Goal: Task Accomplishment & Management: Manage account settings

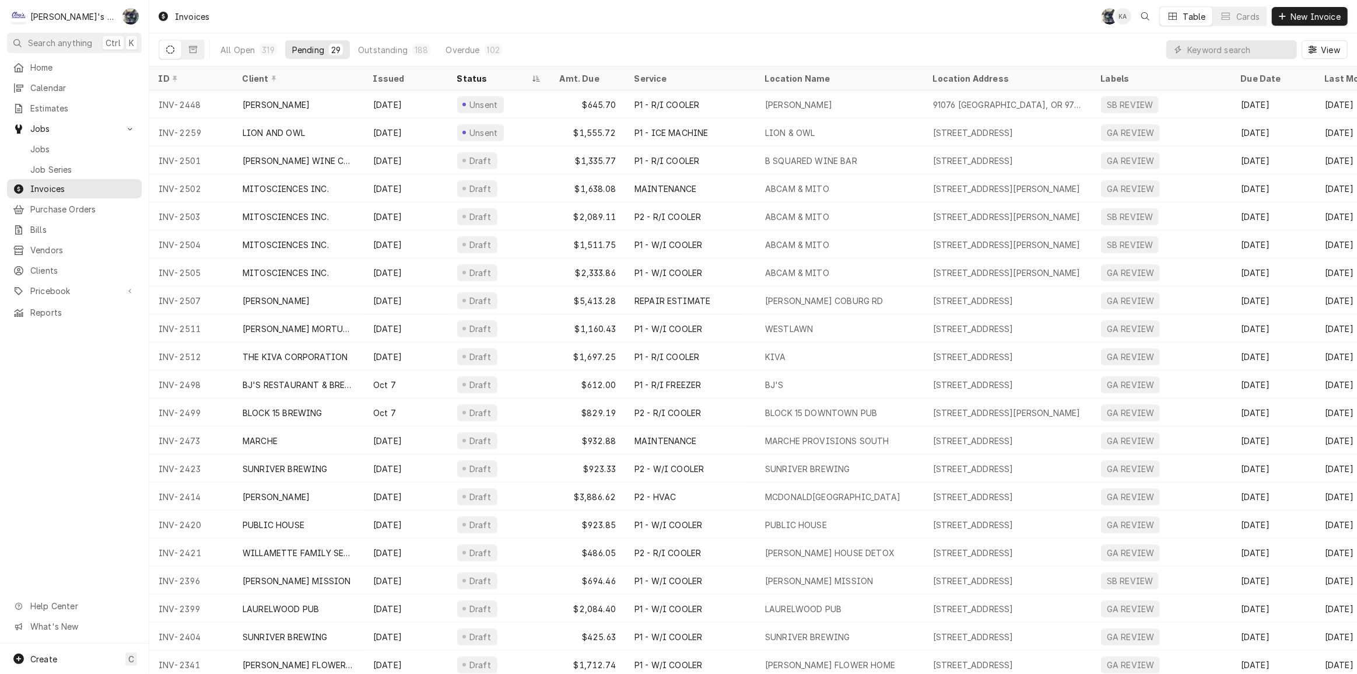
click at [758, 57] on div "All Open 319 Pending 29 Outstanding 188 Overdue 102 View" at bounding box center [753, 49] width 1189 height 33
click at [347, 19] on div "Invoices SB KA Table Cards New Invoice" at bounding box center [753, 16] width 1208 height 33
click at [576, 23] on div "Invoices SB KA Table Cards New Invoice" at bounding box center [753, 16] width 1208 height 33
click at [414, 23] on div "Invoices SB KA Table Cards New Invoice" at bounding box center [753, 16] width 1208 height 33
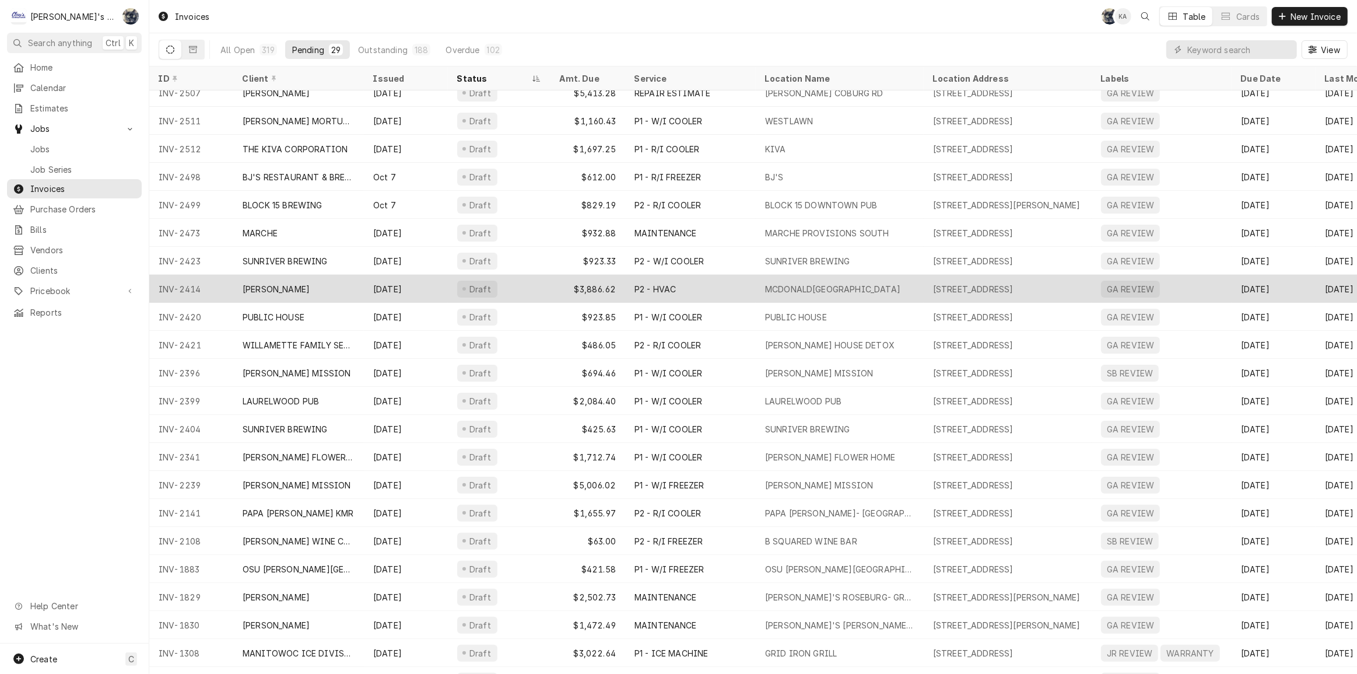
scroll to position [234, 0]
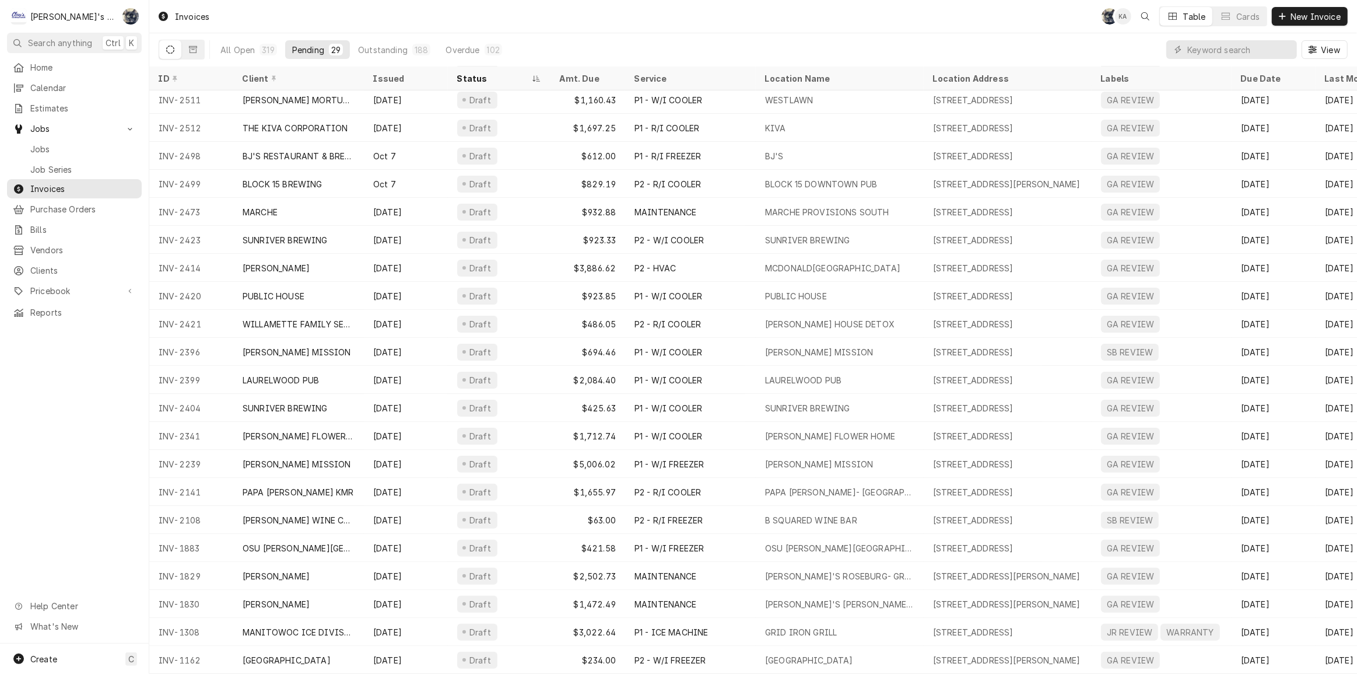
click at [529, 25] on div "Invoices SB KA Table Cards New Invoice" at bounding box center [753, 16] width 1208 height 33
click at [670, 11] on div "Invoices SB KA Table Cards New Invoice" at bounding box center [753, 16] width 1208 height 33
click at [957, 40] on div "All Open 319 Pending 29 Outstanding 188 Overdue 102 View" at bounding box center [753, 49] width 1189 height 33
click at [68, 144] on span "Jobs" at bounding box center [83, 149] width 106 height 12
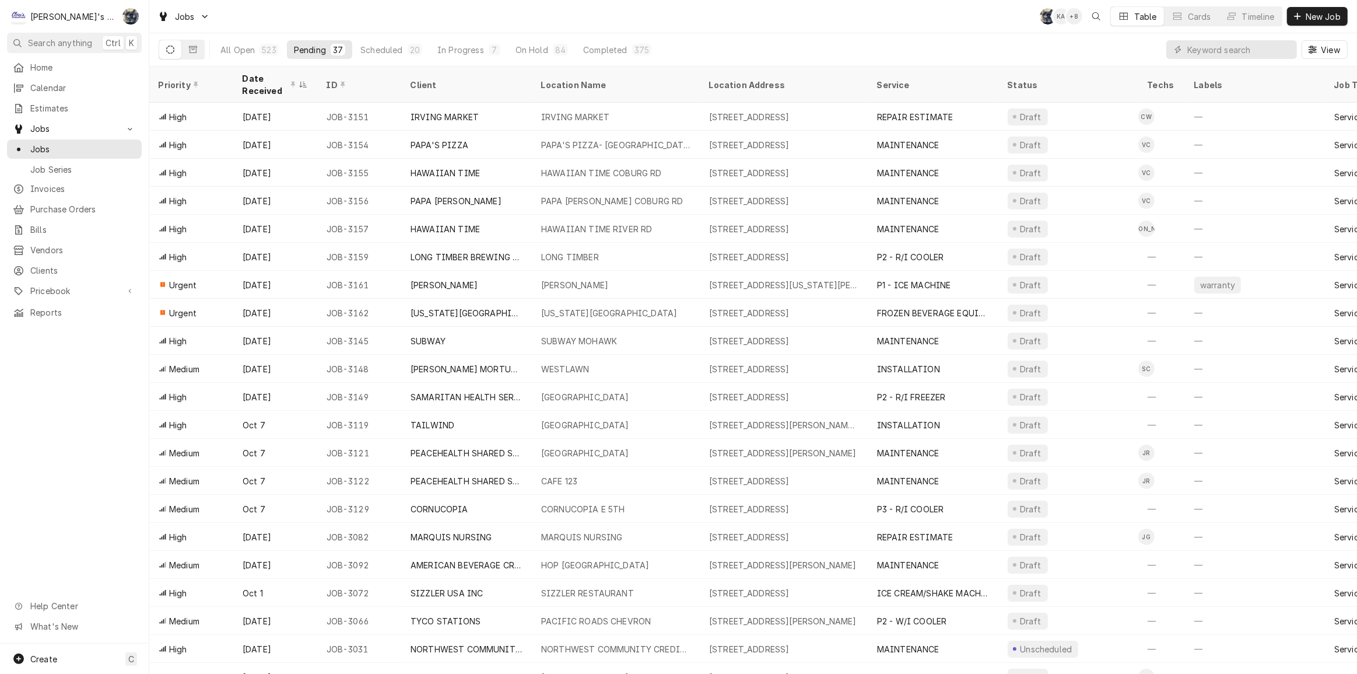
click at [467, 11] on div "Jobs SB KA + 8 Table Cards Timeline New Job" at bounding box center [753, 16] width 1208 height 33
click at [242, 30] on div "Jobs SB KA + 7 Table Cards Timeline New Job" at bounding box center [753, 16] width 1208 height 33
click at [1209, 50] on input "Dynamic Content Wrapper" at bounding box center [1240, 49] width 104 height 19
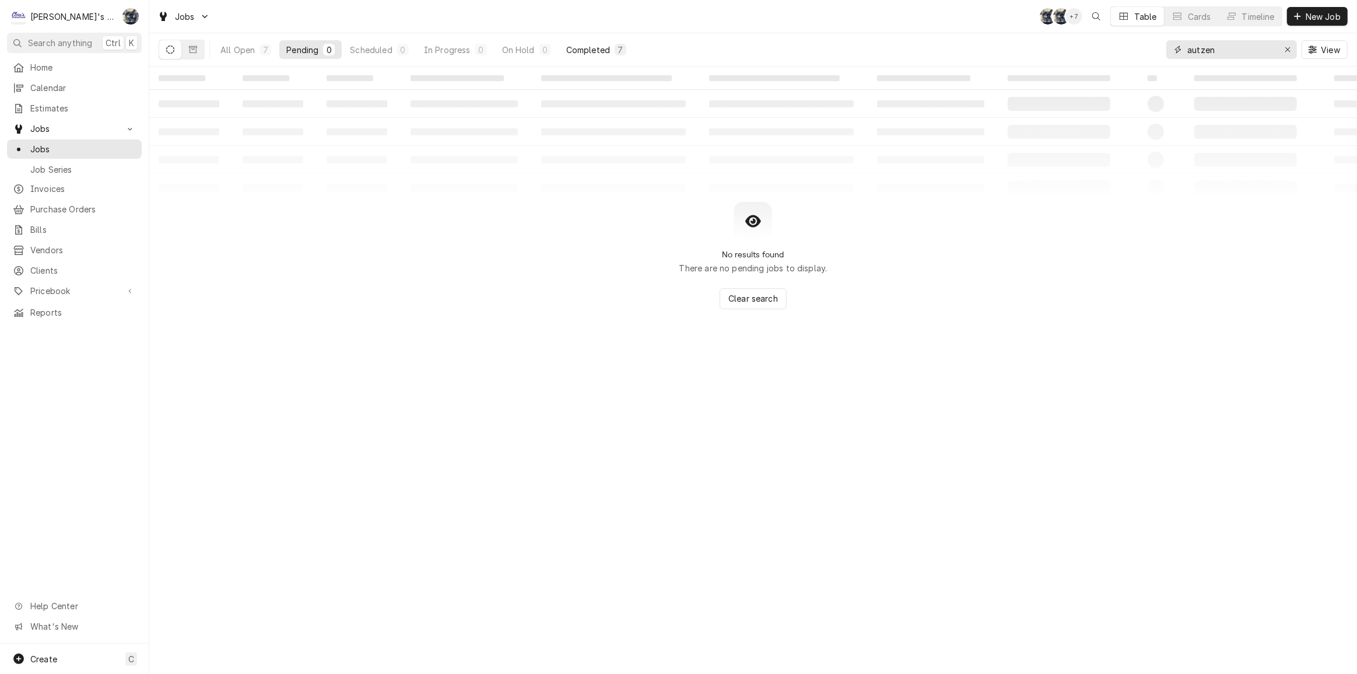
type input "autzen"
click at [563, 54] on button "Completed 7" at bounding box center [596, 49] width 74 height 19
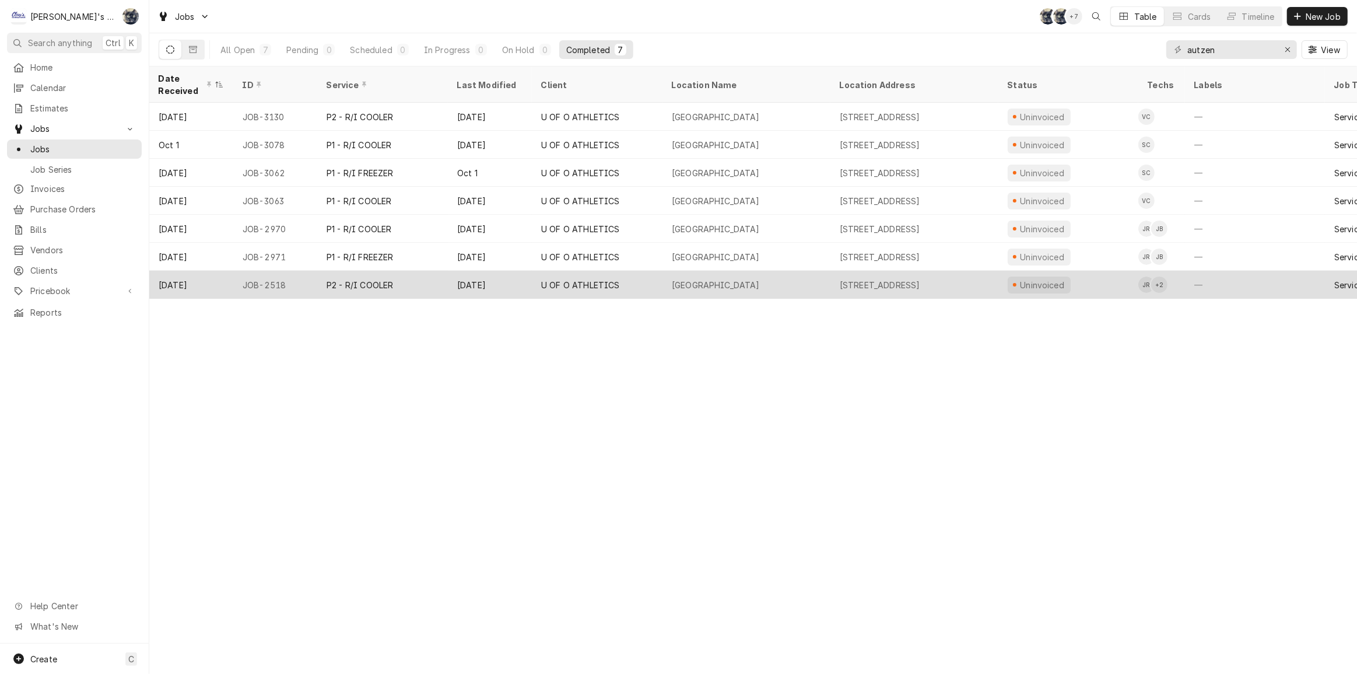
click at [586, 291] on tr "Jul 18 JOB-2518 P2 - R/I COOLER Oct 8 U OF O ATHLETICS AUTZEN STADIUM 2700 MLK …" at bounding box center [1052, 285] width 1806 height 28
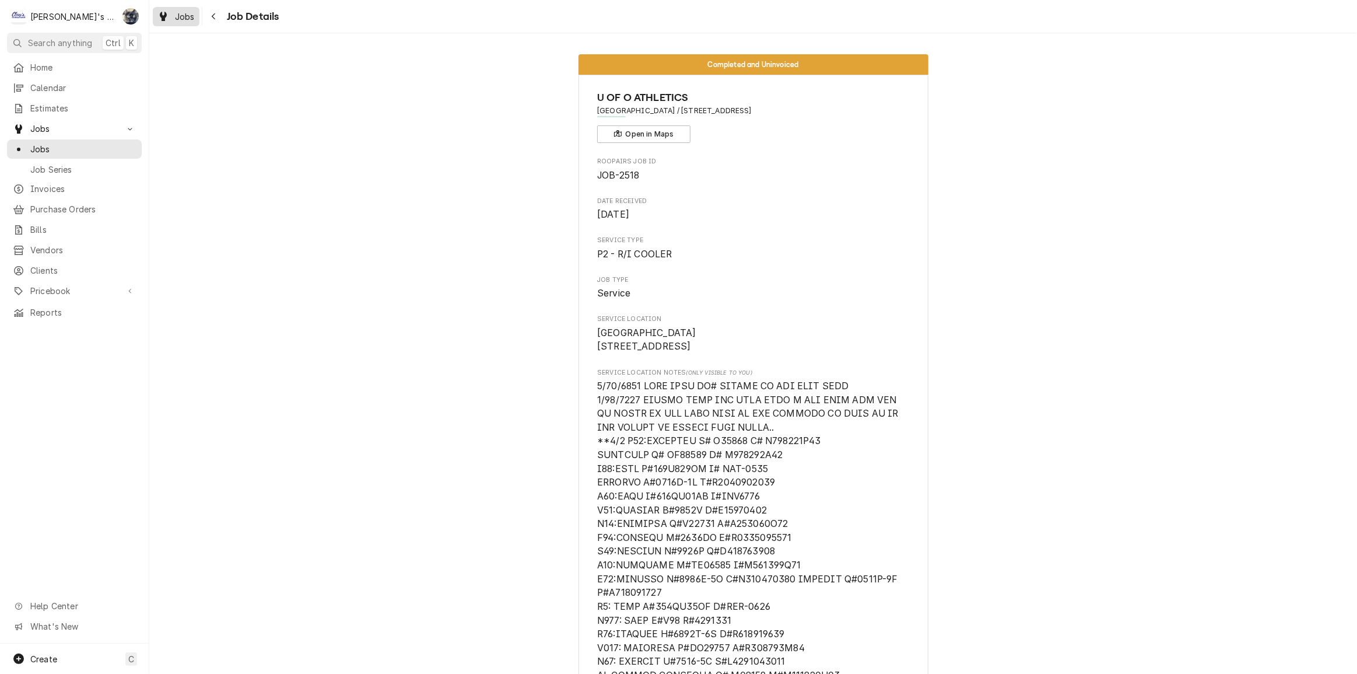
click at [181, 23] on div "Jobs" at bounding box center [176, 16] width 42 height 15
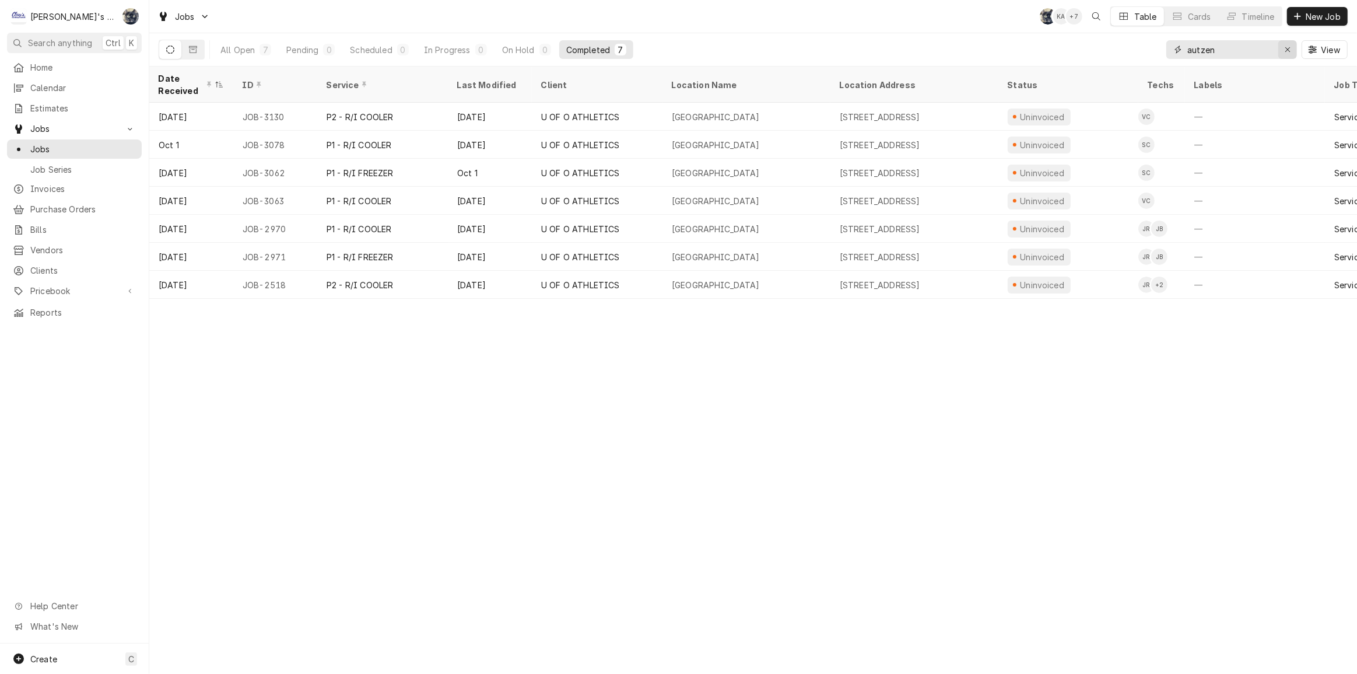
click at [1287, 50] on icon "Erase input" at bounding box center [1288, 49] width 5 height 5
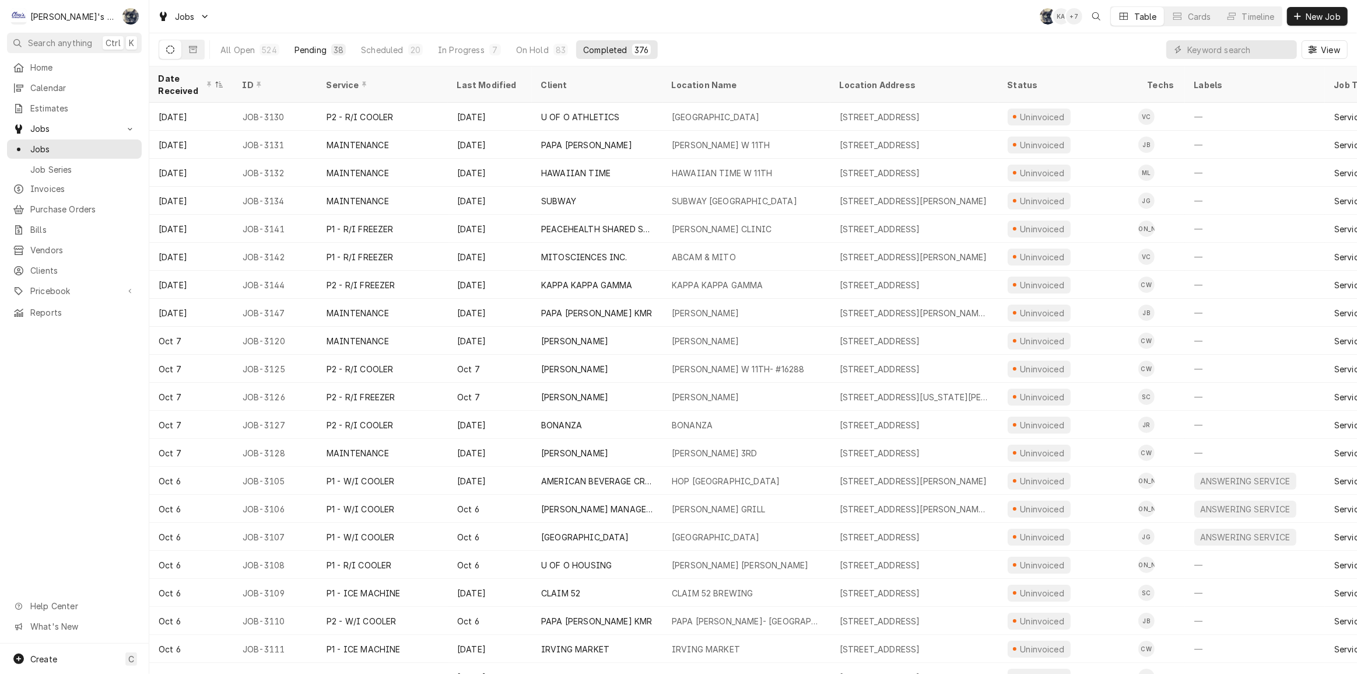
click at [338, 48] on div "38" at bounding box center [339, 50] width 10 height 12
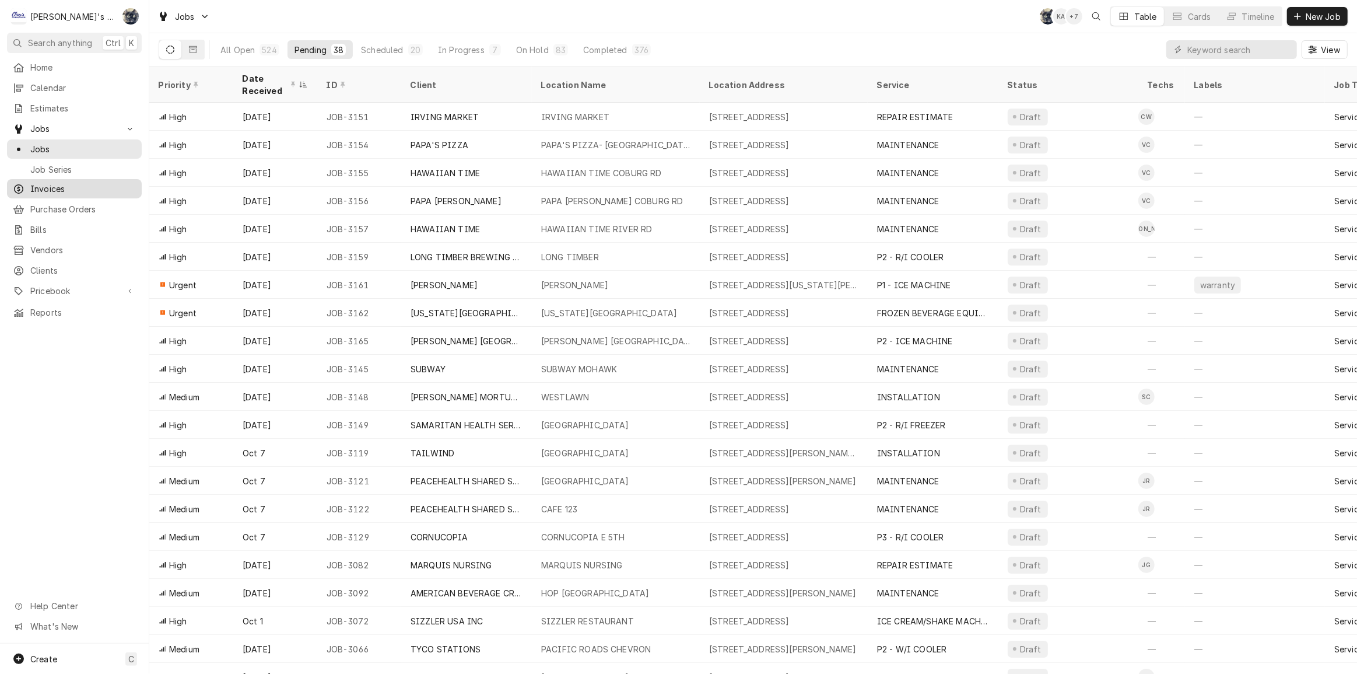
click at [83, 184] on span "Invoices" at bounding box center [83, 189] width 106 height 12
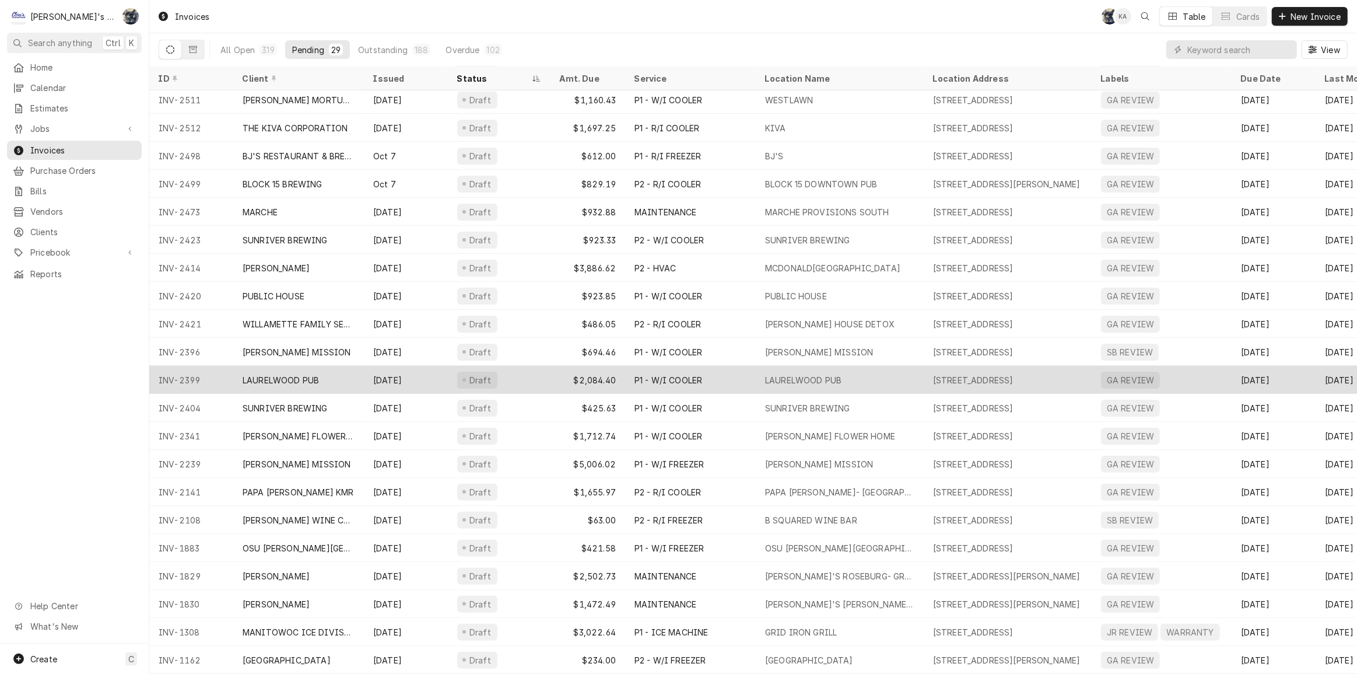
scroll to position [234, 0]
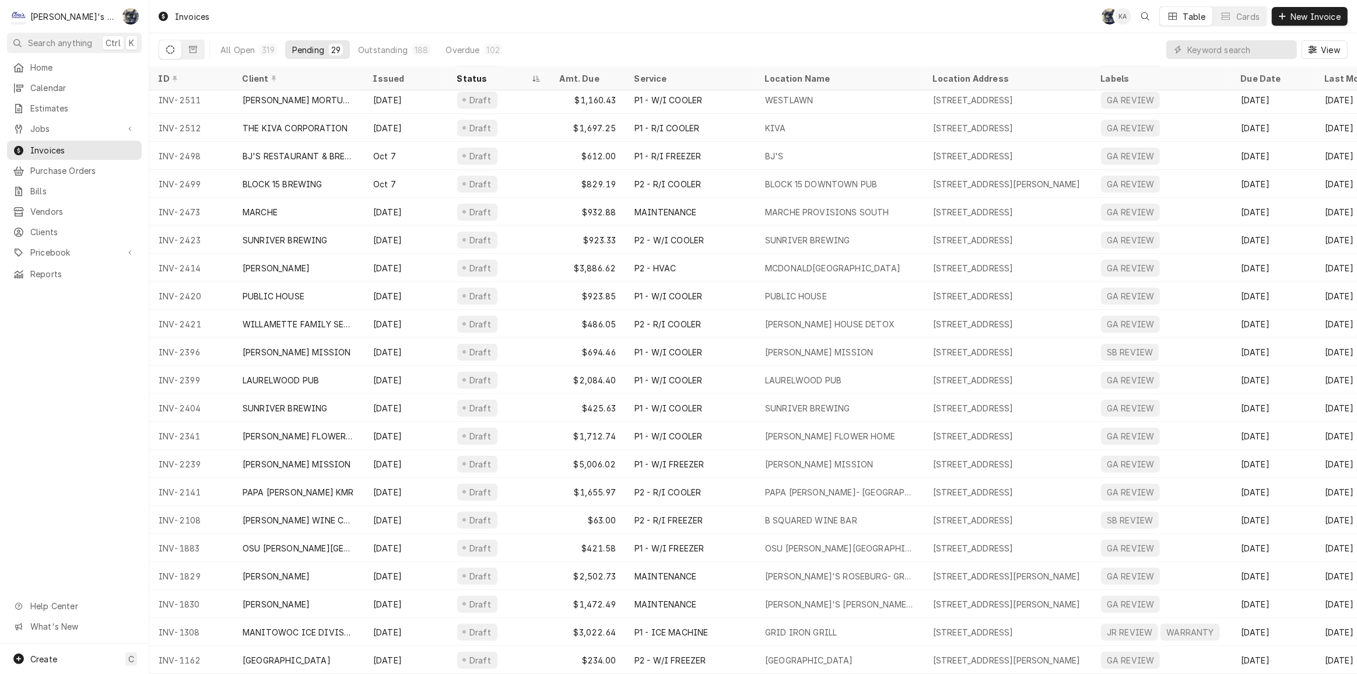
click at [507, 29] on div "Invoices SB KA Table Cards New Invoice" at bounding box center [753, 16] width 1208 height 33
click at [41, 149] on span "Invoices" at bounding box center [83, 150] width 106 height 12
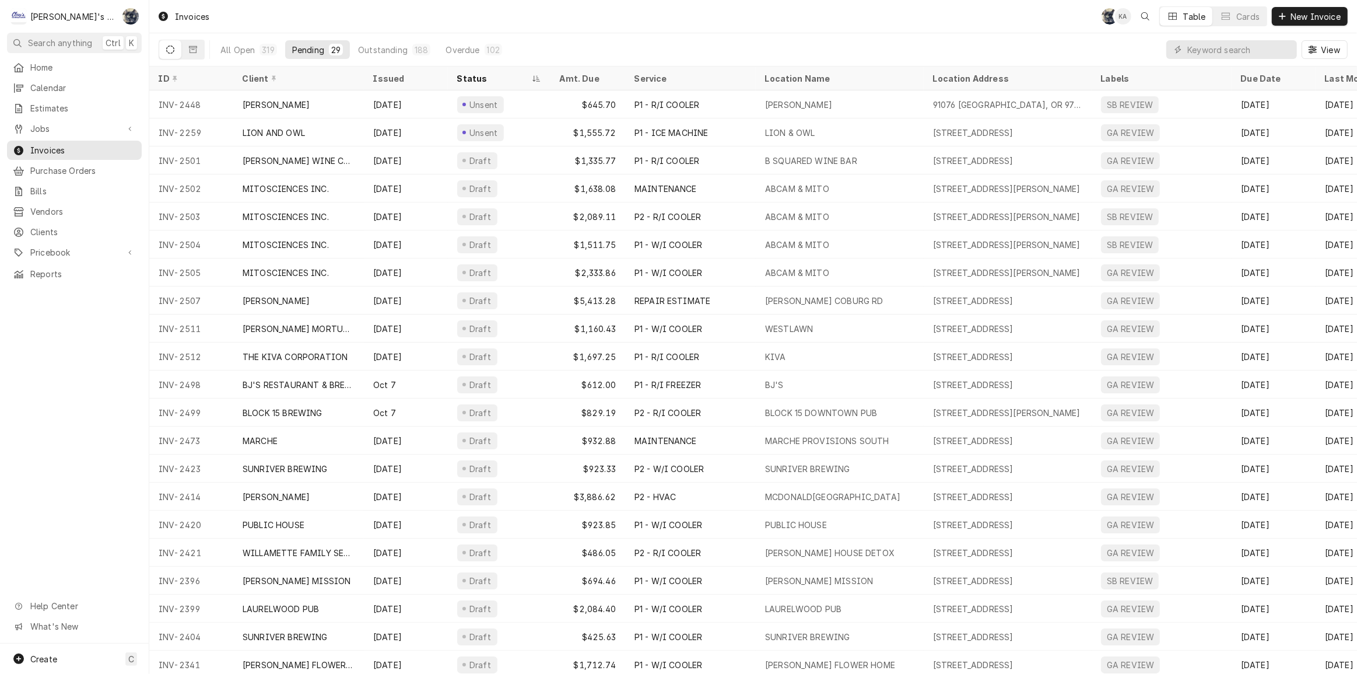
click at [634, 22] on div "Invoices SB KA Table Cards New Invoice" at bounding box center [753, 16] width 1208 height 33
click at [439, 22] on div "Invoices SB KA Table Cards New Invoice" at bounding box center [753, 16] width 1208 height 33
click at [632, 15] on div "Invoices SB KA Table Cards New Invoice" at bounding box center [753, 16] width 1208 height 33
click at [1216, 50] on input "Dynamic Content Wrapper" at bounding box center [1240, 49] width 104 height 19
type input "2523"
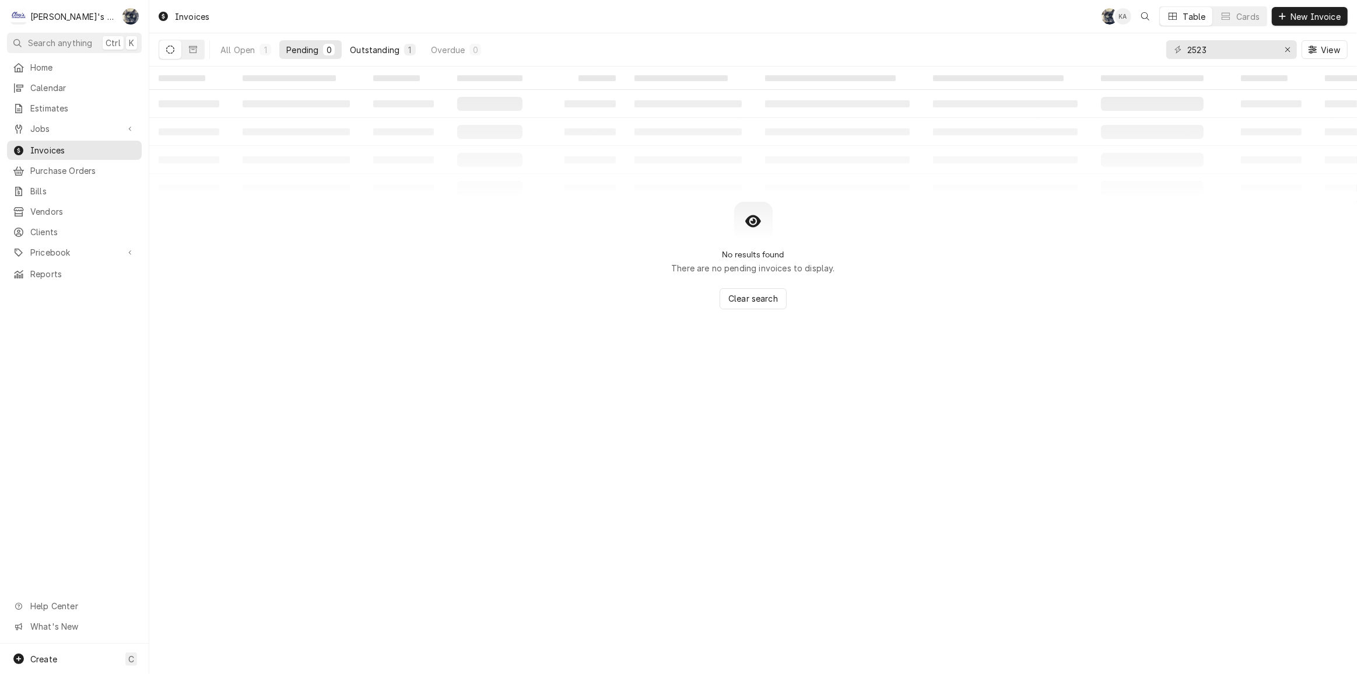
click at [373, 42] on button "Outstanding 1" at bounding box center [383, 49] width 80 height 19
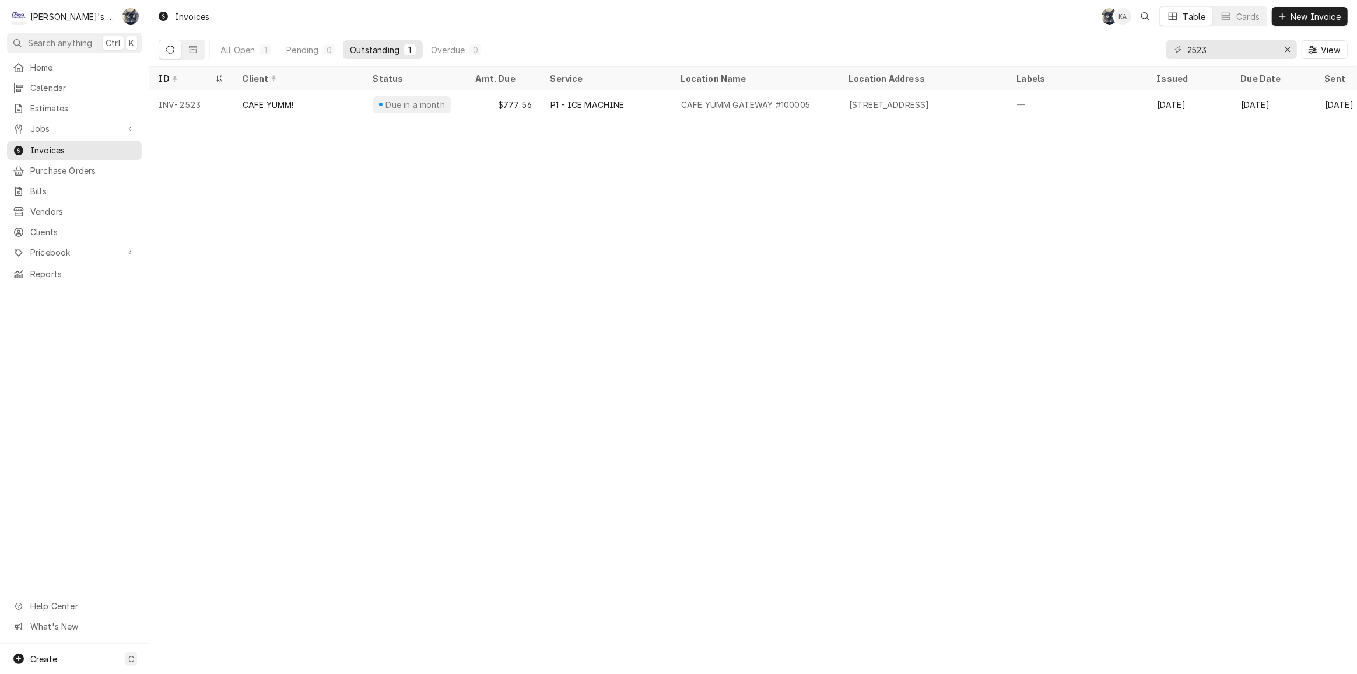
click at [411, 107] on div "Due in a month" at bounding box center [415, 105] width 62 height 12
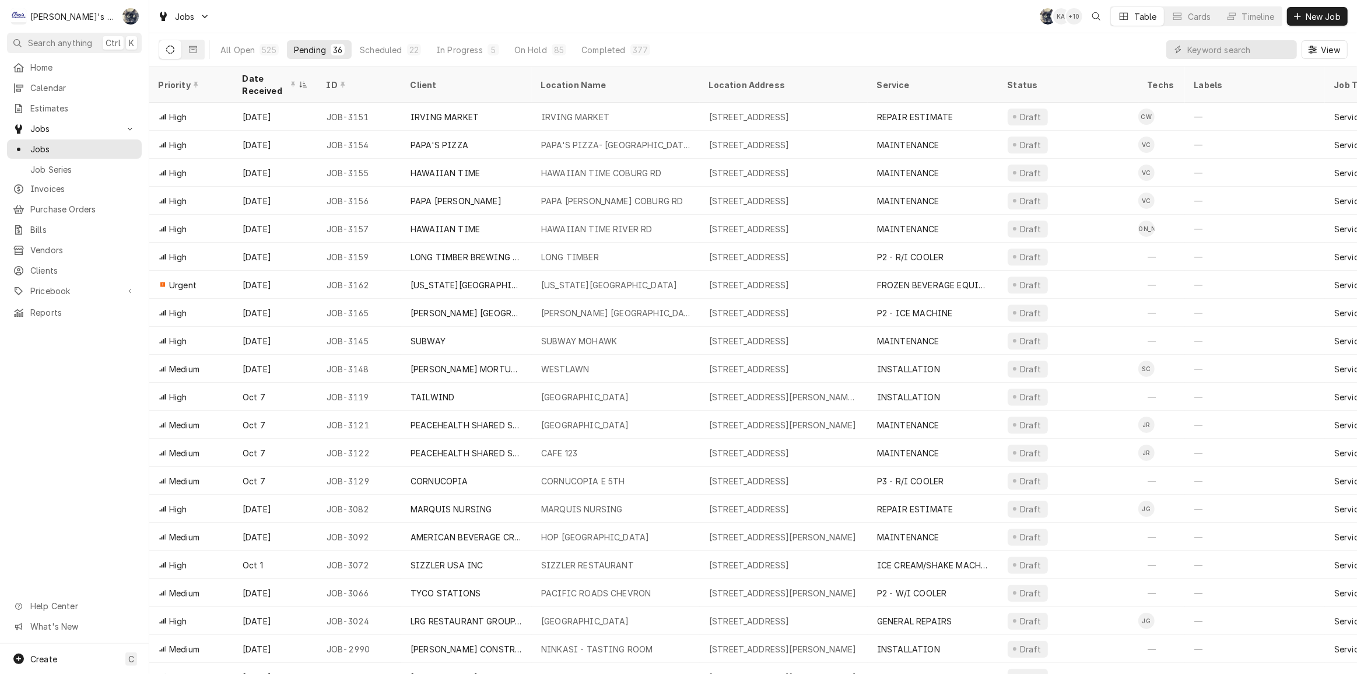
click at [340, 15] on div "Jobs SB KA + 10 Table Cards Timeline New Job" at bounding box center [753, 16] width 1208 height 33
click at [464, 18] on div "Jobs SB KA + 10 Table Cards Timeline New Job" at bounding box center [753, 16] width 1208 height 33
click at [468, 58] on button "In Progress 5" at bounding box center [467, 49] width 77 height 19
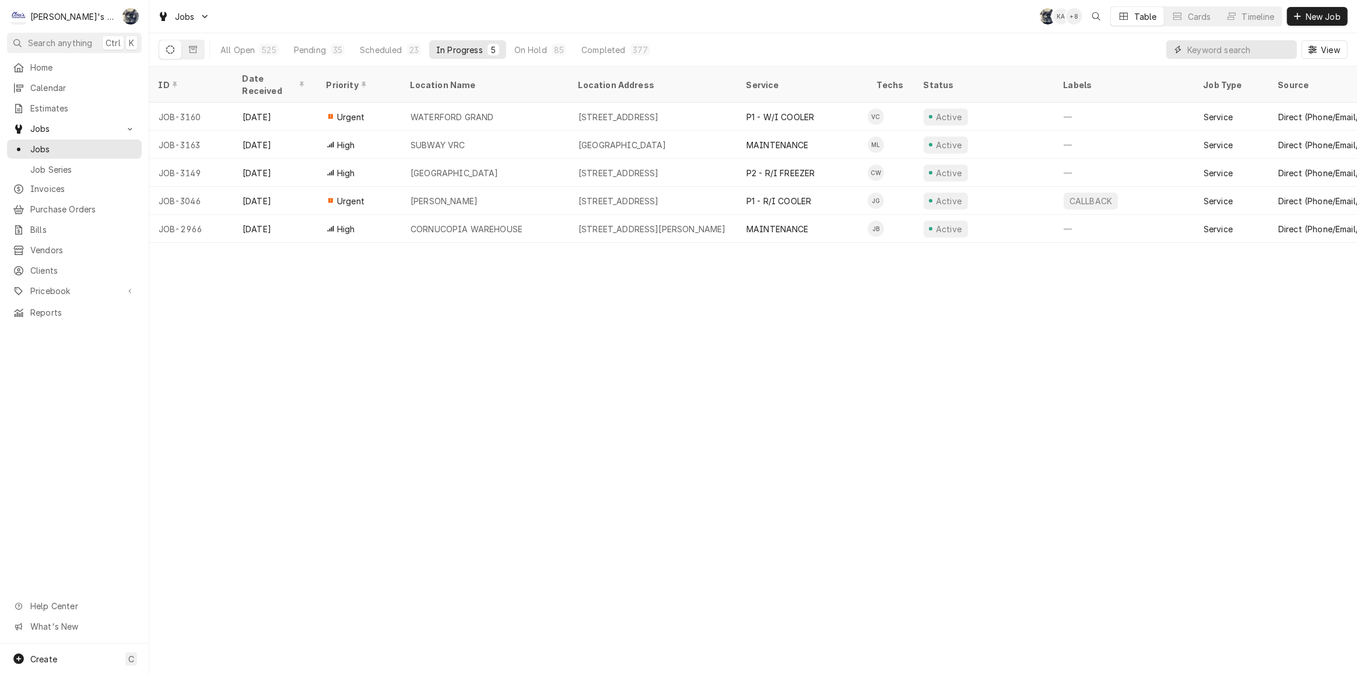
click at [1226, 46] on input "Dynamic Content Wrapper" at bounding box center [1240, 49] width 104 height 19
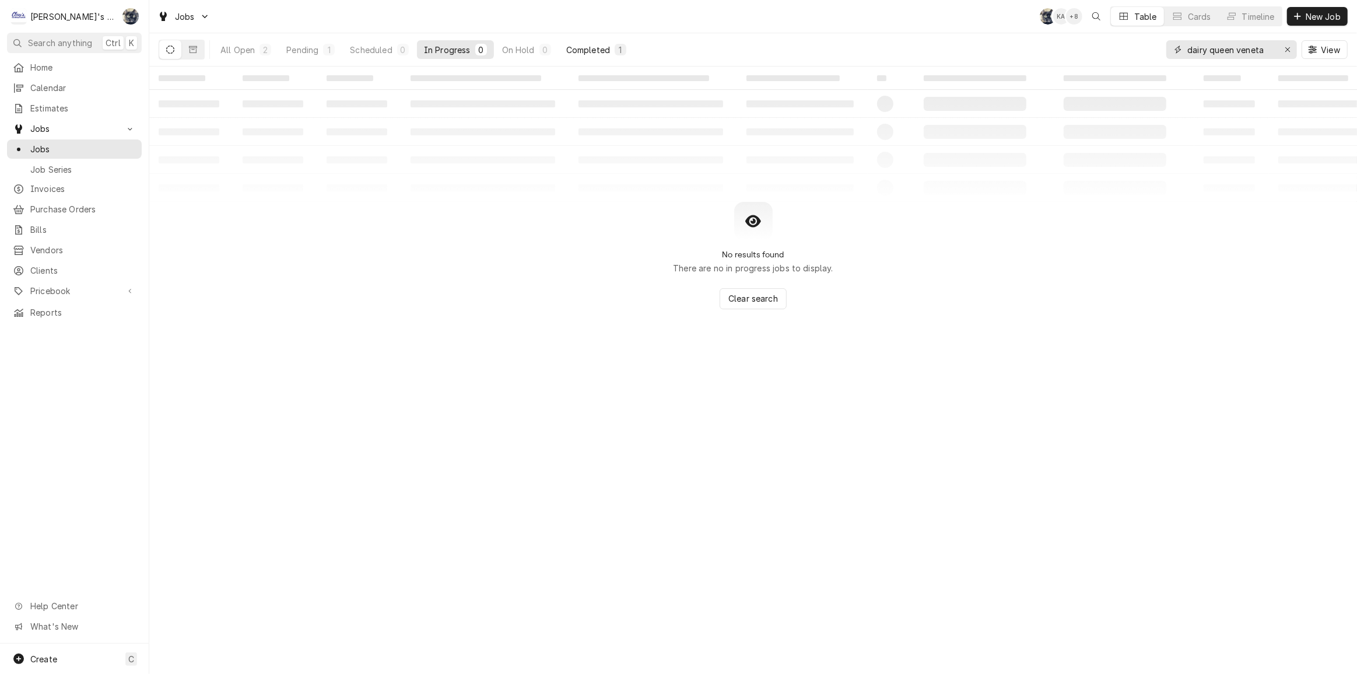
type input "dairy queen veneta"
click at [601, 53] on div "Completed" at bounding box center [588, 50] width 44 height 12
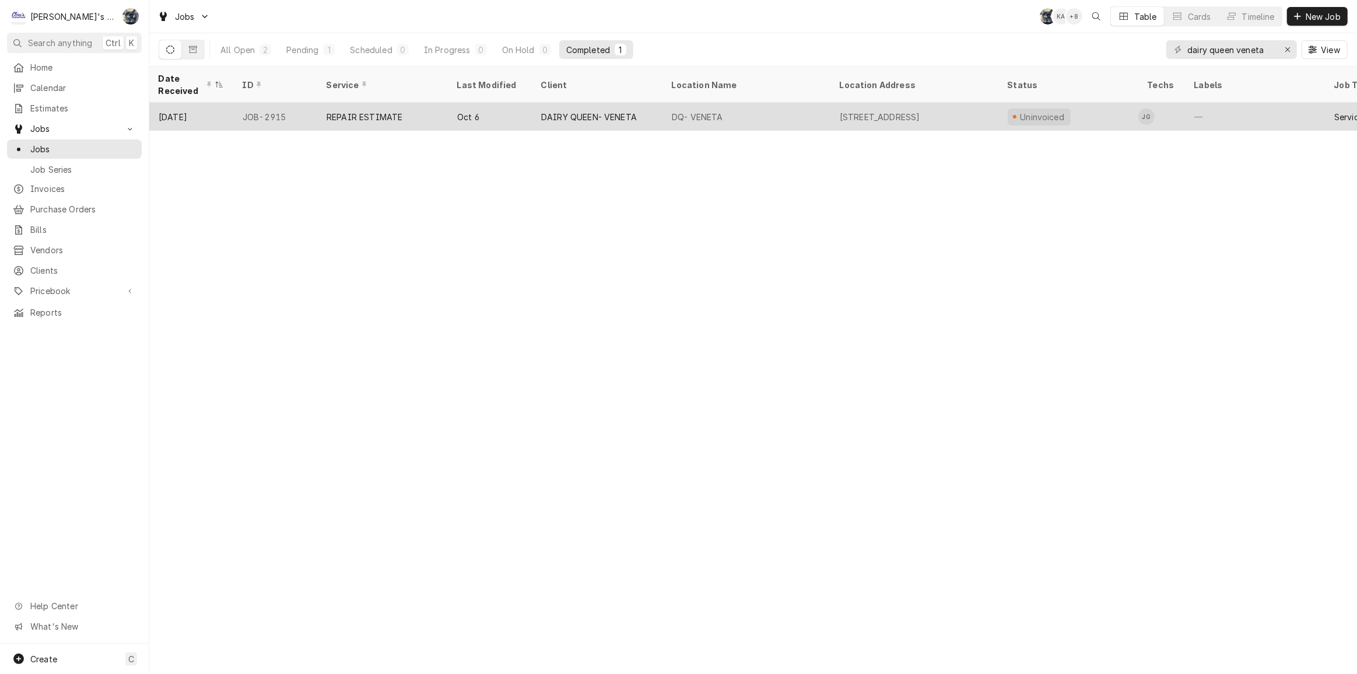
click at [600, 112] on div "DAIRY QUEEN- VENETA" at bounding box center [589, 117] width 96 height 12
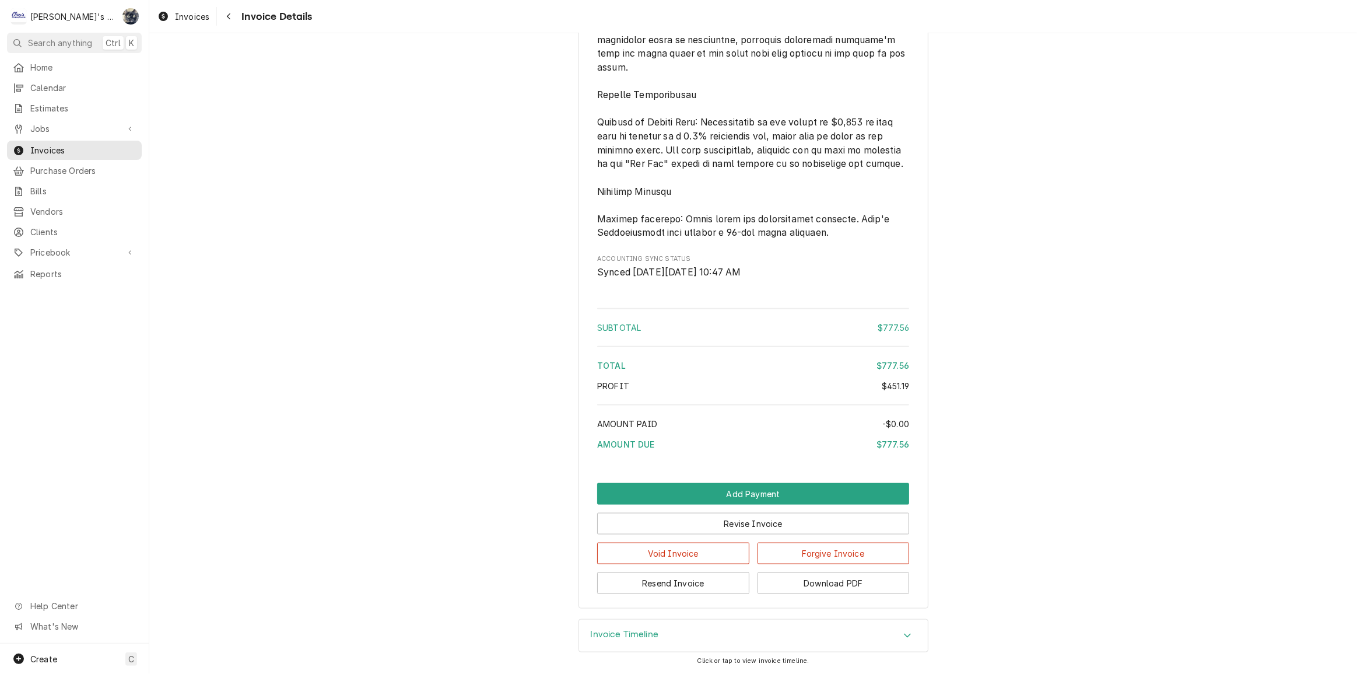
scroll to position [1551, 0]
click at [667, 589] on button "Resend Invoice" at bounding box center [673, 583] width 152 height 22
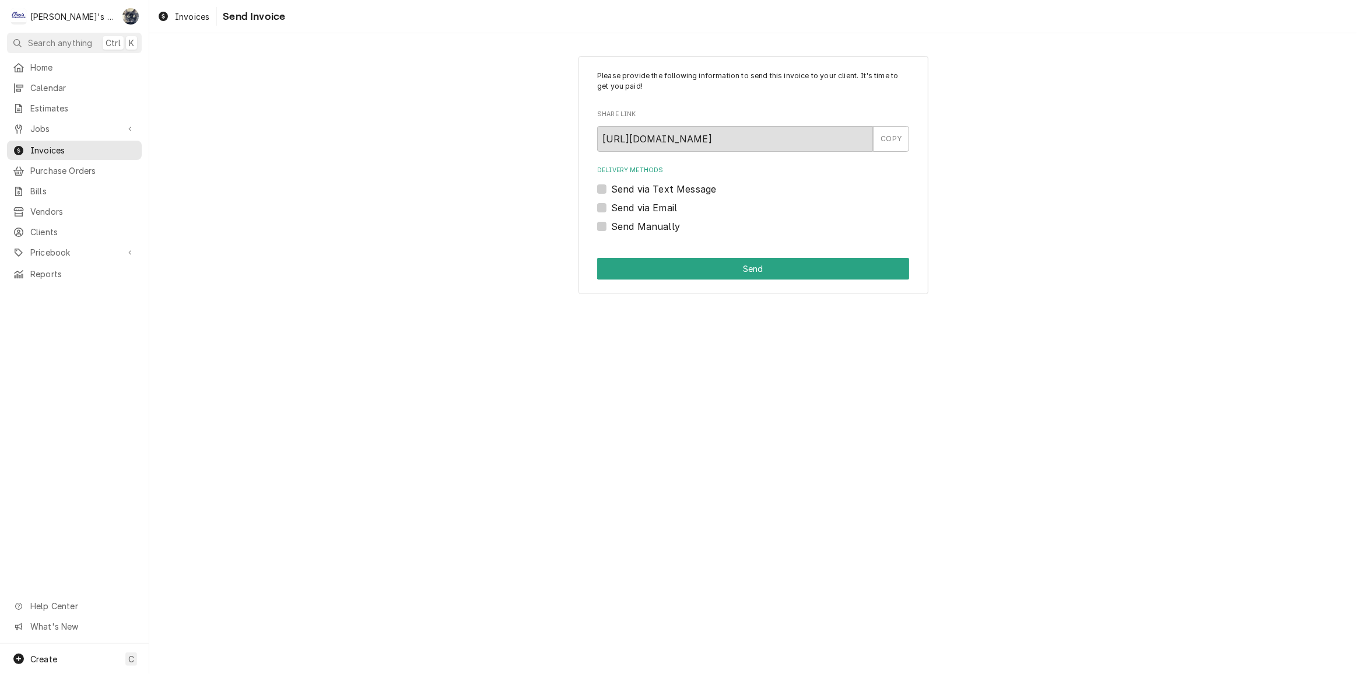
click at [611, 207] on label "Send via Email" at bounding box center [644, 208] width 66 height 14
click at [611, 207] on input "Send via Email" at bounding box center [767, 214] width 312 height 26
checkbox input "true"
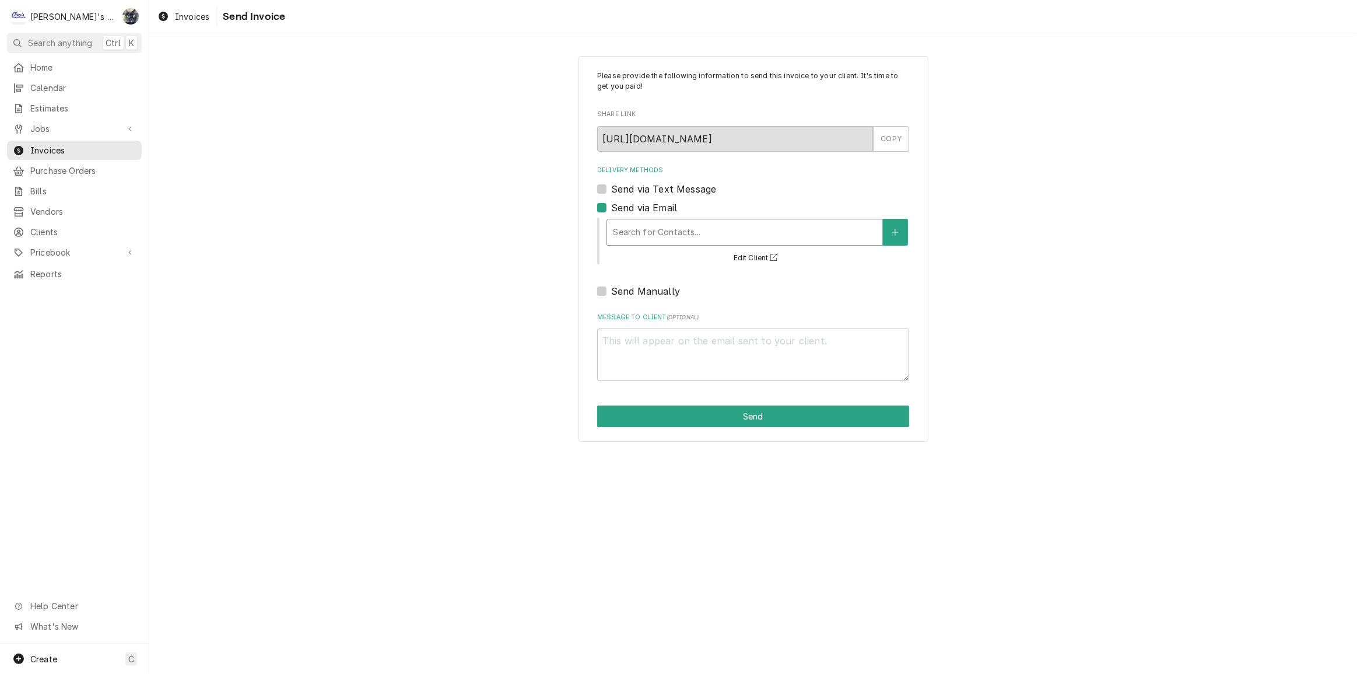
click at [636, 226] on div "Delivery Methods" at bounding box center [745, 232] width 264 height 21
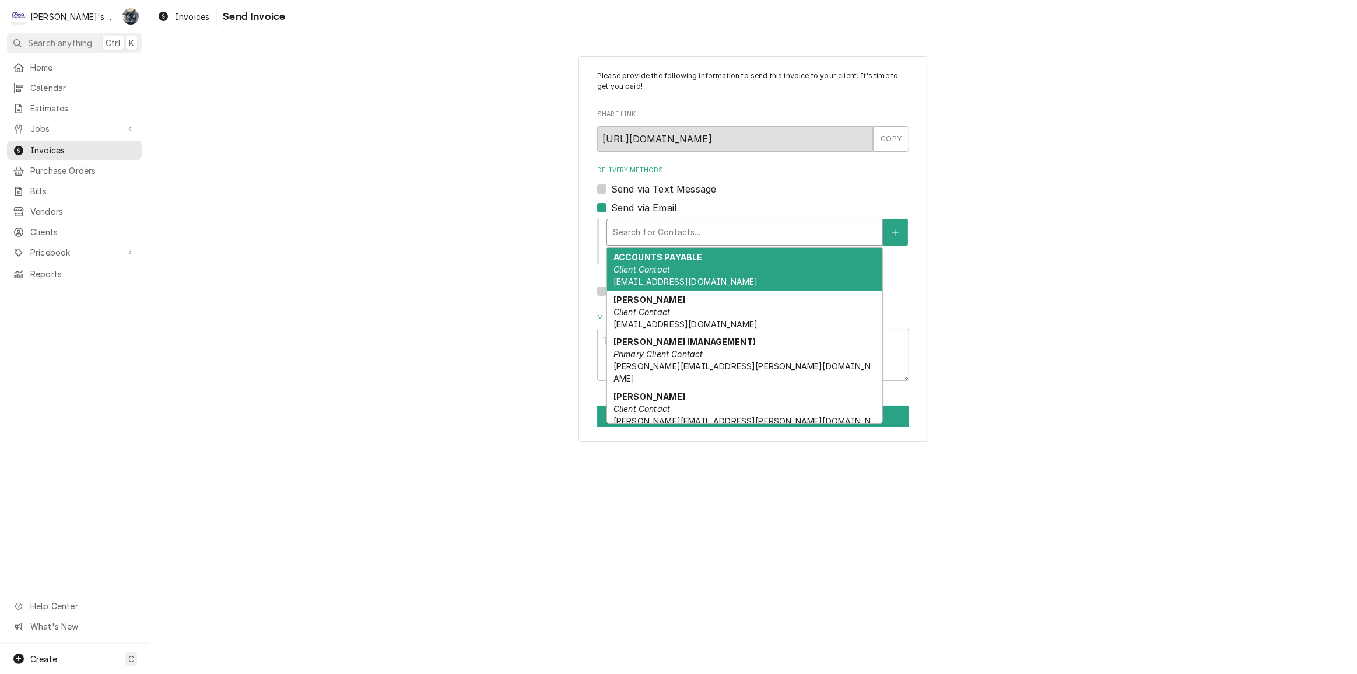
click at [640, 270] on em "Client Contact" at bounding box center [642, 269] width 57 height 10
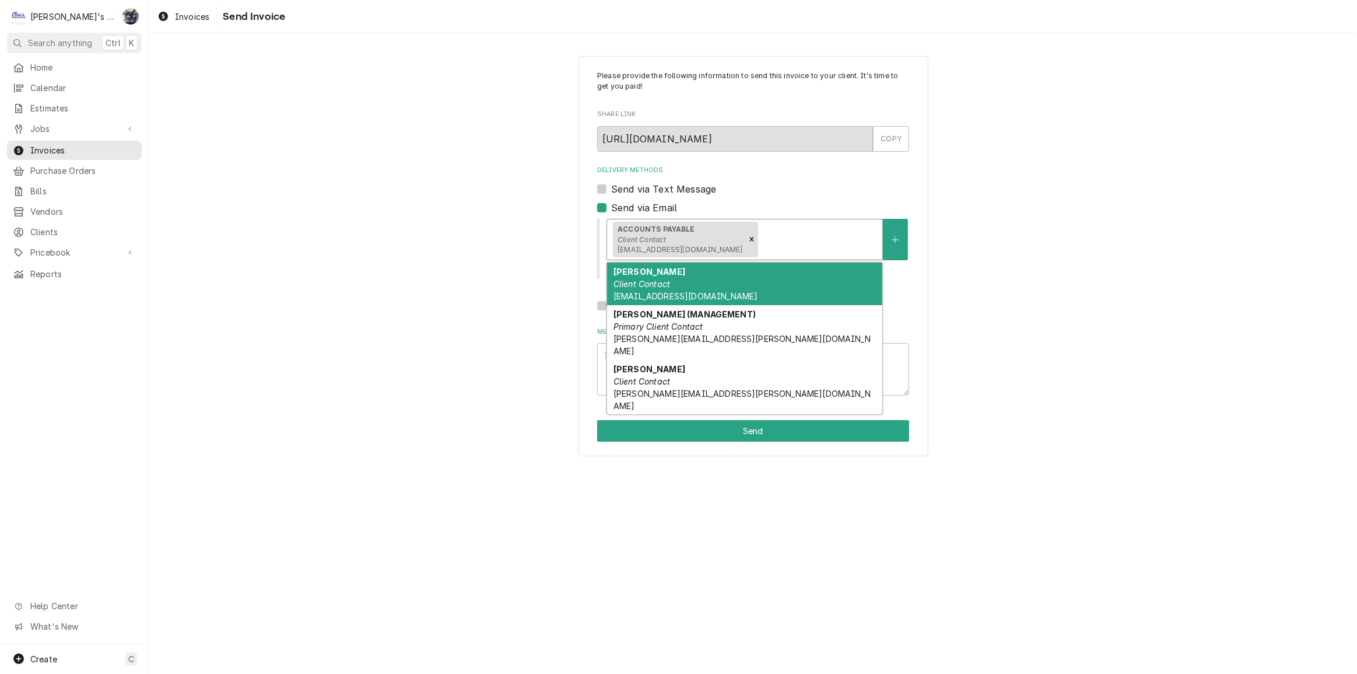
click at [761, 250] on div "ACCOUNTS PAYABLE Client Contact bookkeeping@cafeyumm.com" at bounding box center [744, 239] width 275 height 40
click at [737, 298] on span "Lalida.Zygmant@cafeyumm.com" at bounding box center [686, 296] width 144 height 10
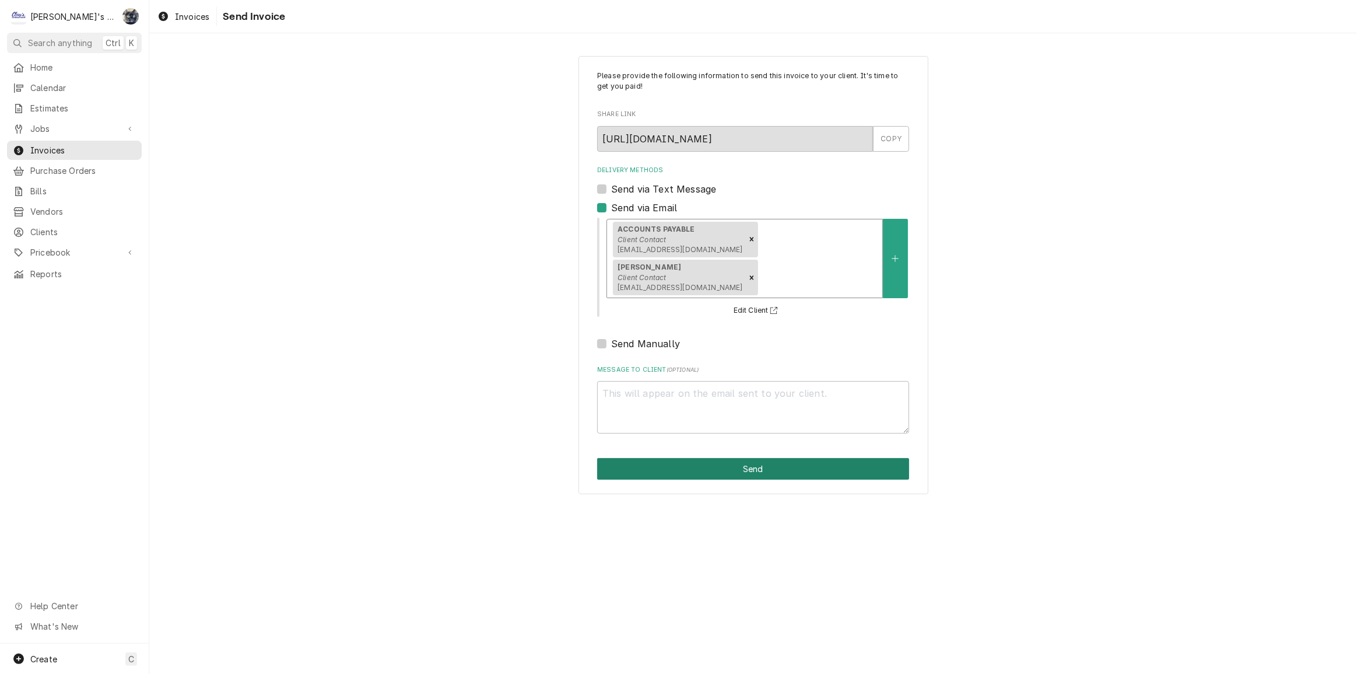
click at [706, 458] on button "Send" at bounding box center [753, 469] width 312 height 22
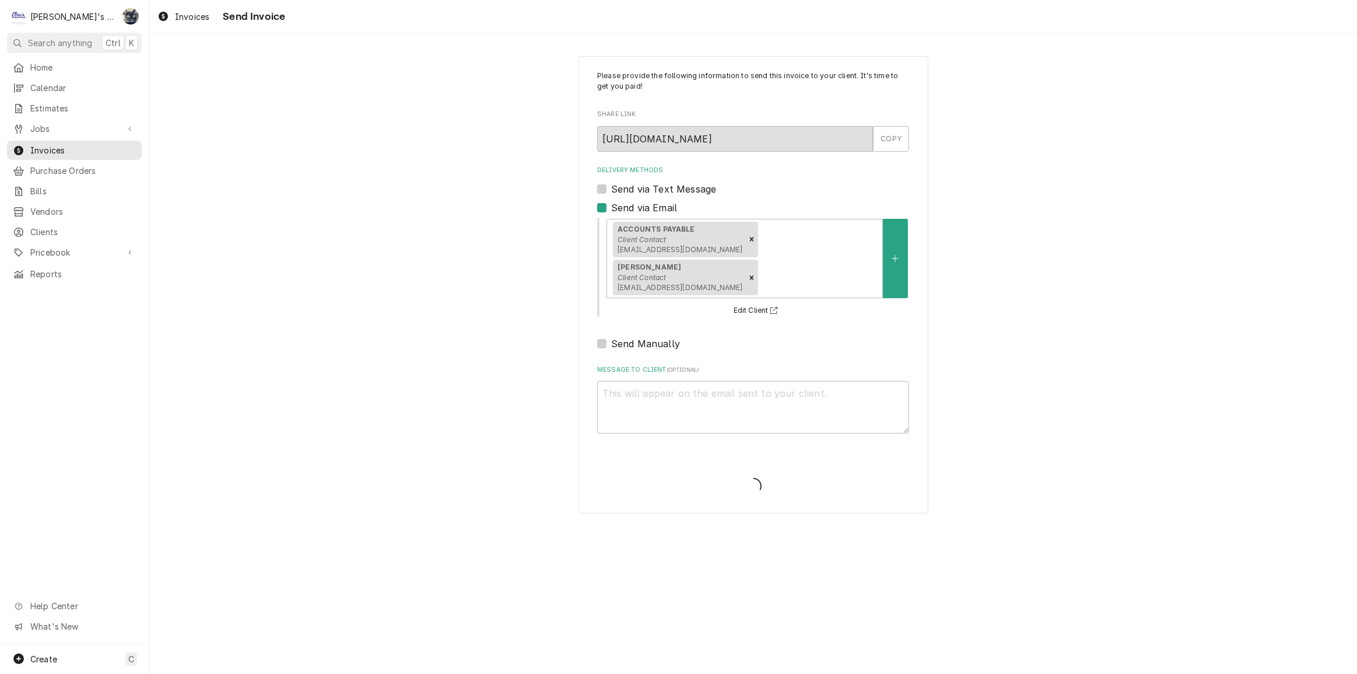
type textarea "x"
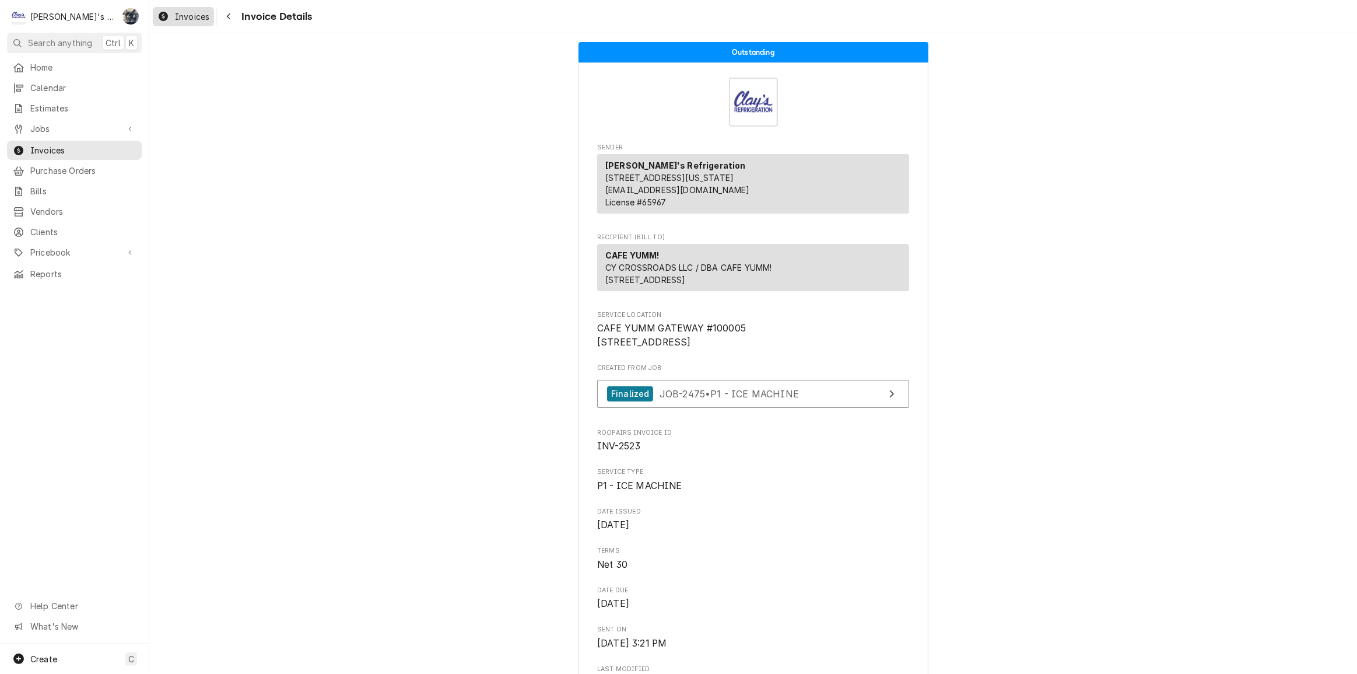
click at [178, 8] on link "Invoices" at bounding box center [183, 16] width 61 height 19
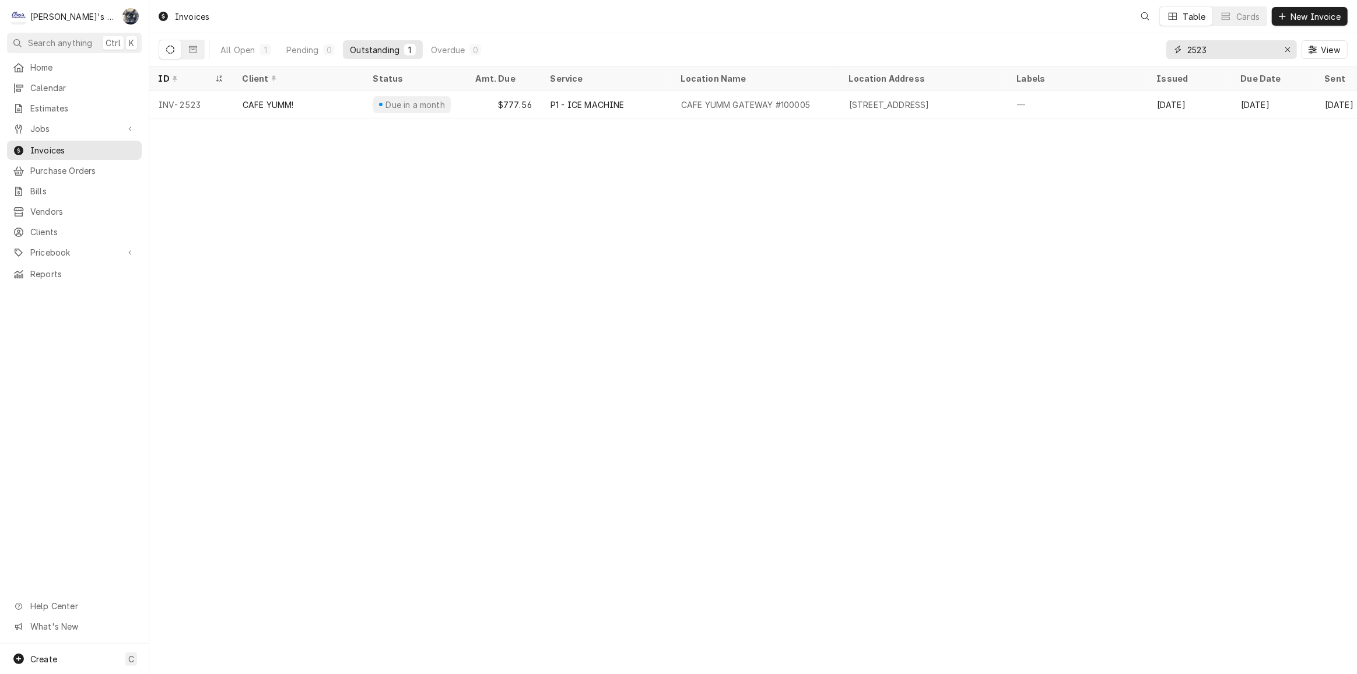
drag, startPoint x: 1259, startPoint y: 43, endPoint x: 1137, endPoint y: 50, distance: 122.7
click at [1137, 50] on div "All Open 1 Pending 0 Outstanding 1 Overdue 0 2523 View" at bounding box center [753, 49] width 1189 height 33
type input "2521"
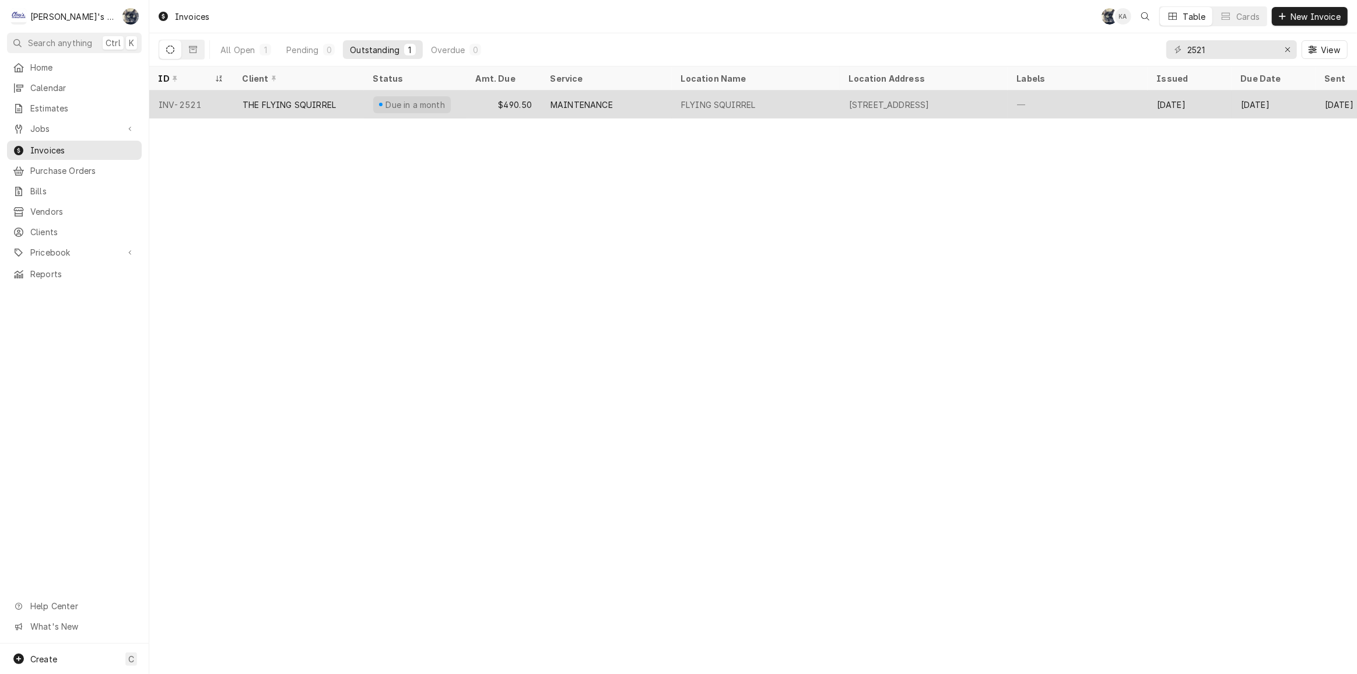
click at [613, 103] on div "MAINTENANCE" at bounding box center [582, 105] width 62 height 12
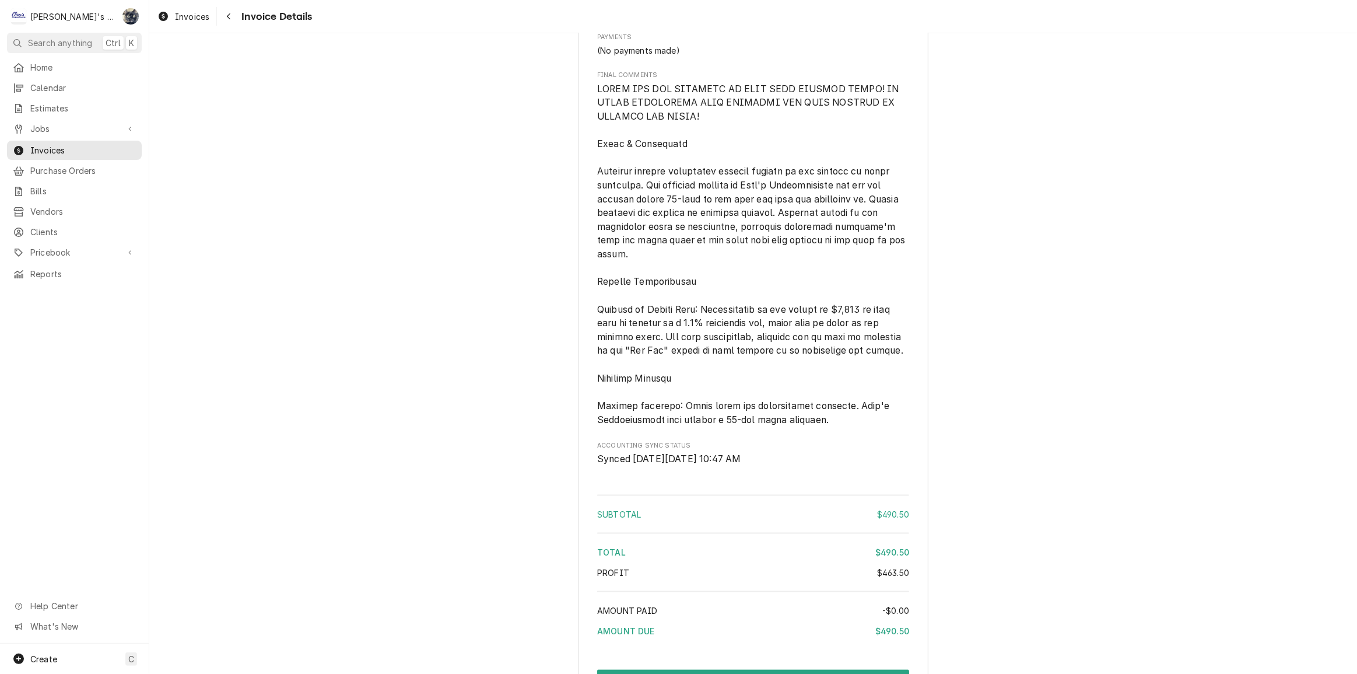
scroll to position [1668, 0]
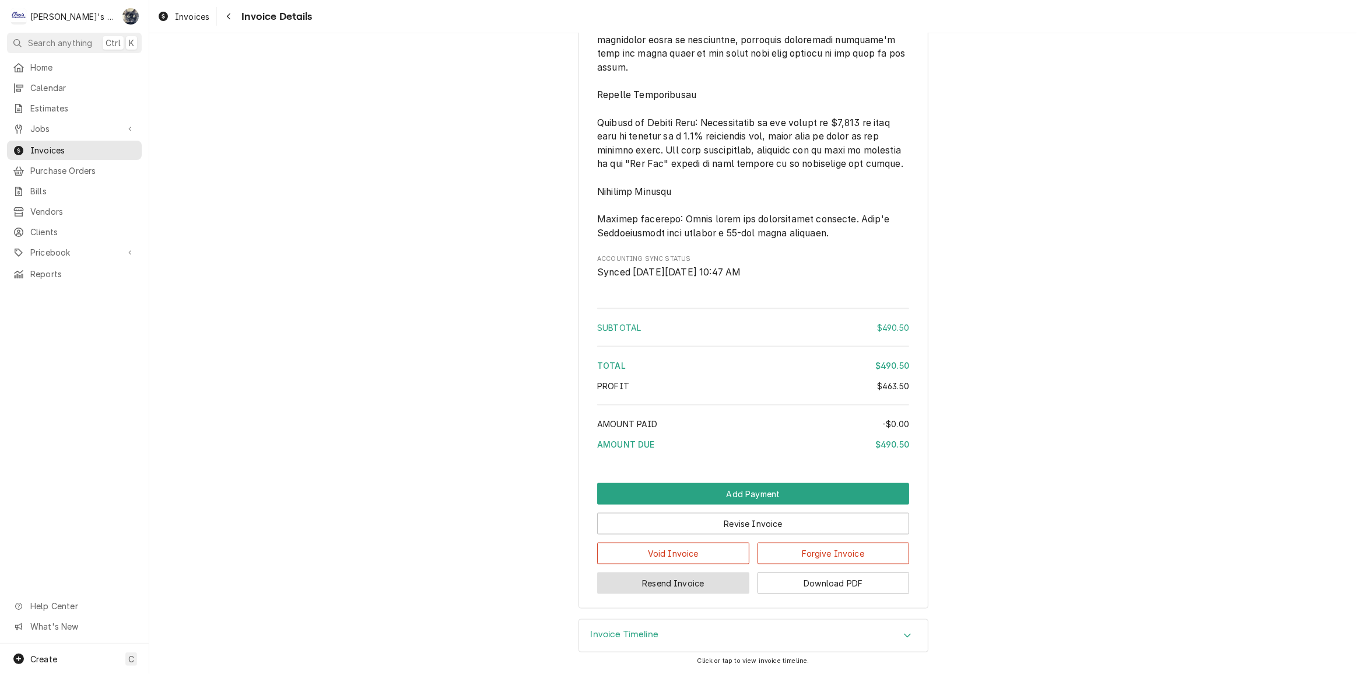
click at [642, 585] on button "Resend Invoice" at bounding box center [673, 583] width 152 height 22
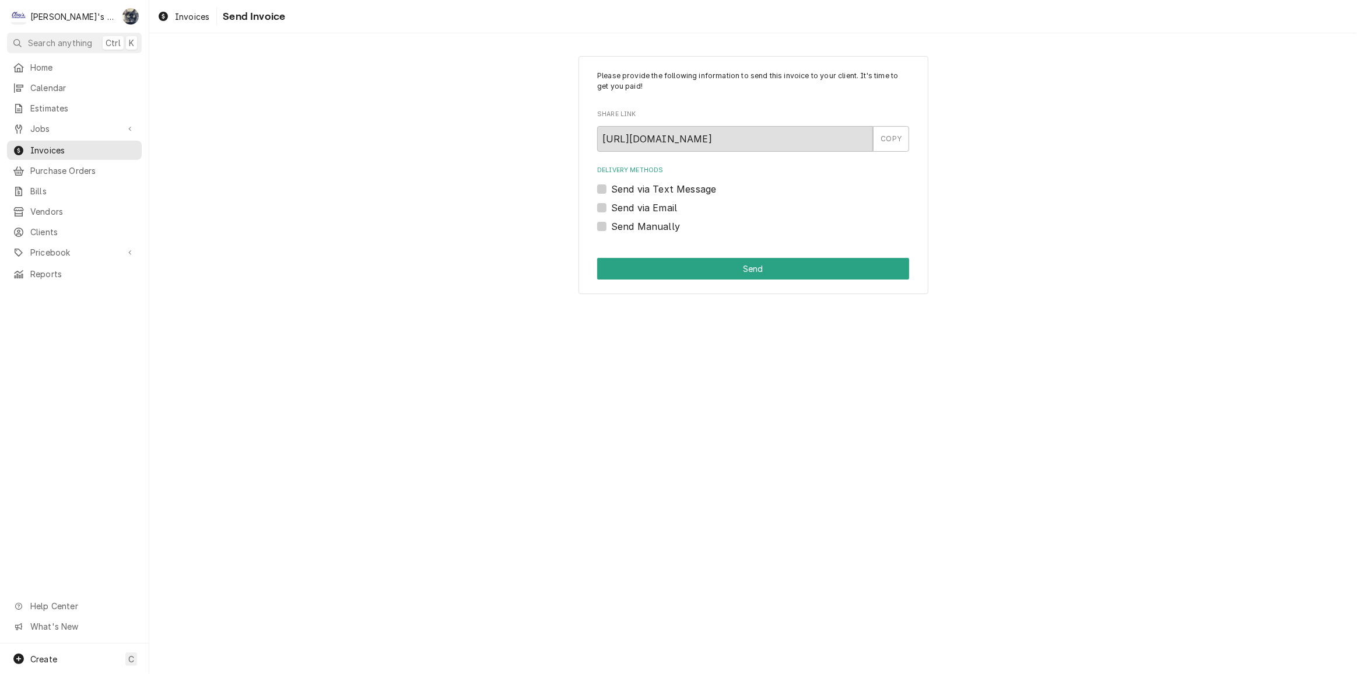
click at [611, 207] on label "Send via Email" at bounding box center [644, 208] width 66 height 14
click at [611, 207] on input "Send via Email" at bounding box center [767, 214] width 312 height 26
checkbox input "true"
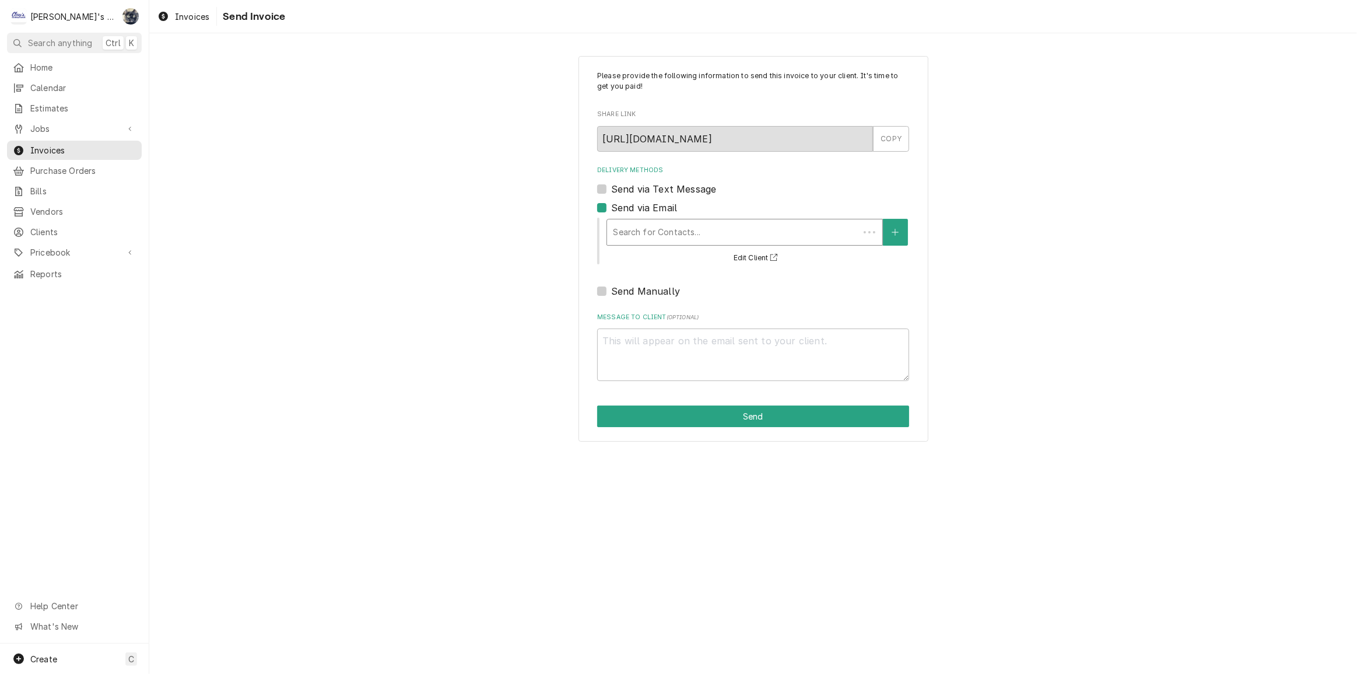
click at [629, 226] on div "Delivery Methods" at bounding box center [733, 232] width 240 height 21
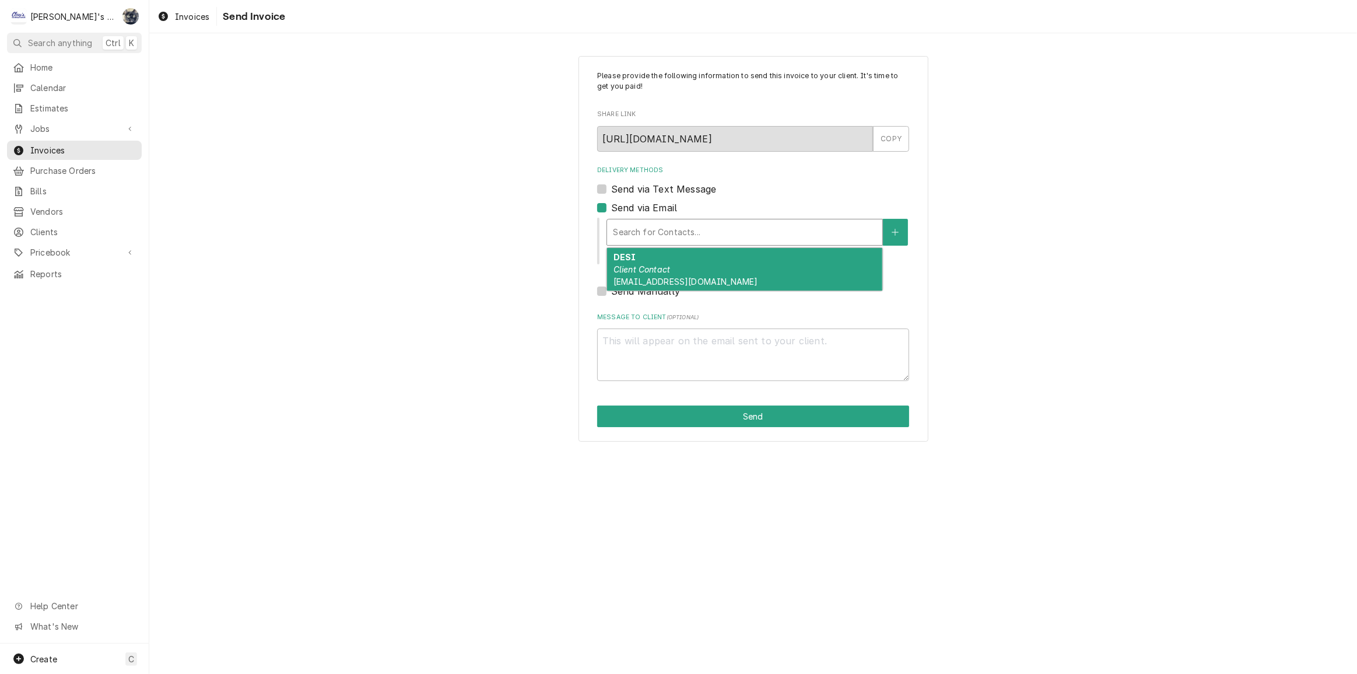
click at [643, 271] on em "Client Contact" at bounding box center [642, 269] width 57 height 10
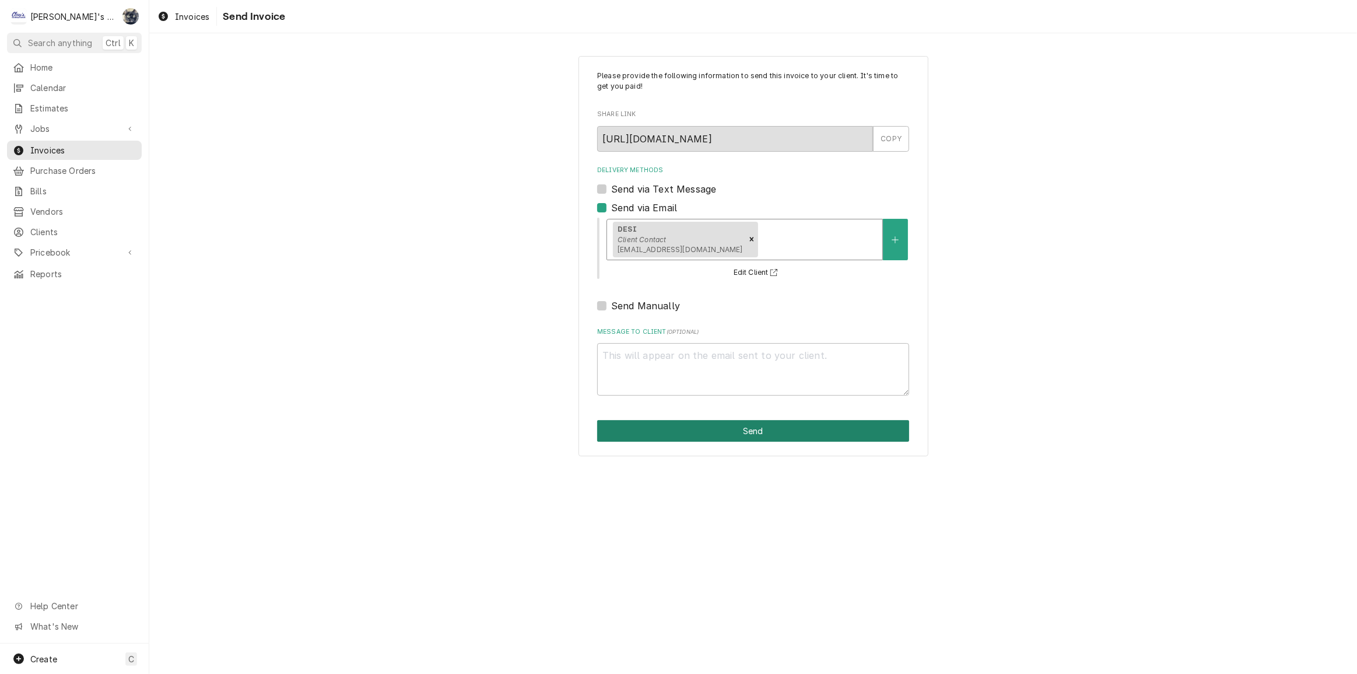
click at [669, 421] on button "Send" at bounding box center [753, 431] width 312 height 22
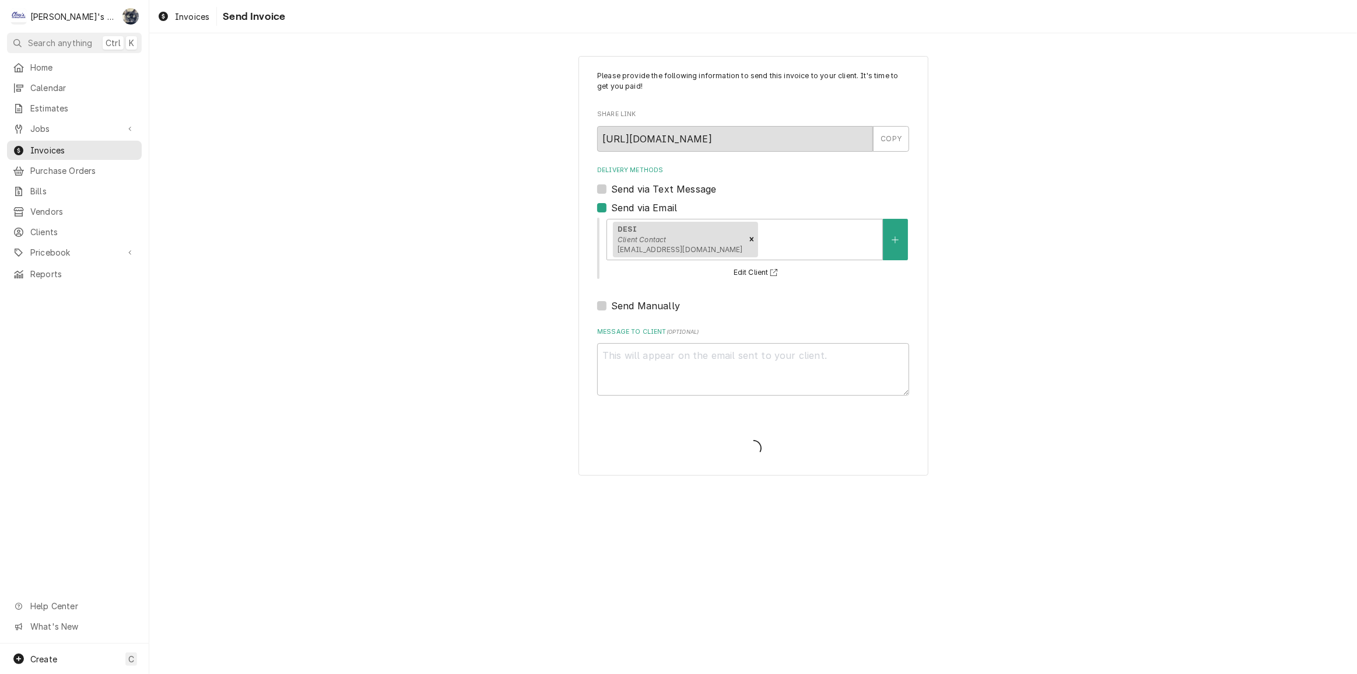
type textarea "x"
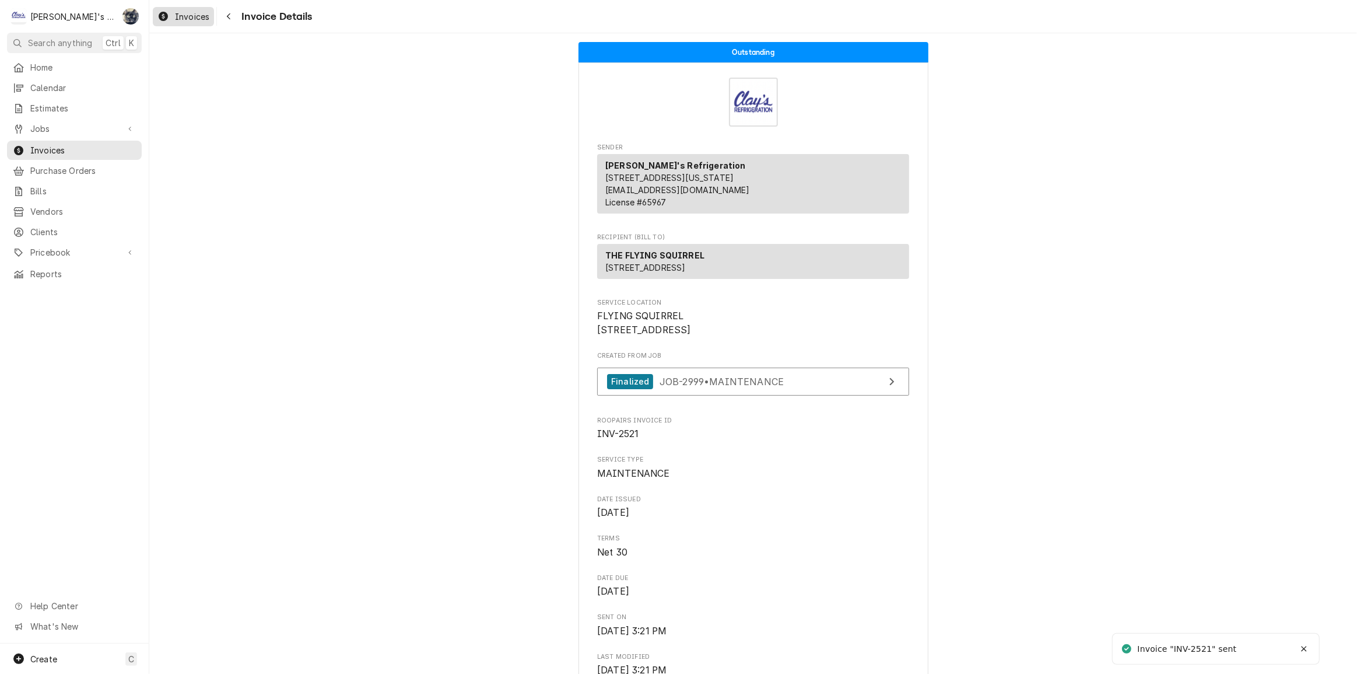
click at [180, 14] on span "Invoices" at bounding box center [192, 17] width 34 height 12
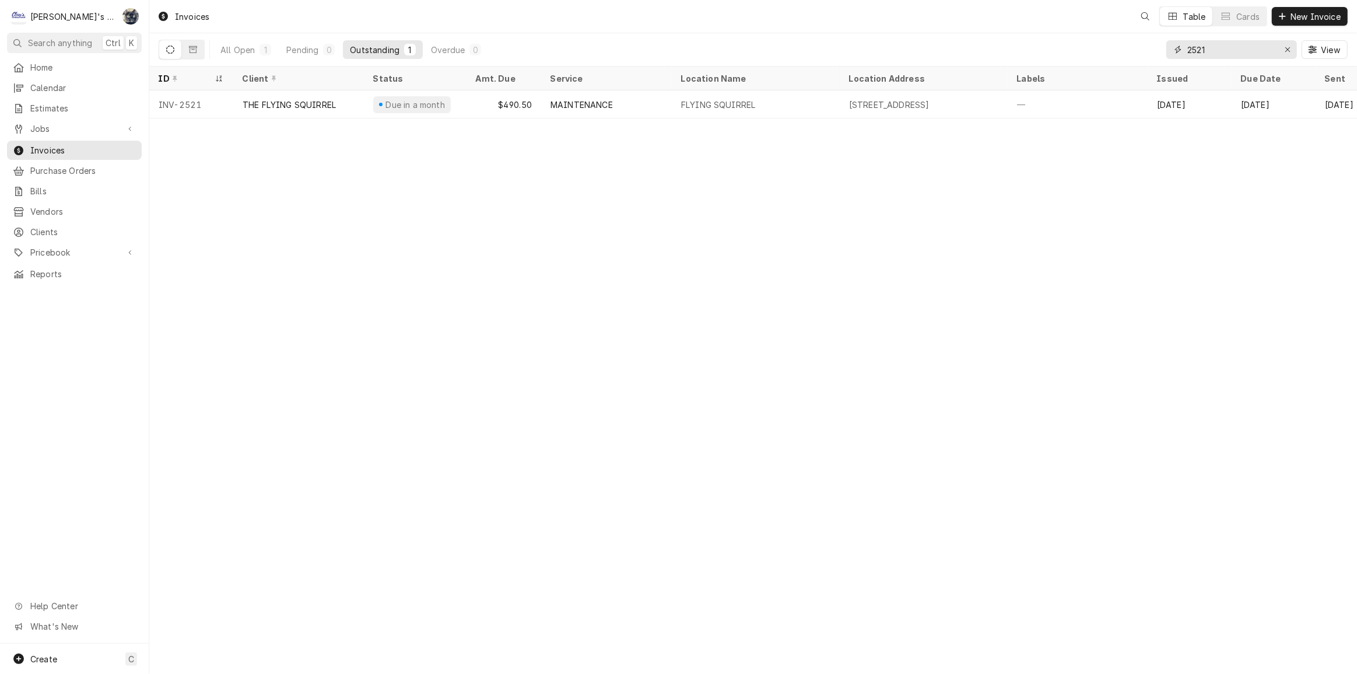
drag, startPoint x: 1243, startPoint y: 50, endPoint x: 1155, endPoint y: 53, distance: 87.5
click at [1155, 53] on div "All Open 1 Pending 0 Outstanding 1 Overdue 0 2521 View" at bounding box center [753, 49] width 1189 height 33
type input "2510"
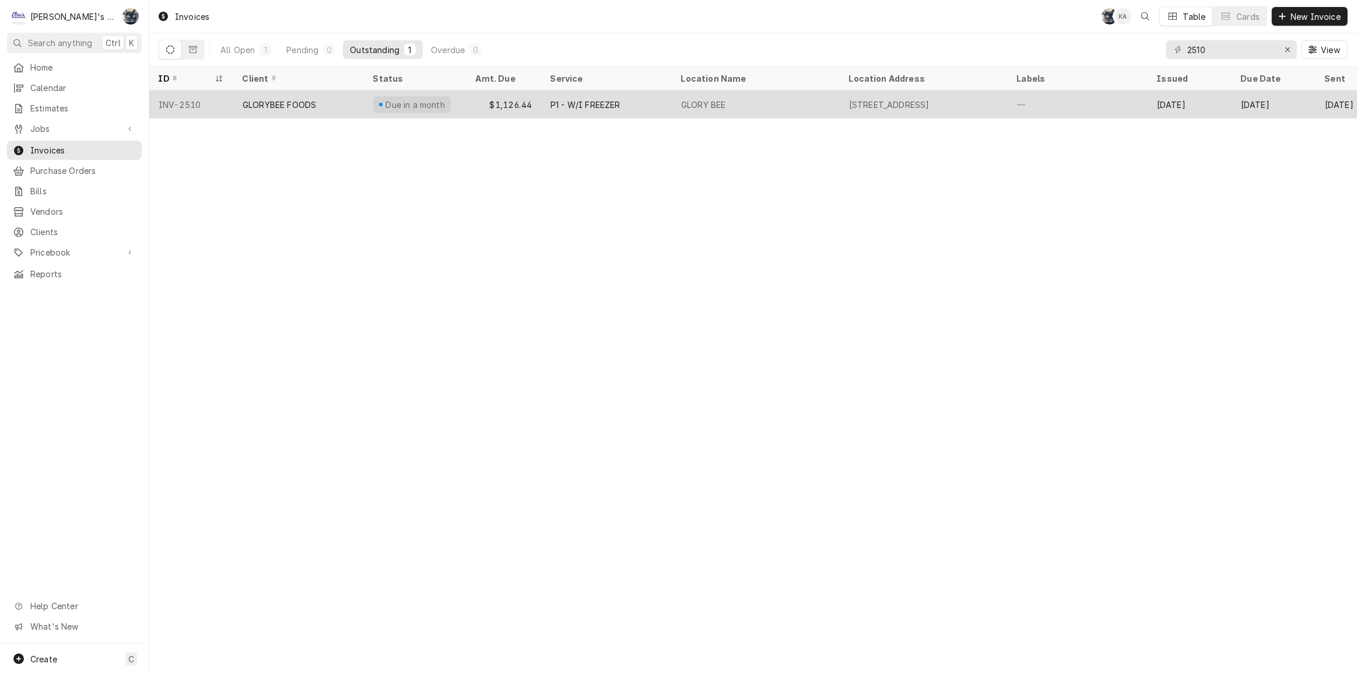
click at [729, 105] on div "GLORY BEE" at bounding box center [756, 104] width 168 height 28
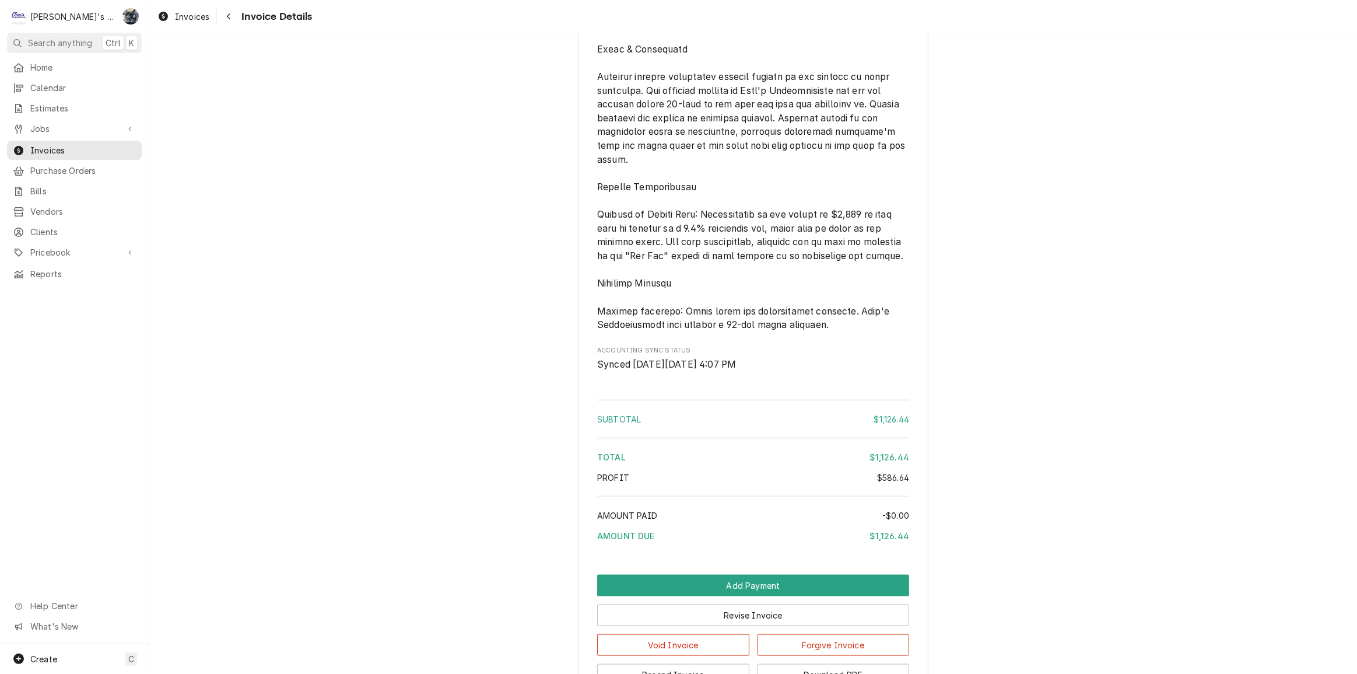
scroll to position [1686, 0]
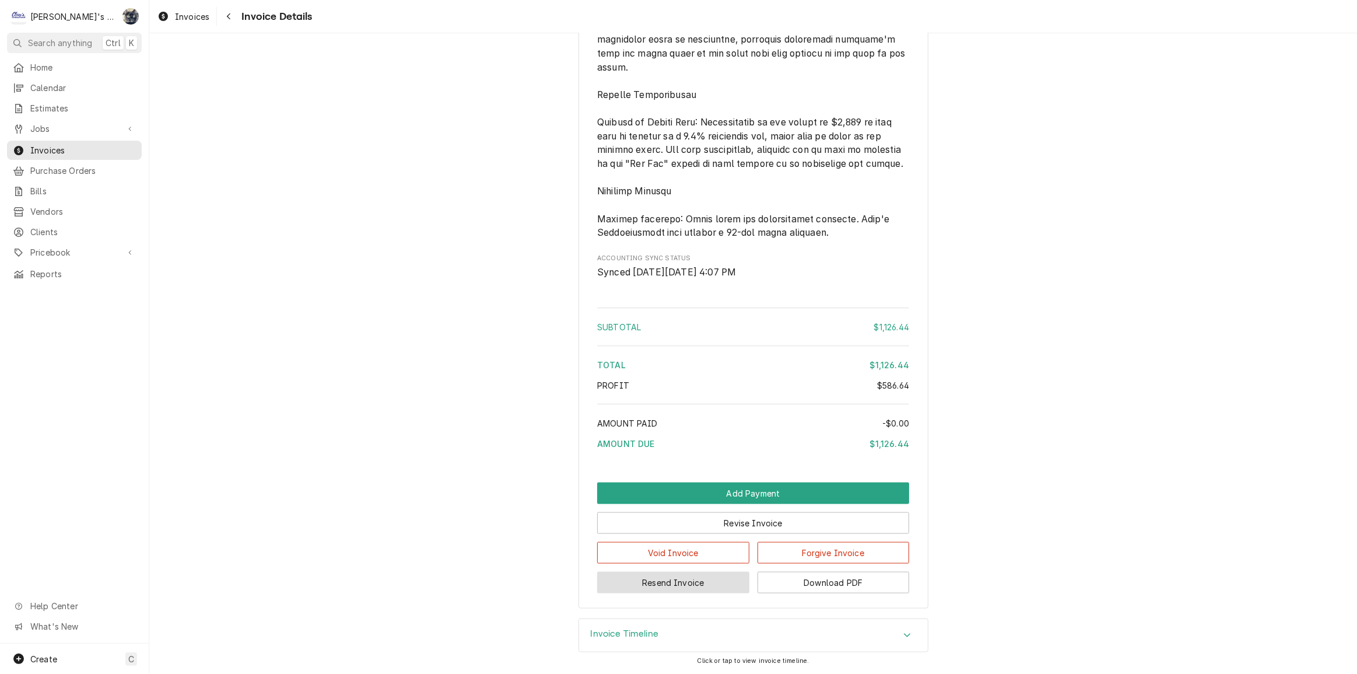
click at [705, 587] on button "Resend Invoice" at bounding box center [673, 583] width 152 height 22
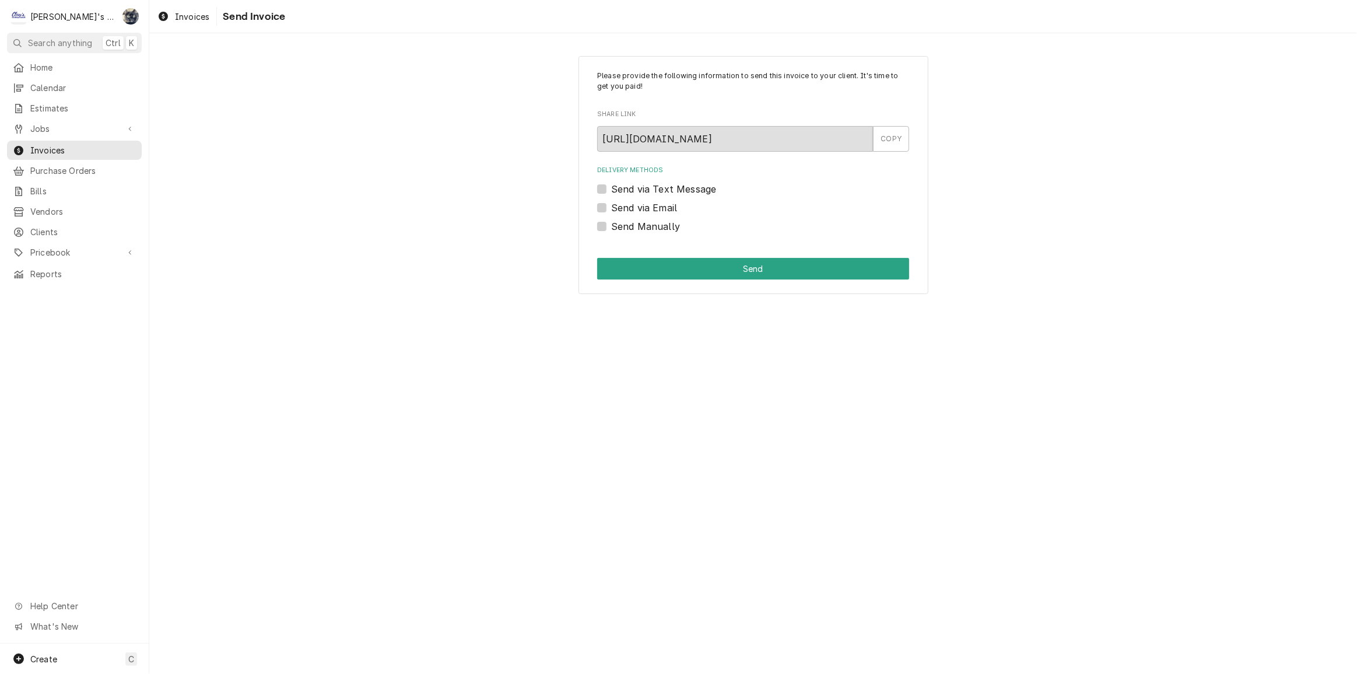
click at [611, 209] on label "Send via Email" at bounding box center [644, 208] width 66 height 14
click at [611, 209] on input "Send via Email" at bounding box center [767, 214] width 312 height 26
checkbox input "true"
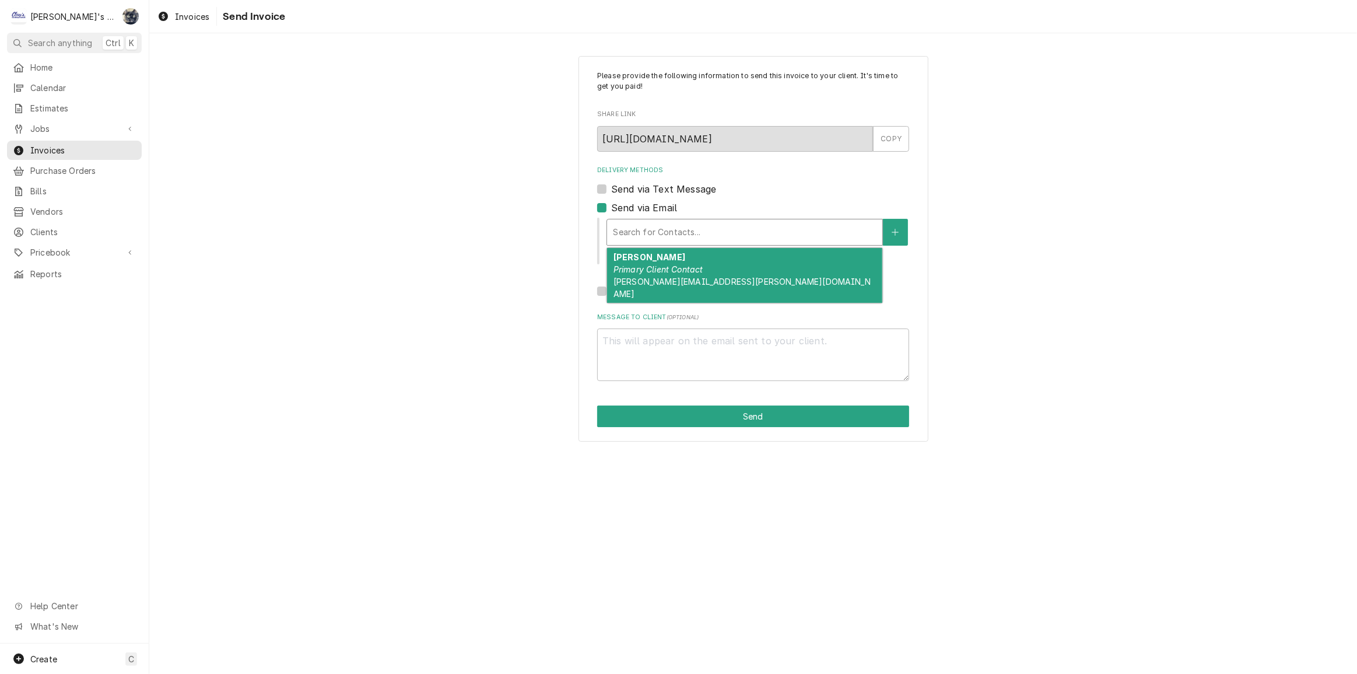
click at [666, 225] on div "Delivery Methods" at bounding box center [745, 232] width 264 height 21
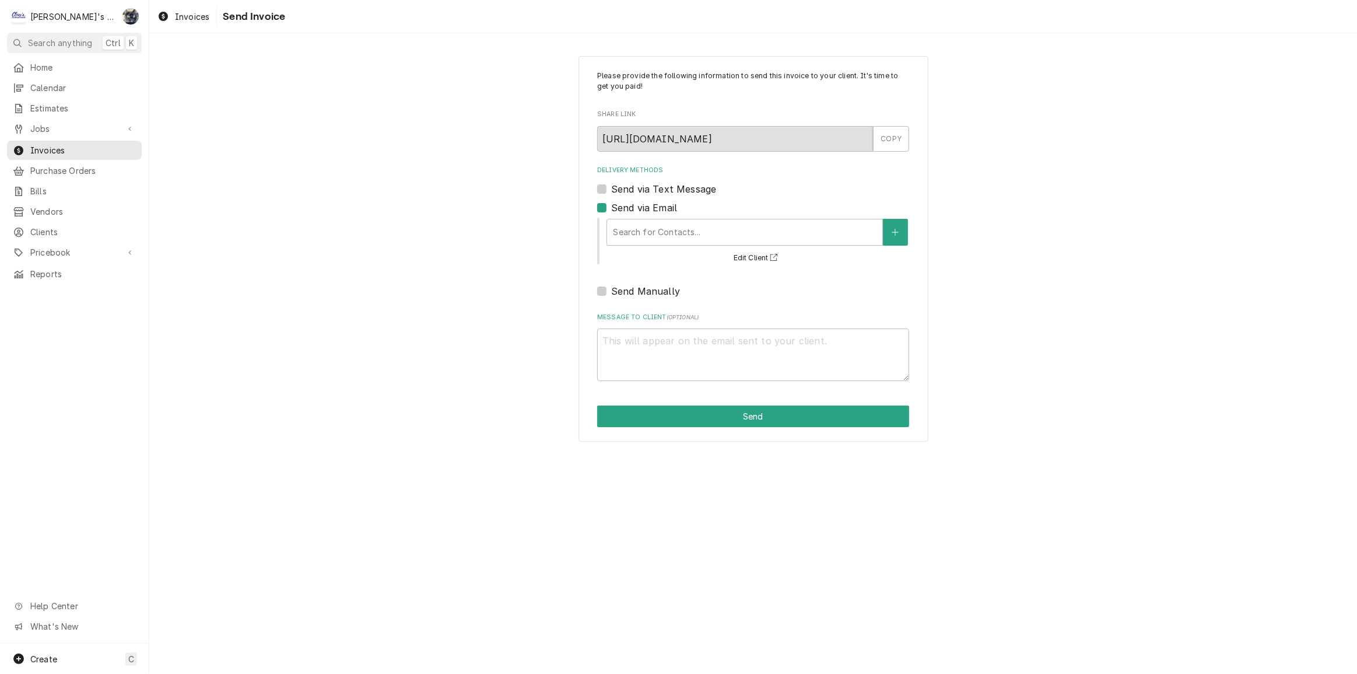
click at [1026, 208] on div "Please provide the following information to send this invoice to your client. I…" at bounding box center [753, 249] width 1208 height 407
click at [611, 290] on label "Send Manually" at bounding box center [645, 291] width 69 height 14
click at [611, 290] on input "Send Manually" at bounding box center [767, 297] width 312 height 26
checkbox input "true"
type textarea "x"
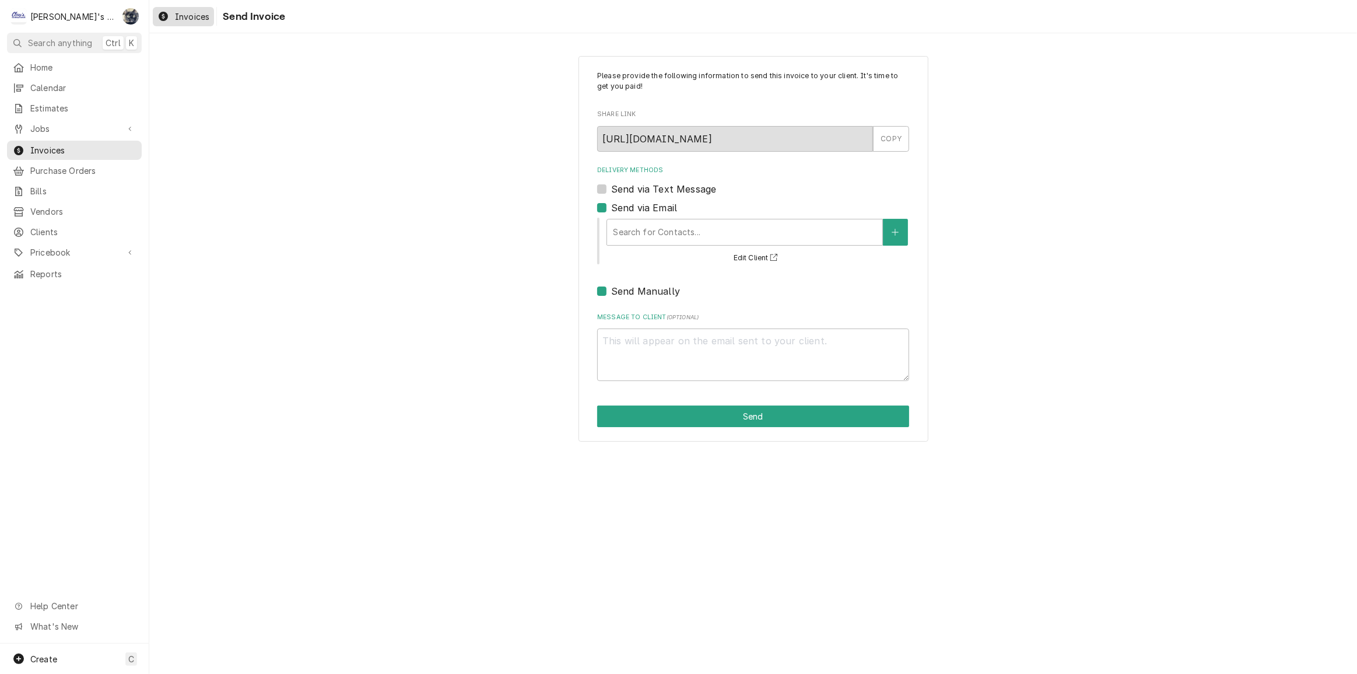
click at [189, 13] on span "Invoices" at bounding box center [192, 17] width 34 height 12
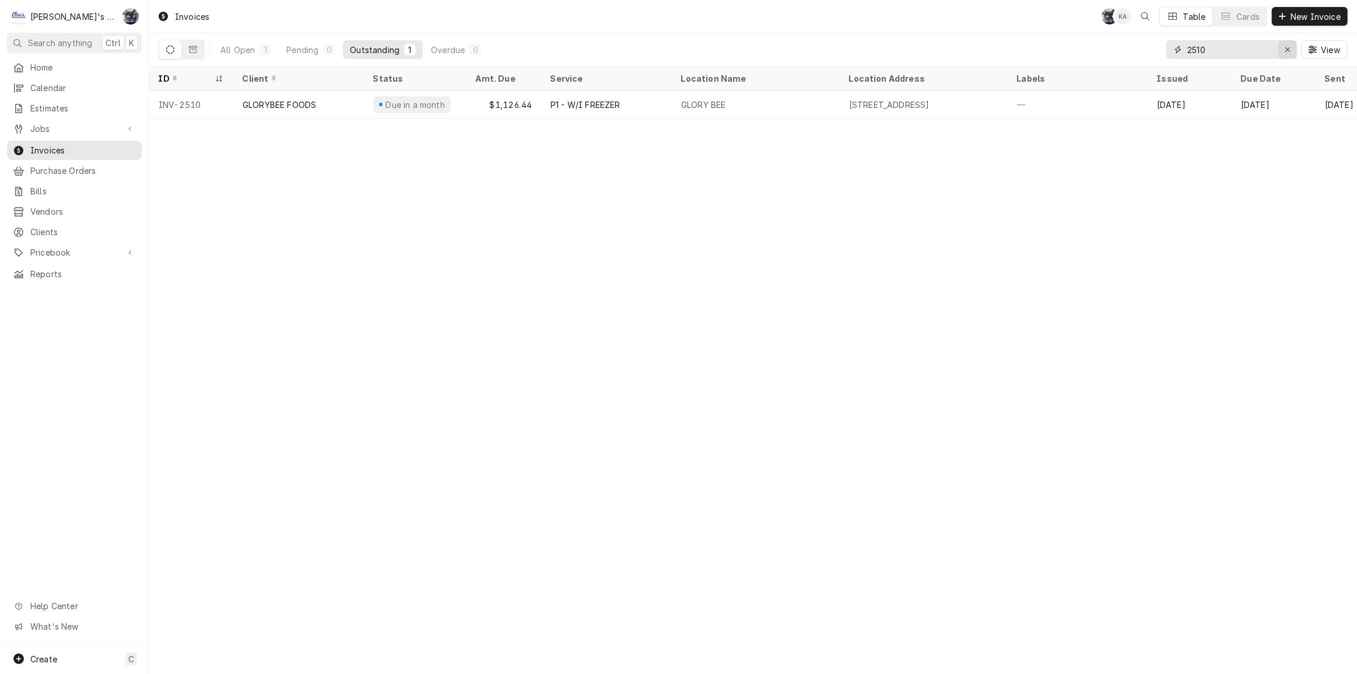
click at [1295, 48] on button "Erase input" at bounding box center [1288, 49] width 19 height 19
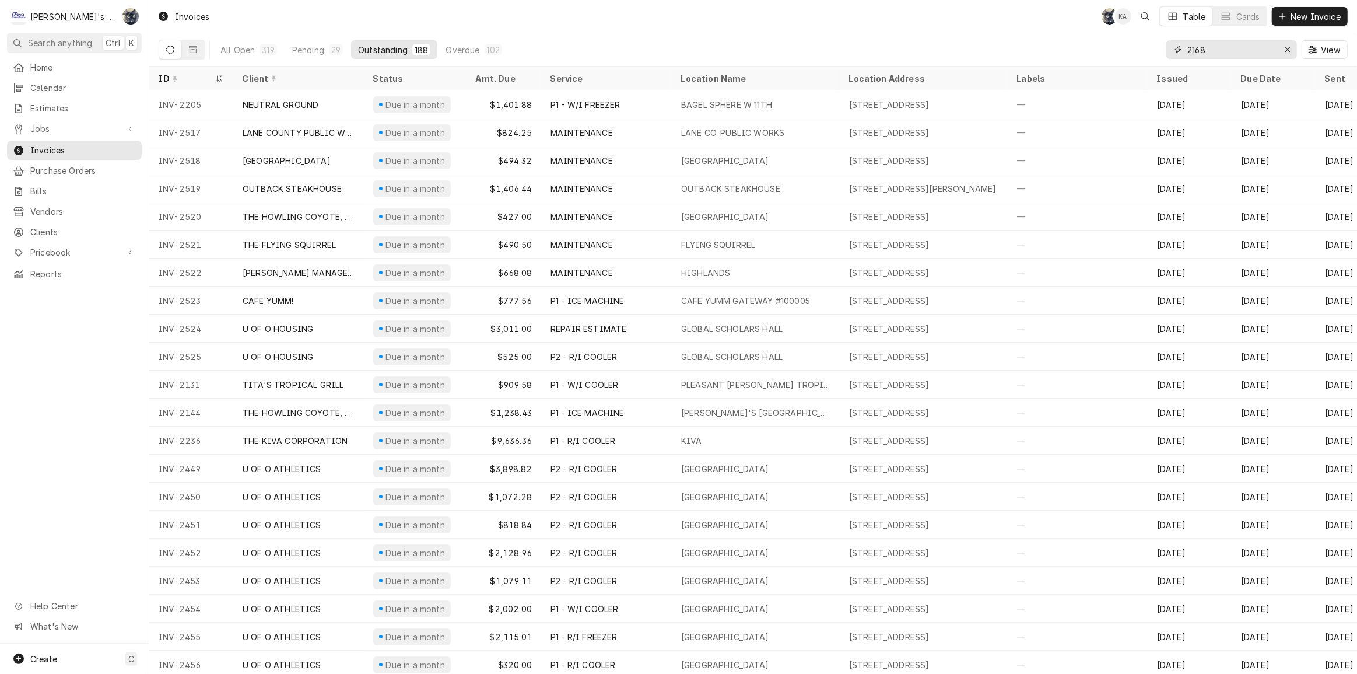
type input "2168"
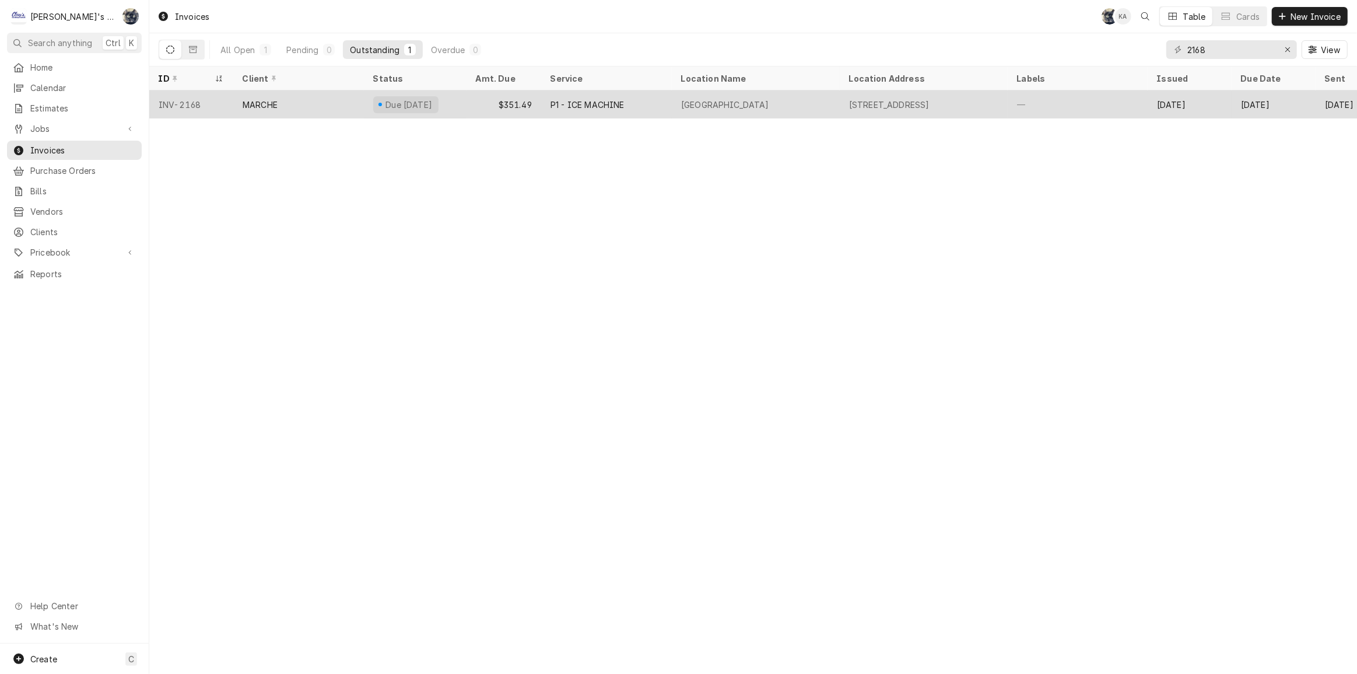
click at [592, 103] on div "P1 - ICE MACHINE" at bounding box center [588, 105] width 74 height 12
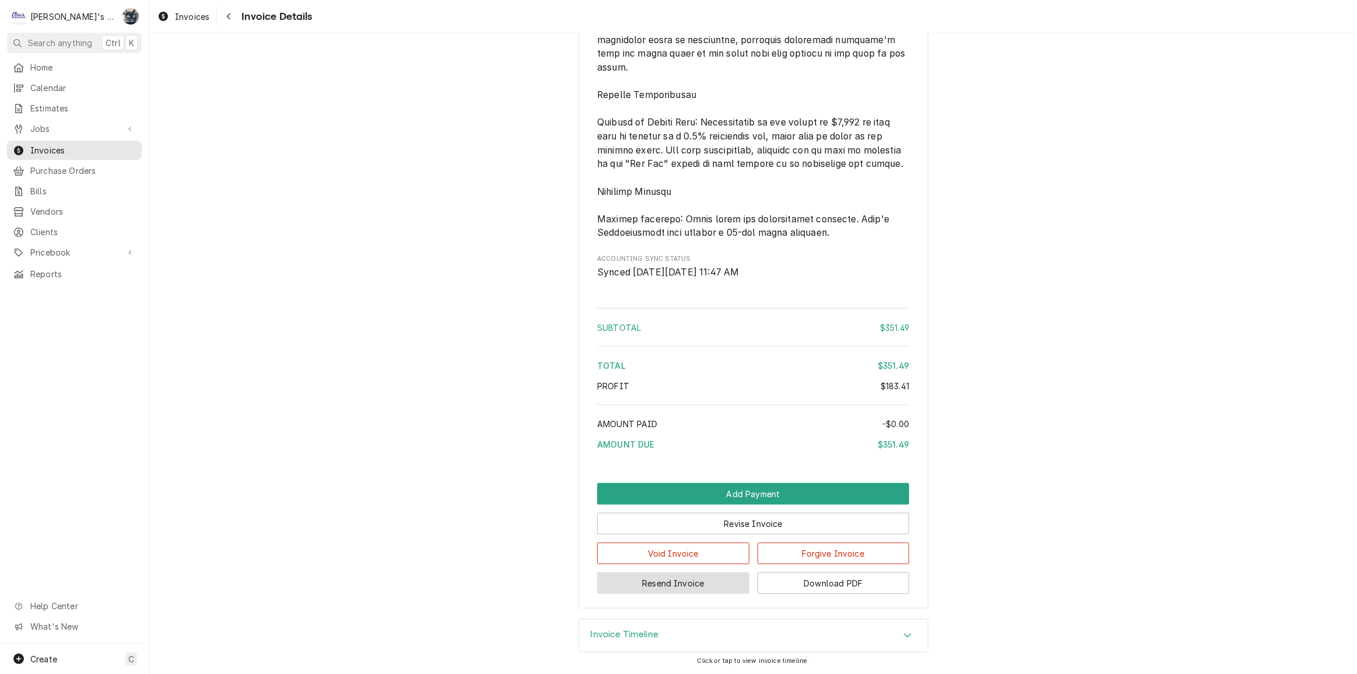
scroll to position [1674, 0]
click at [660, 582] on button "Resend Invoice" at bounding box center [673, 583] width 152 height 22
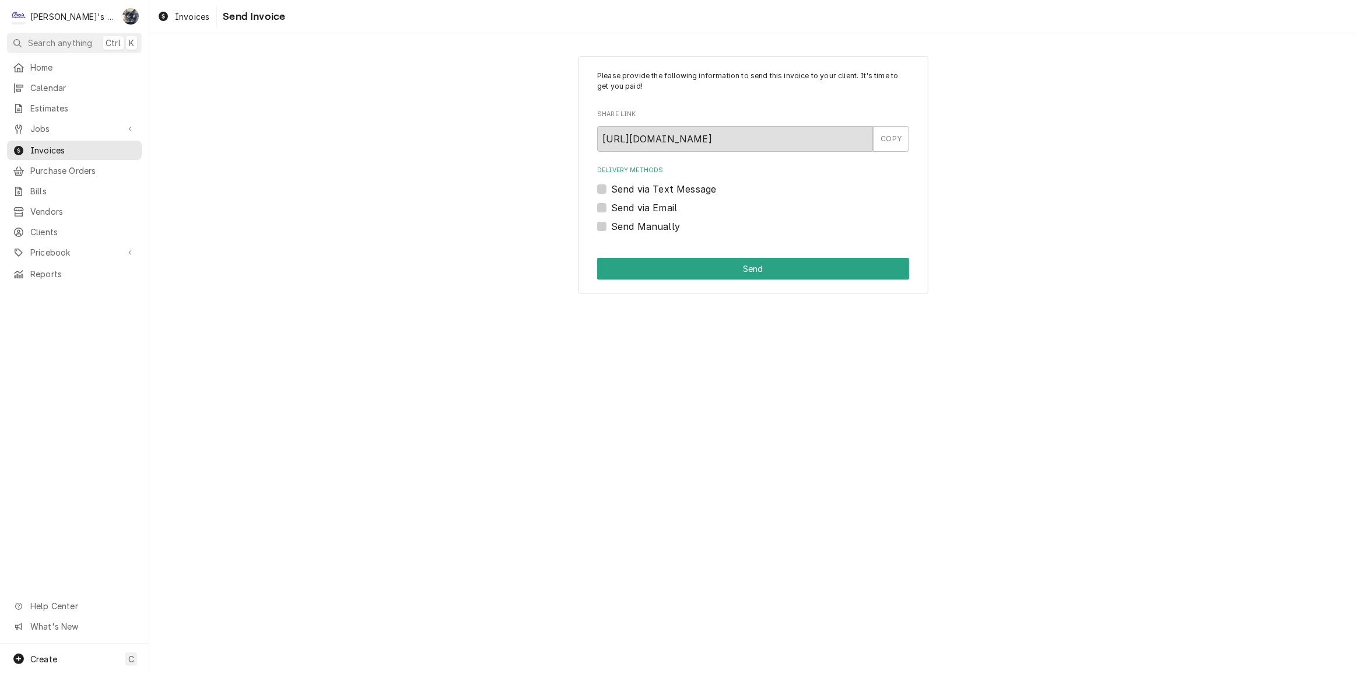
click at [611, 207] on label "Send via Email" at bounding box center [644, 208] width 66 height 14
click at [611, 207] on input "Send via Email" at bounding box center [767, 214] width 312 height 26
checkbox input "true"
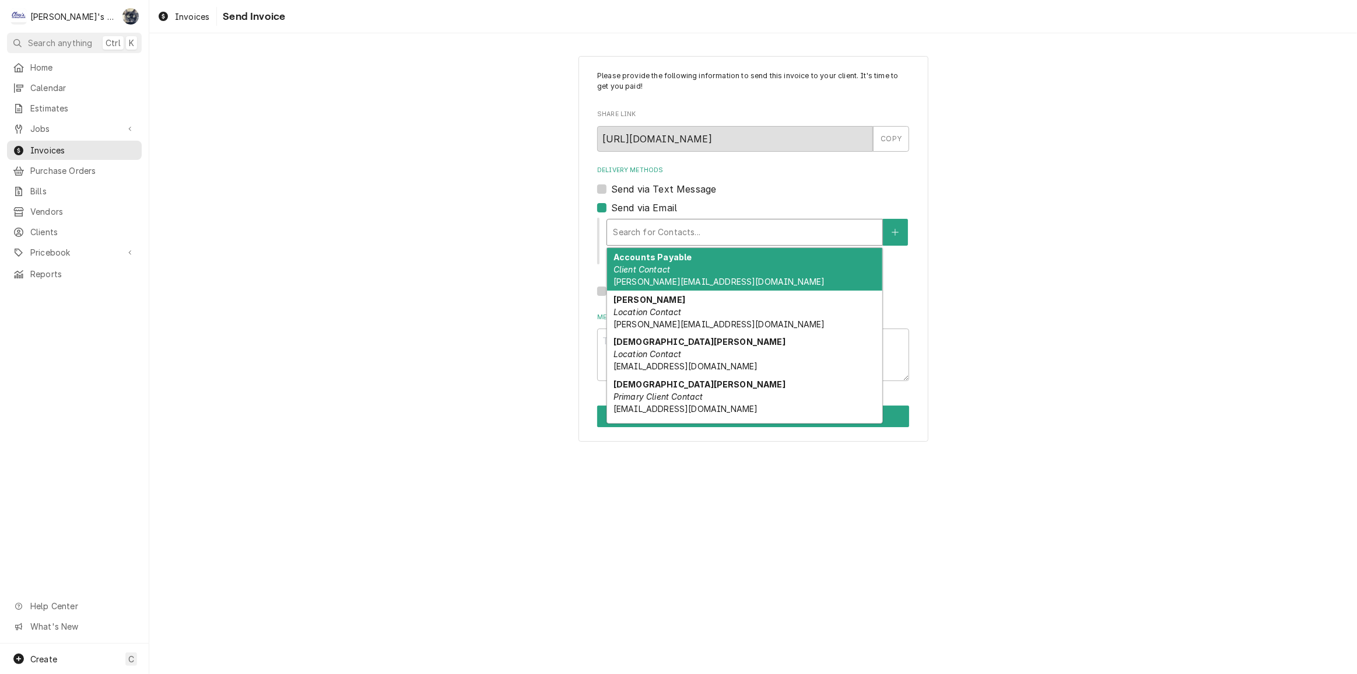
click at [613, 225] on input "Delivery Methods" at bounding box center [614, 232] width 2 height 19
click at [641, 264] on em "Client Contact" at bounding box center [642, 269] width 57 height 10
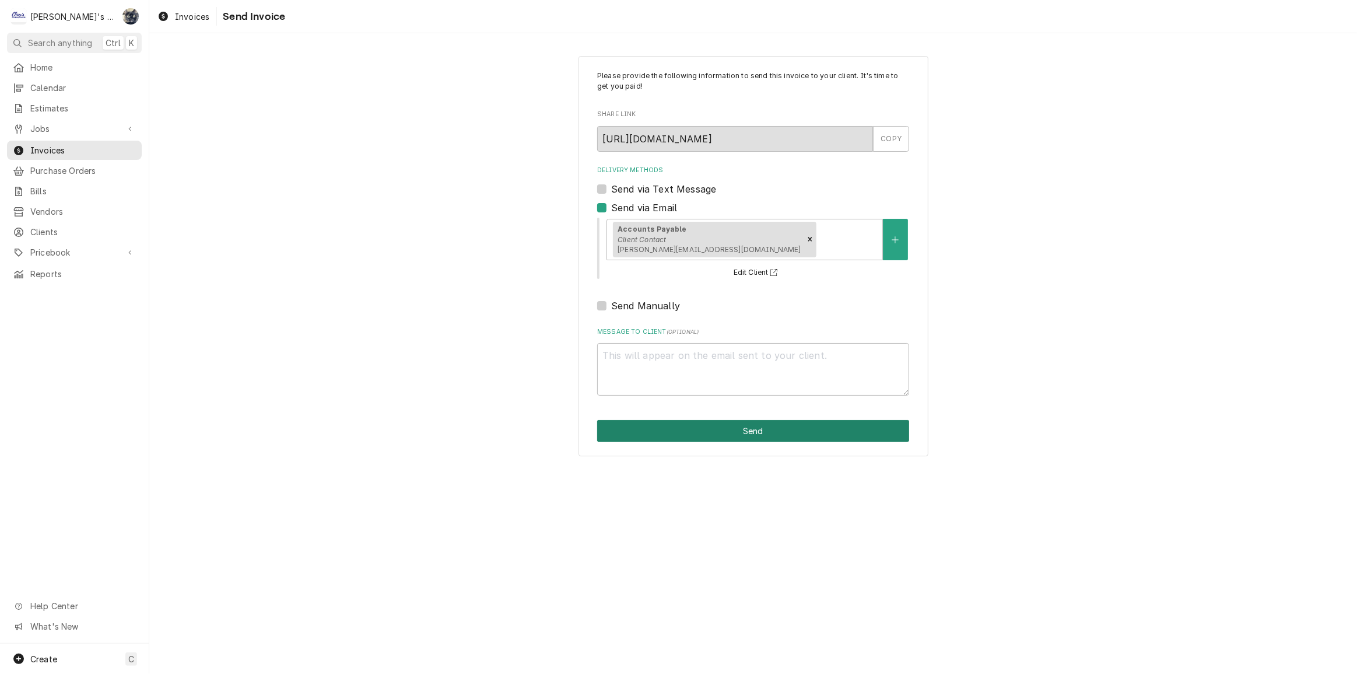
click at [705, 430] on button "Send" at bounding box center [753, 431] width 312 height 22
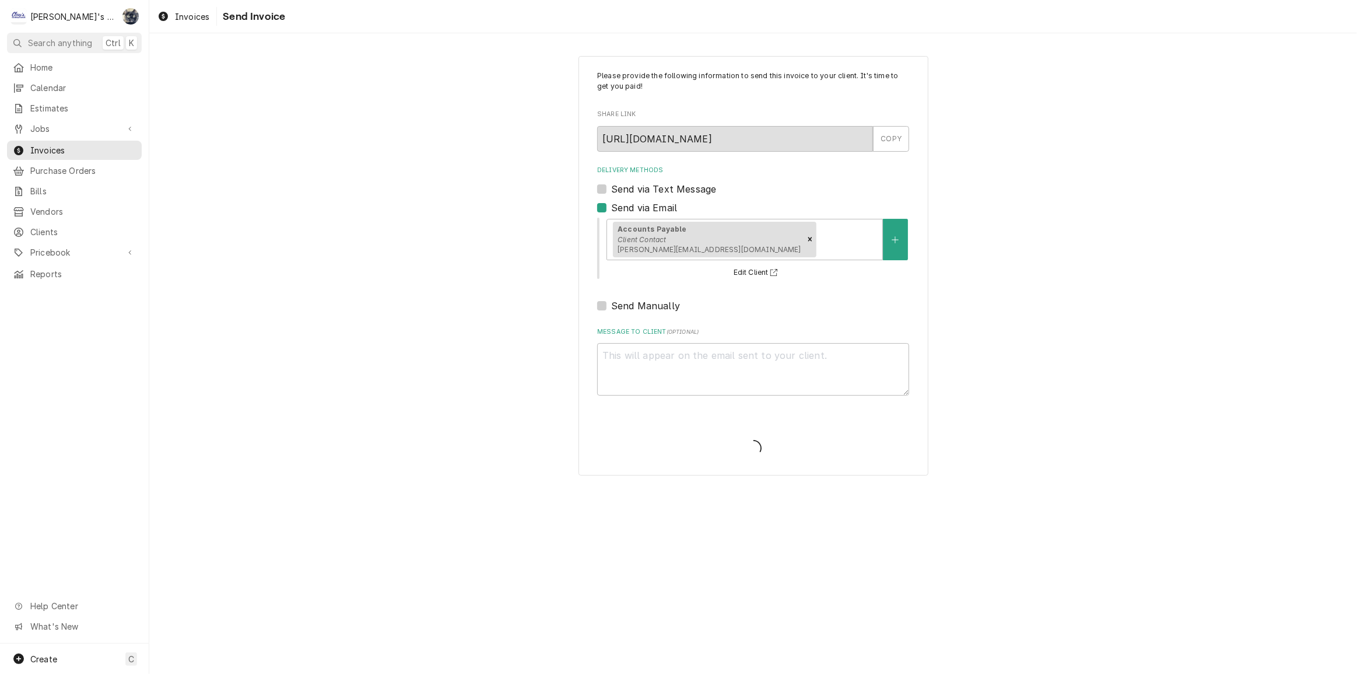
type textarea "x"
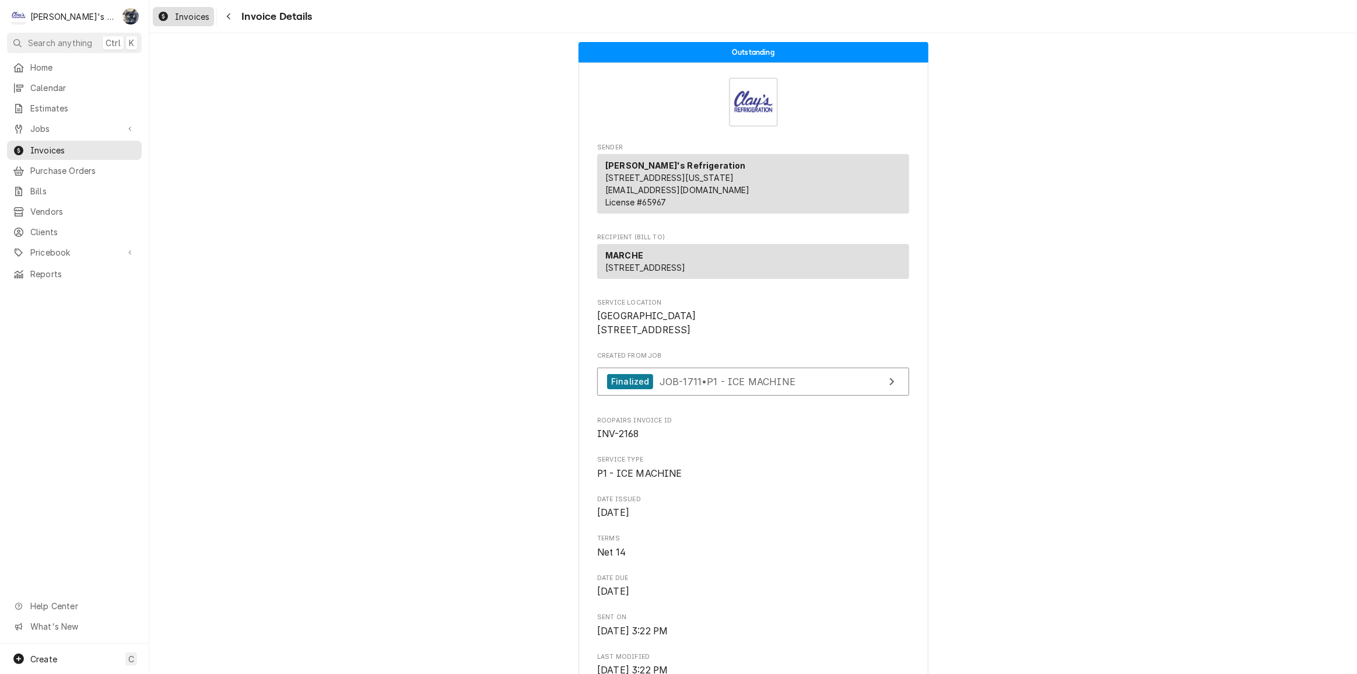
click at [197, 18] on span "Invoices" at bounding box center [192, 17] width 34 height 12
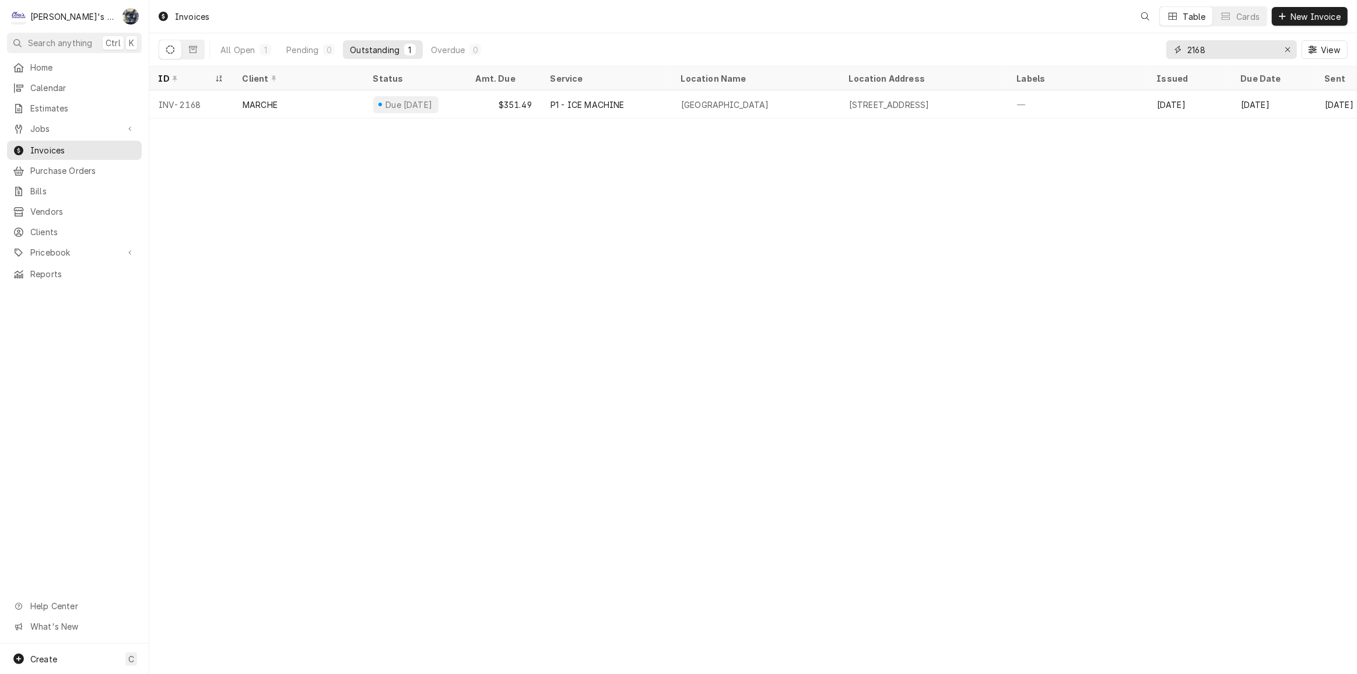
drag, startPoint x: 1220, startPoint y: 47, endPoint x: 1137, endPoint y: 43, distance: 82.9
click at [1137, 43] on div "All Open 1 Pending 0 Outstanding 1 Overdue 0 2168 View" at bounding box center [753, 49] width 1189 height 33
type input "2509"
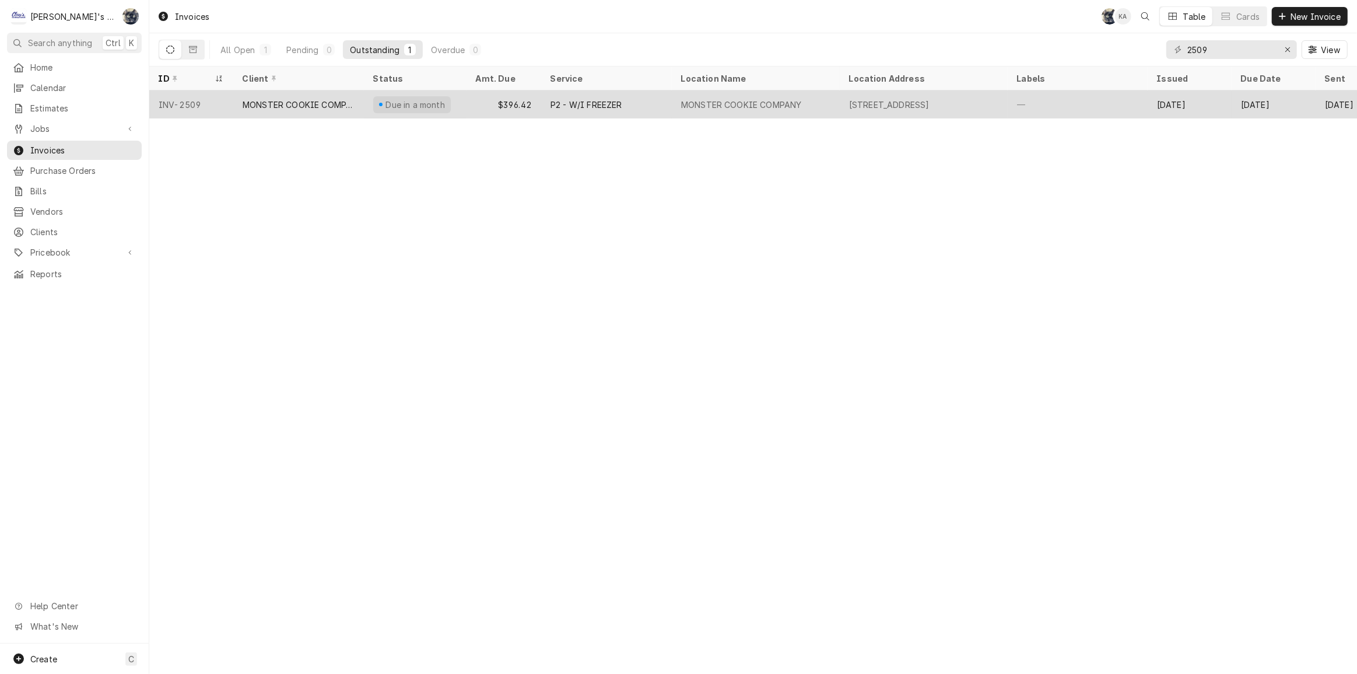
click at [729, 116] on tr "INV-2509 MONSTER COOKIE COMPANY Due in a month $396.42 P2 - W/I FREEZER MONSTER…" at bounding box center [844, 104] width 1391 height 28
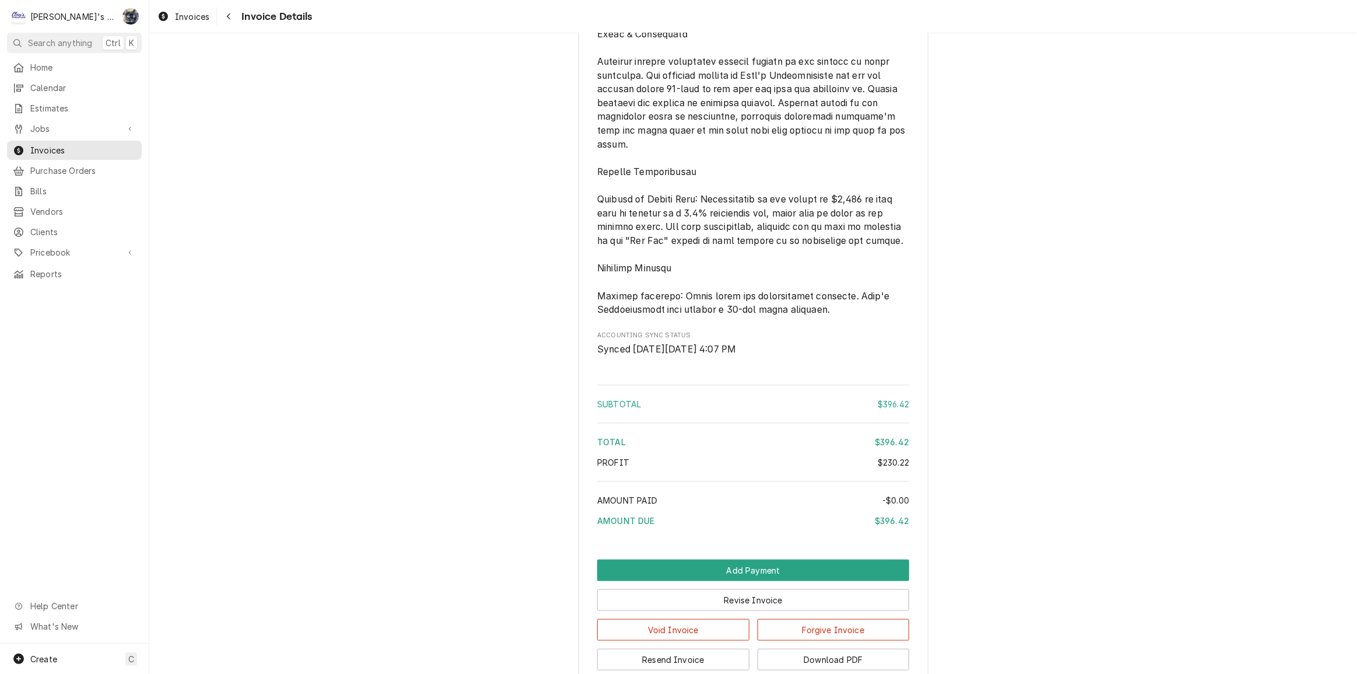
scroll to position [1453, 0]
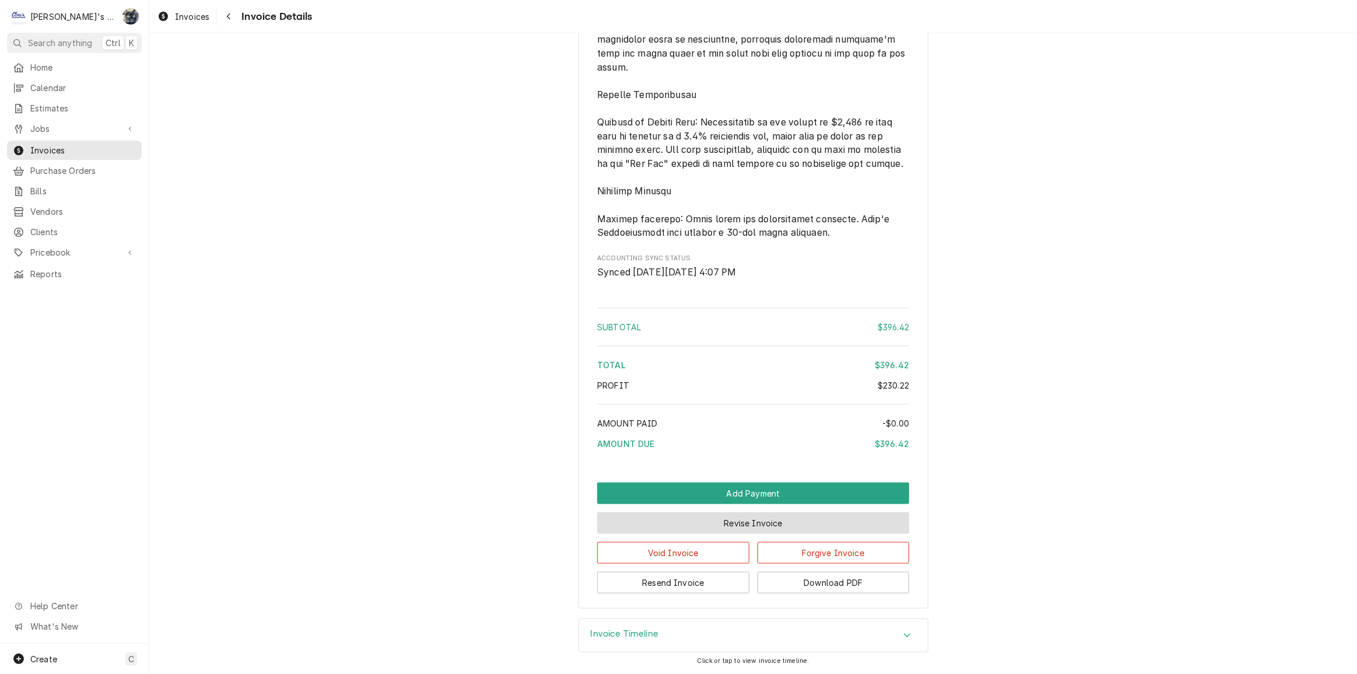
click at [750, 524] on button "Revise Invoice" at bounding box center [753, 523] width 312 height 22
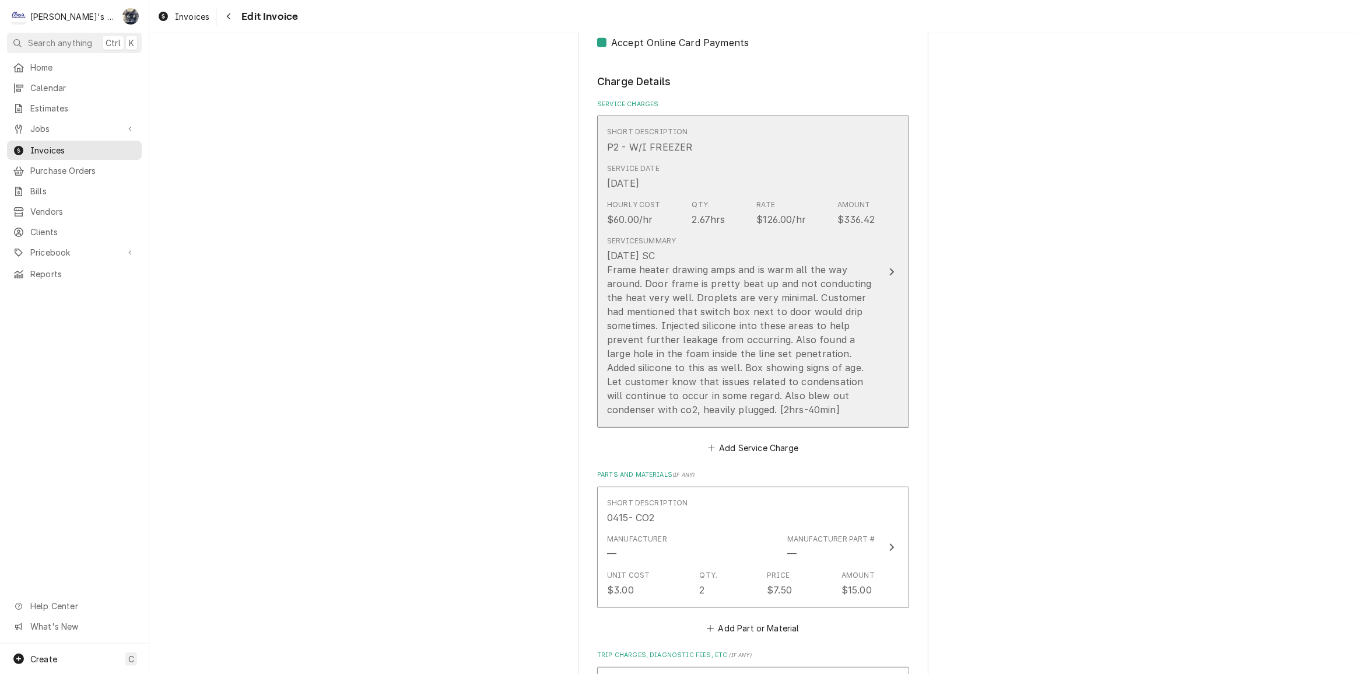
scroll to position [742, 0]
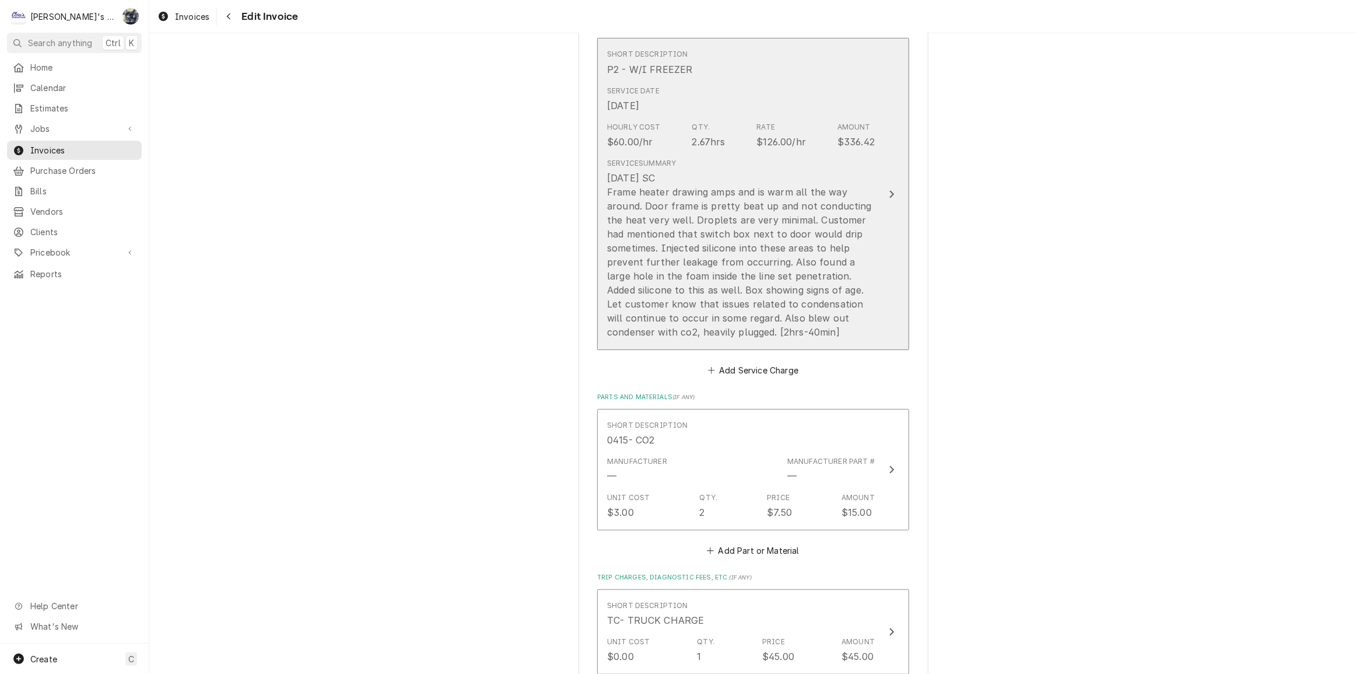
click at [711, 293] on div "[DATE] SC Frame heater drawing amps and is warm all the way around. Door frame …" at bounding box center [741, 255] width 268 height 168
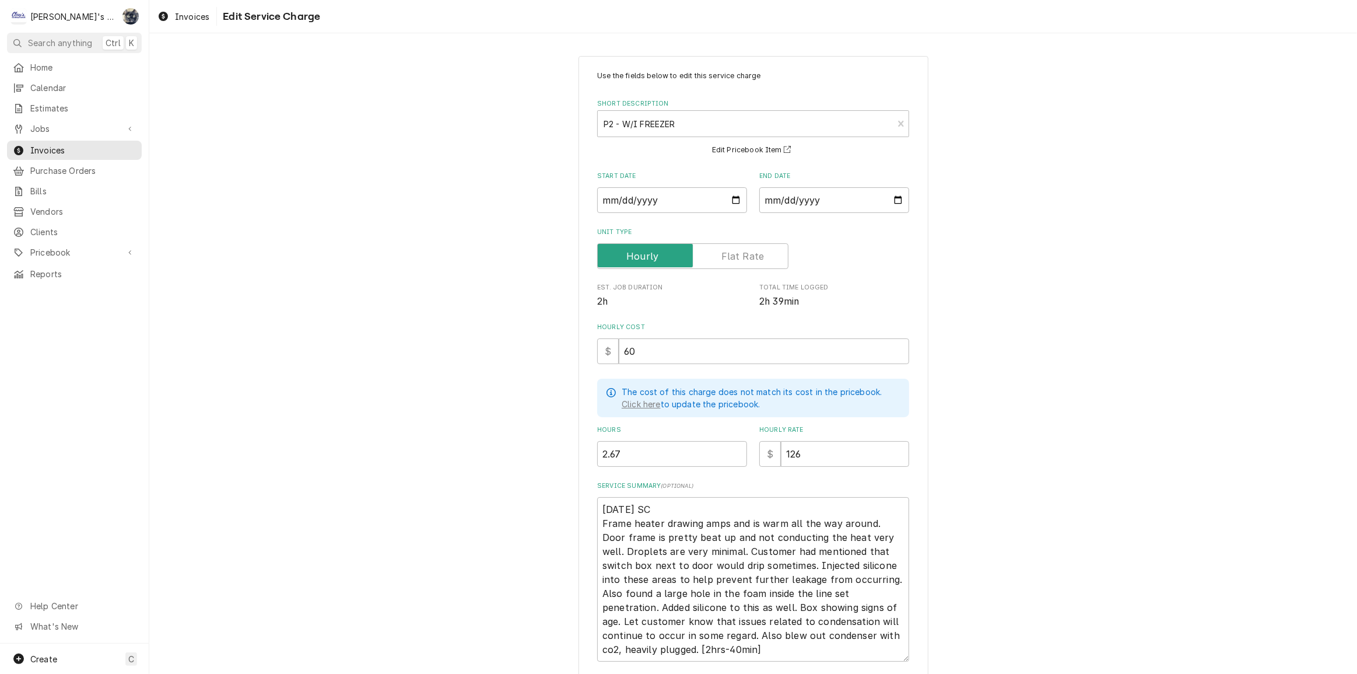
scroll to position [86, 0]
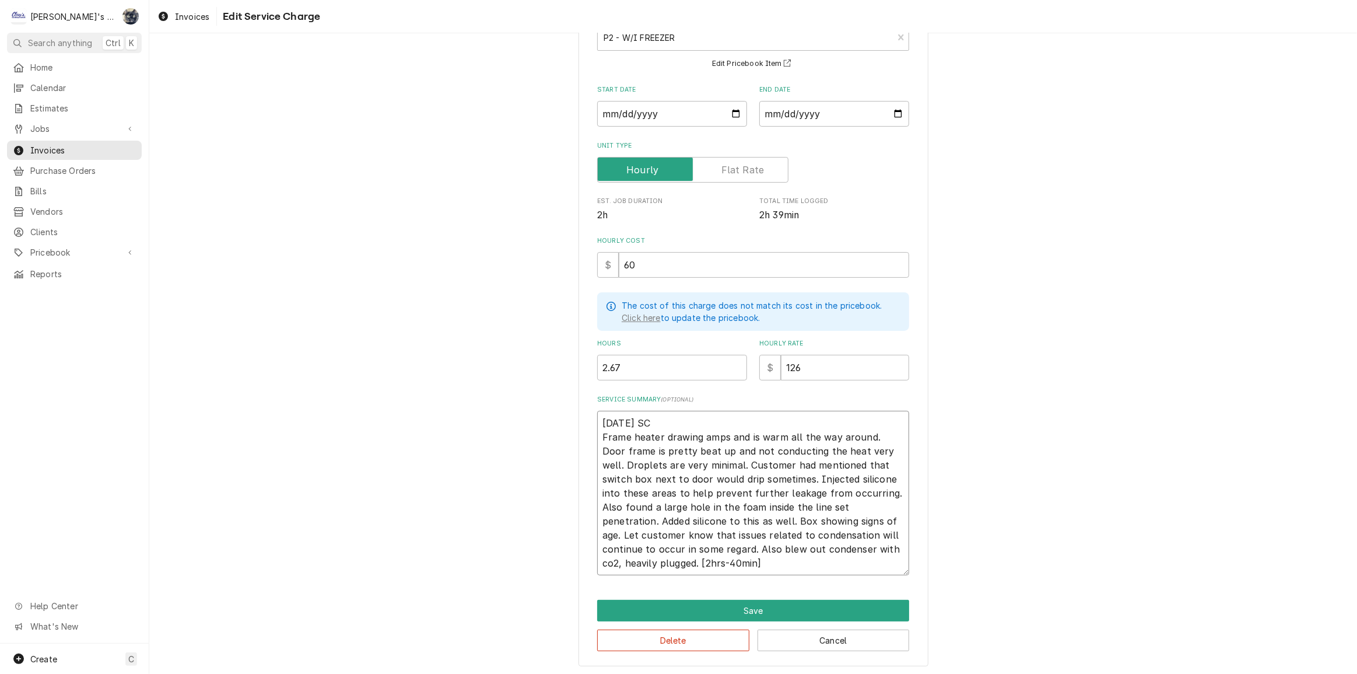
drag, startPoint x: 700, startPoint y: 449, endPoint x: 639, endPoint y: 446, distance: 60.7
click at [639, 446] on textarea "9/24/2025 SC Frame heater drawing amps and is warm all the way around. Door fra…" at bounding box center [753, 493] width 312 height 165
type textarea "x"
type textarea "9/24/2025 SC Frame heater drawing amps and is warm all the way around. Door fra…"
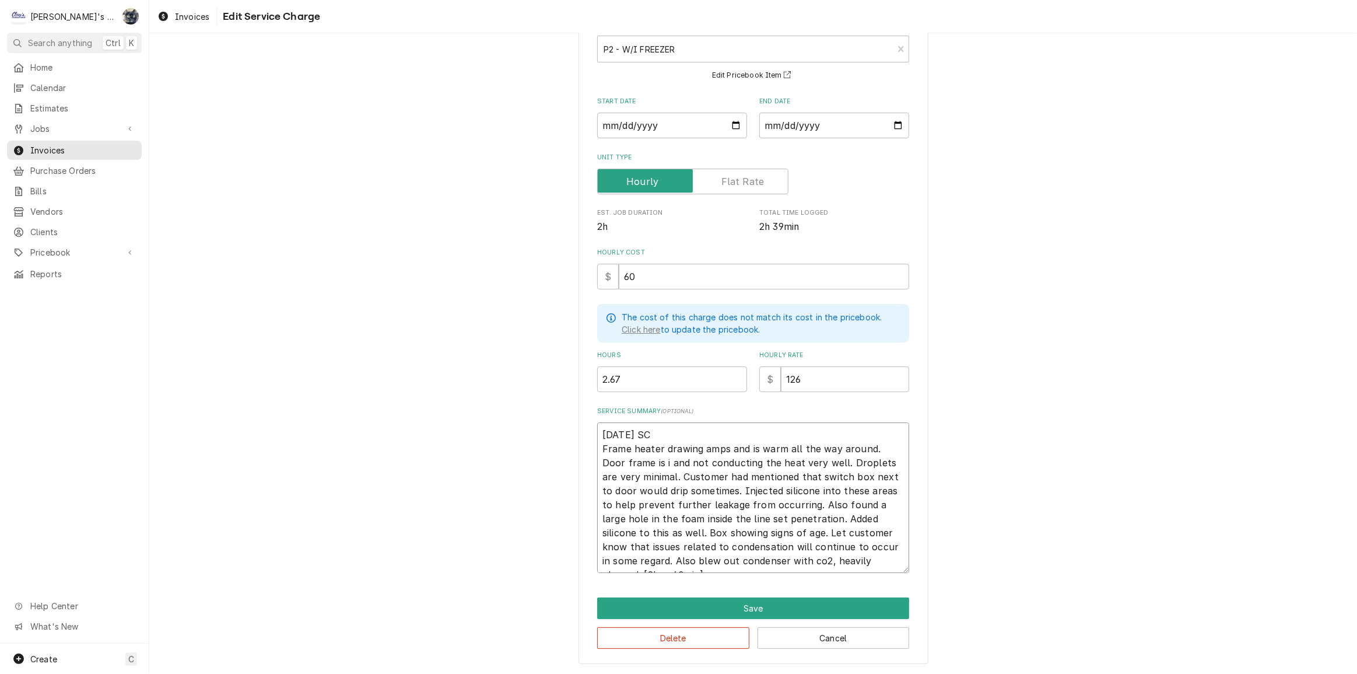
type textarea "x"
type textarea "9/24/2025 SC Frame heater drawing amps and is warm all the way around. Door fra…"
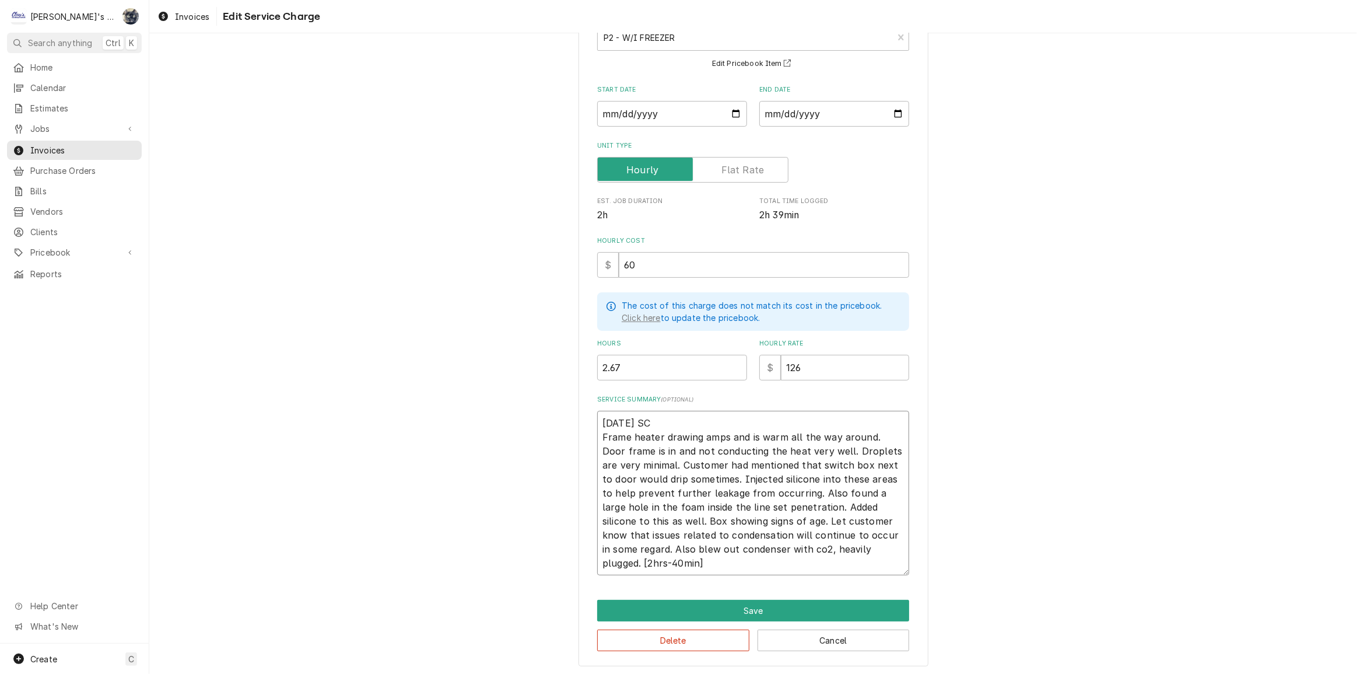
type textarea "x"
type textarea "9/24/2025 SC Frame heater drawing amps and is warm all the way around. Door fra…"
type textarea "x"
type textarea "9/24/2025 SC Frame heater drawing amps and is warm all the way around. Door fra…"
type textarea "x"
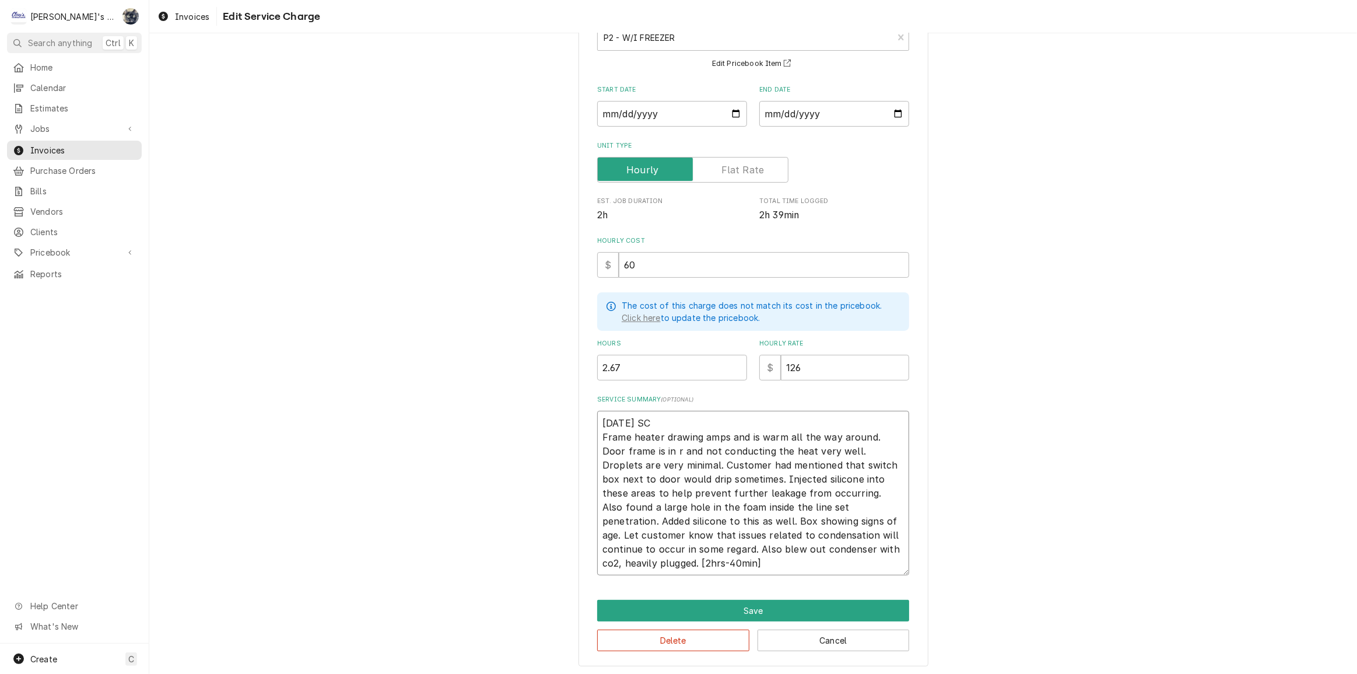
type textarea "9/24/2025 SC Frame heater drawing amps and is warm all the way around. Door fra…"
type textarea "x"
type textarea "9/24/2025 SC Frame heater drawing amps and is warm all the way around. Door fra…"
type textarea "x"
type textarea "9/24/2025 SC Frame heater drawing amps and is warm all the way around. Door fra…"
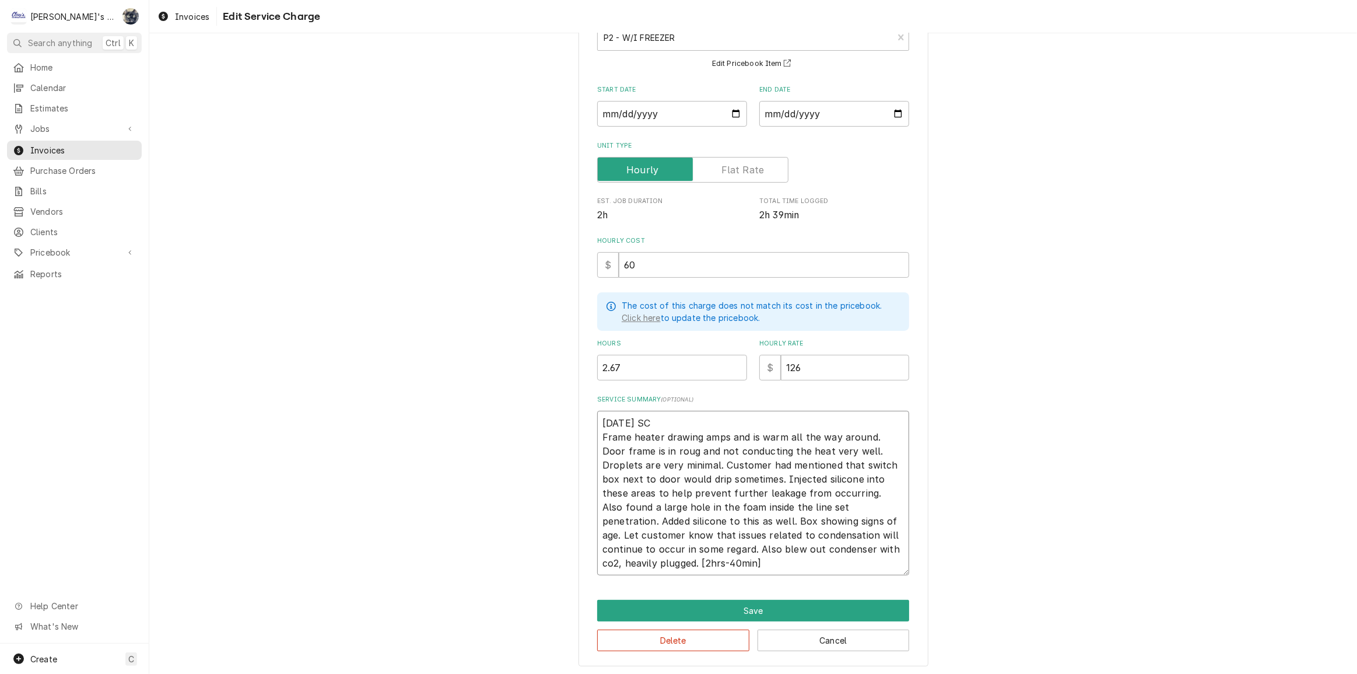
type textarea "x"
type textarea "9/24/2025 SC Frame heater drawing amps and is warm all the way around. Door fra…"
type textarea "x"
type textarea "9/24/2025 SC Frame heater drawing amps and is warm all the way around. Door fra…"
type textarea "x"
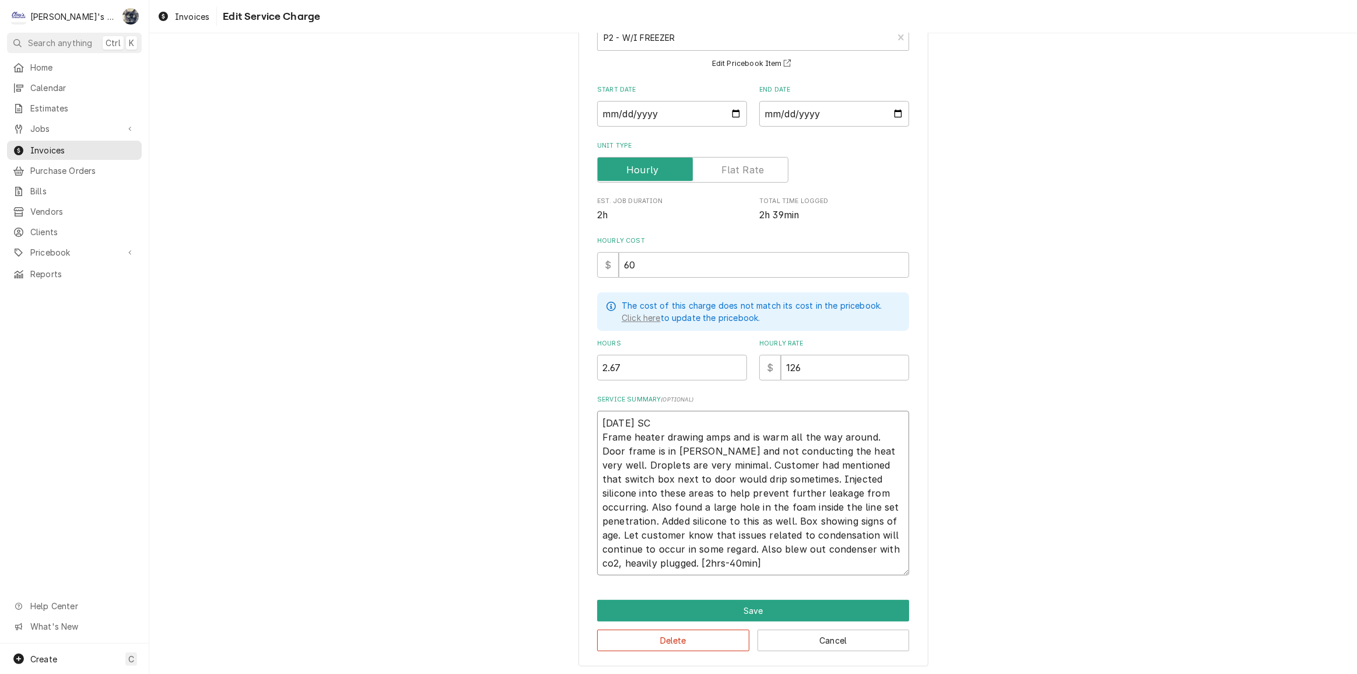
type textarea "9/24/2025 SC Frame heater drawing amps and is warm all the way around. Door fra…"
type textarea "x"
type textarea "9/24/2025 SC Frame heater drawing amps and is warm all the way around. Door fra…"
type textarea "x"
type textarea "9/24/2025 SC Frame heater drawing amps and is warm all the way around. Door fra…"
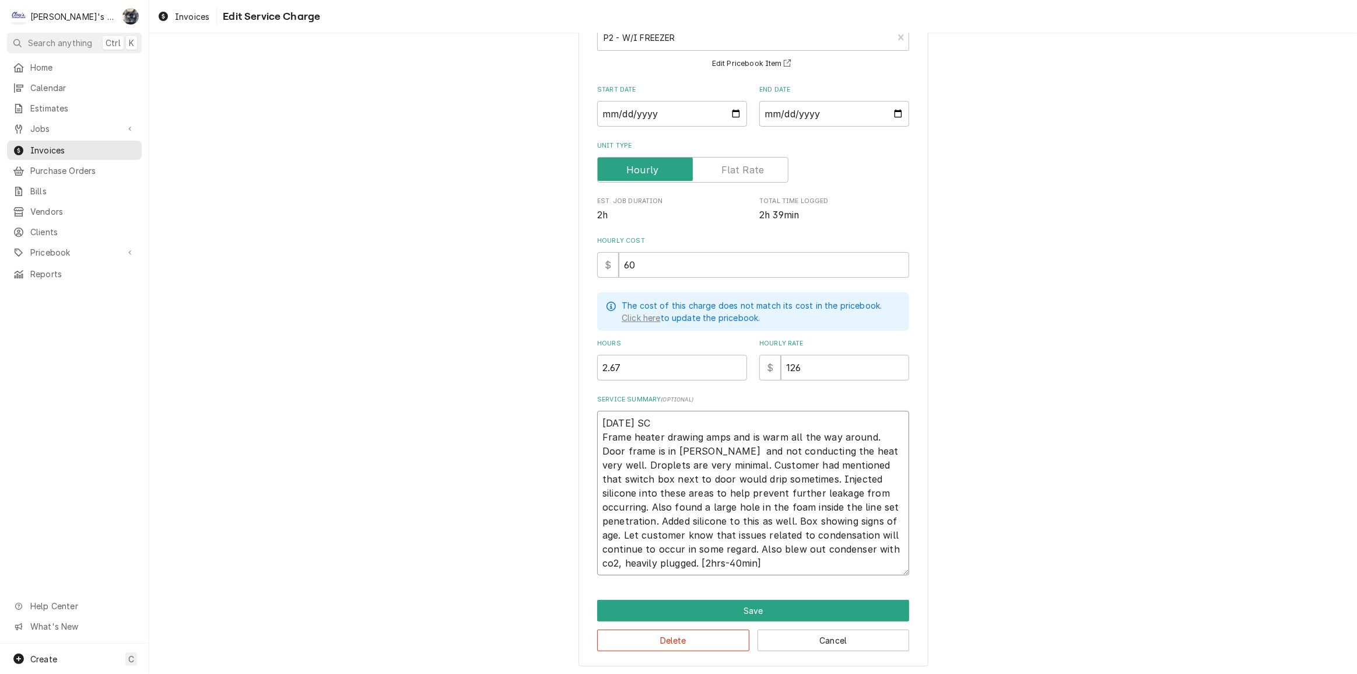
type textarea "x"
type textarea "9/24/2025 SC Frame heater drawing amps and is warm all the way around. Door fra…"
type textarea "x"
type textarea "9/24/2025 SC Frame heater drawing amps and is warm all the way around. Door fra…"
type textarea "x"
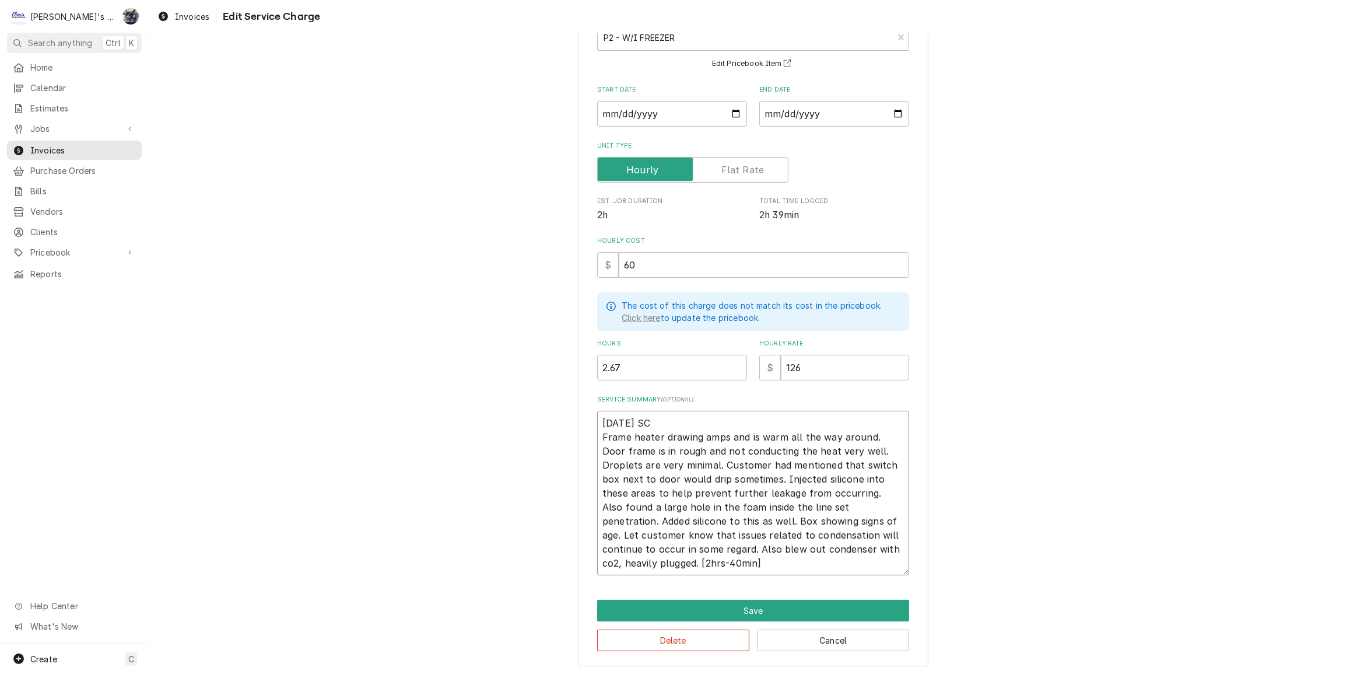
type textarea "9/24/2025 SC Frame heater drawing amps and is warm all the way around. Door fra…"
type textarea "x"
type textarea "9/24/2025 SC Frame heater drawing amps and is warm all the way around. Door fra…"
type textarea "x"
type textarea "9/24/2025 SC Frame heater drawing amps and is warm all the way around. Door fra…"
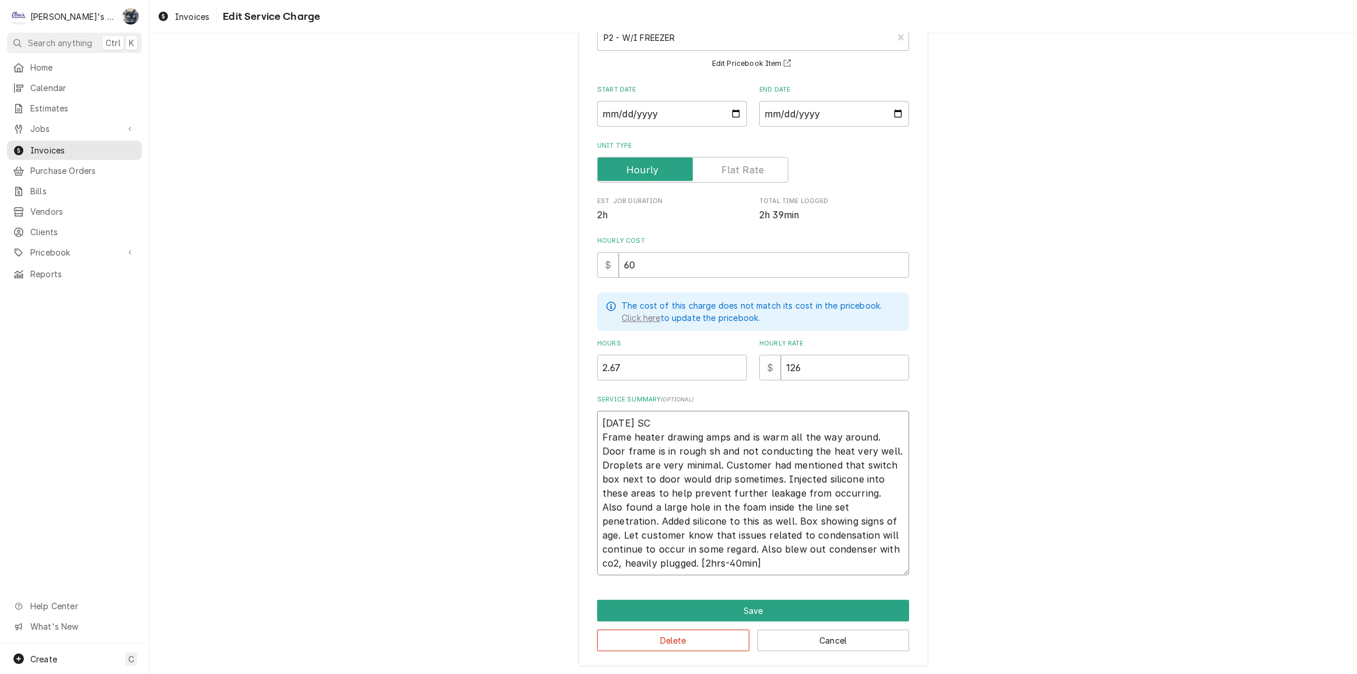
type textarea "x"
type textarea "9/24/2025 SC Frame heater drawing amps and is warm all the way around. Door fra…"
type textarea "x"
type textarea "9/24/2025 SC Frame heater drawing amps and is warm all the way around. Door fra…"
type textarea "x"
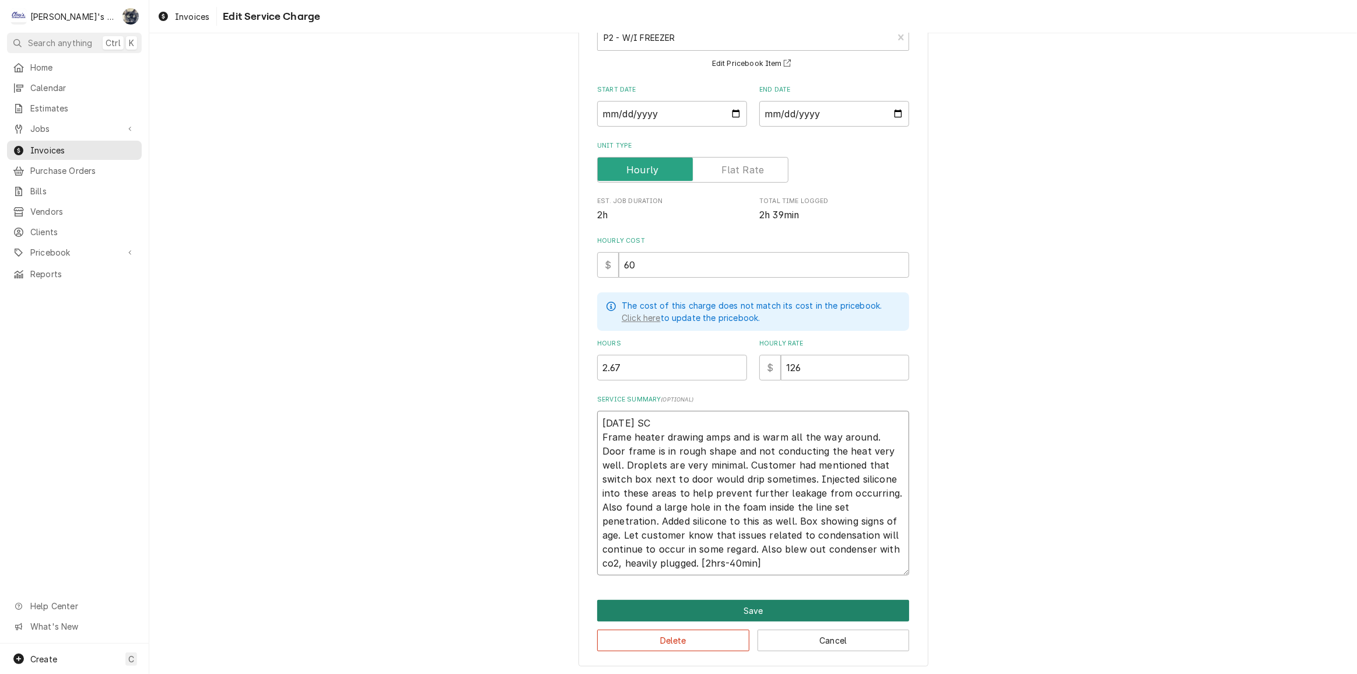
type textarea "9/24/2025 SC Frame heater drawing amps and is warm all the way around. Door fra…"
click at [751, 604] on button "Save" at bounding box center [753, 611] width 312 height 22
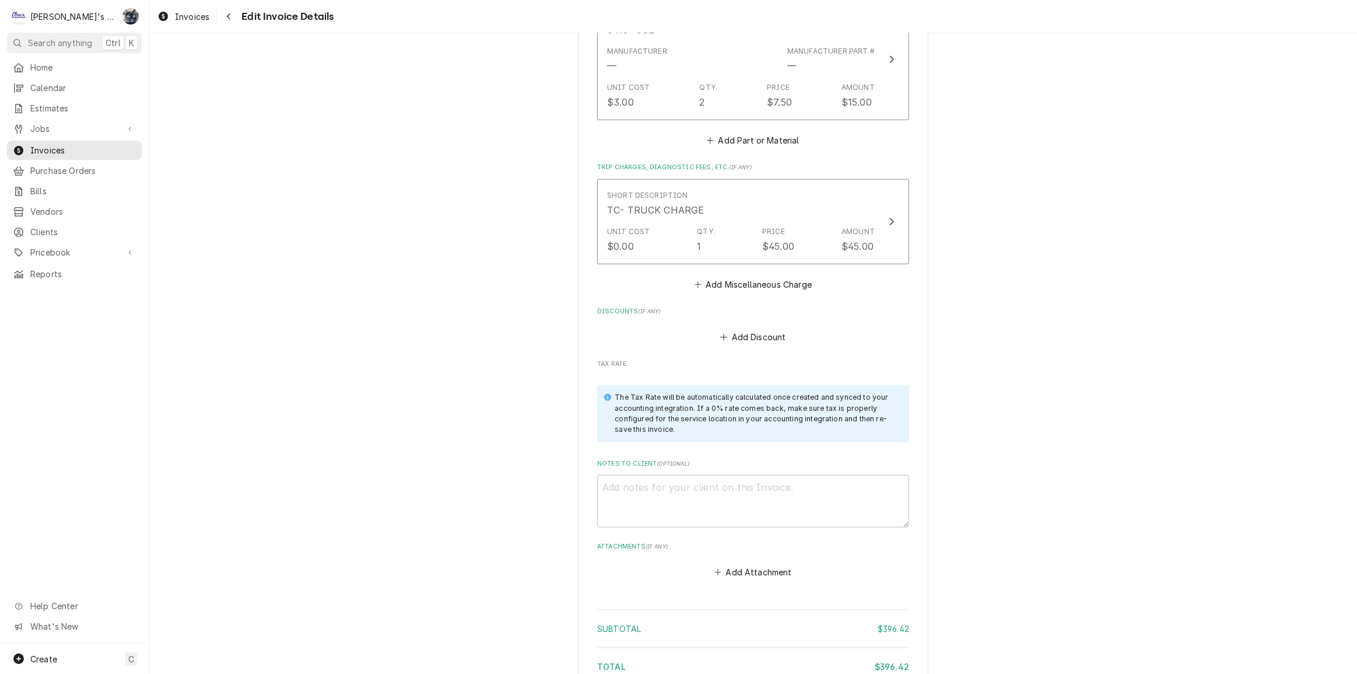
scroll to position [1302, 0]
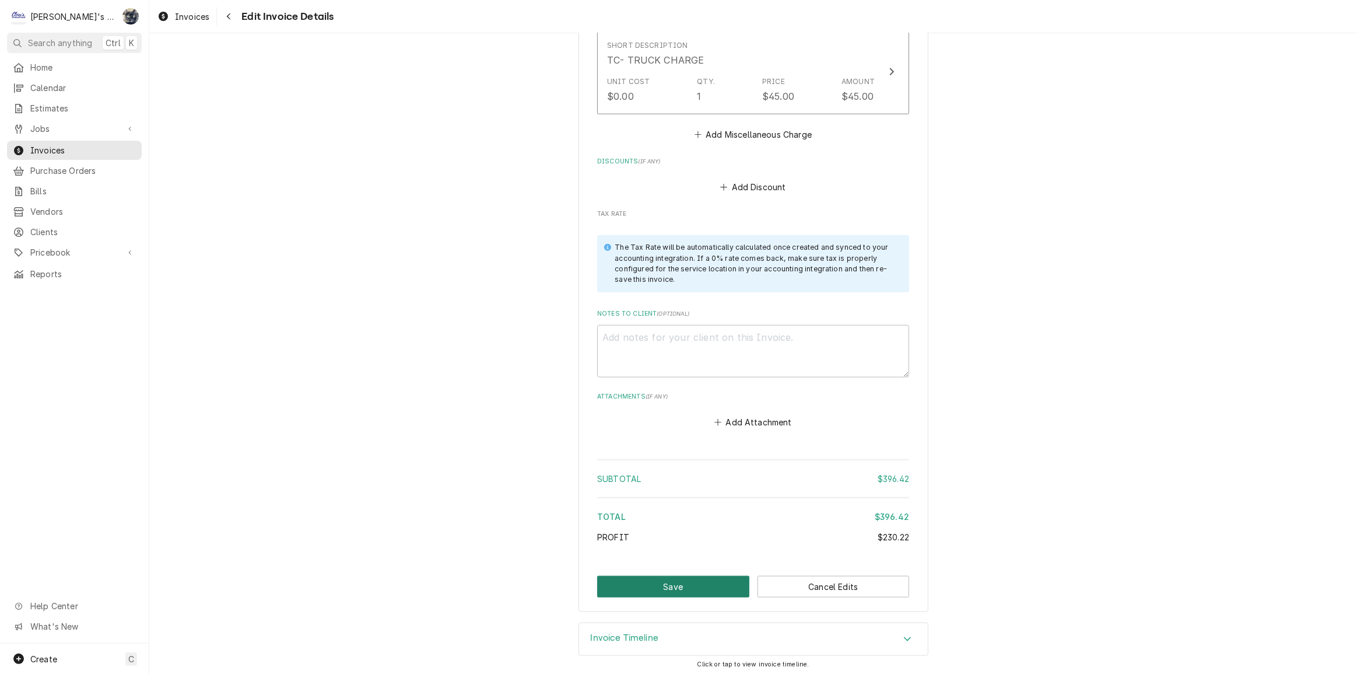
click at [707, 576] on button "Save" at bounding box center [673, 587] width 152 height 22
type textarea "x"
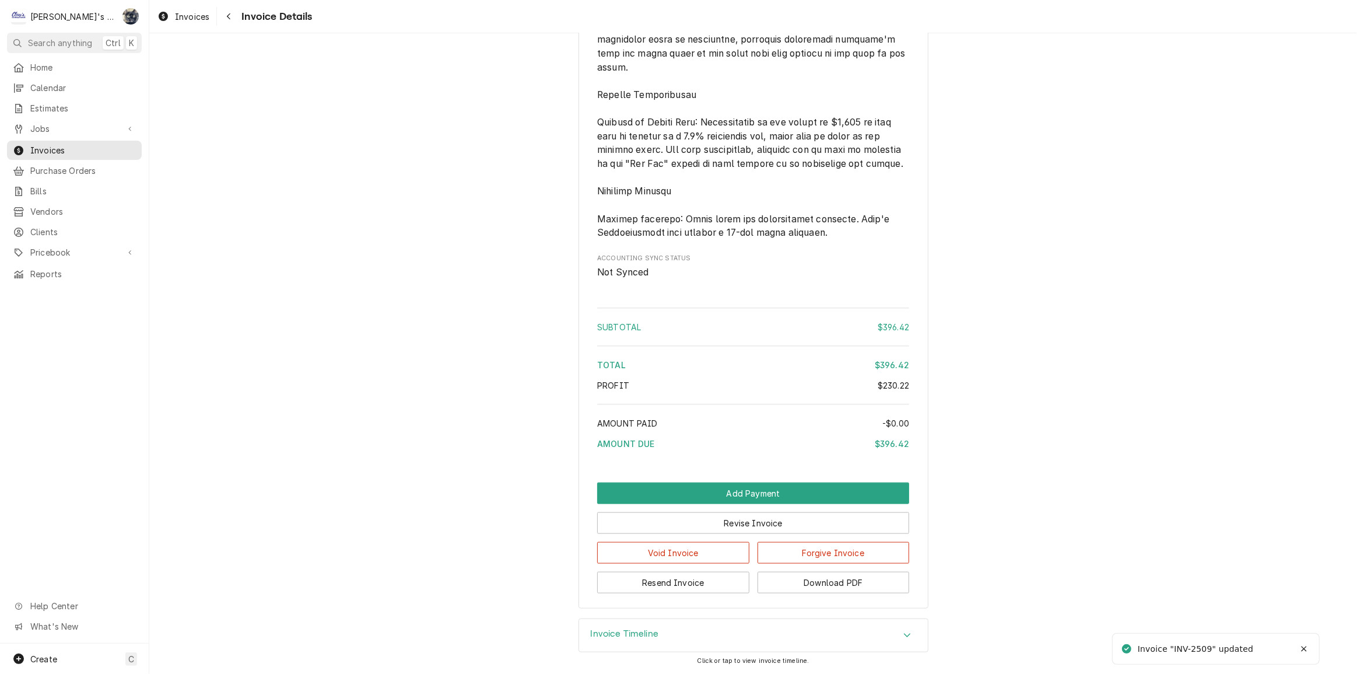
scroll to position [1453, 0]
click at [702, 583] on button "Resend Invoice" at bounding box center [673, 583] width 152 height 22
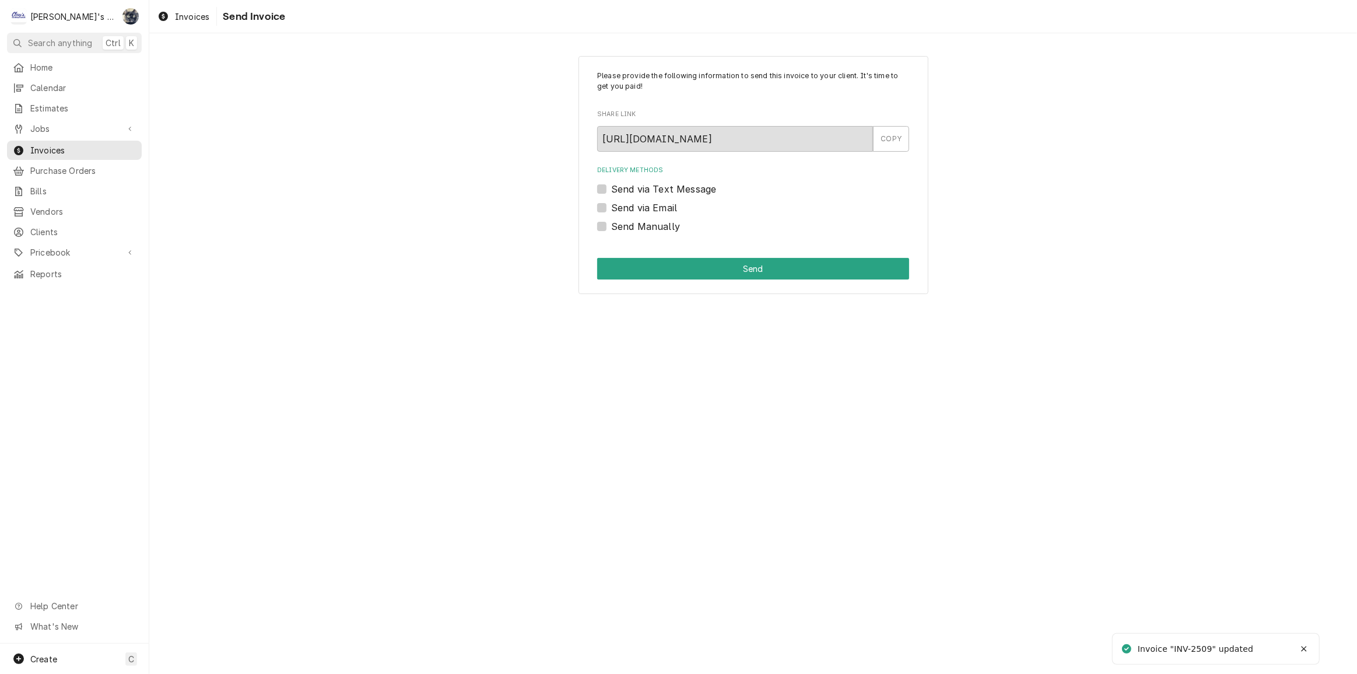
click at [611, 209] on label "Send via Email" at bounding box center [644, 208] width 66 height 14
click at [611, 209] on input "Send via Email" at bounding box center [767, 214] width 312 height 26
checkbox input "true"
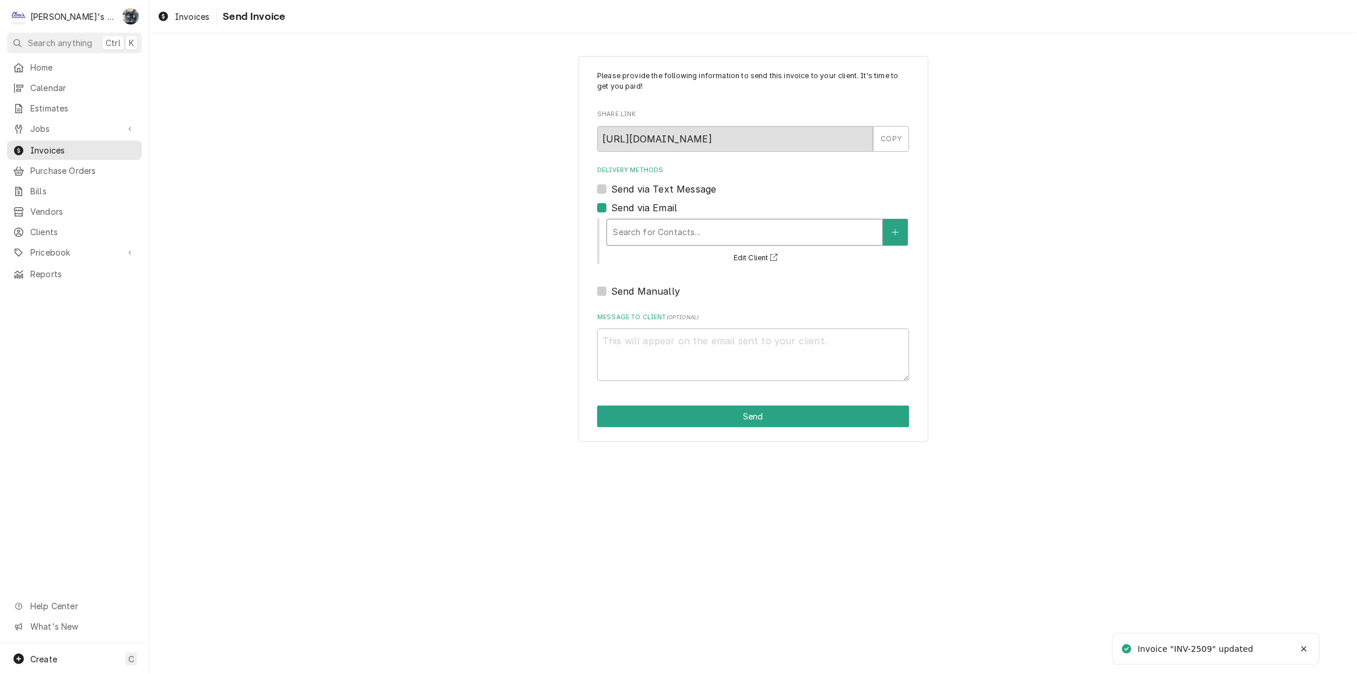
click at [659, 240] on div "Delivery Methods" at bounding box center [745, 232] width 264 height 21
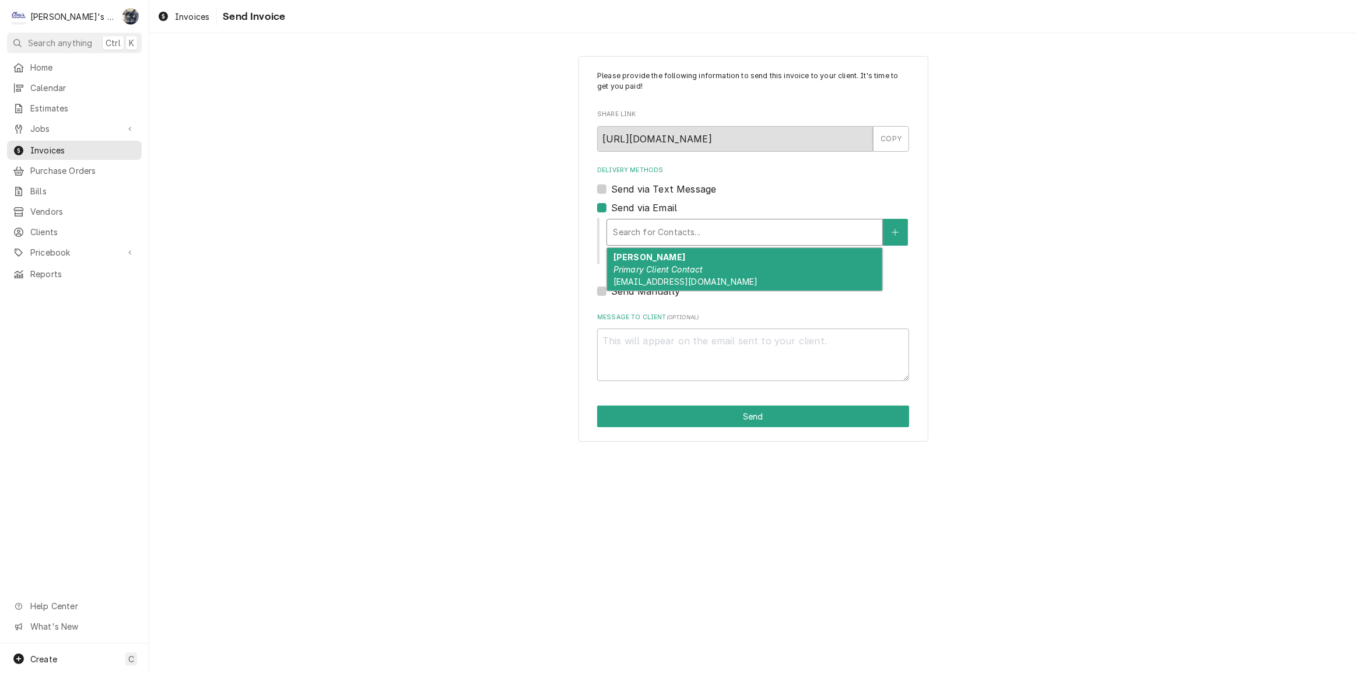
click at [692, 272] on em "Primary Client Contact" at bounding box center [659, 269] width 90 height 10
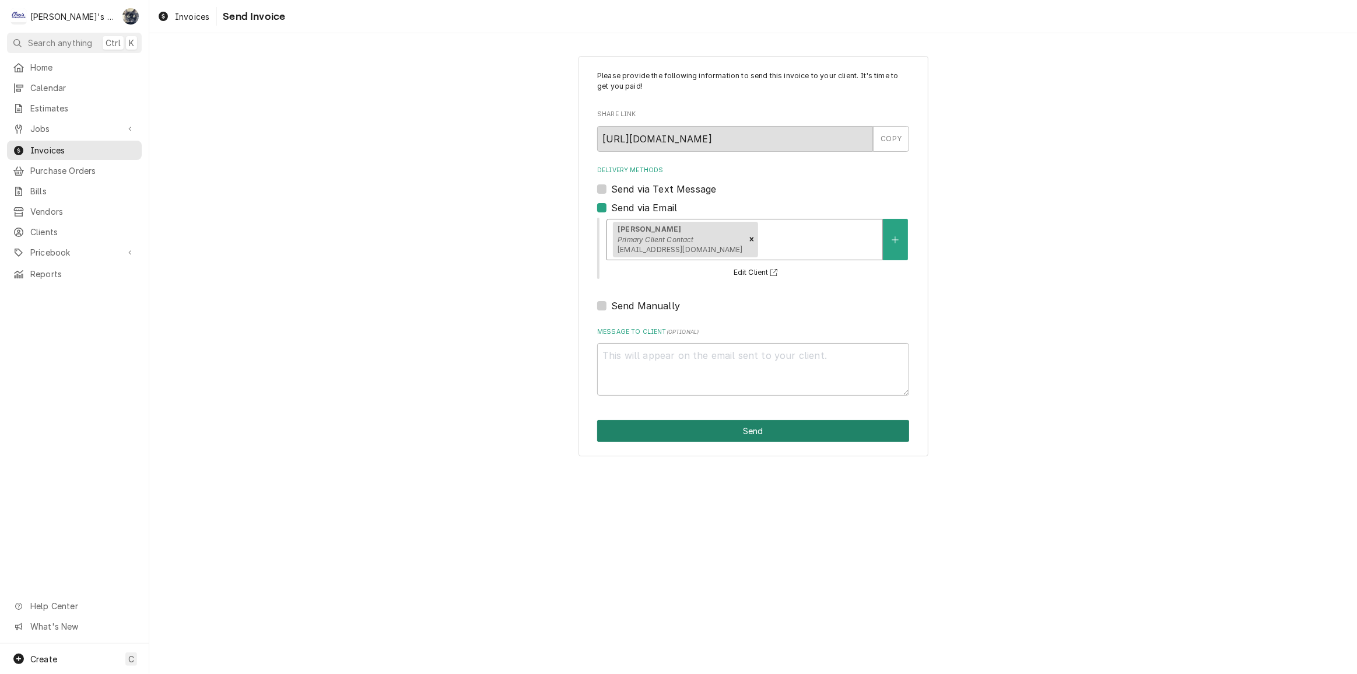
click at [728, 433] on button "Send" at bounding box center [753, 431] width 312 height 22
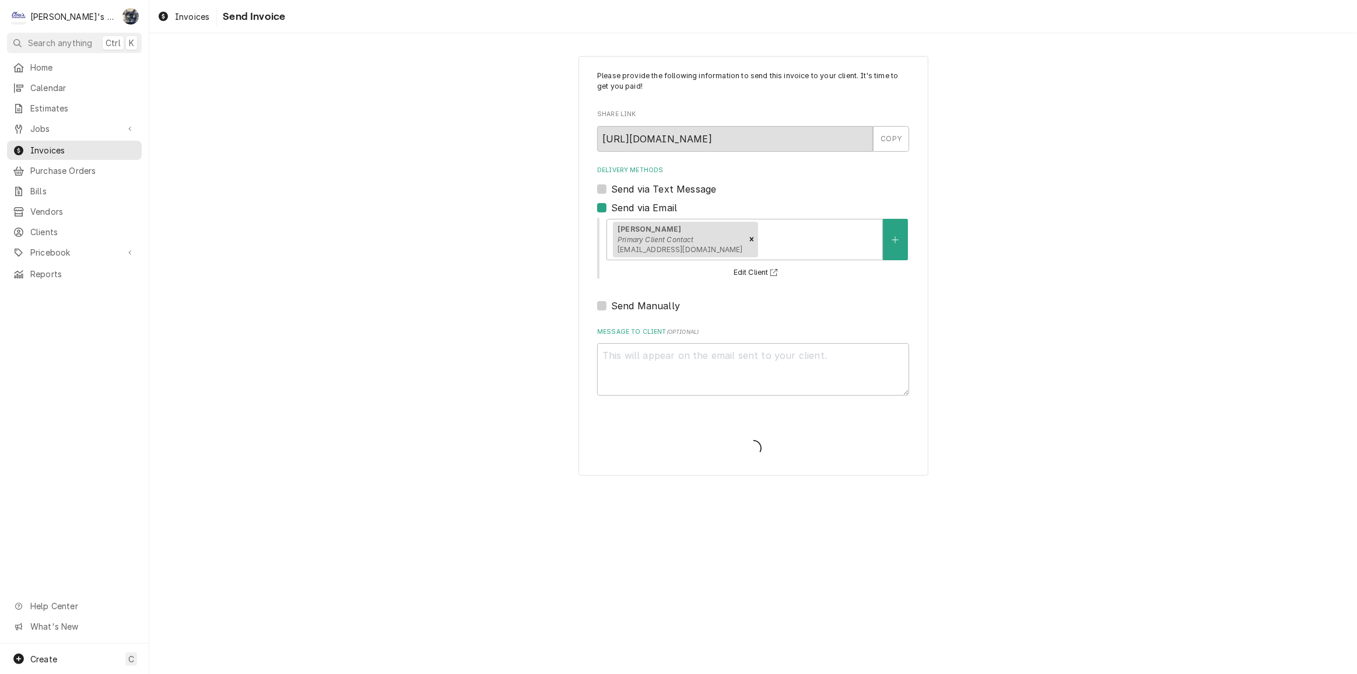
type textarea "x"
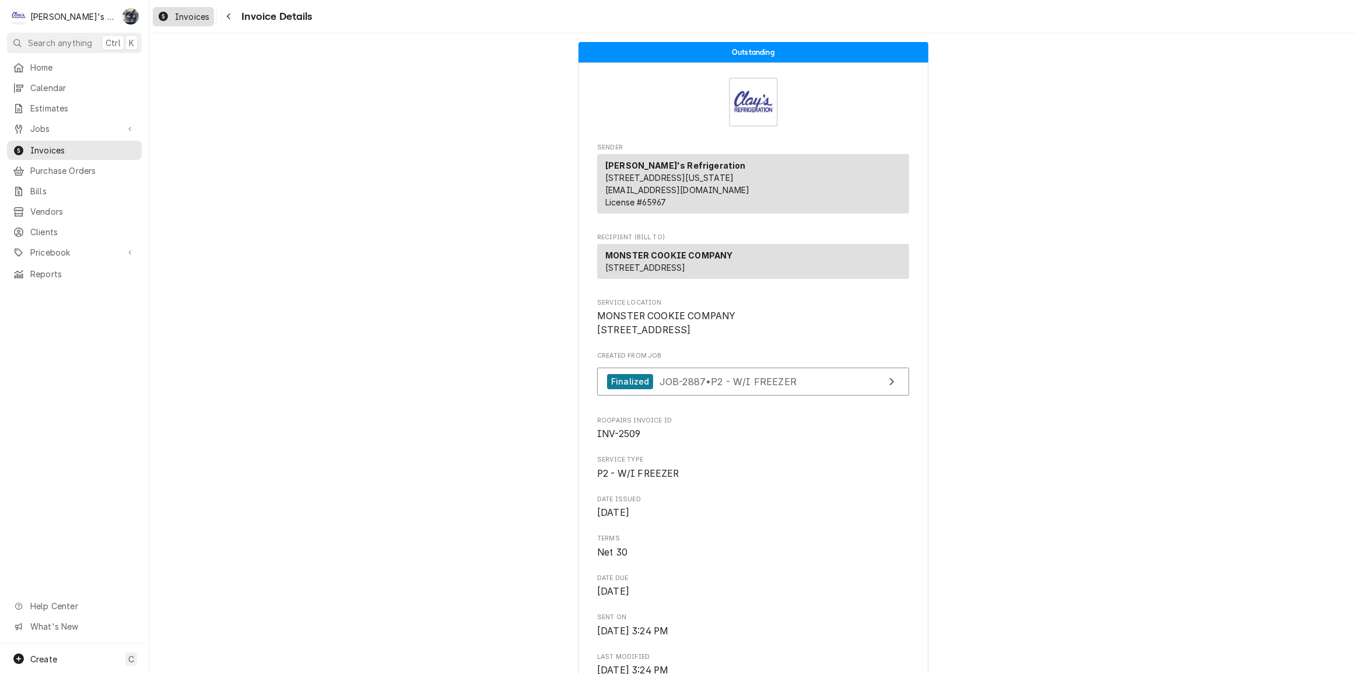
click at [201, 20] on span "Invoices" at bounding box center [192, 17] width 34 height 12
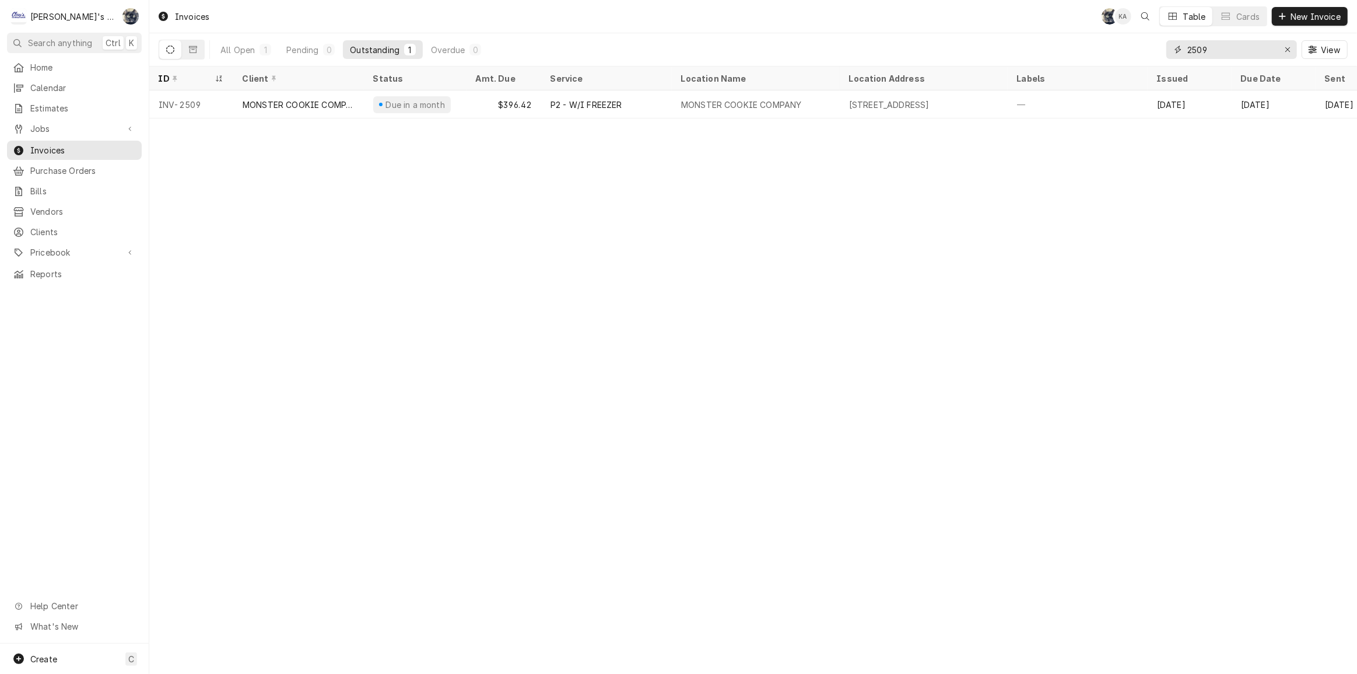
drag, startPoint x: 1208, startPoint y: 47, endPoint x: 1160, endPoint y: 48, distance: 47.3
click at [1160, 48] on div "All Open 1 Pending 0 Outstanding 1 Overdue 0 2509 View" at bounding box center [753, 49] width 1189 height 33
type input "2519"
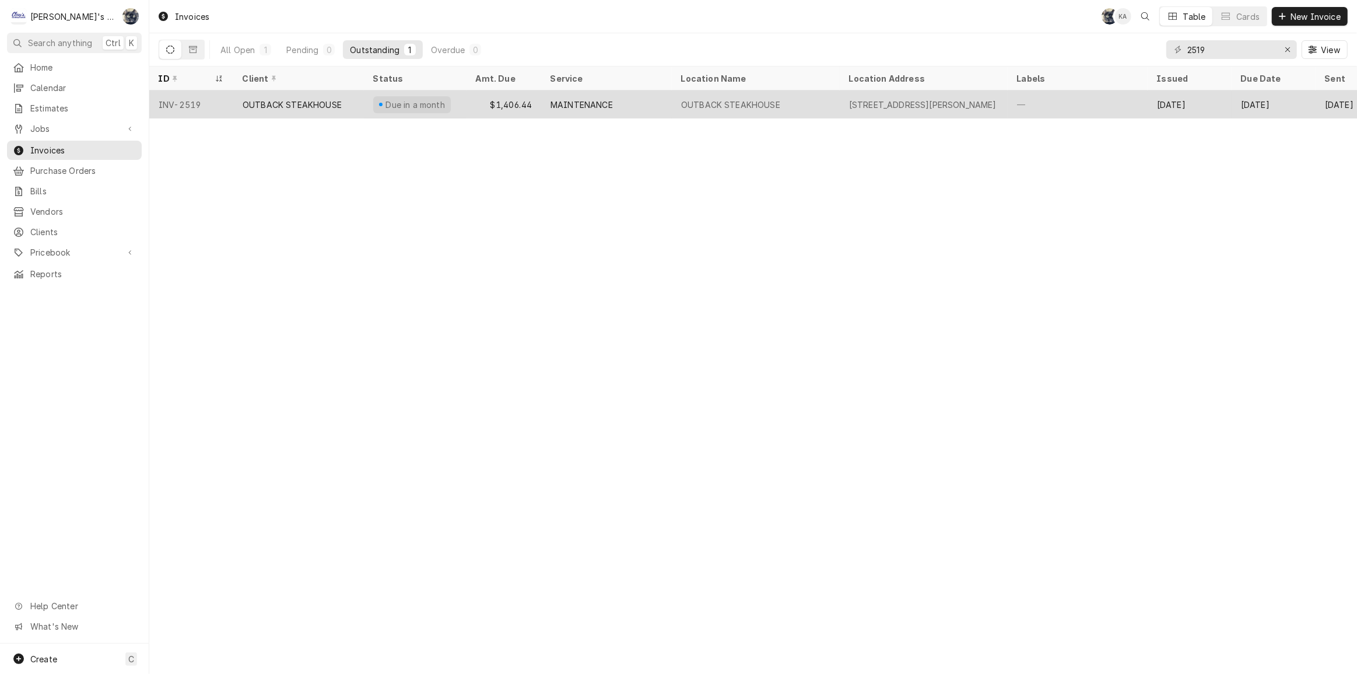
click at [663, 102] on div "MAINTENANCE" at bounding box center [606, 104] width 131 height 28
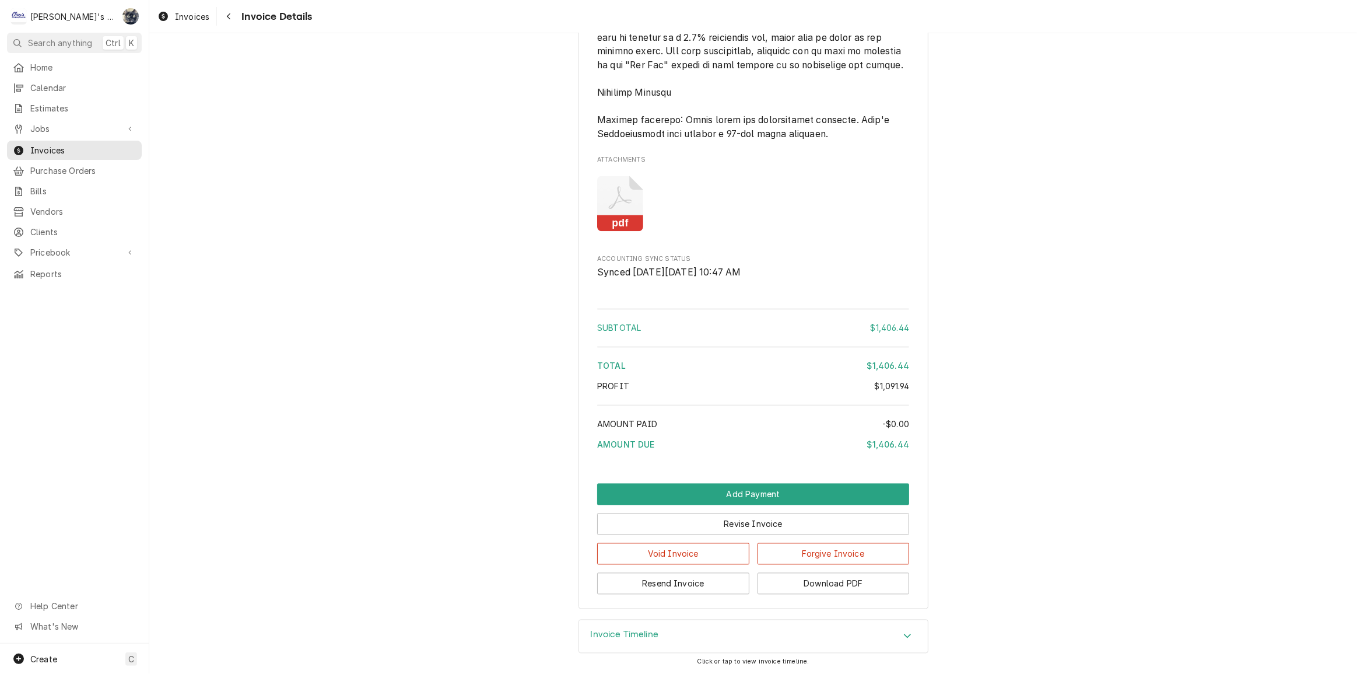
scroll to position [2575, 0]
click at [708, 582] on button "Resend Invoice" at bounding box center [673, 583] width 152 height 22
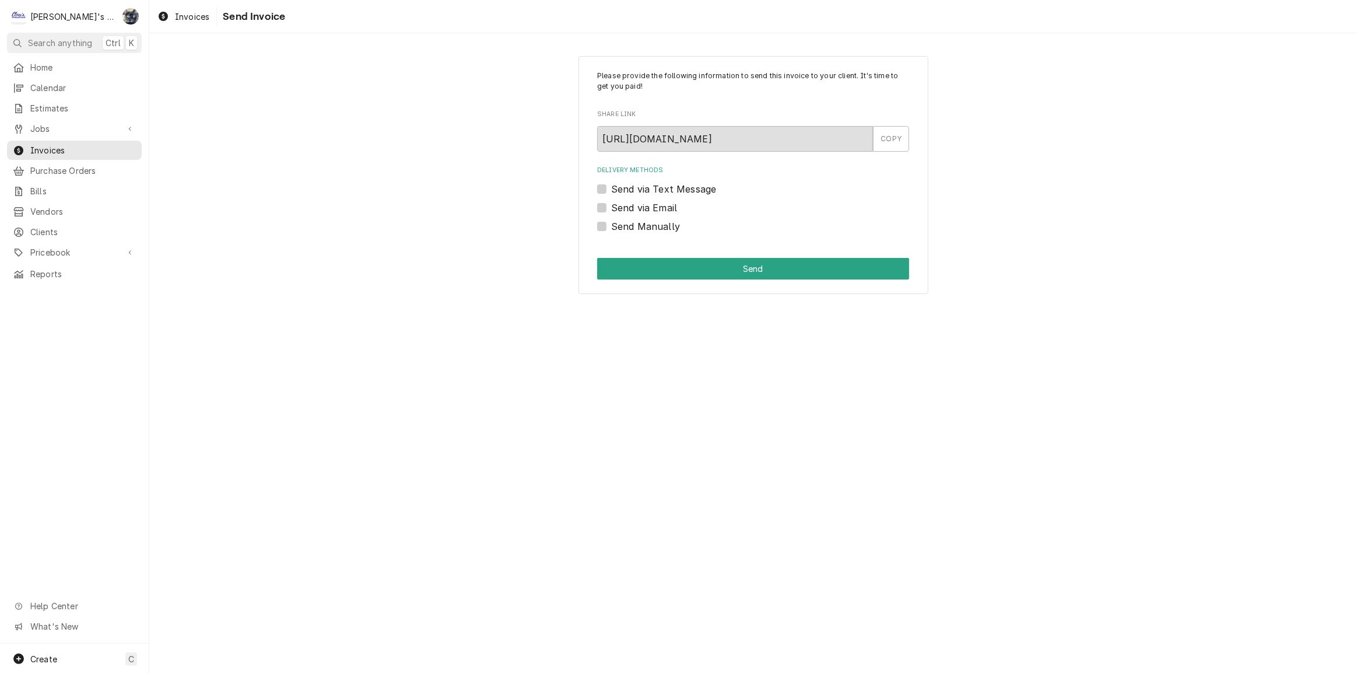
click at [611, 208] on label "Send via Email" at bounding box center [644, 208] width 66 height 14
click at [611, 208] on input "Send via Email" at bounding box center [767, 214] width 312 height 26
checkbox input "true"
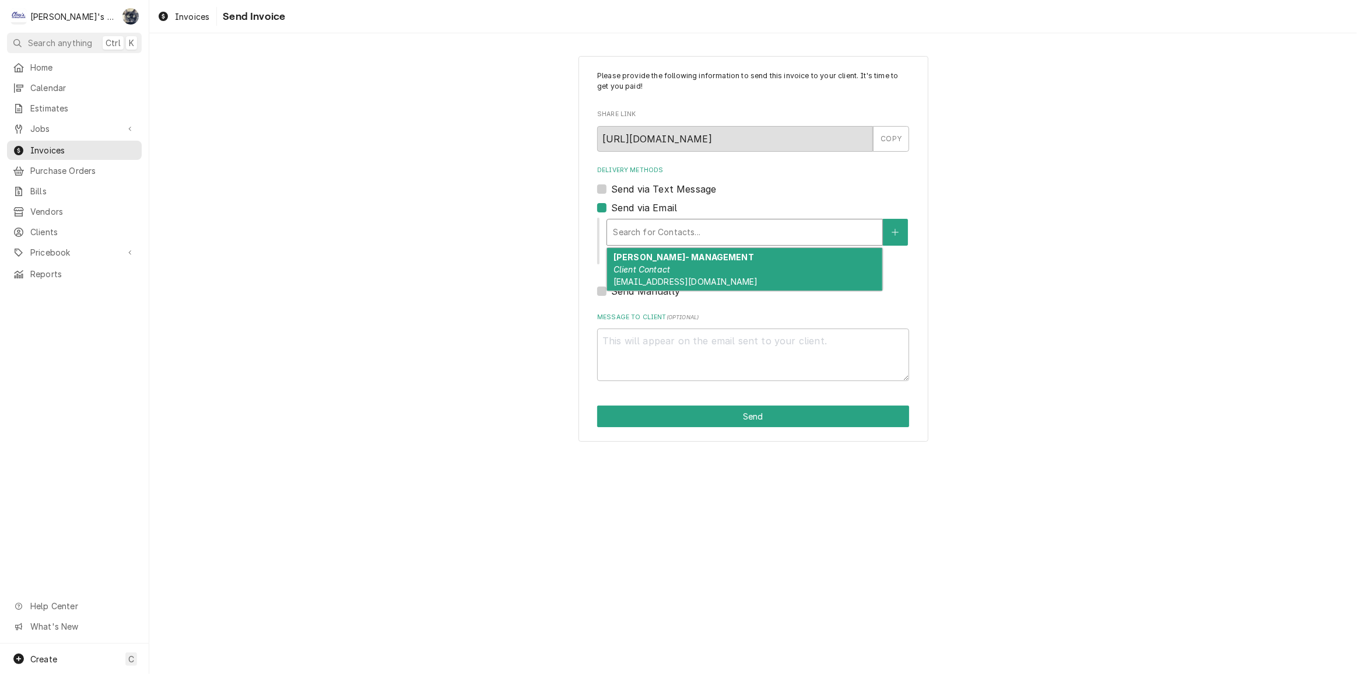
click at [618, 225] on div "Delivery Methods" at bounding box center [745, 232] width 264 height 21
click at [636, 271] on em "Client Contact" at bounding box center [642, 269] width 57 height 10
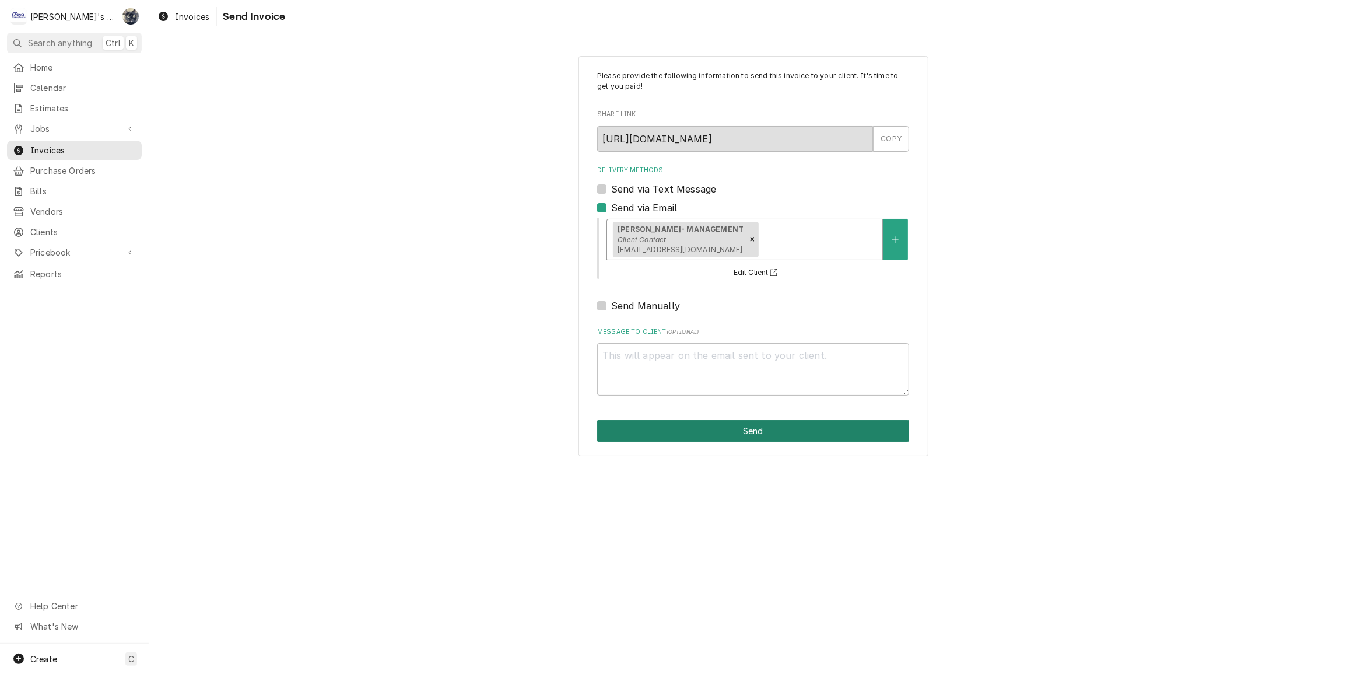
click at [718, 426] on button "Send" at bounding box center [753, 431] width 312 height 22
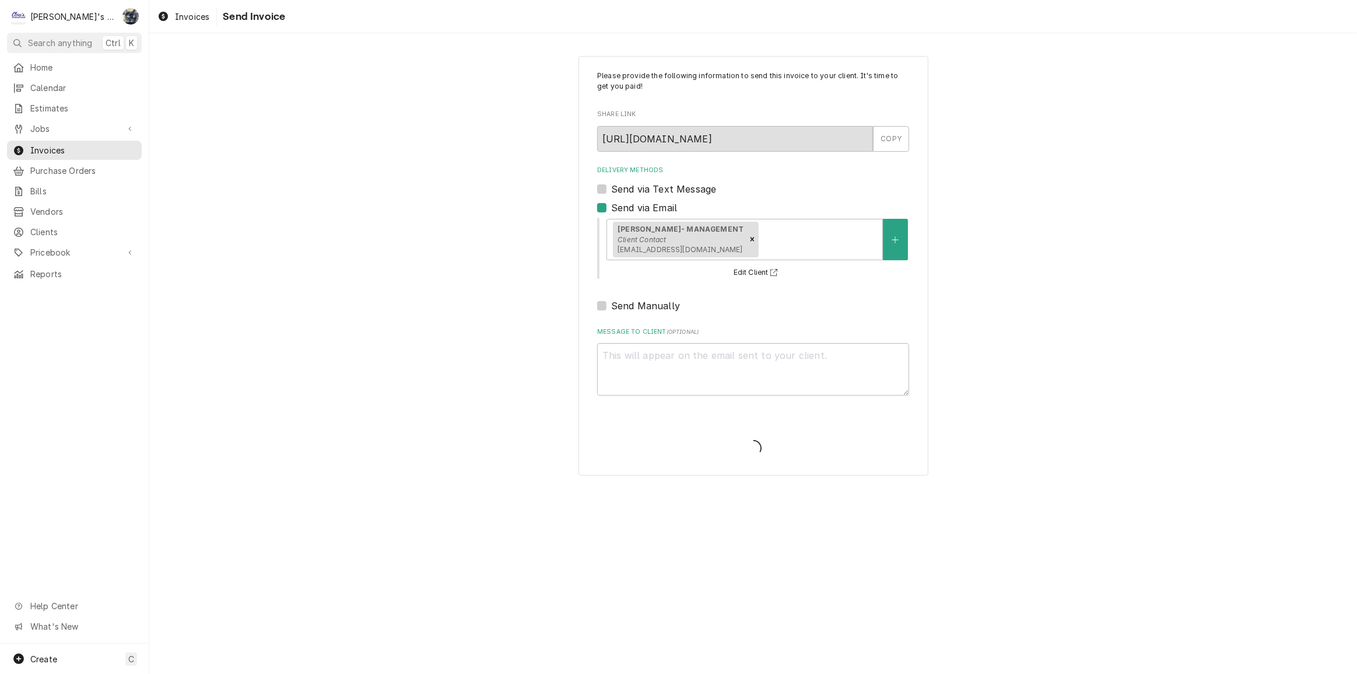
type textarea "x"
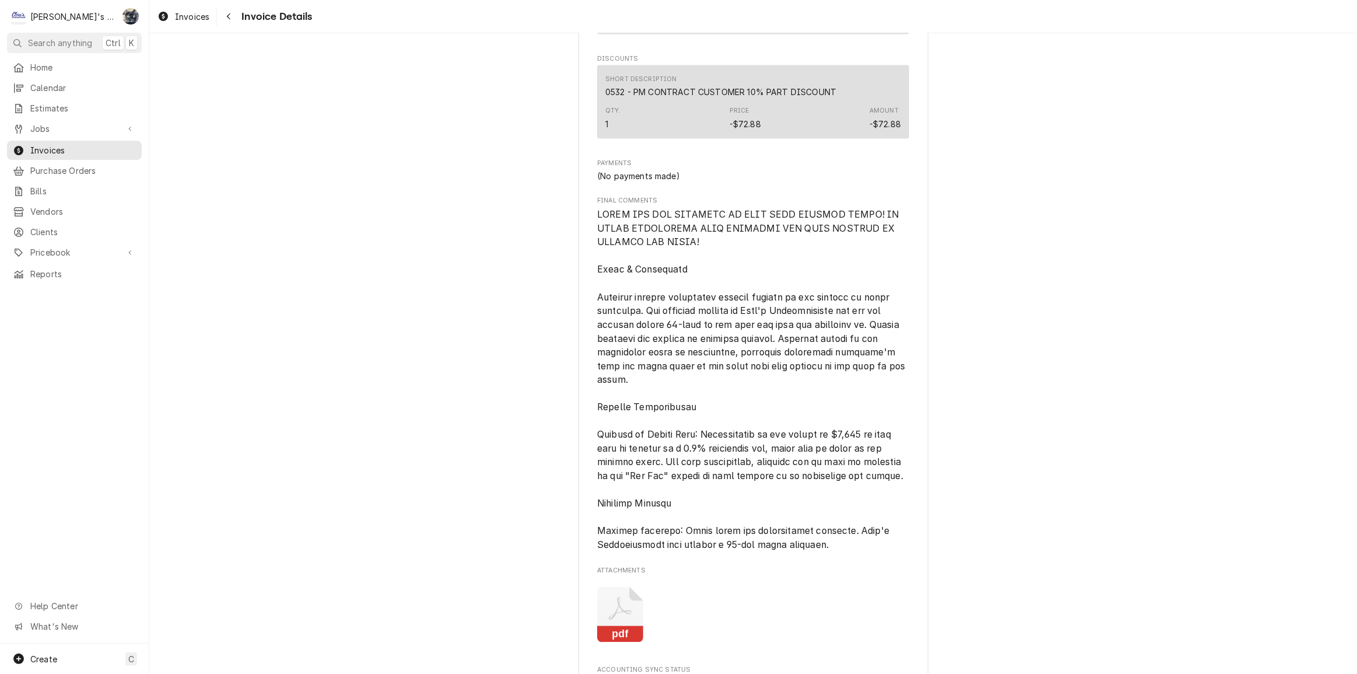
scroll to position [2121, 0]
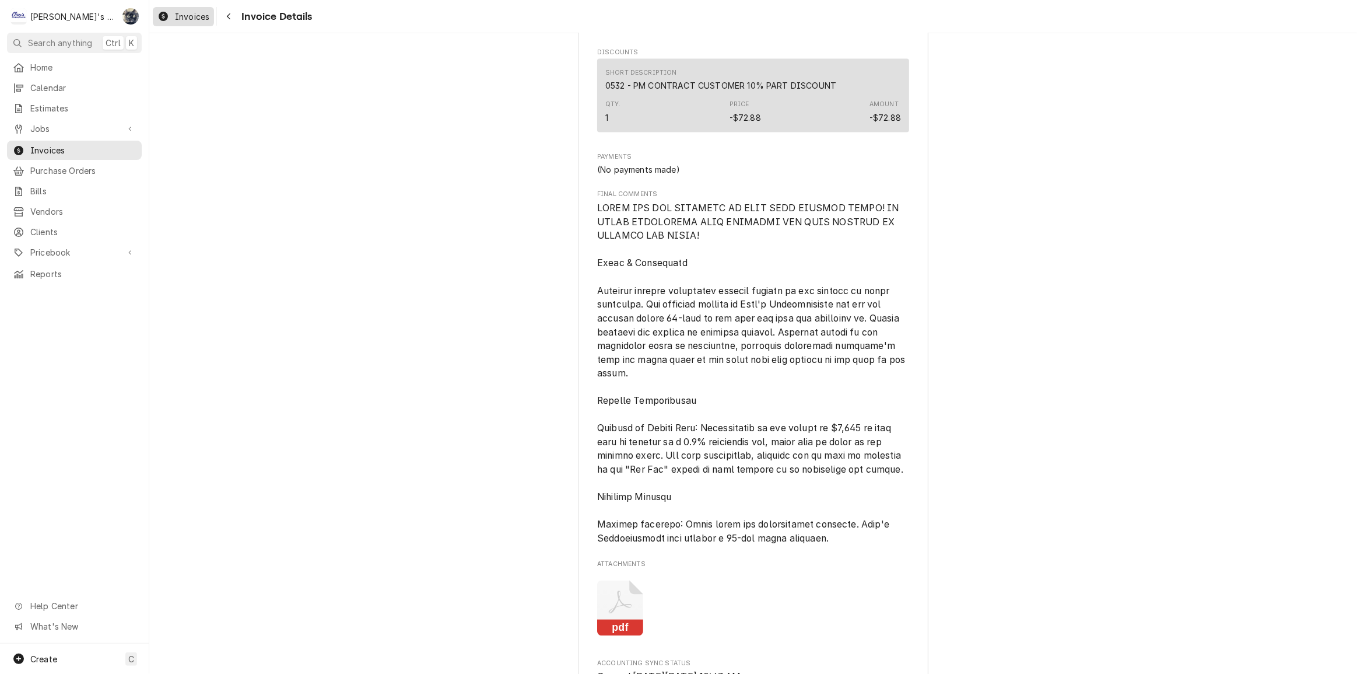
click at [188, 13] on span "Invoices" at bounding box center [192, 17] width 34 height 12
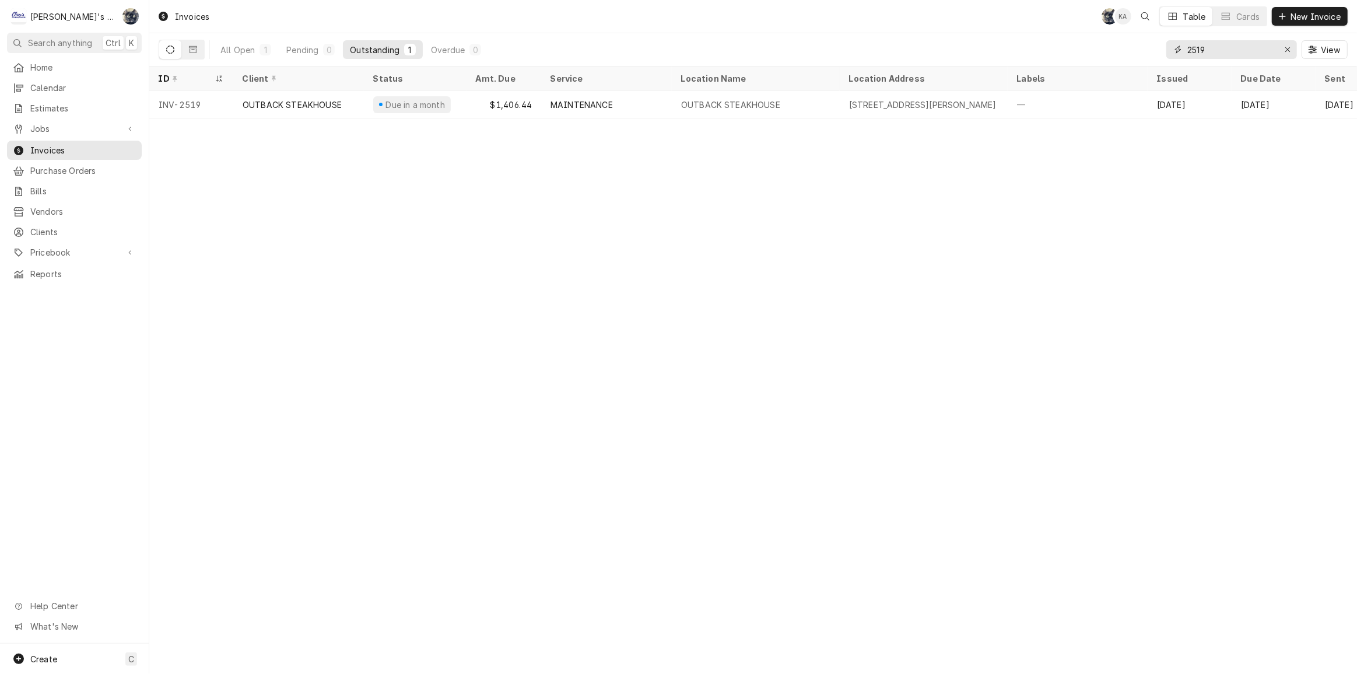
drag, startPoint x: 1216, startPoint y: 47, endPoint x: 1152, endPoint y: 47, distance: 64.2
click at [1152, 47] on div "All Open 1 Pending 0 Outstanding 1 Overdue 0 2519 View" at bounding box center [753, 49] width 1189 height 33
type input "n"
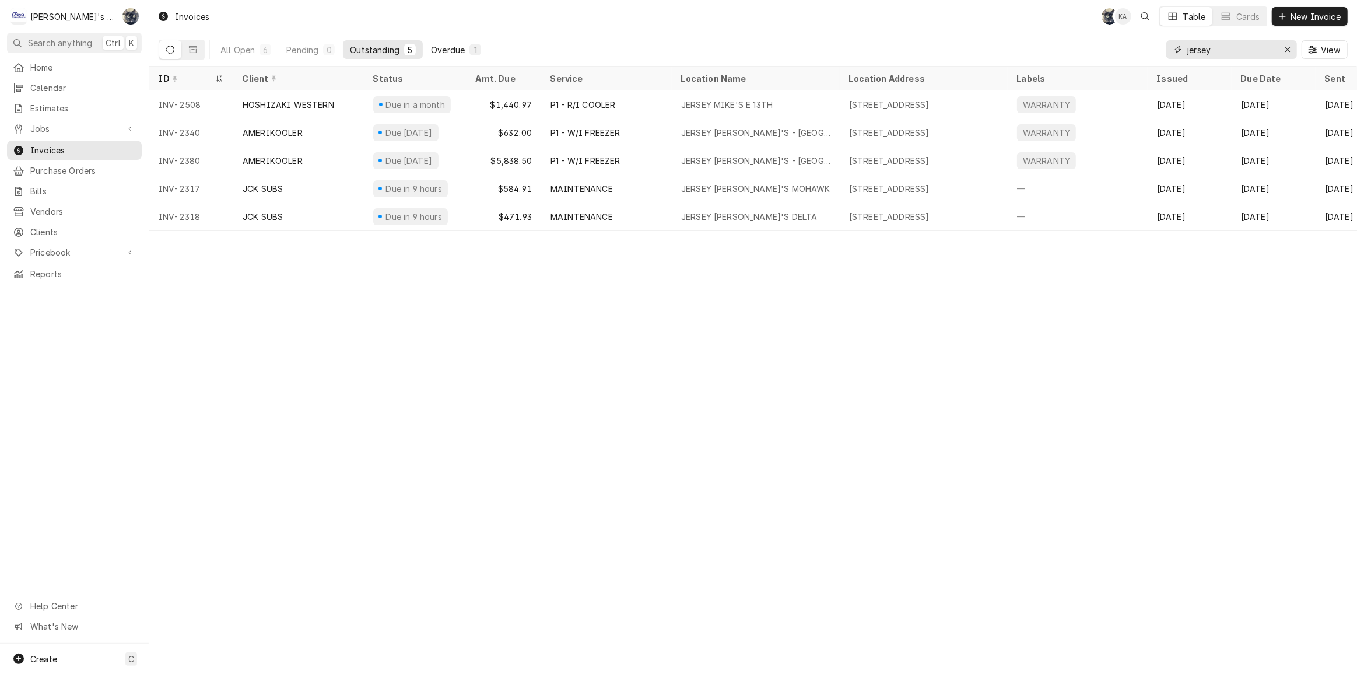
type input "jersey"
click at [438, 41] on button "Overdue 1" at bounding box center [456, 49] width 64 height 19
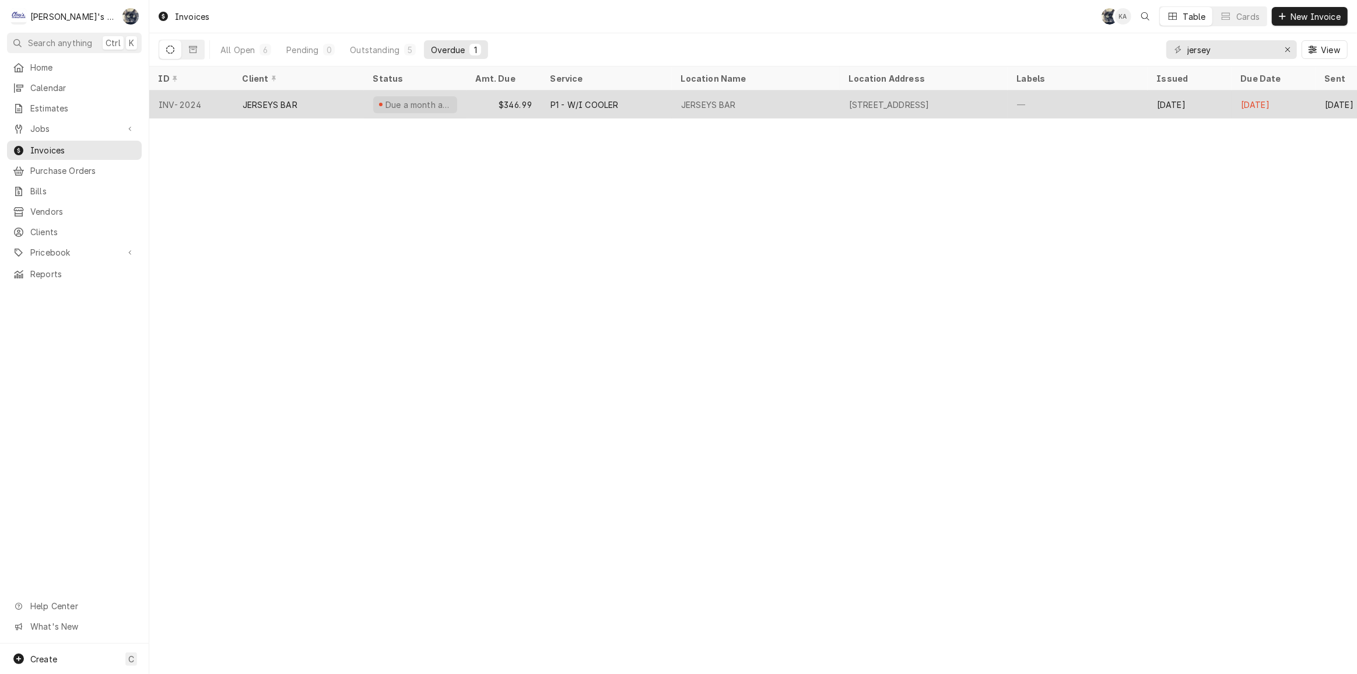
click at [484, 103] on div "$346.99" at bounding box center [504, 104] width 75 height 28
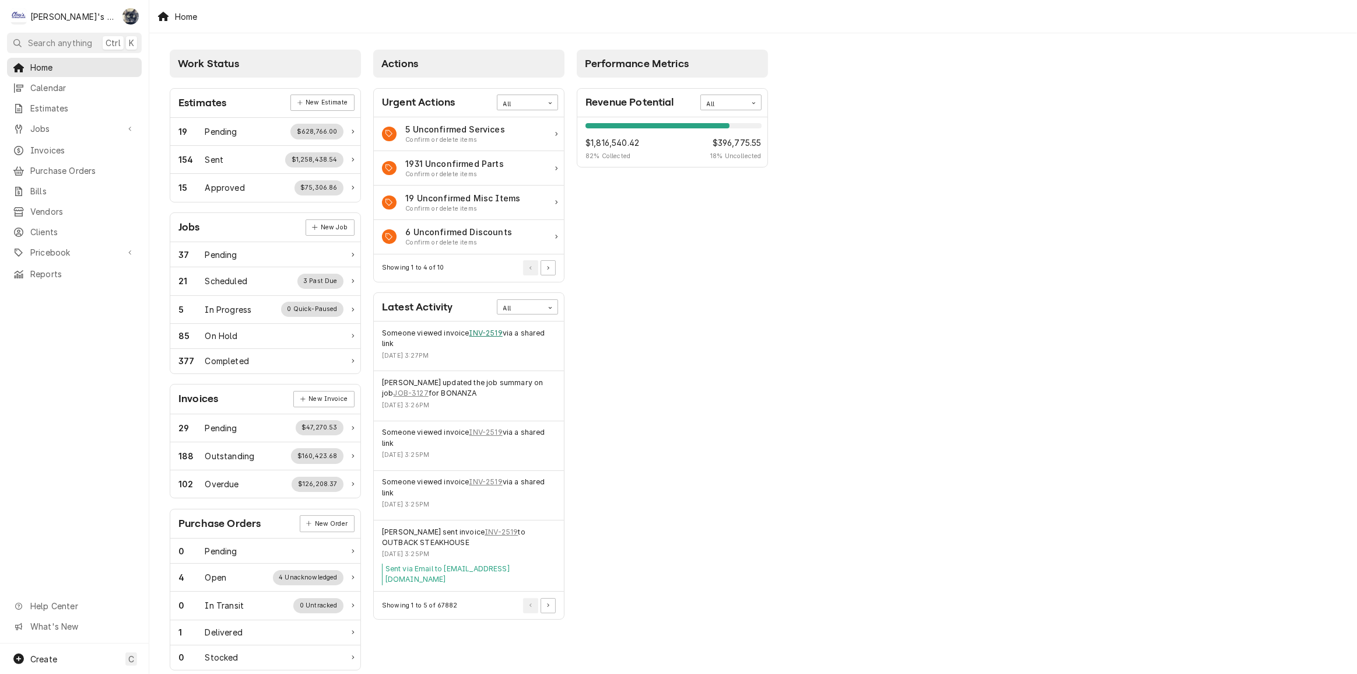
click at [496, 332] on link "INV-2519" at bounding box center [486, 333] width 33 height 11
click at [548, 598] on button "Pagination Controls" at bounding box center [548, 605] width 15 height 15
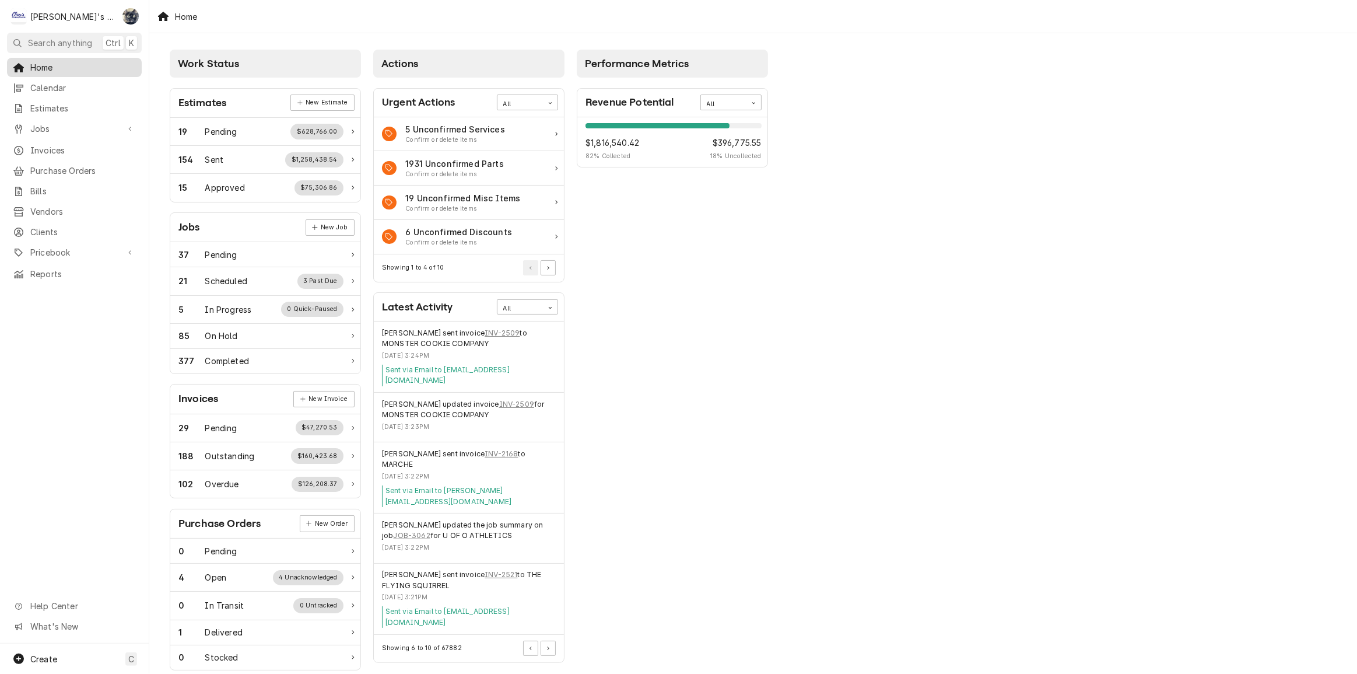
click at [50, 70] on span "Home" at bounding box center [83, 67] width 106 height 12
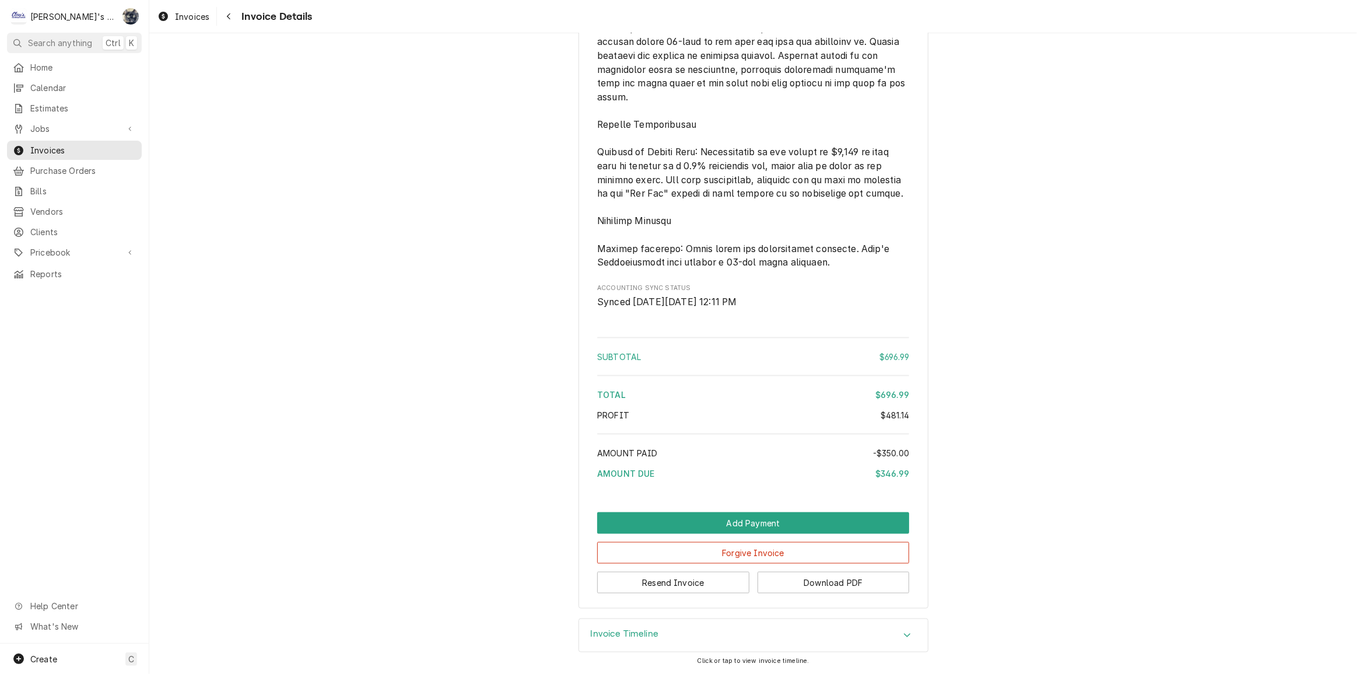
scroll to position [1729, 0]
click at [677, 587] on button "Resend Invoice" at bounding box center [673, 583] width 152 height 22
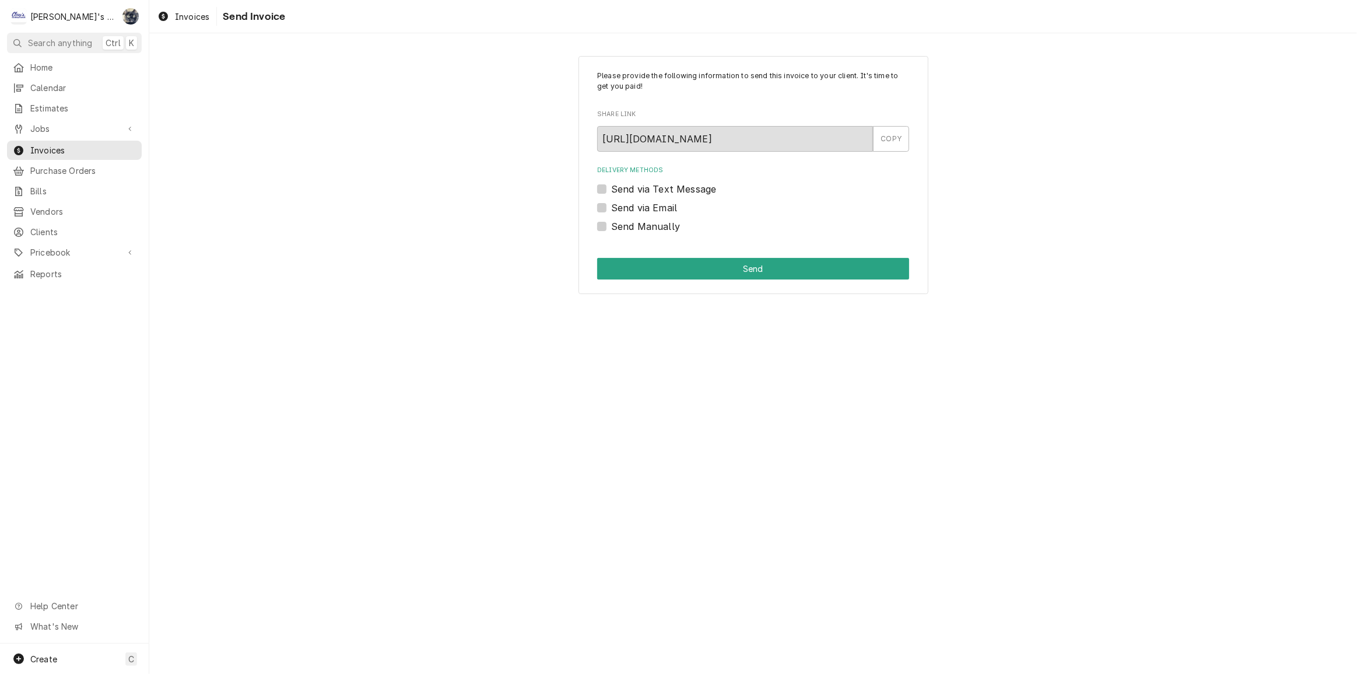
click at [611, 207] on label "Send via Email" at bounding box center [644, 208] width 66 height 14
click at [611, 207] on input "Send via Email" at bounding box center [767, 214] width 312 height 26
checkbox input "true"
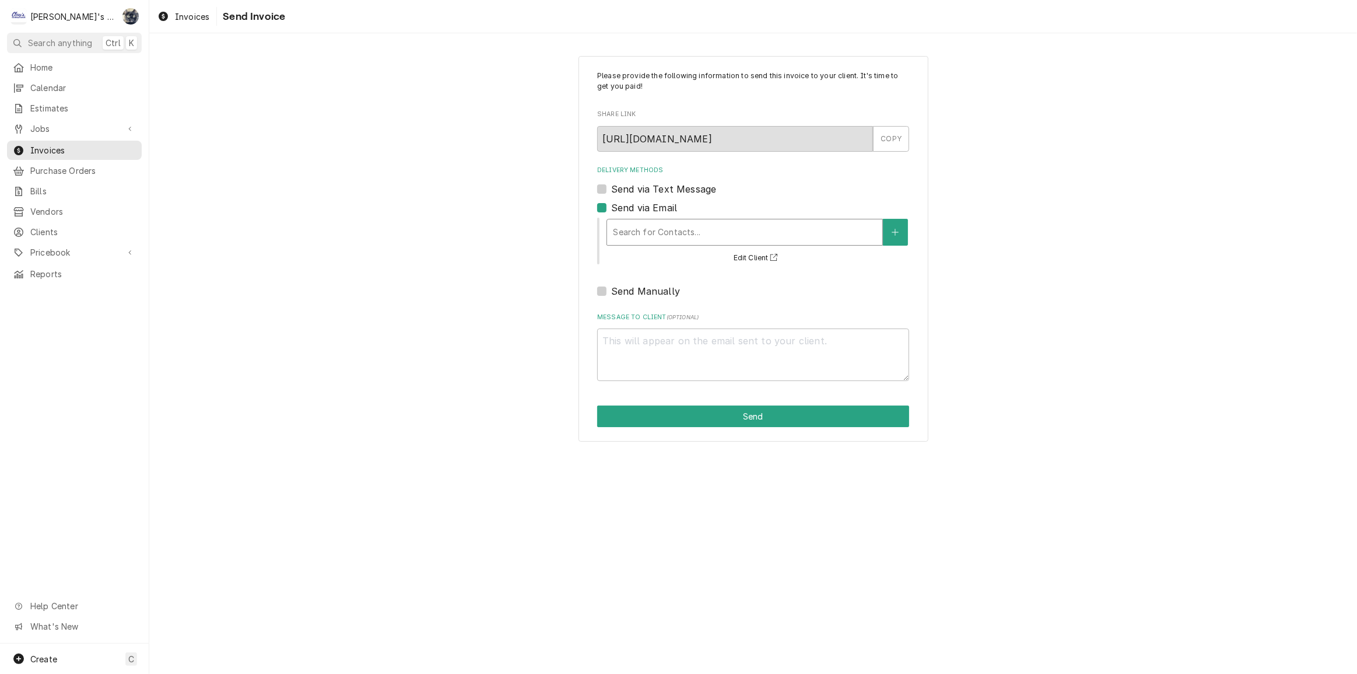
click at [632, 231] on div "Delivery Methods" at bounding box center [745, 232] width 264 height 21
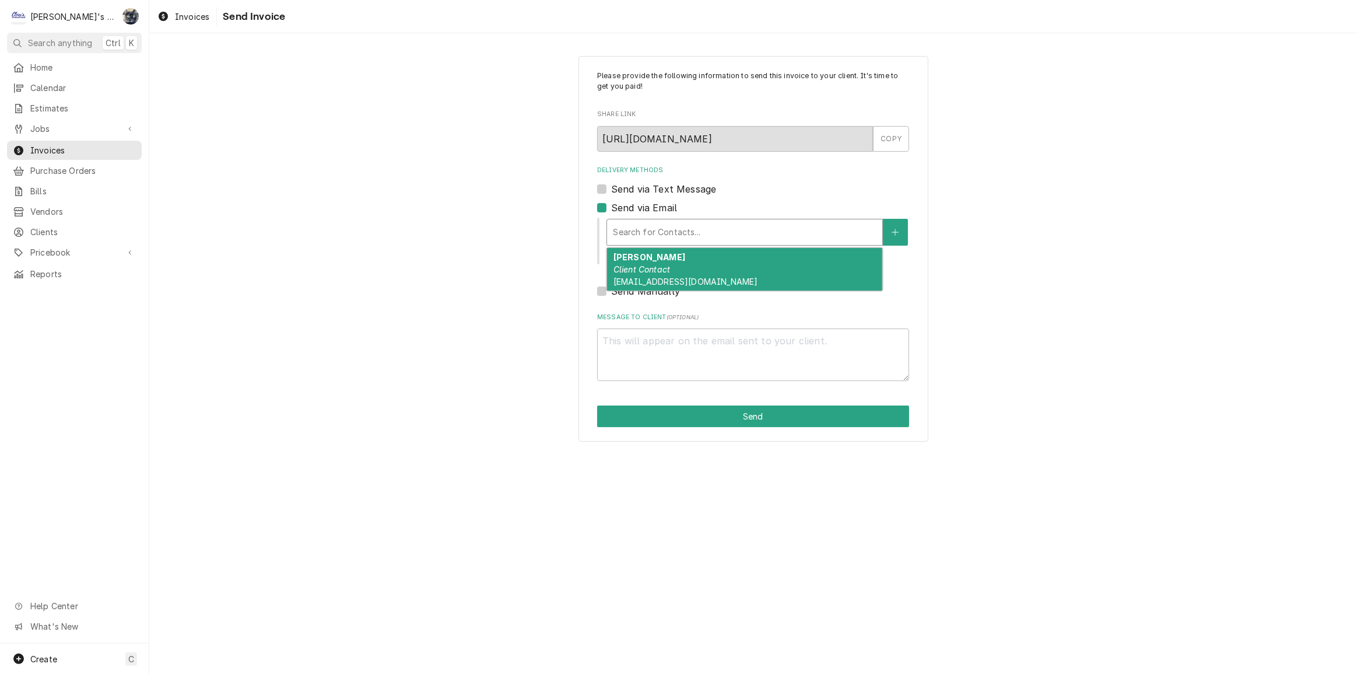
click at [636, 269] on em "Client Contact" at bounding box center [642, 269] width 57 height 10
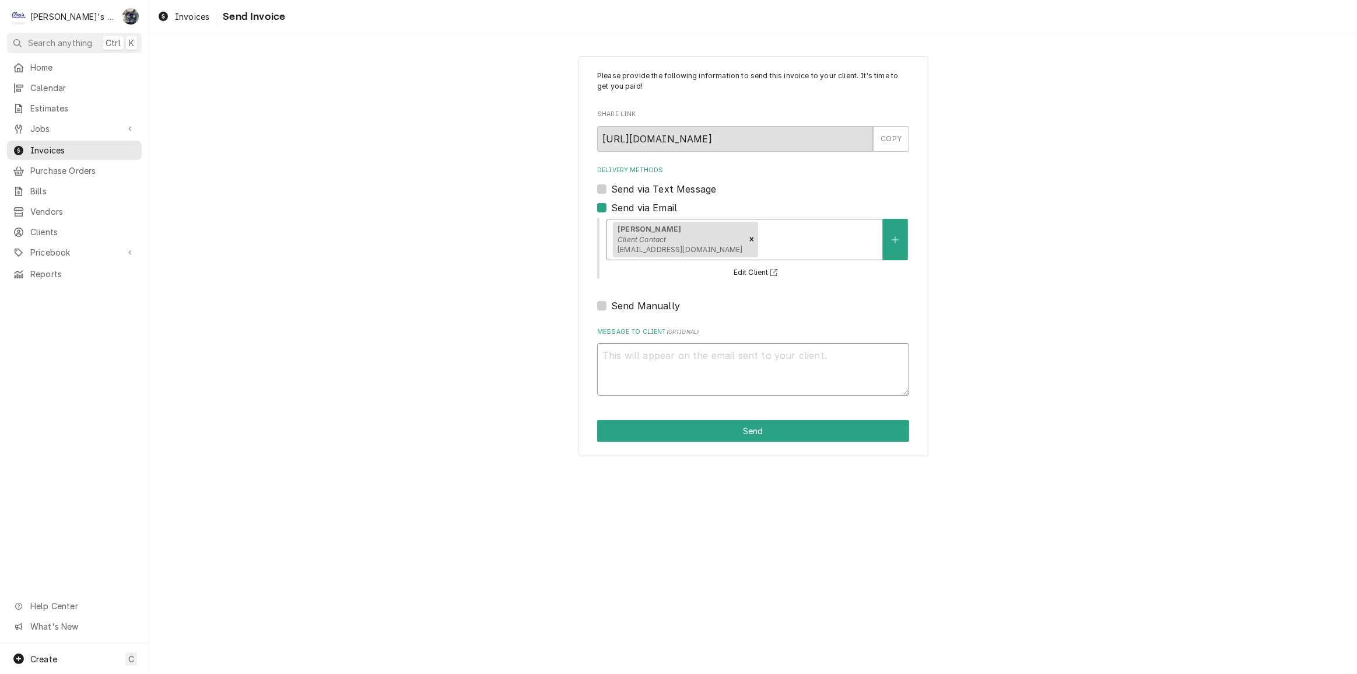
click at [660, 377] on textarea "Message to Client ( optional )" at bounding box center [753, 369] width 312 height 53
type textarea "x"
type textarea "P"
type textarea "x"
type textarea "Pl"
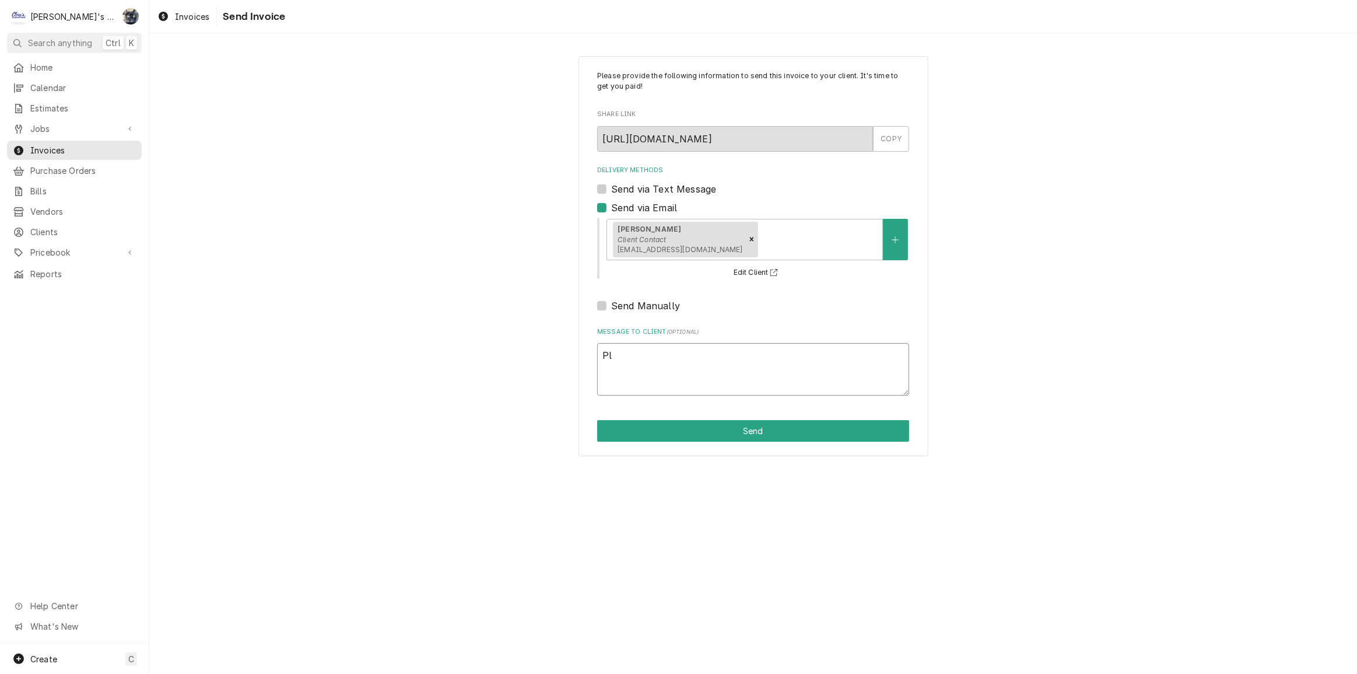
type textarea "x"
type textarea "Ple"
type textarea "x"
type textarea "Plea"
type textarea "x"
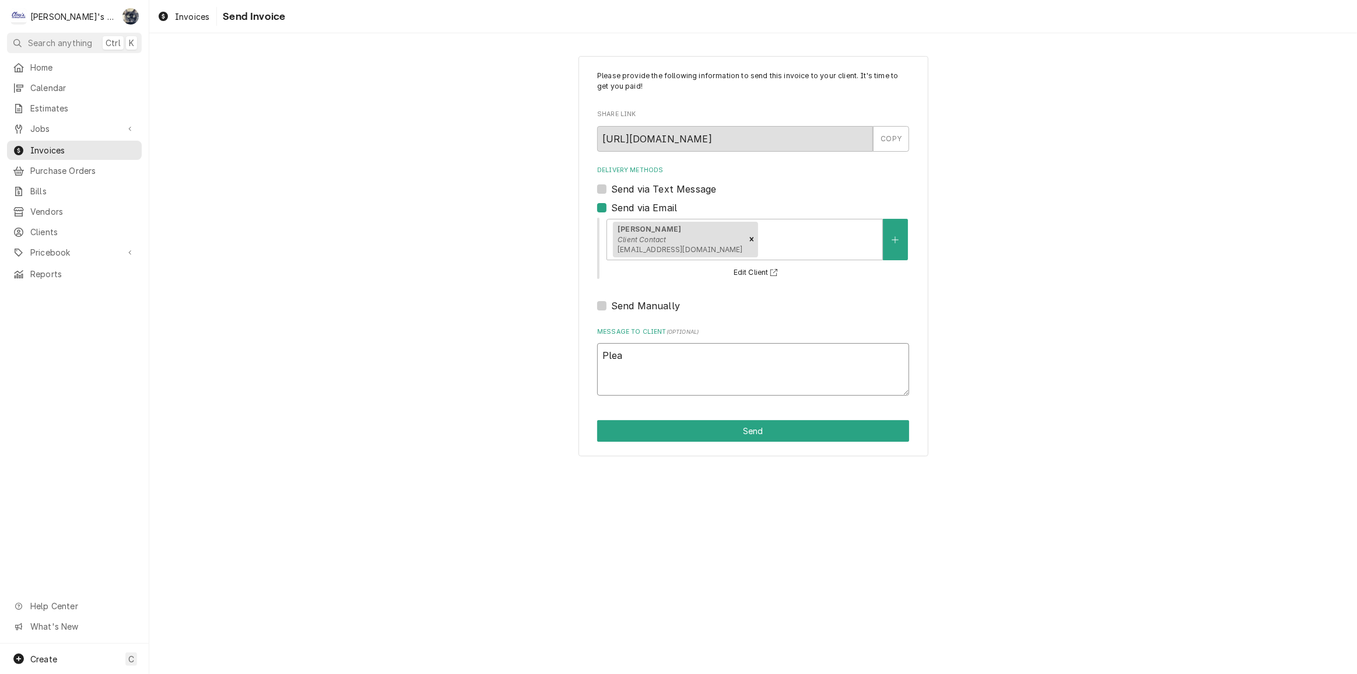
type textarea "Pleas"
type textarea "x"
type textarea "Please"
type textarea "x"
type textarea "Please"
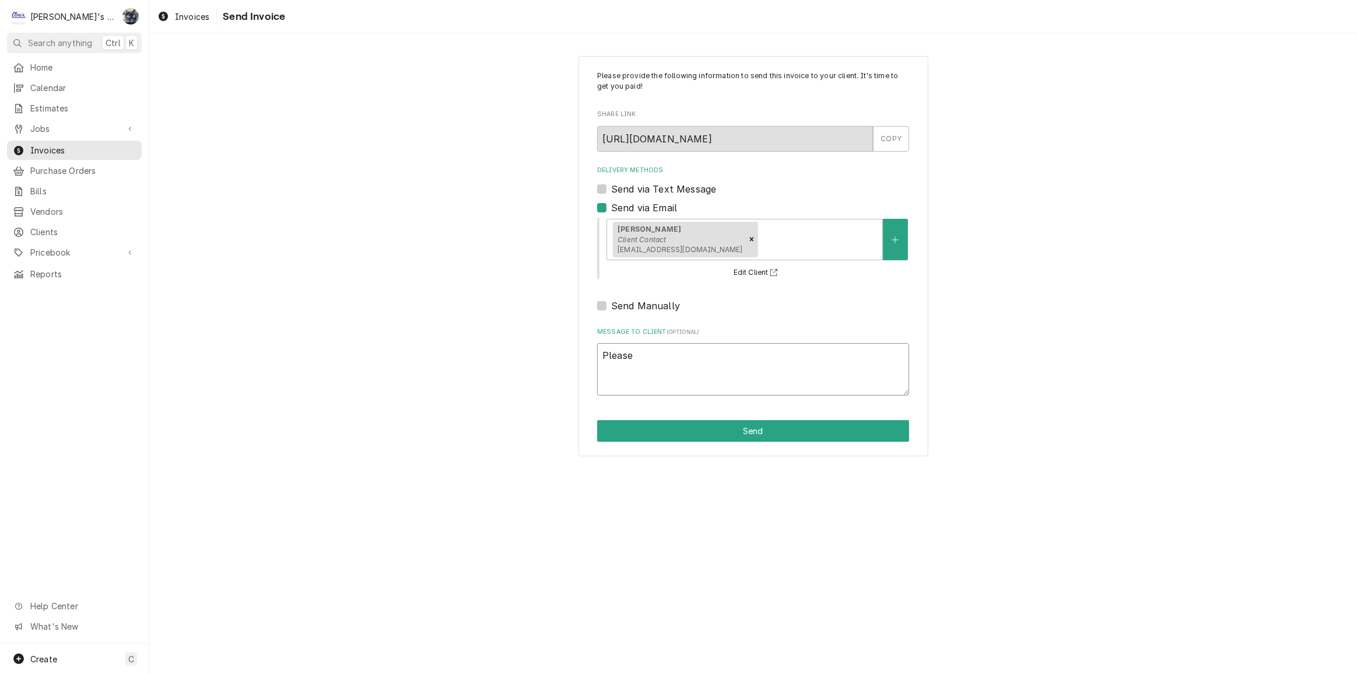
type textarea "x"
type textarea "Please"
type textarea "x"
type textarea "Pleas"
type textarea "x"
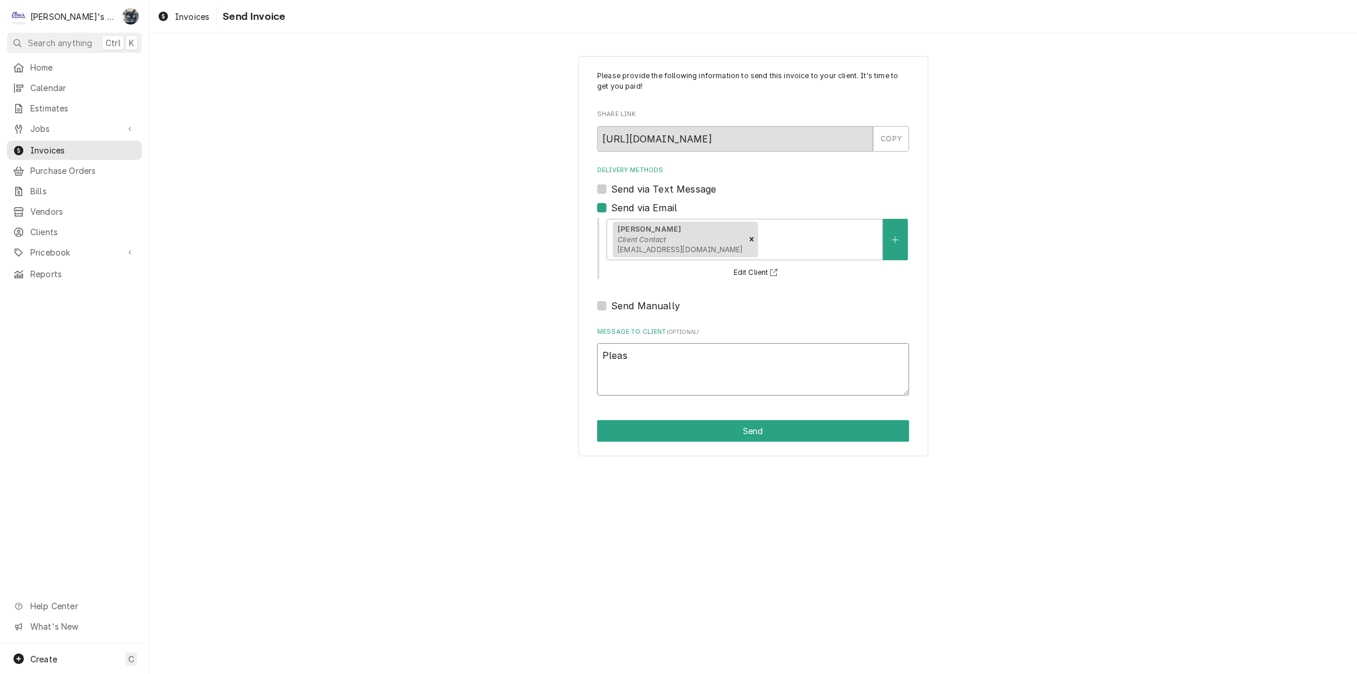
type textarea "Plea"
type textarea "x"
type textarea "Ple"
type textarea "x"
type textarea "Pl"
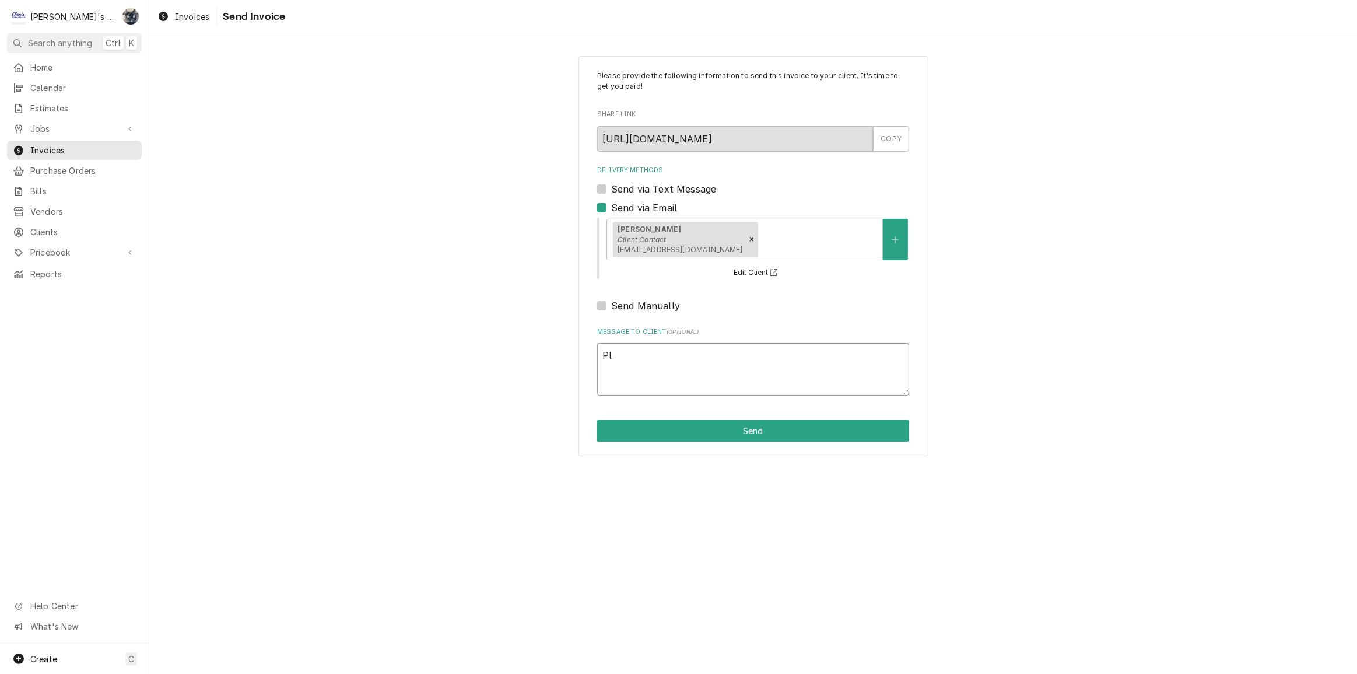
type textarea "x"
type textarea "P"
type textarea "x"
click at [677, 432] on button "Send" at bounding box center [753, 431] width 312 height 22
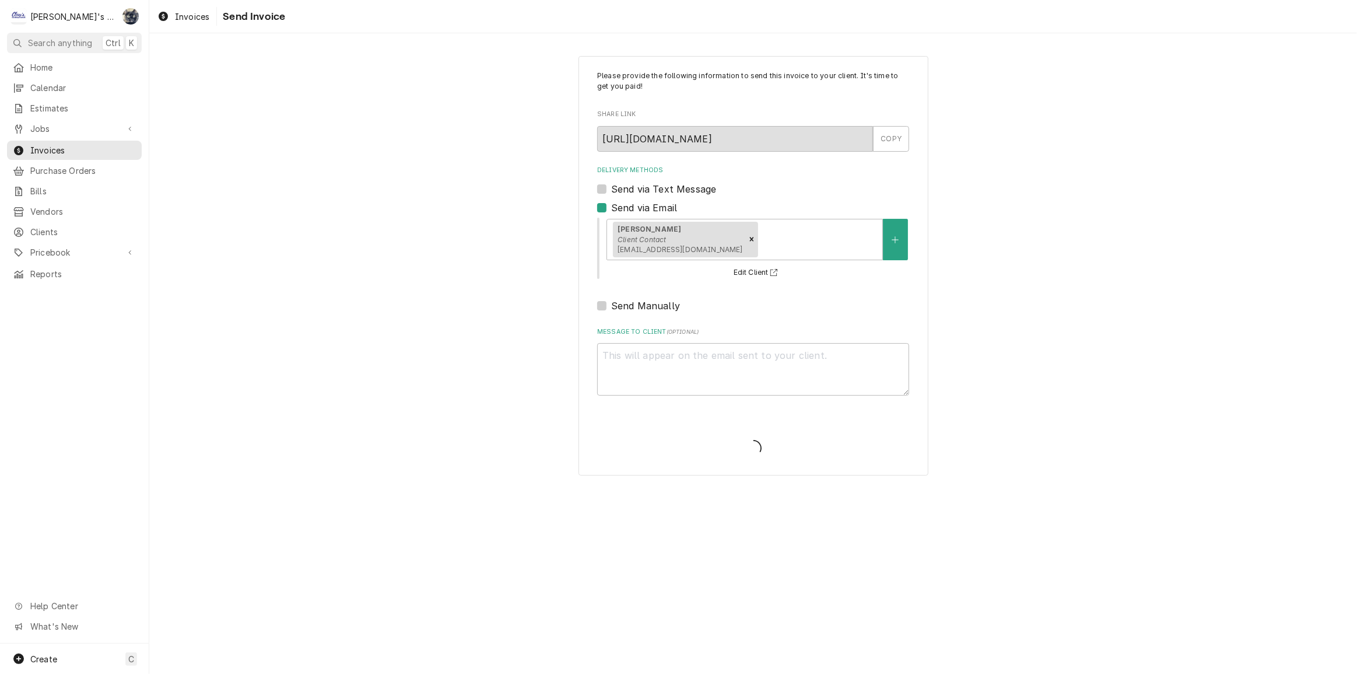
type textarea "x"
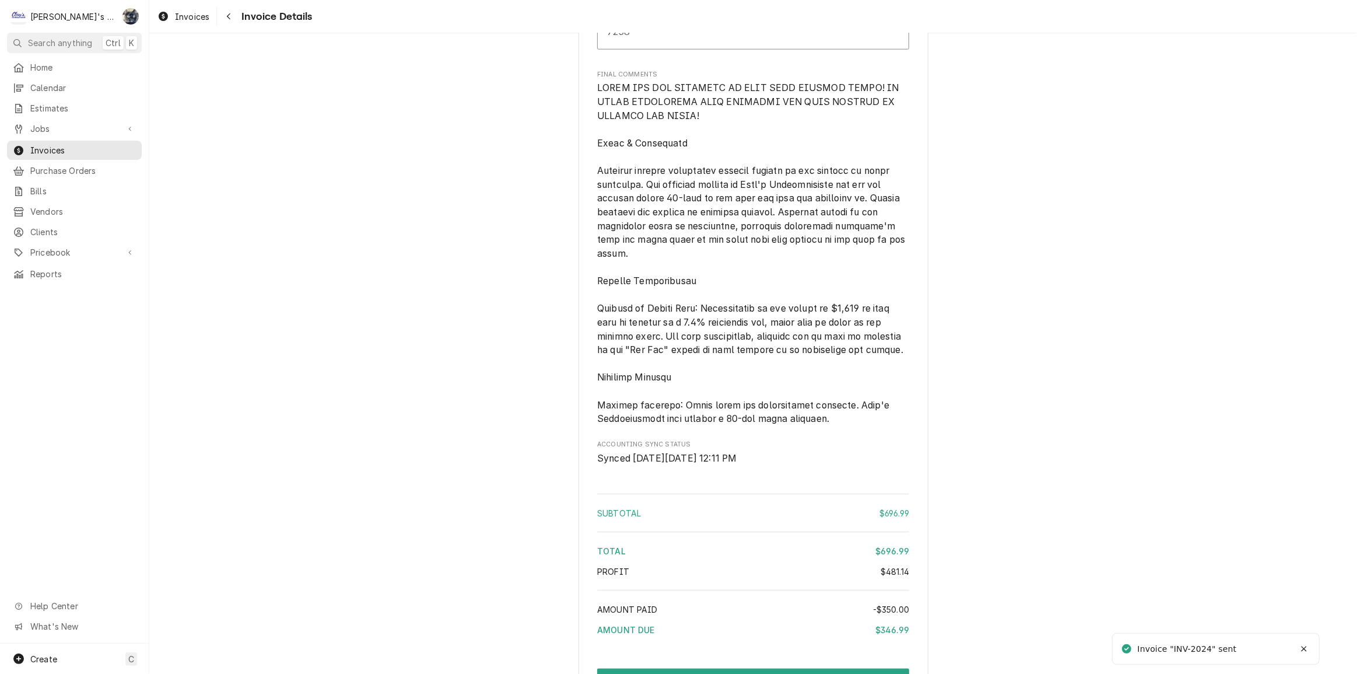
scroll to position [1729, 0]
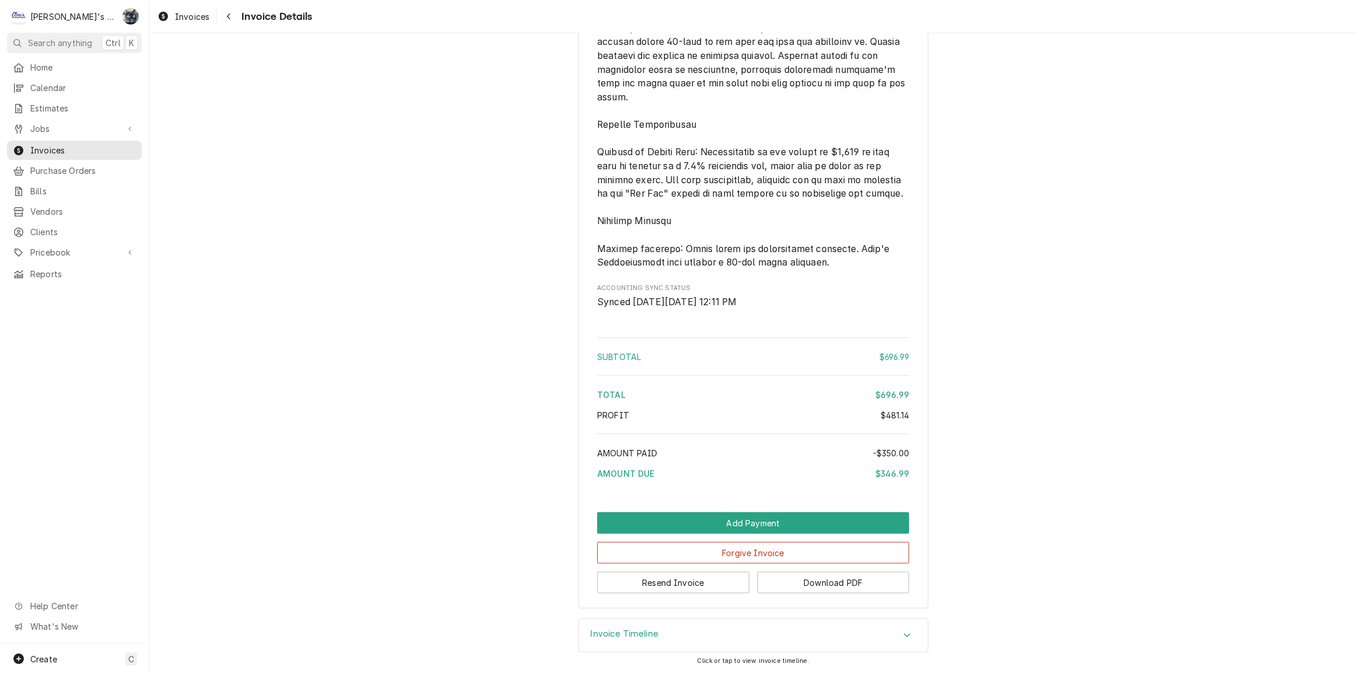
click at [656, 624] on div "Invoice Timeline" at bounding box center [753, 635] width 349 height 33
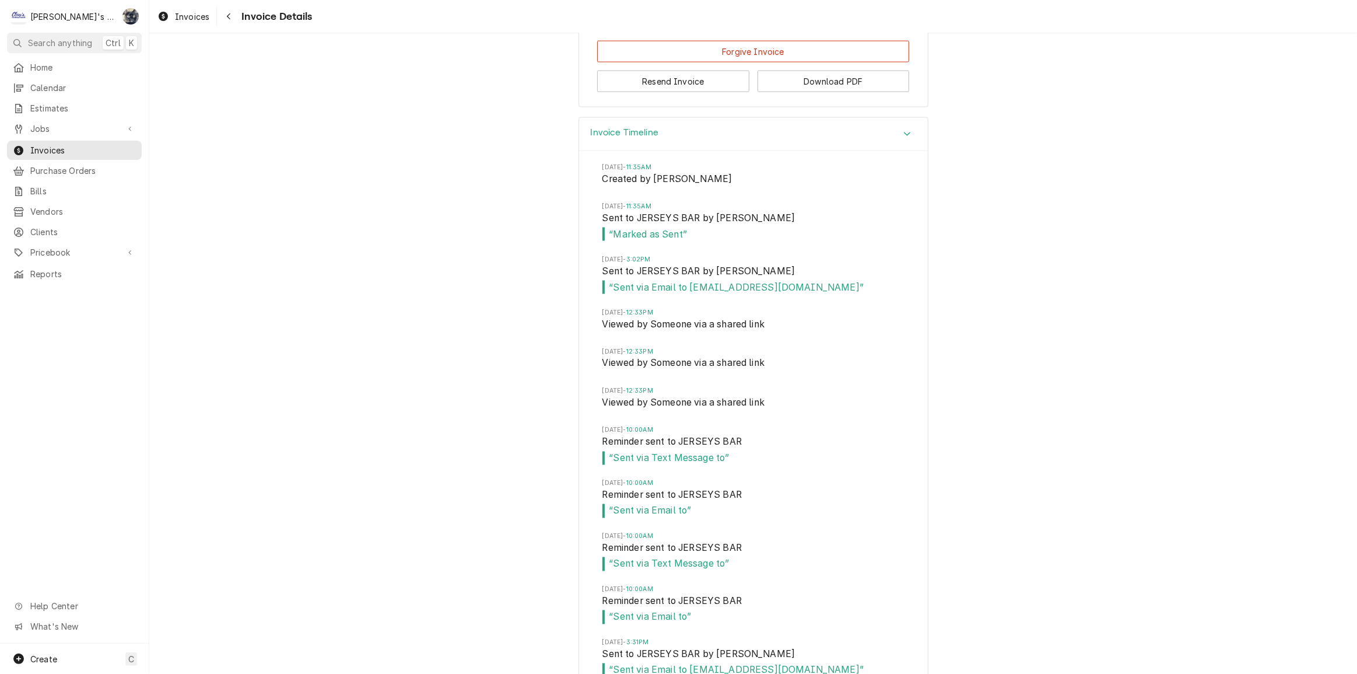
scroll to position [2154, 0]
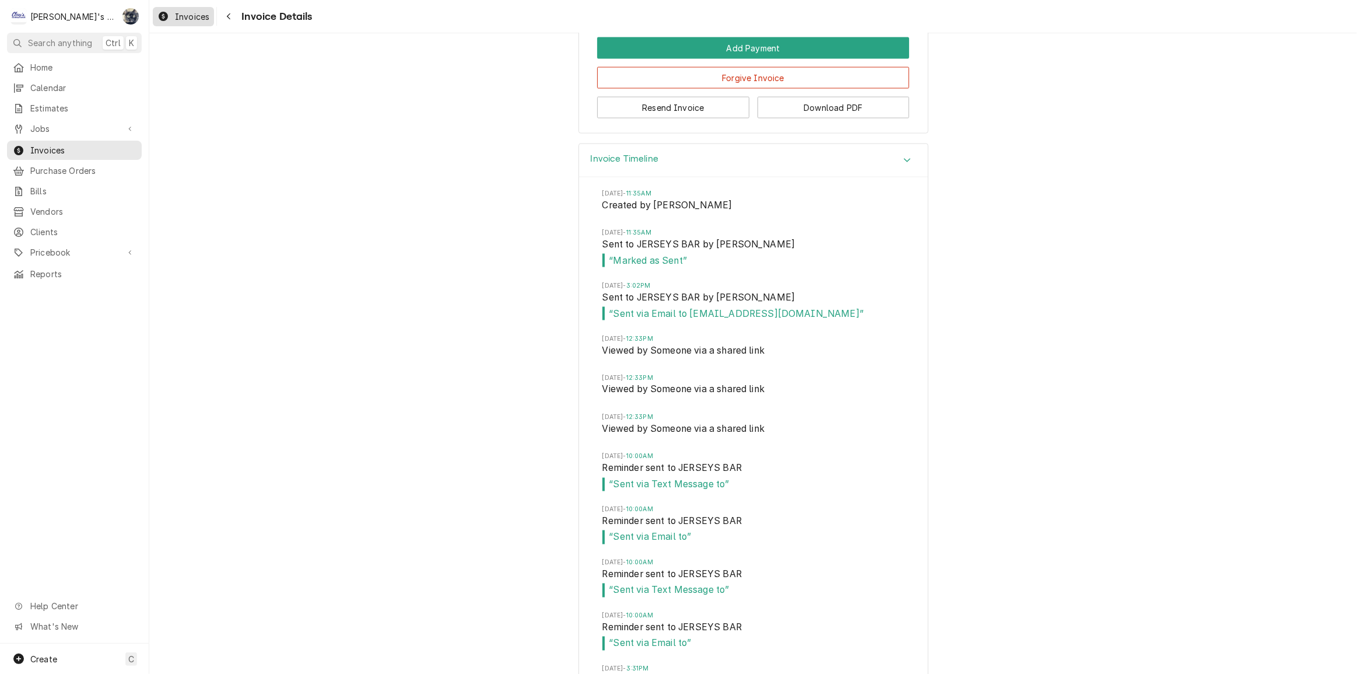
click at [193, 21] on span "Invoices" at bounding box center [192, 17] width 34 height 12
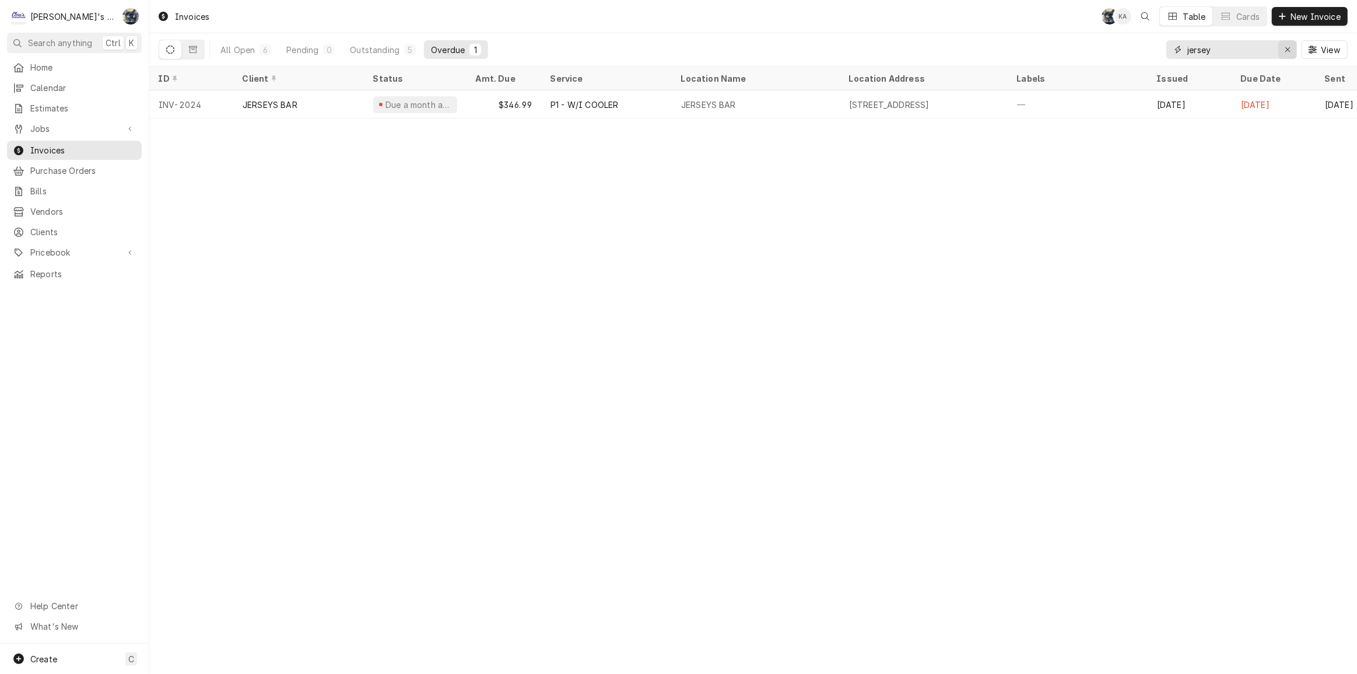
click at [1289, 49] on icon "Erase input" at bounding box center [1288, 50] width 6 height 8
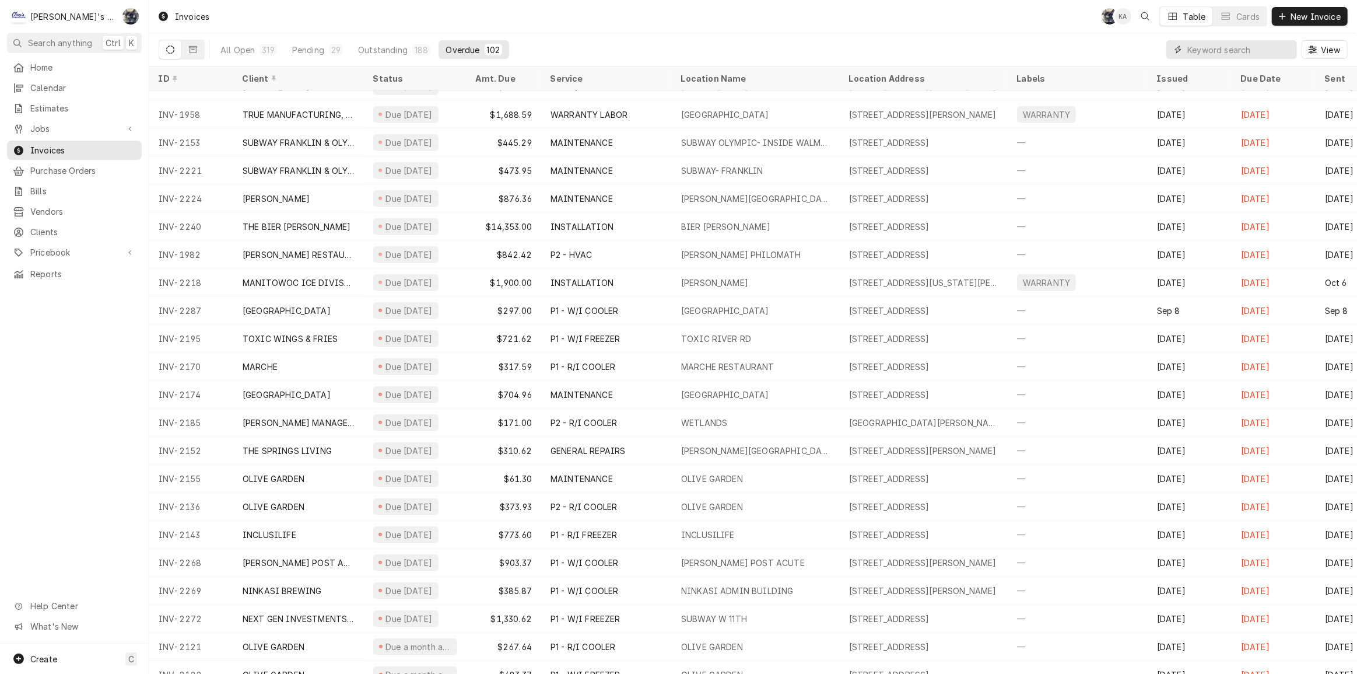
scroll to position [622, 0]
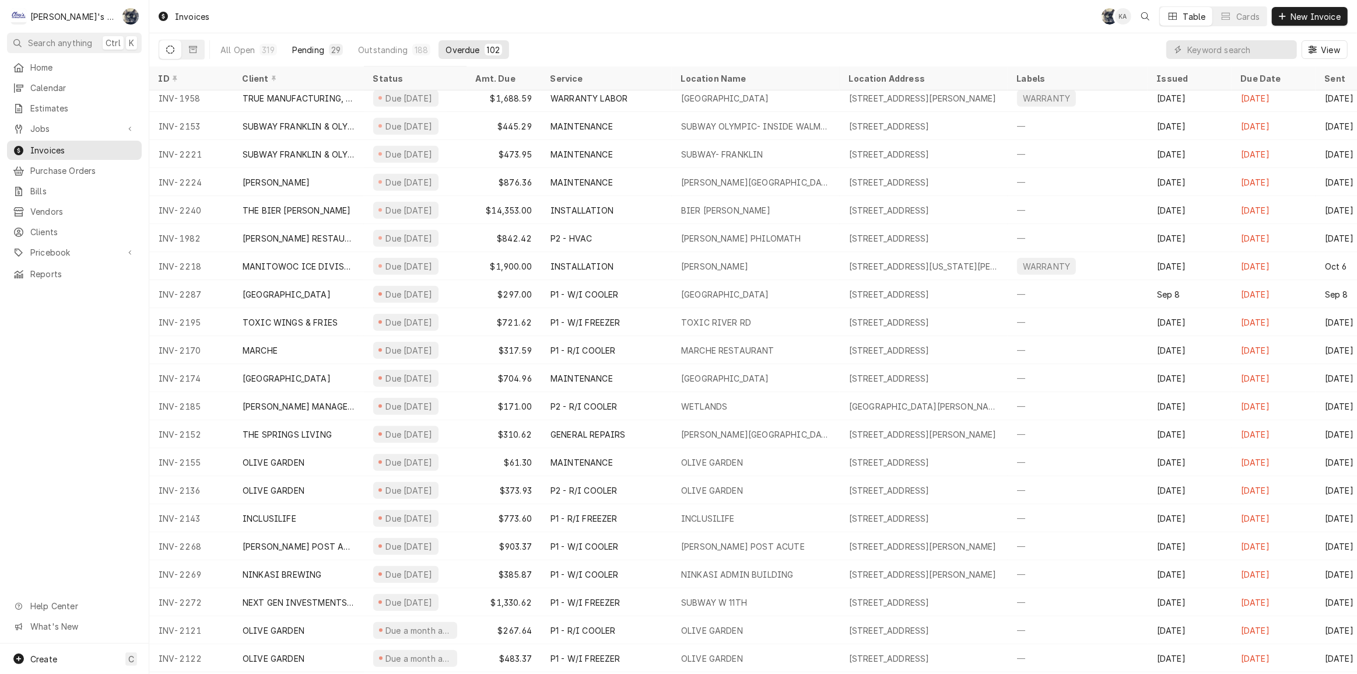
click at [309, 55] on div "Pending" at bounding box center [308, 50] width 32 height 12
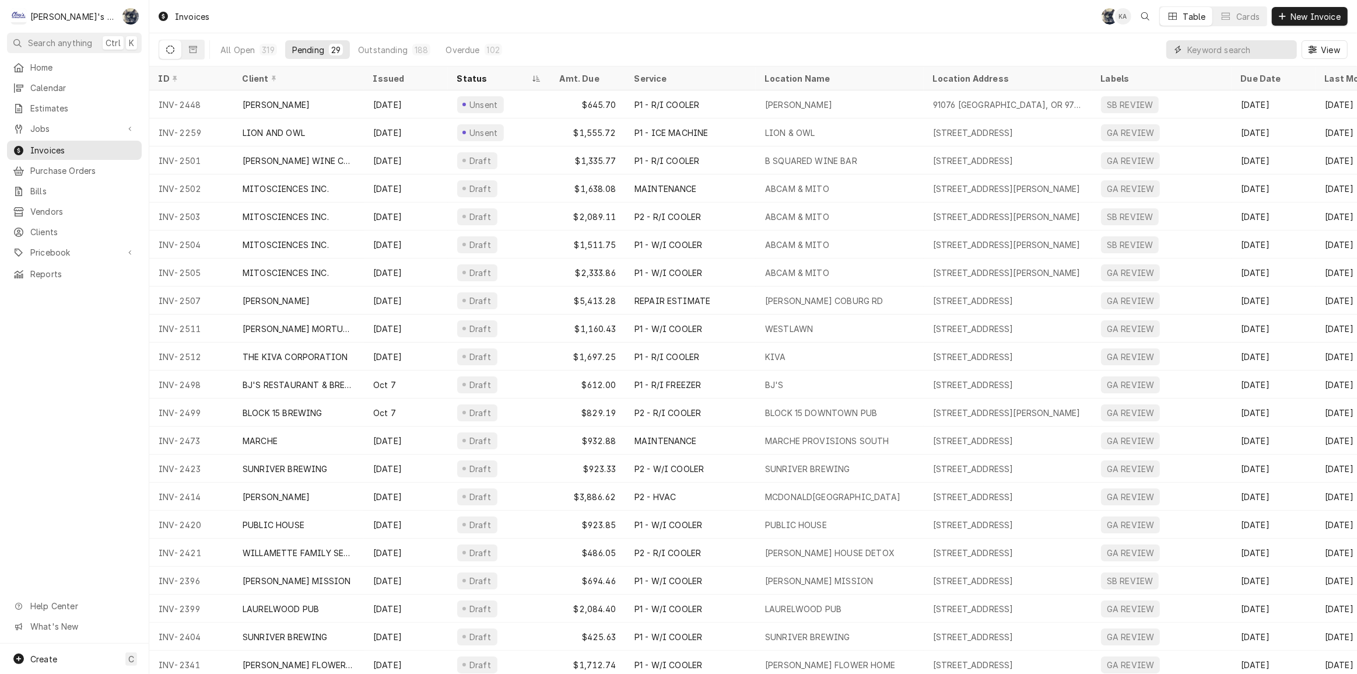
click at [1226, 48] on input "Dynamic Content Wrapper" at bounding box center [1240, 49] width 104 height 19
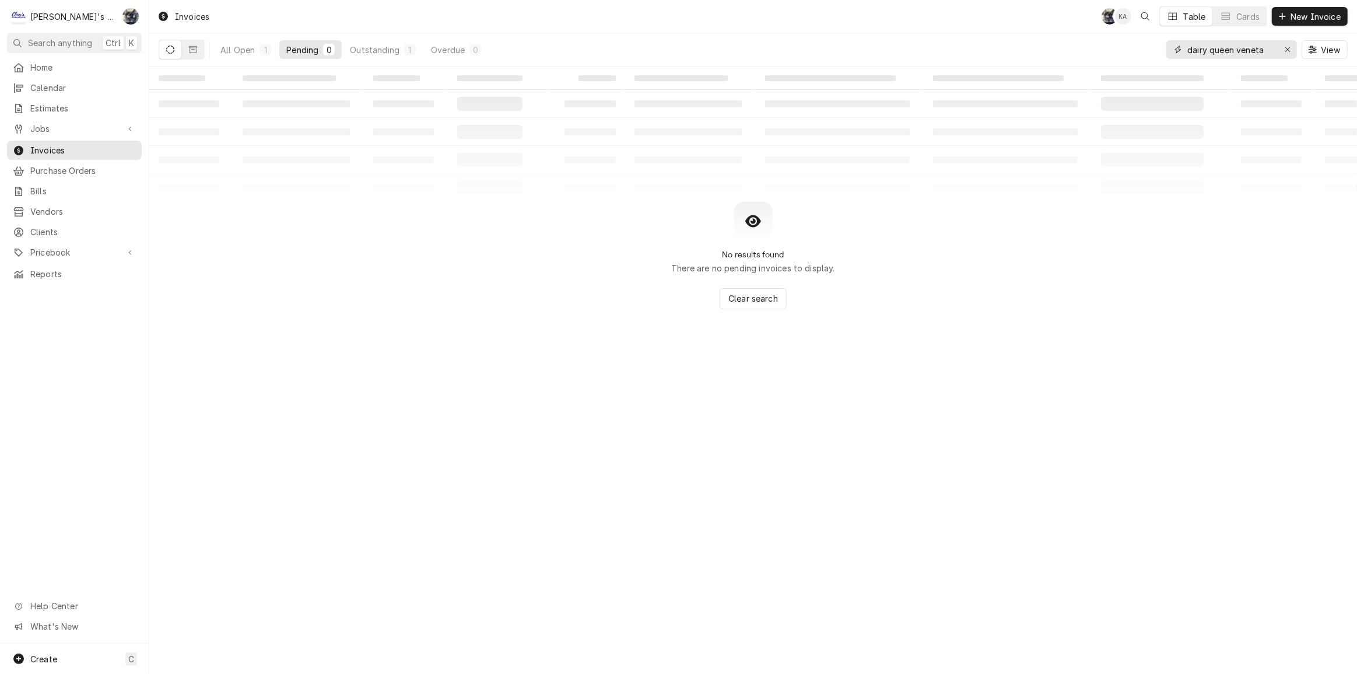
type input "dairy queen veneta"
click at [1285, 50] on icon "Erase input" at bounding box center [1288, 50] width 6 height 8
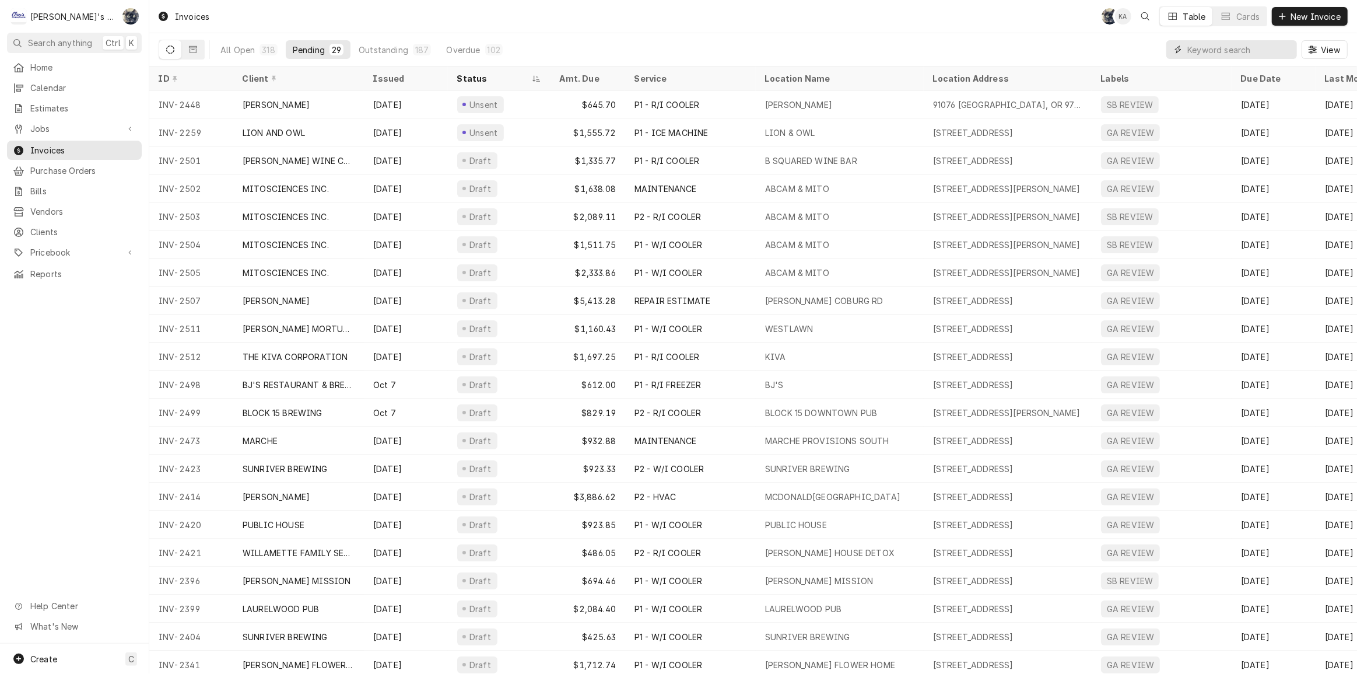
click at [1254, 51] on input "Dynamic Content Wrapper" at bounding box center [1240, 49] width 104 height 19
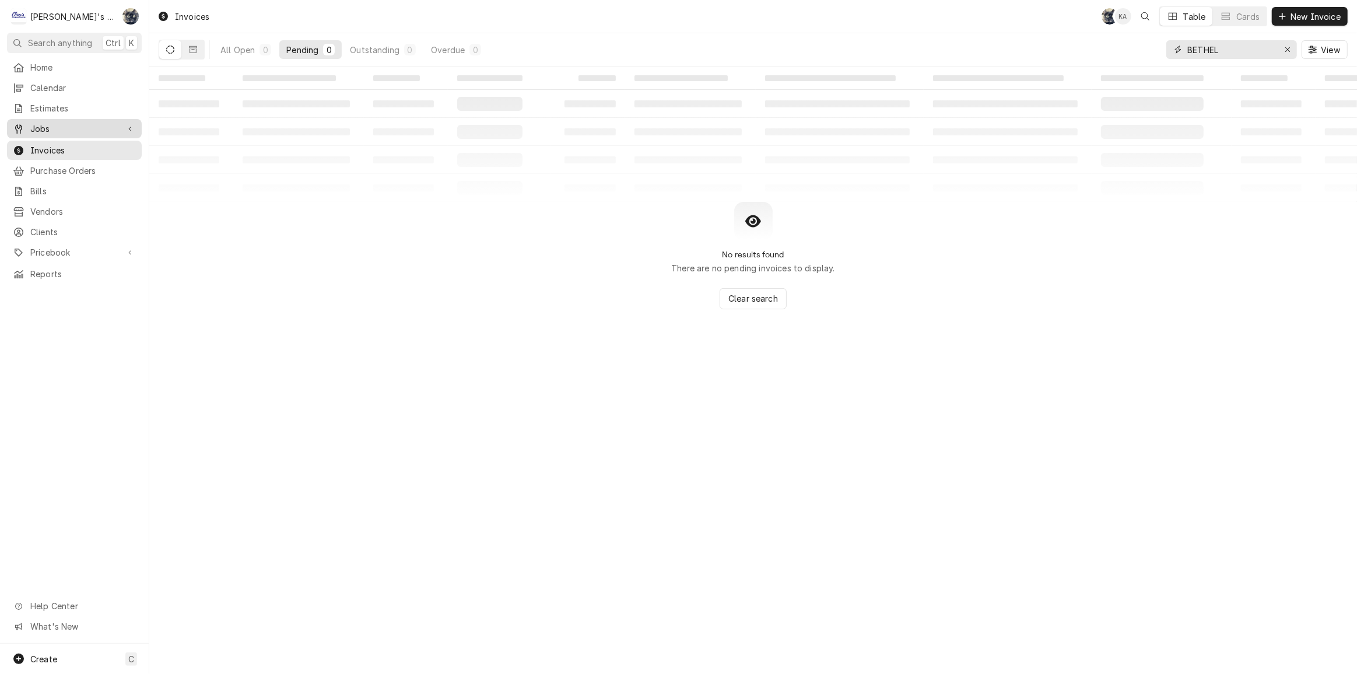
type input "BETHEL"
click at [62, 125] on span "Jobs" at bounding box center [74, 129] width 88 height 12
click at [64, 143] on span "Jobs" at bounding box center [83, 149] width 106 height 12
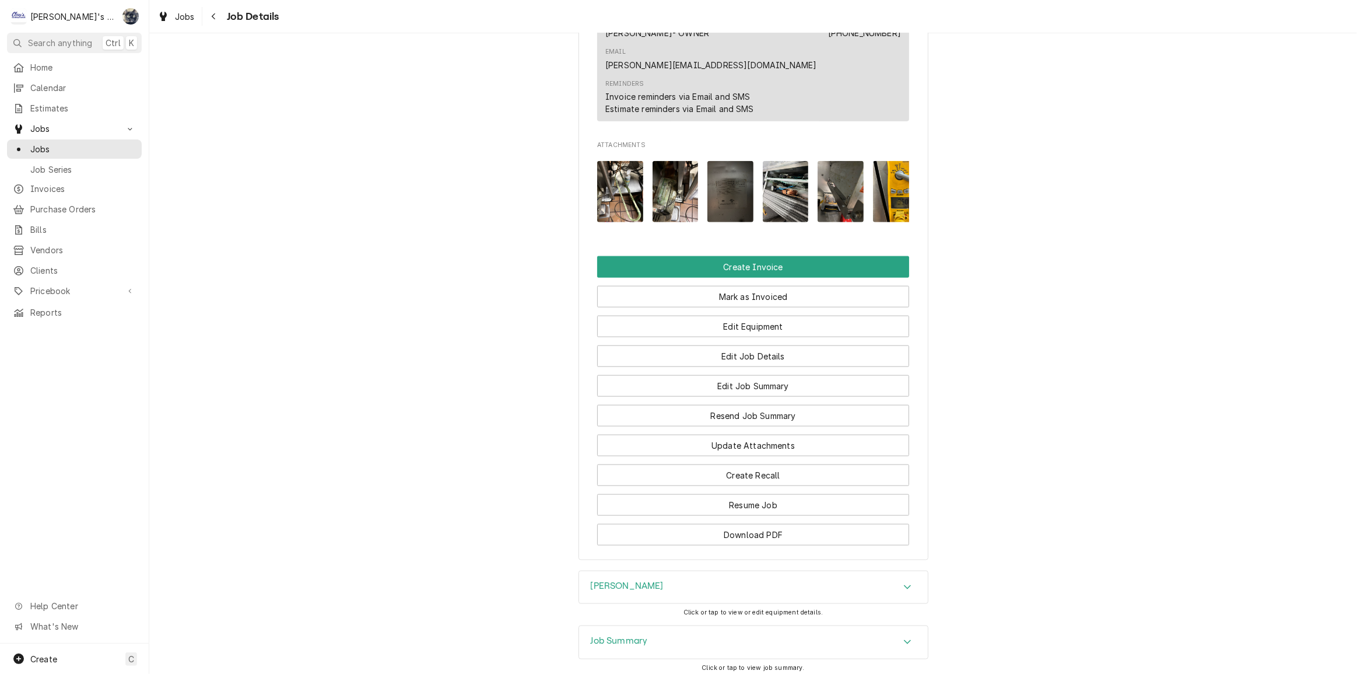
scroll to position [1563, 0]
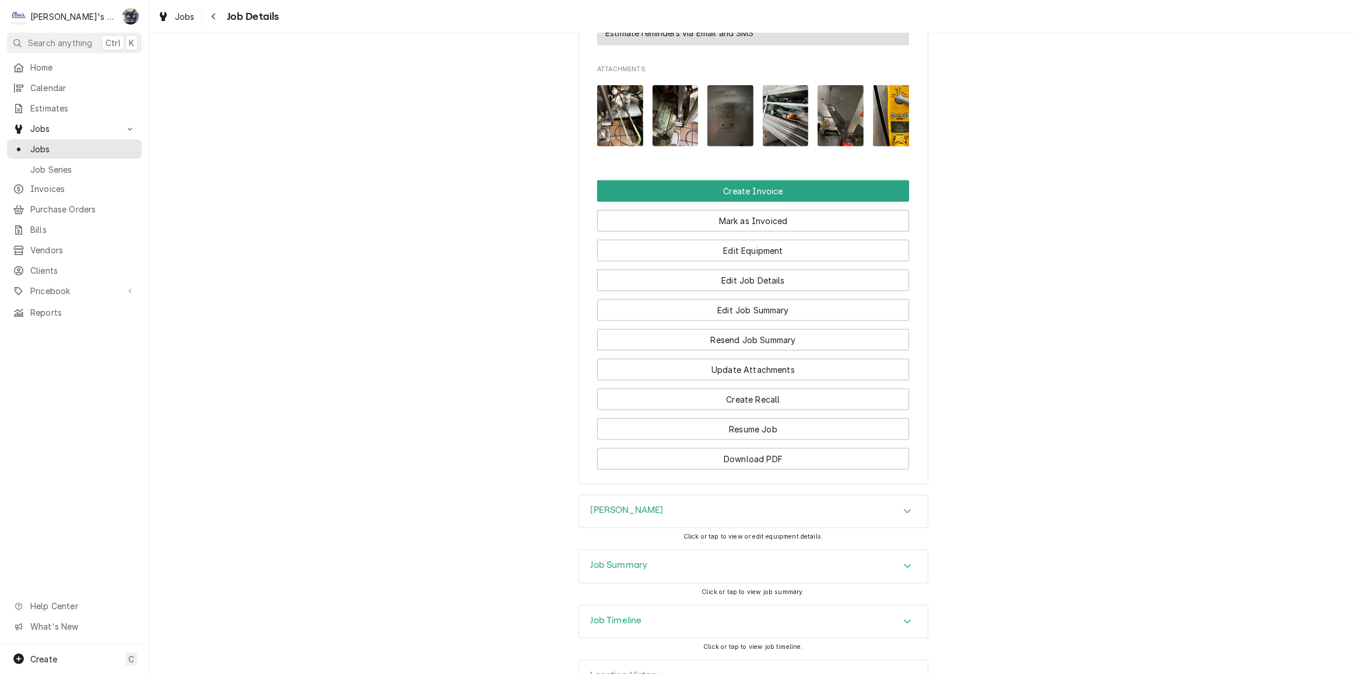
click at [718, 550] on div "Job Summary" at bounding box center [753, 566] width 349 height 33
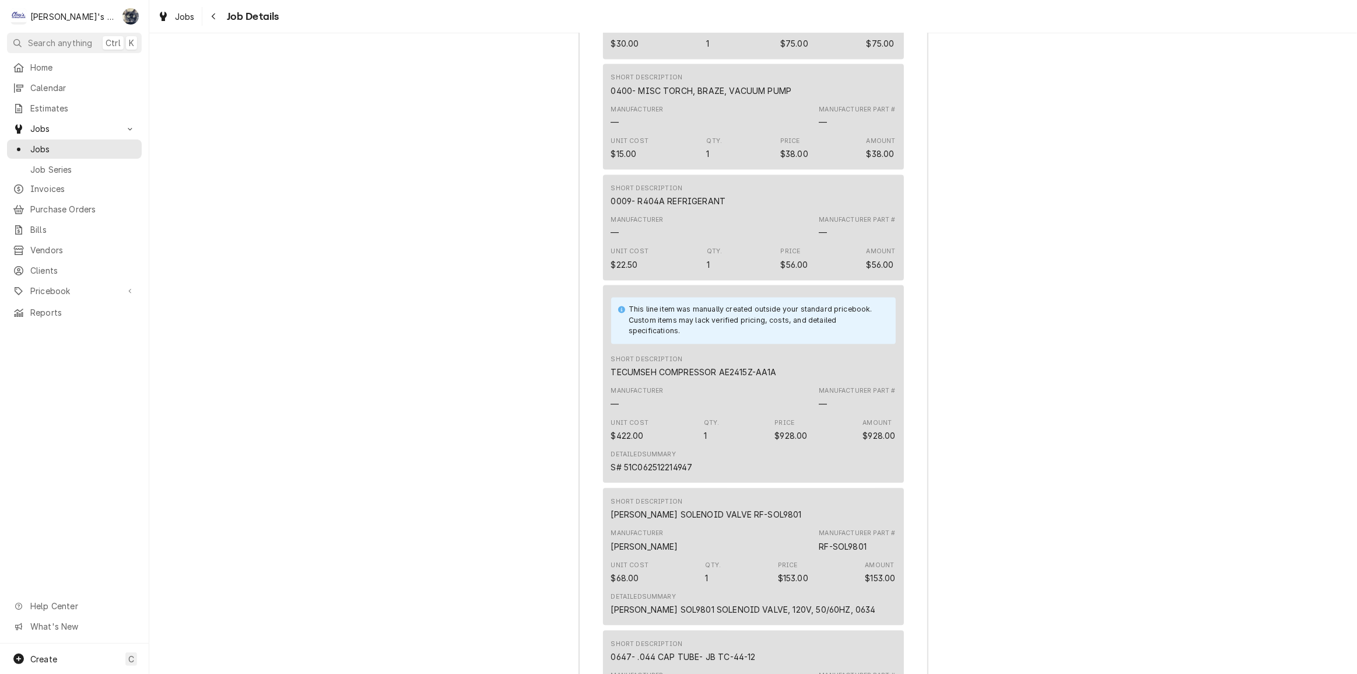
scroll to position [3049, 0]
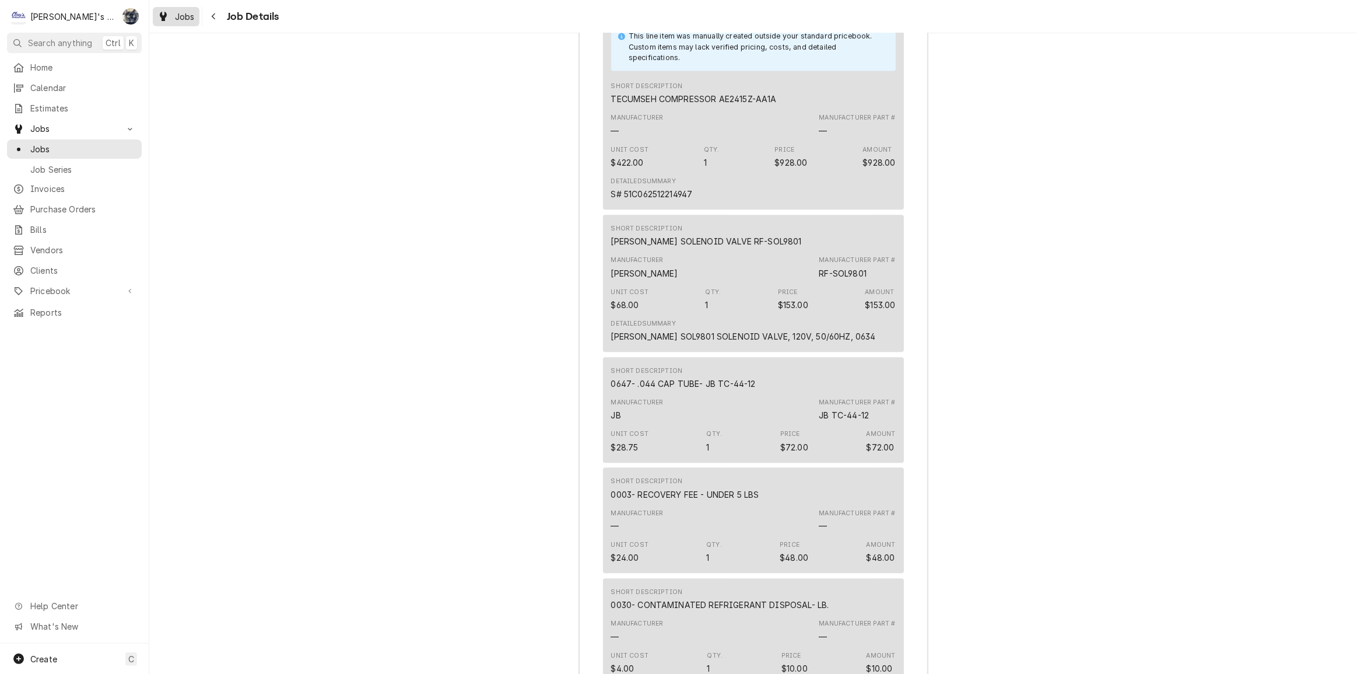
click at [190, 18] on span "Jobs" at bounding box center [185, 17] width 20 height 12
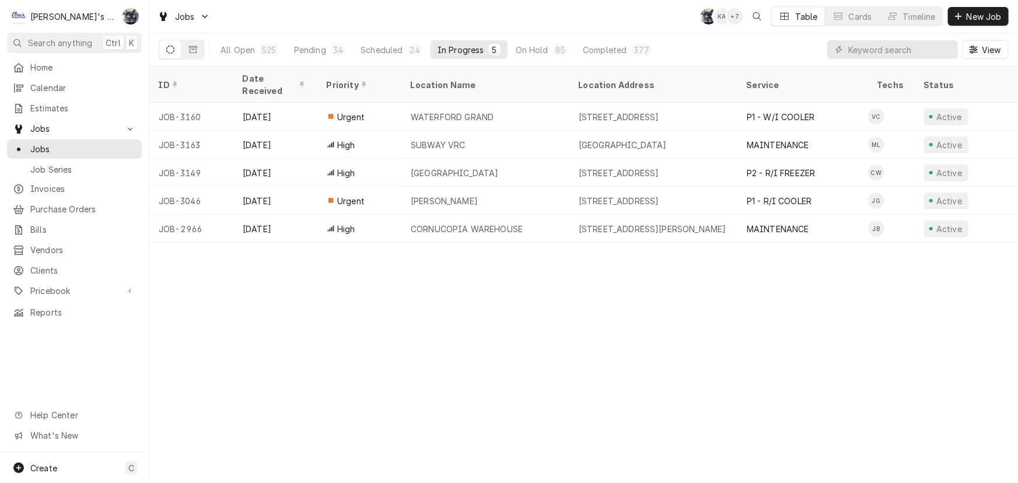
click at [397, 54] on div "Scheduled" at bounding box center [382, 50] width 42 height 12
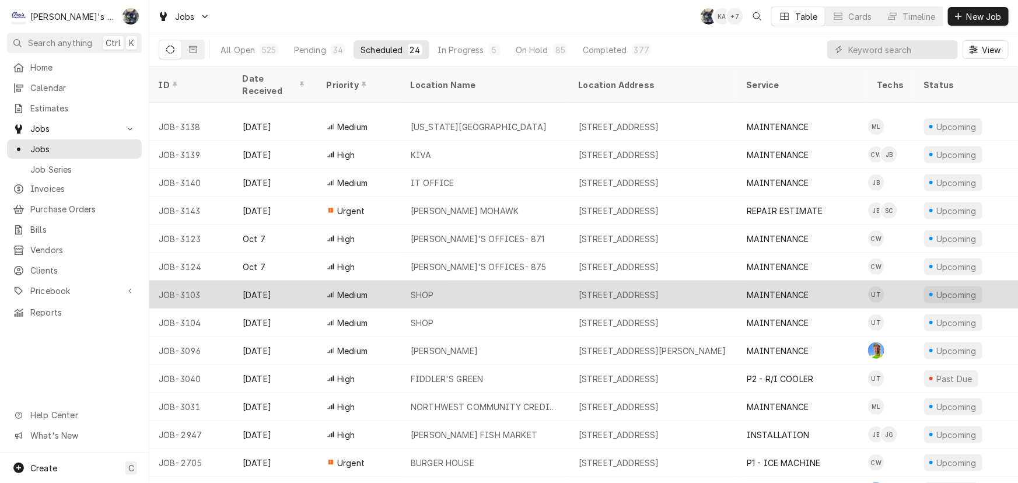
scroll to position [285, 0]
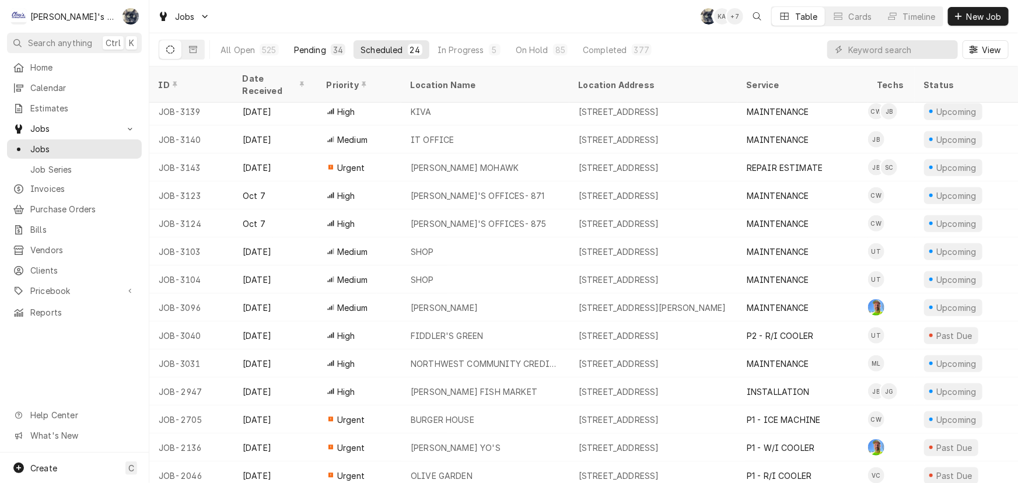
click at [303, 55] on button "Pending 34" at bounding box center [319, 49] width 65 height 19
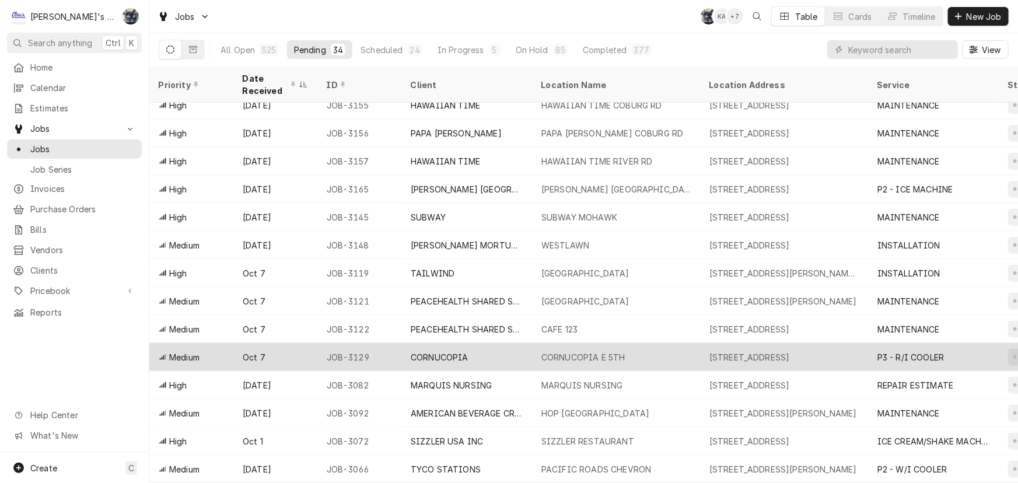
scroll to position [0, 0]
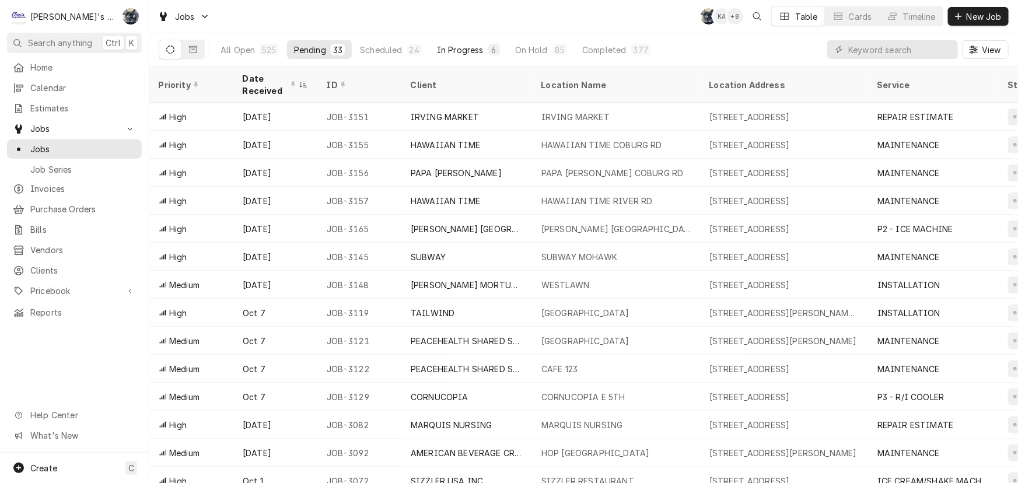
click at [467, 44] on div "In Progress" at bounding box center [460, 50] width 47 height 12
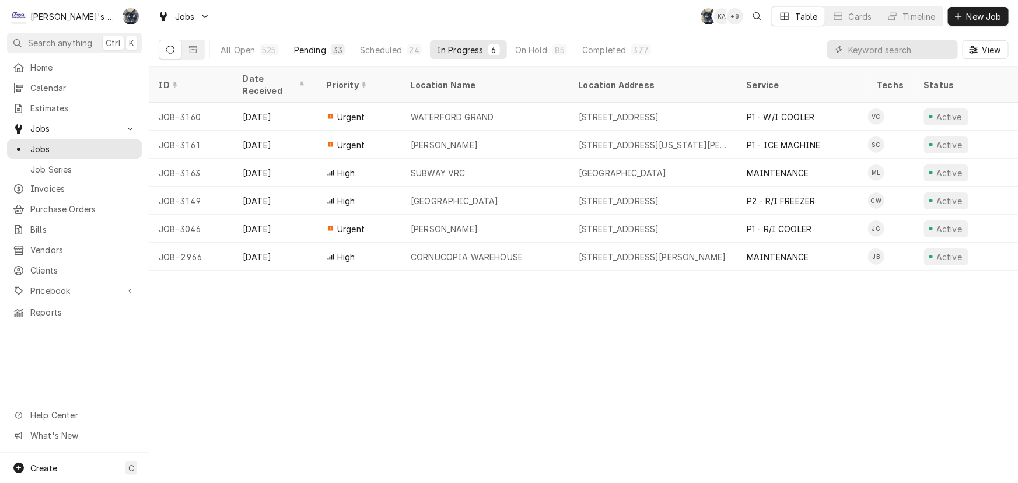
click at [331, 47] on div "33" at bounding box center [338, 50] width 14 height 12
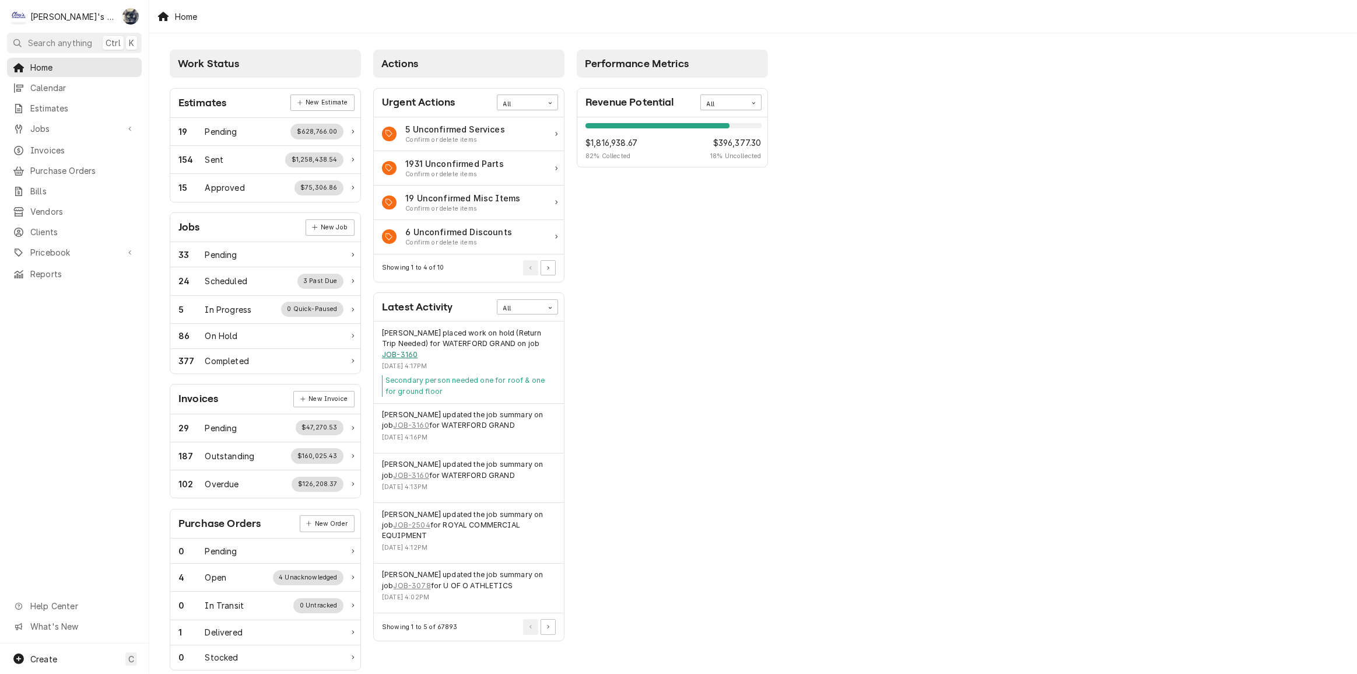
click at [393, 356] on link "JOB-3160" at bounding box center [400, 354] width 36 height 11
click at [23, 62] on div "Dynamic Content Wrapper" at bounding box center [19, 68] width 12 height 12
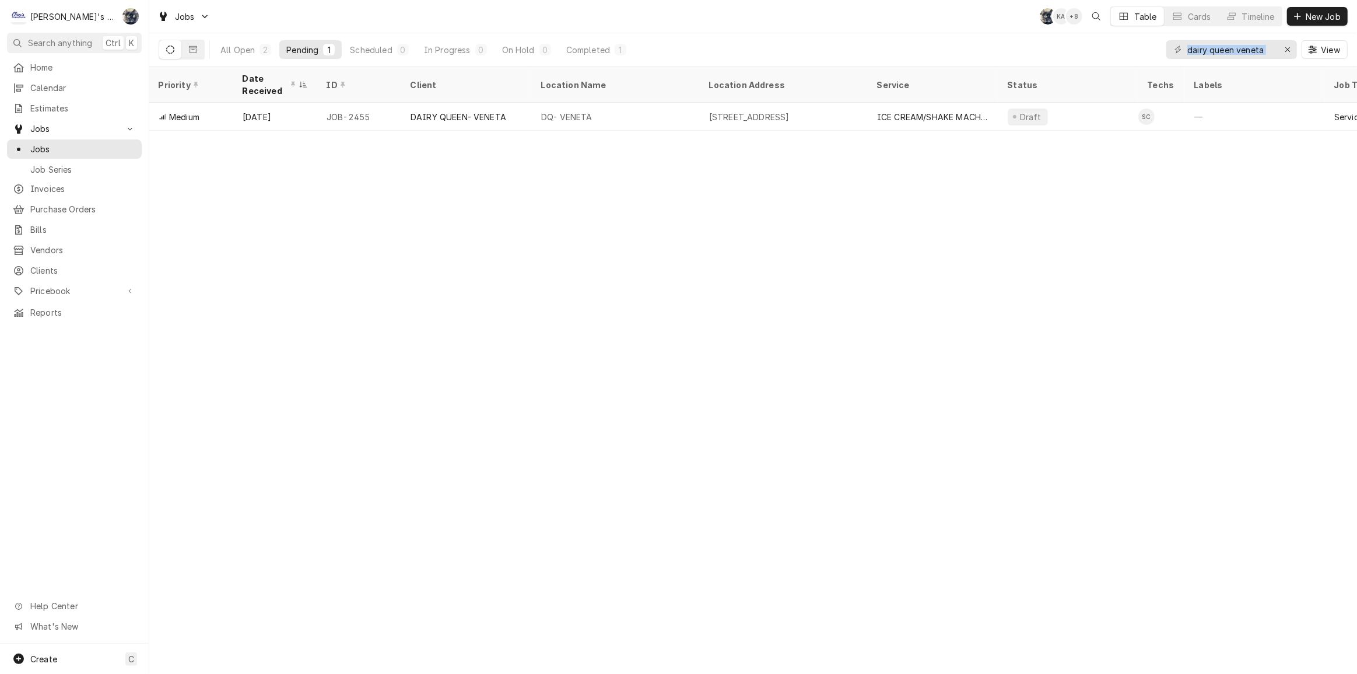
click at [1274, 50] on div "dairy queen veneta" at bounding box center [1232, 49] width 131 height 19
drag, startPoint x: 1272, startPoint y: 48, endPoint x: 1135, endPoint y: 46, distance: 137.7
click at [1135, 46] on div "All Open 2 Pending 1 Scheduled 0 In Progress 0 On Hold 0 Completed 1 dairy quee…" at bounding box center [753, 49] width 1189 height 33
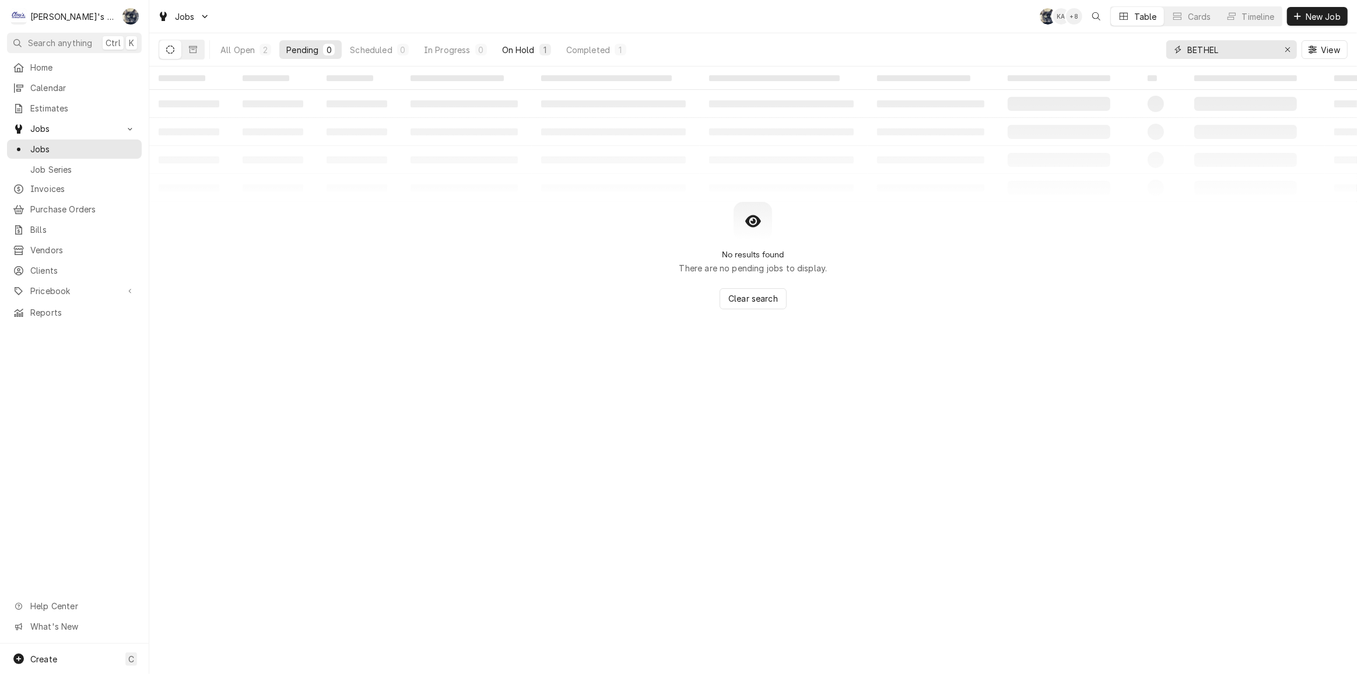
type input "BETHEL"
click at [524, 53] on div "On Hold" at bounding box center [518, 50] width 33 height 12
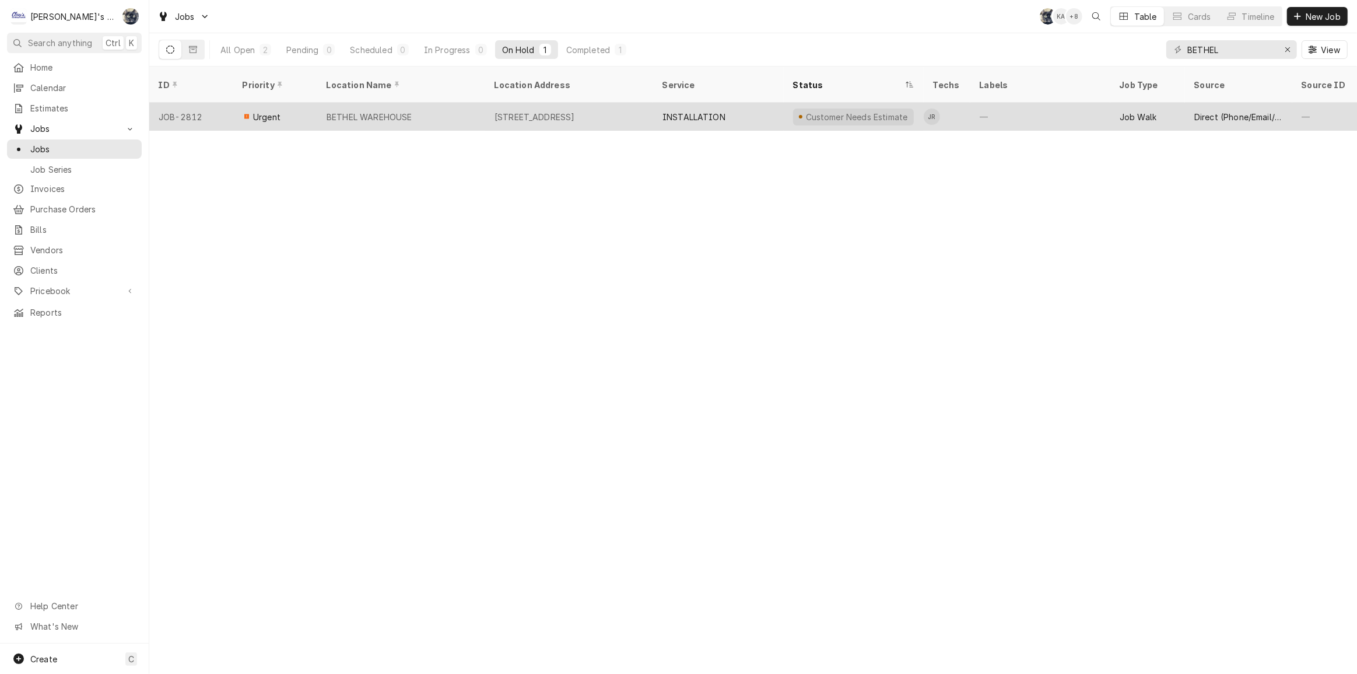
click at [527, 111] on div "[STREET_ADDRESS]" at bounding box center [535, 117] width 81 height 12
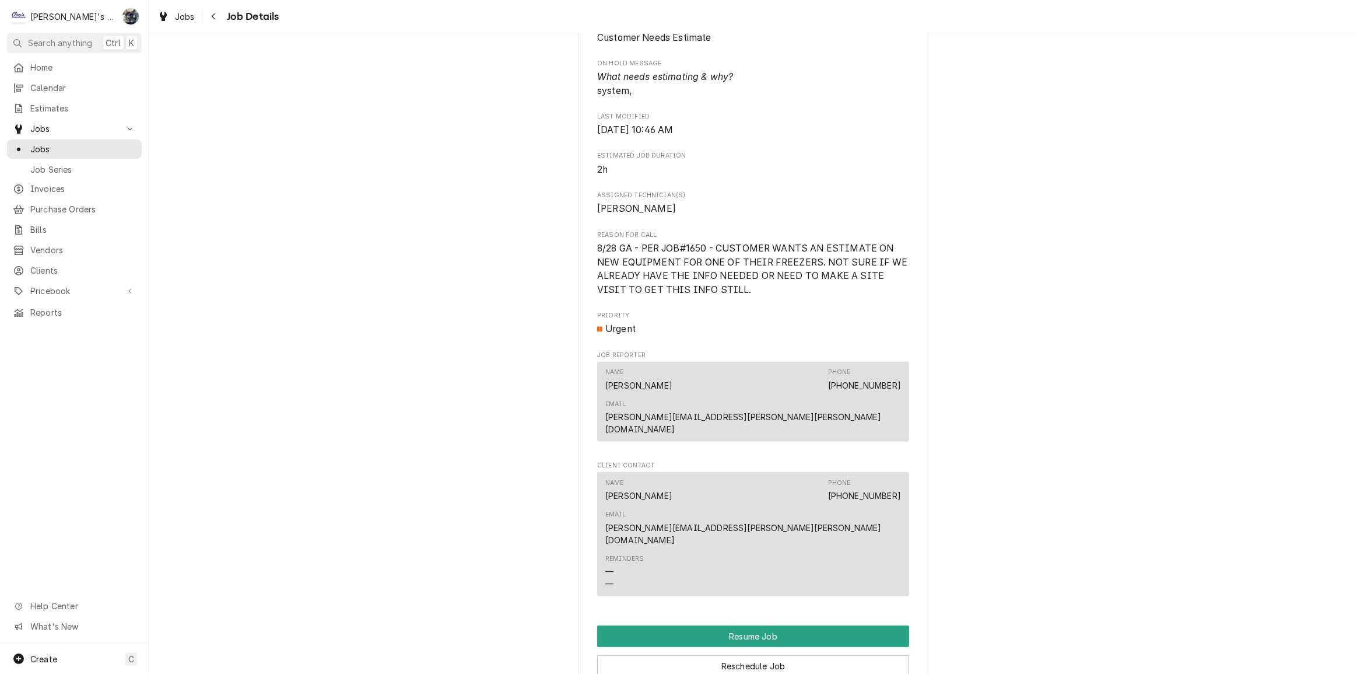
scroll to position [908, 0]
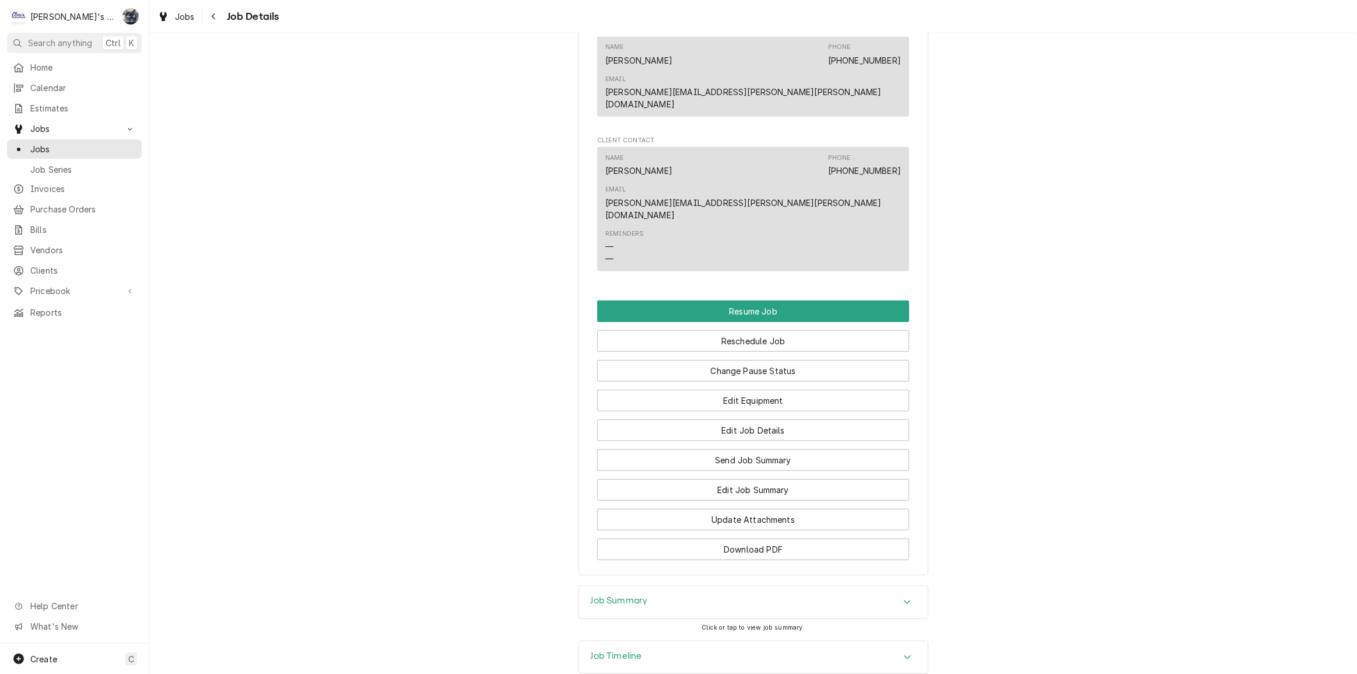
click at [688, 586] on div "Job Summary" at bounding box center [753, 602] width 349 height 33
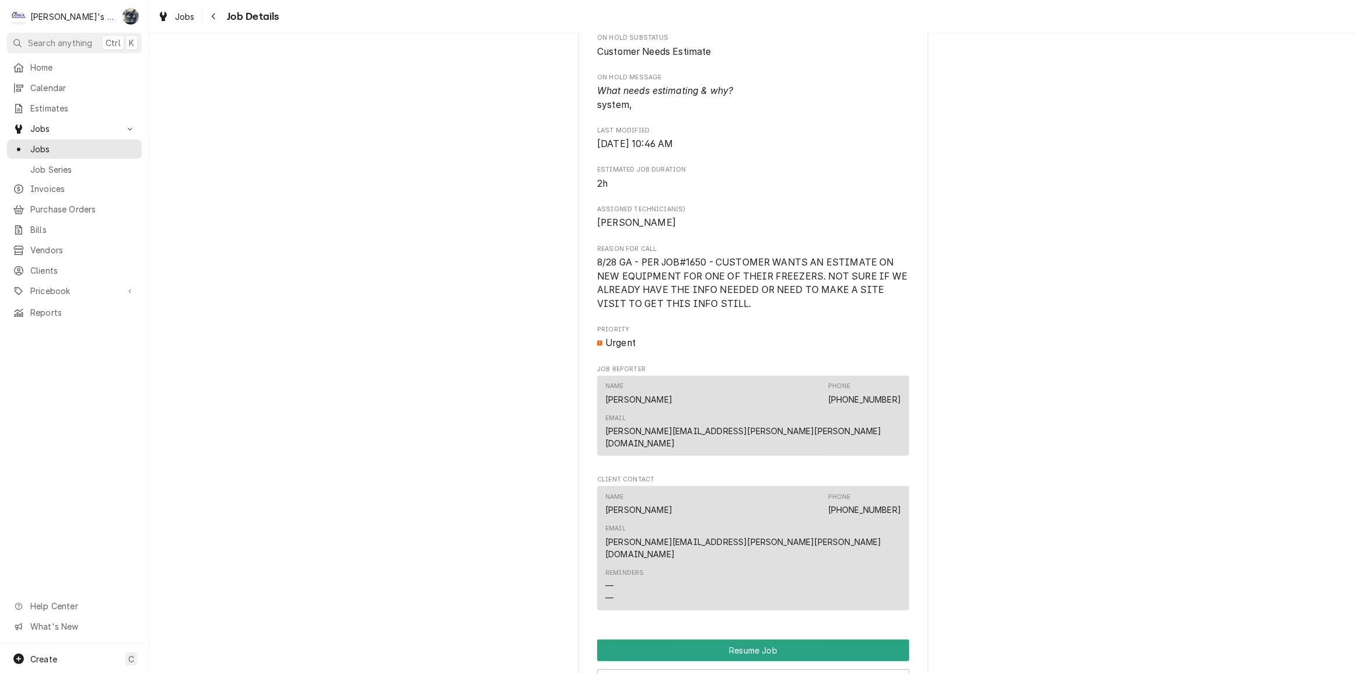
scroll to position [431, 0]
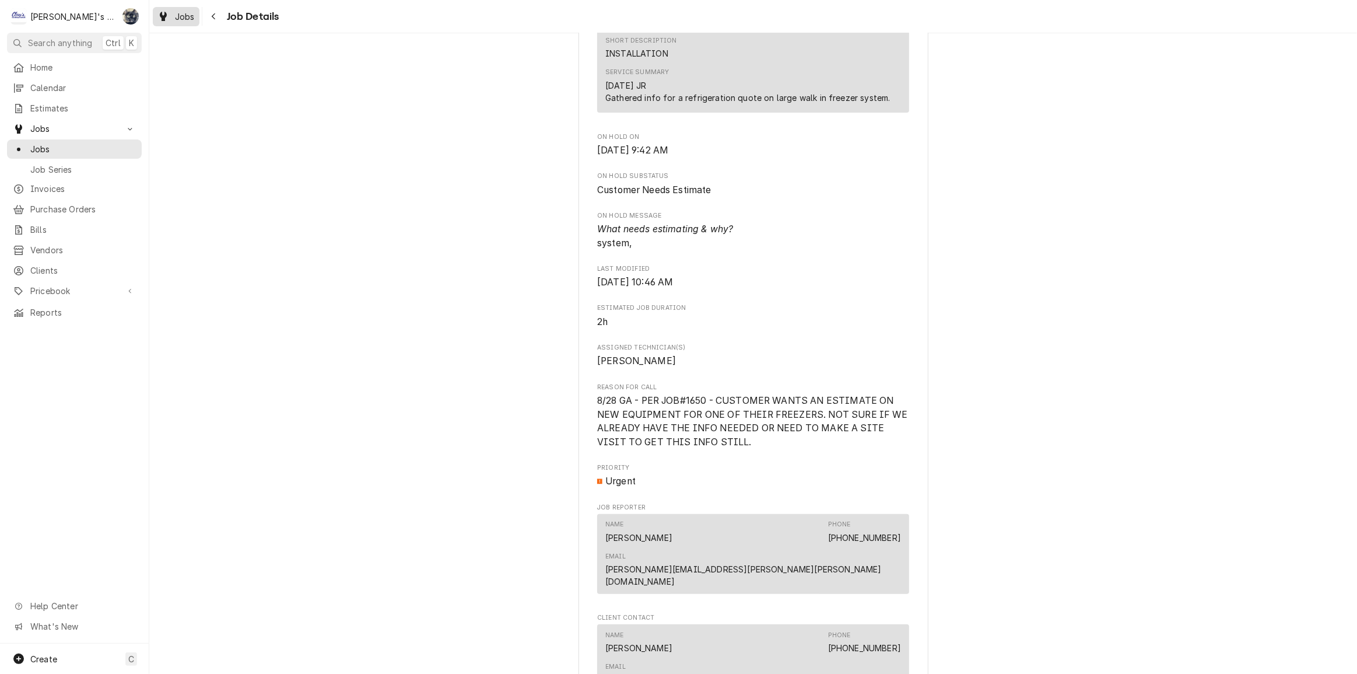
click at [169, 12] on div "Dynamic Content Wrapper" at bounding box center [164, 16] width 12 height 14
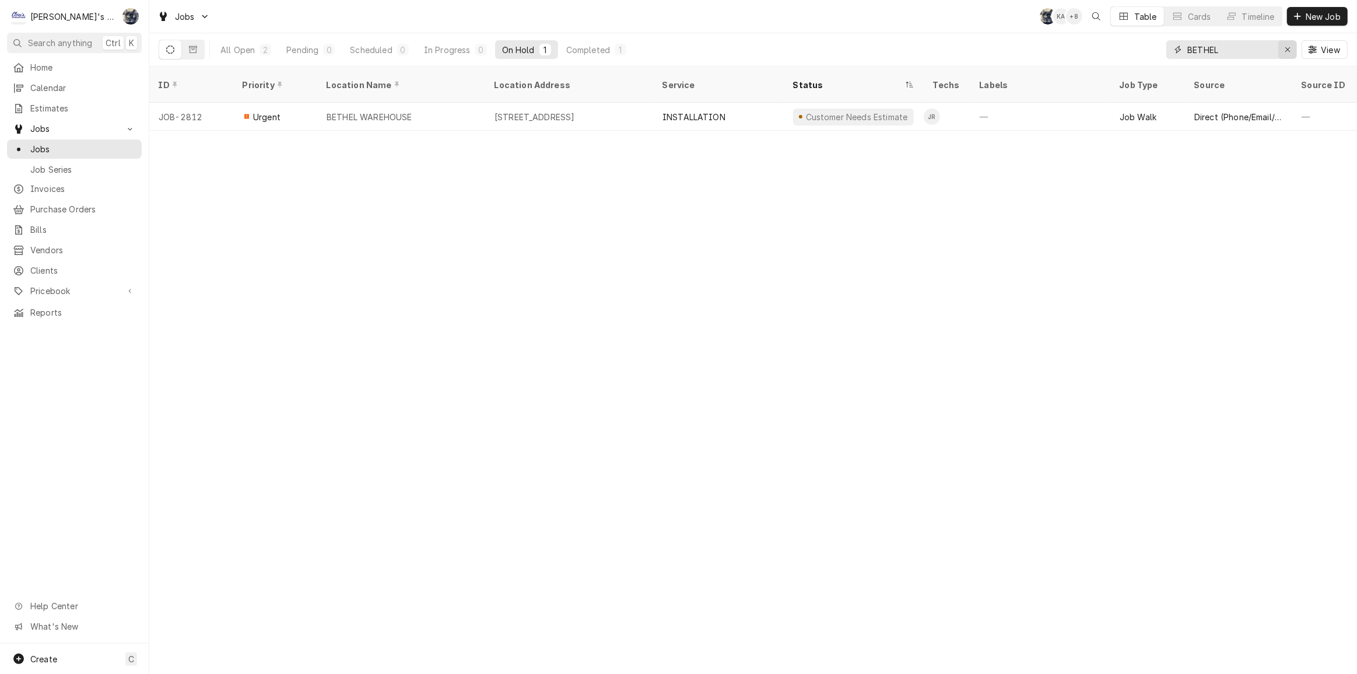
click at [1288, 51] on icon "Erase input" at bounding box center [1288, 50] width 6 height 8
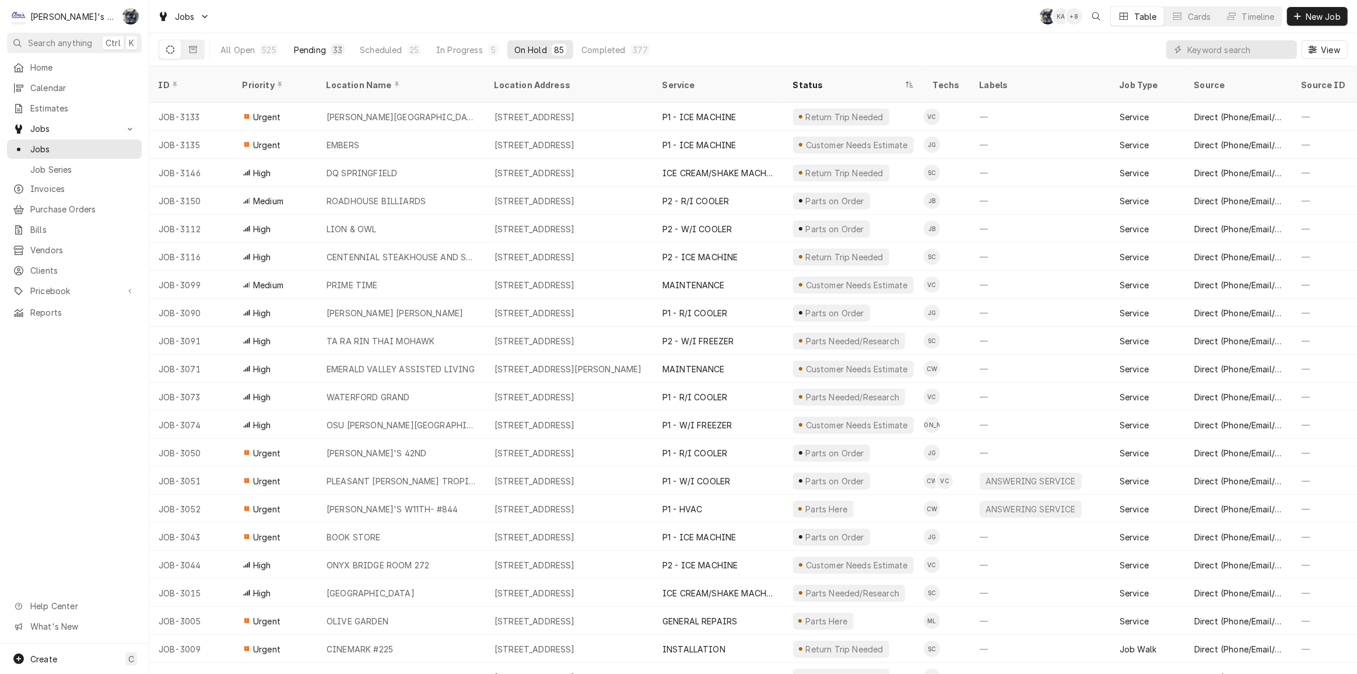
click at [312, 52] on div "Pending" at bounding box center [310, 50] width 32 height 12
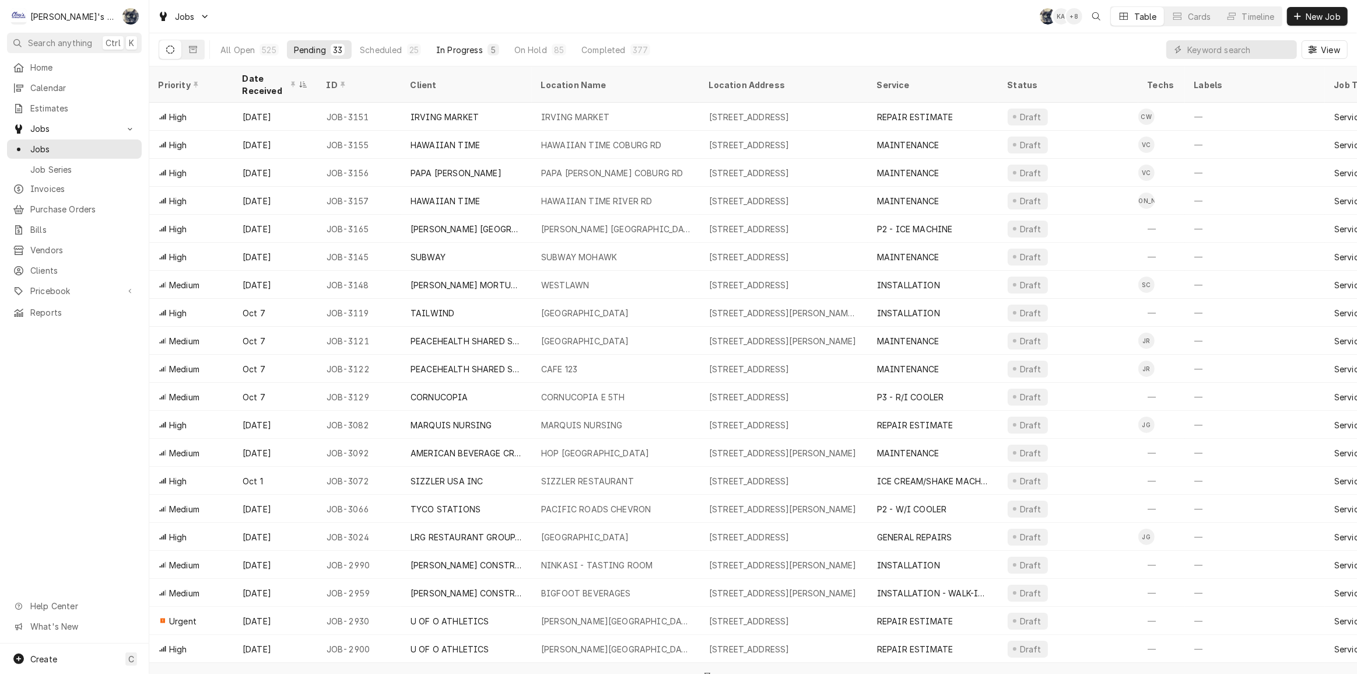
click at [447, 48] on div "In Progress" at bounding box center [459, 50] width 47 height 12
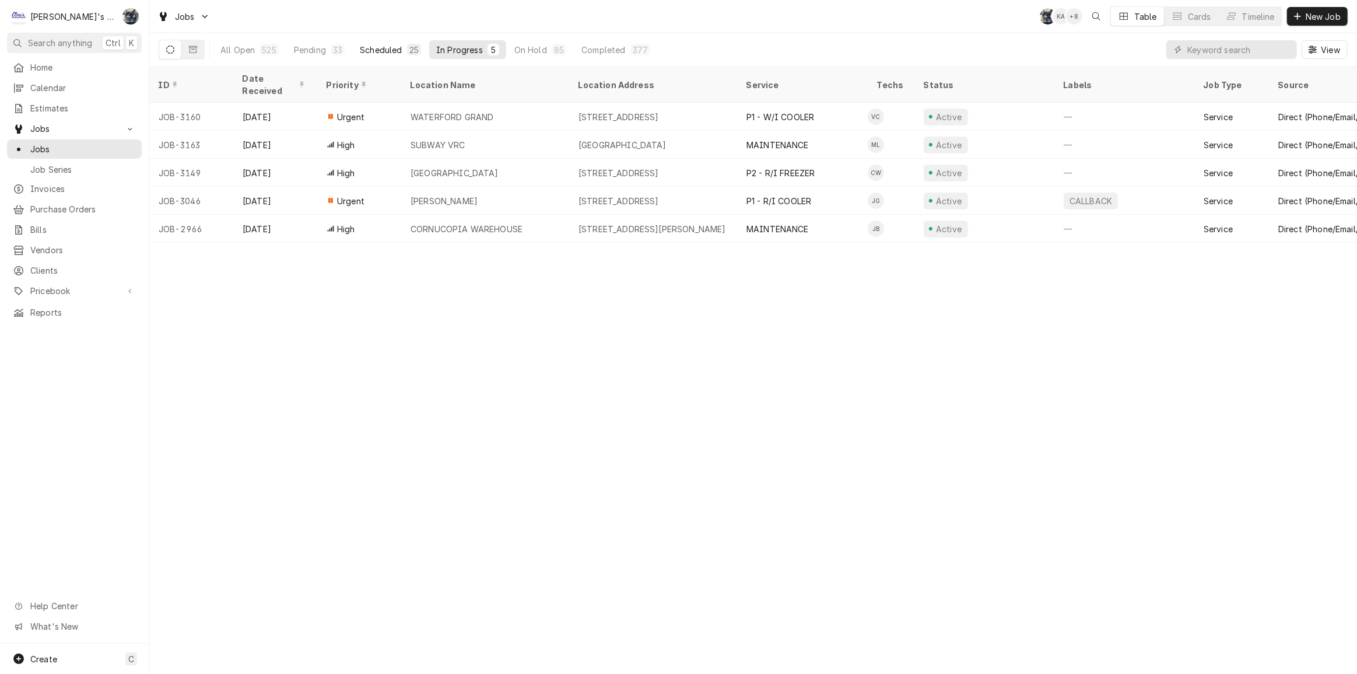
click at [411, 51] on div "25" at bounding box center [414, 50] width 9 height 12
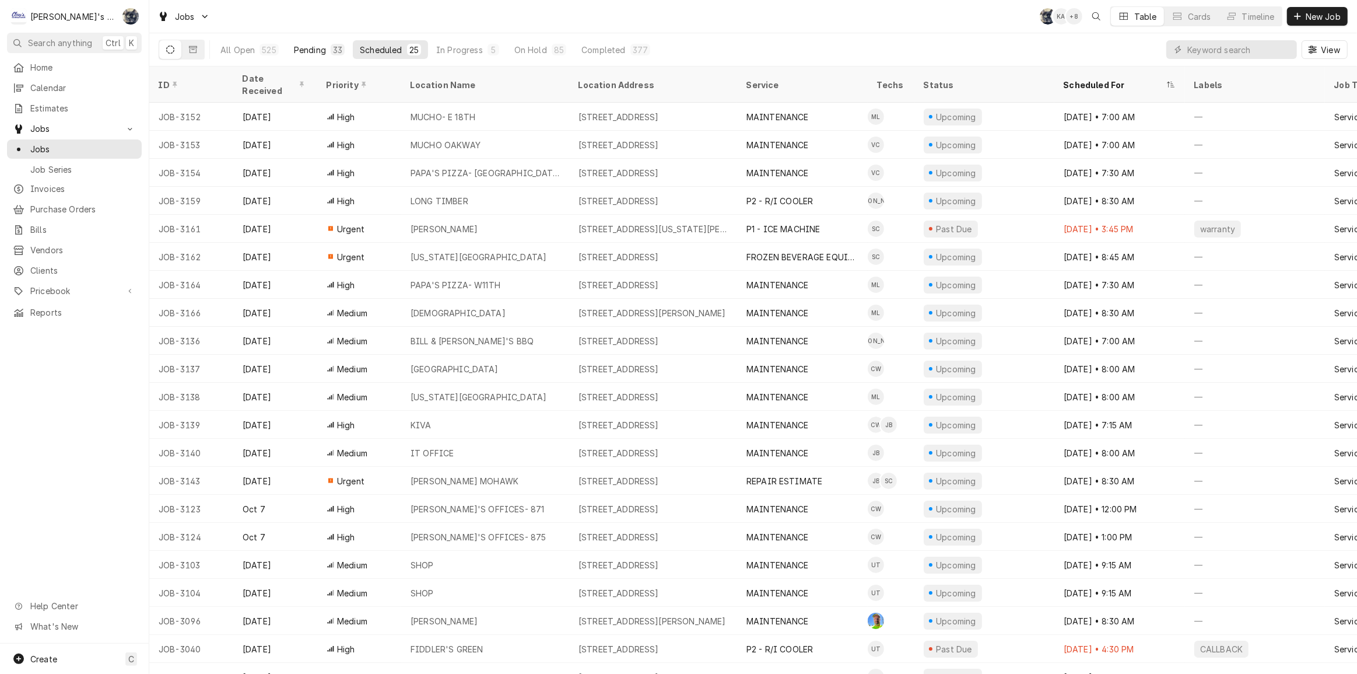
click at [315, 47] on div "Pending" at bounding box center [310, 50] width 32 height 12
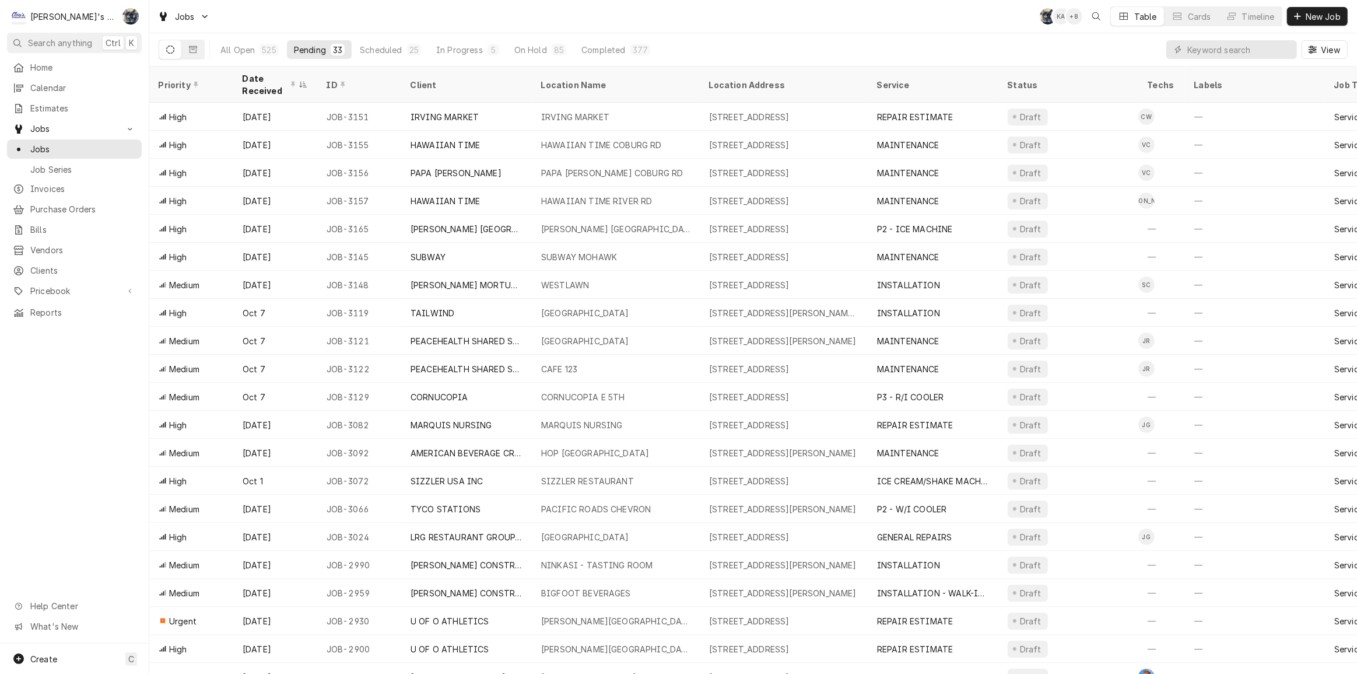
click at [270, 15] on div "Jobs SB KA + 8 Table Cards Timeline New Job" at bounding box center [753, 16] width 1208 height 33
click at [92, 186] on span "Invoices" at bounding box center [83, 189] width 106 height 12
click at [706, 33] on div "All Open 525 Pending 33 Scheduled 24 In Progress 6 On Hold 85 Completed 377 View" at bounding box center [753, 49] width 1189 height 33
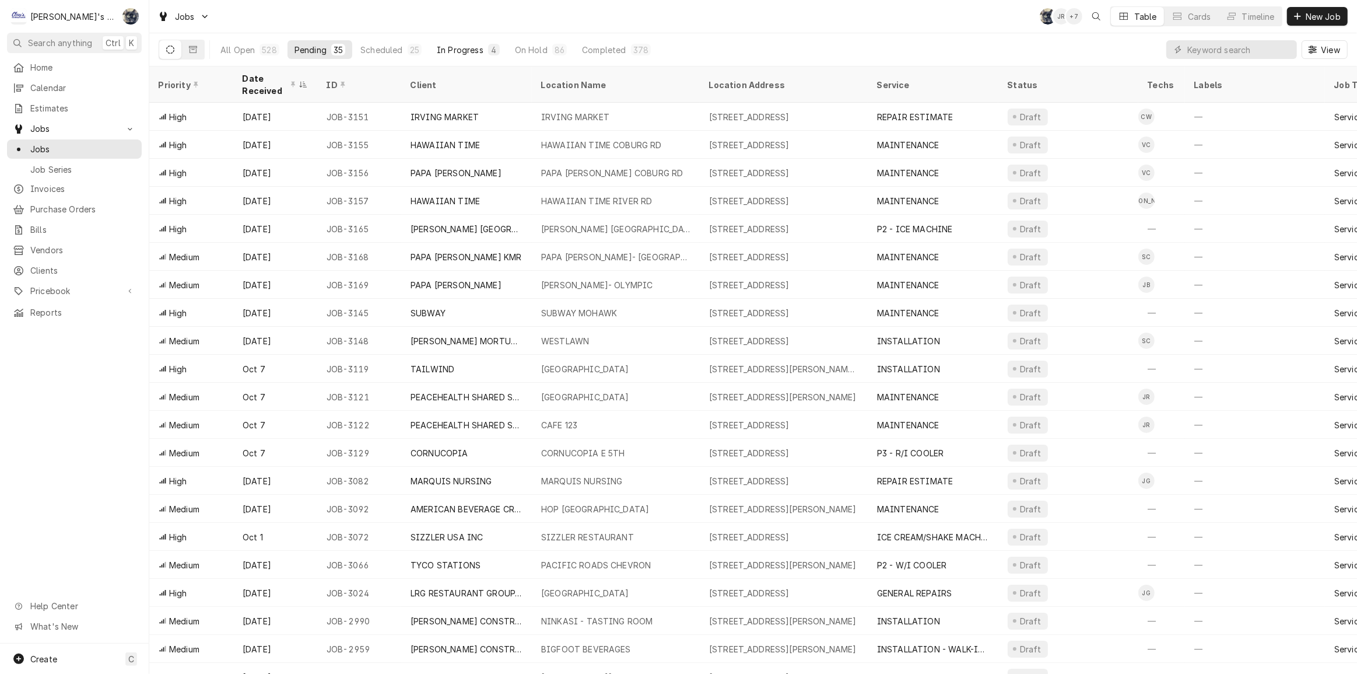
click at [463, 46] on div "In Progress" at bounding box center [460, 50] width 47 height 12
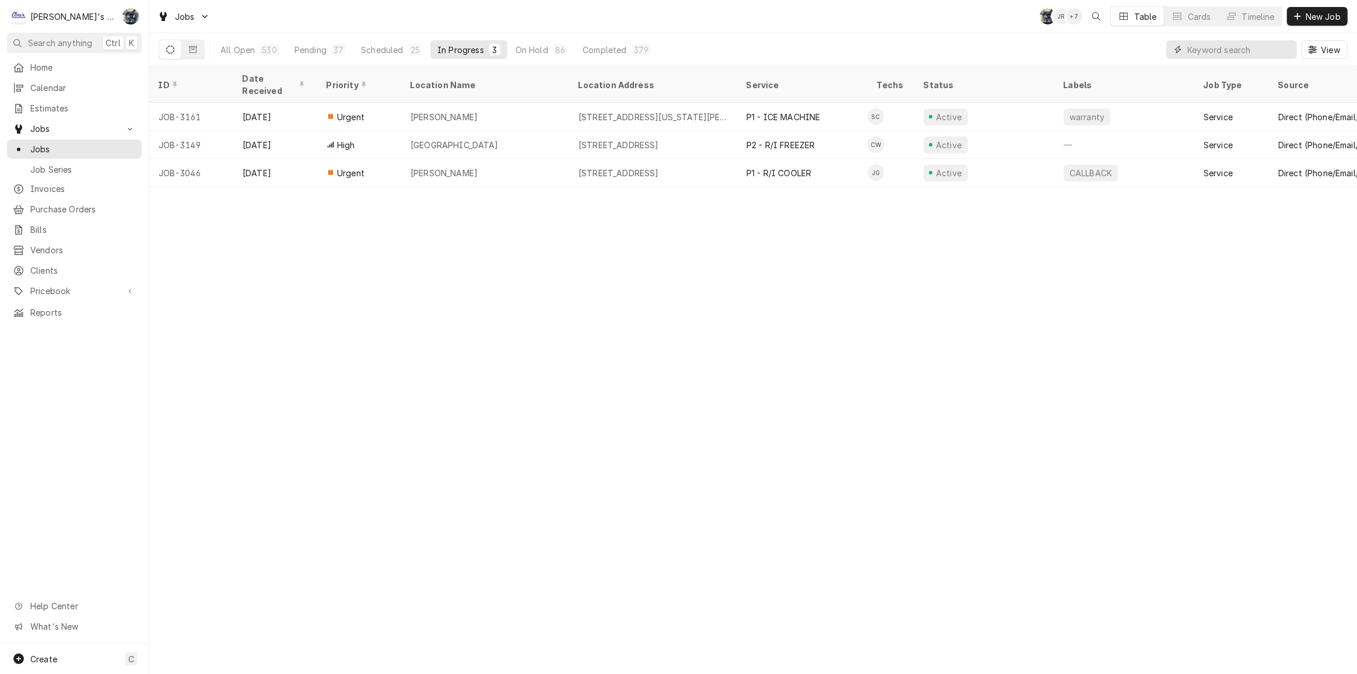
click at [1228, 47] on input "Dynamic Content Wrapper" at bounding box center [1240, 49] width 104 height 19
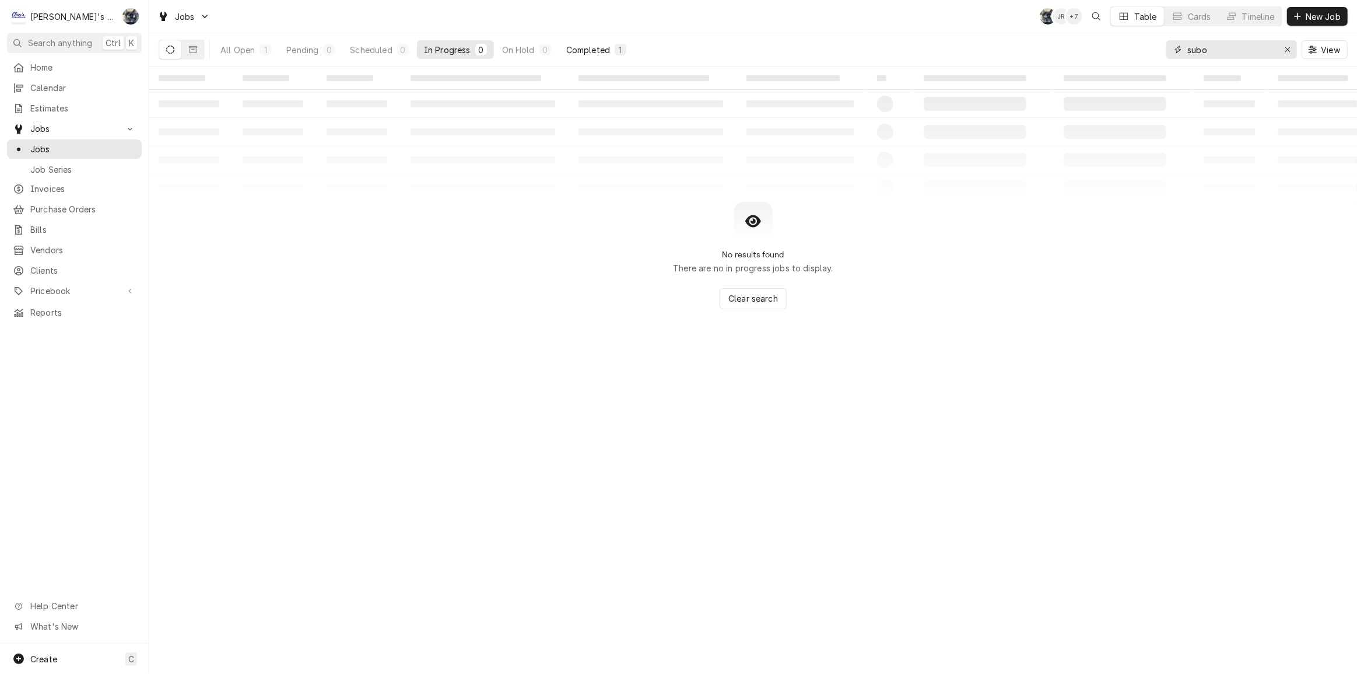
type input "subo"
click at [589, 50] on div "Completed" at bounding box center [588, 50] width 44 height 12
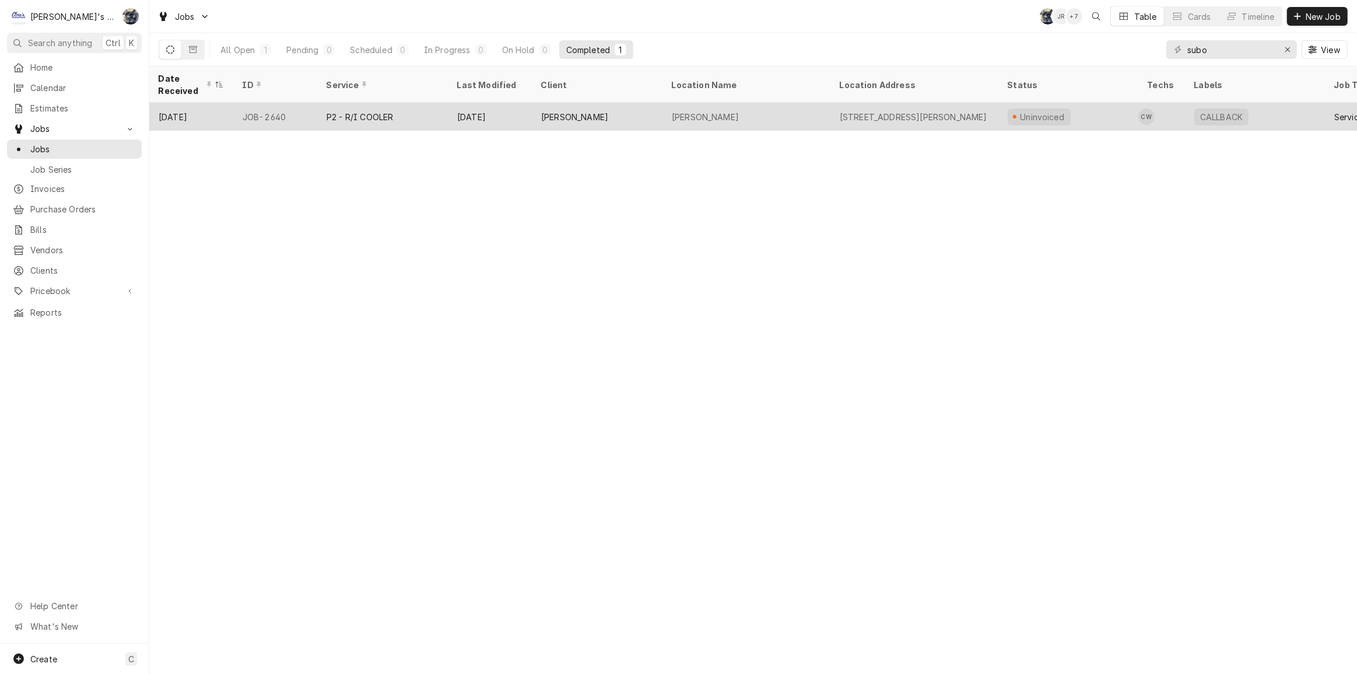
click at [576, 111] on div "SUBO SUSHI" at bounding box center [574, 117] width 67 height 12
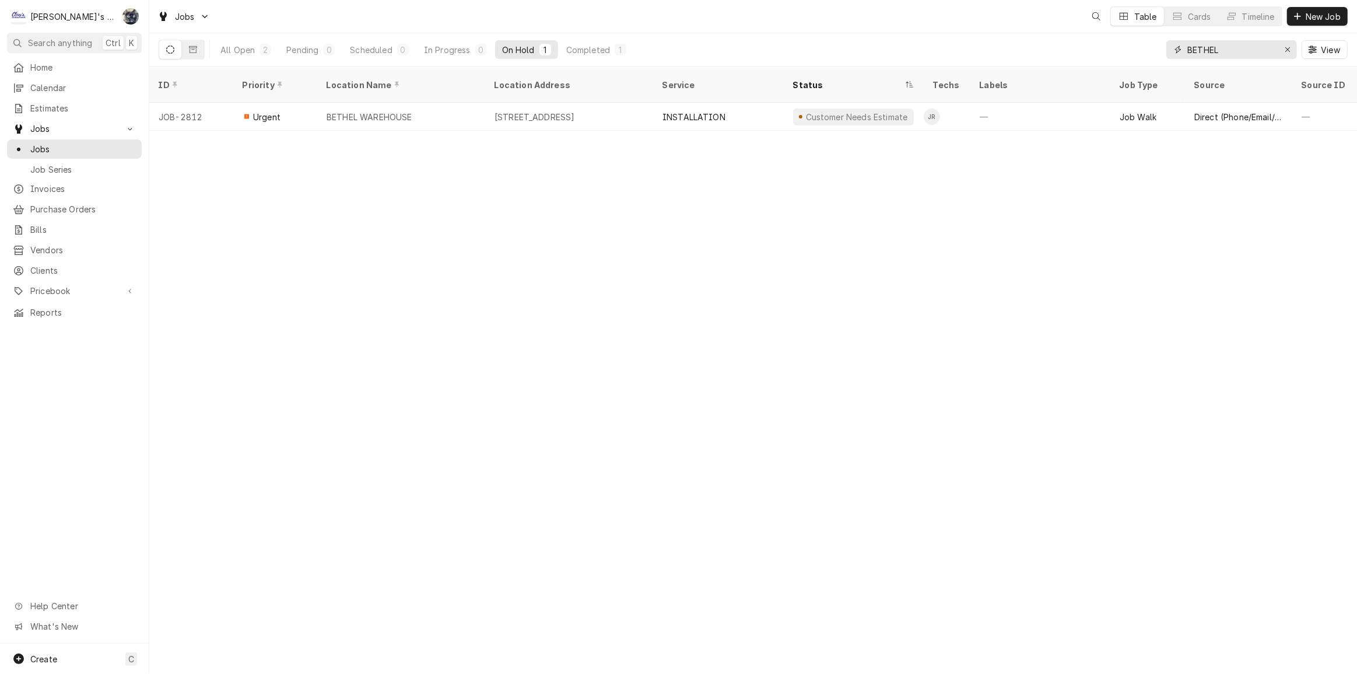
drag, startPoint x: 1226, startPoint y: 53, endPoint x: 1157, endPoint y: 52, distance: 69.4
click at [1157, 52] on div "All Open 2 Pending 0 Scheduled 0 In Progress 0 On Hold 1 Completed 1 BETHEL View" at bounding box center [753, 49] width 1189 height 33
click at [867, 53] on div "All Open 2 Pending 0 Scheduled 0 In Progress 0 On Hold 1 Completed 1 BETHEL View" at bounding box center [753, 49] width 1189 height 33
click at [594, 52] on div "Completed" at bounding box center [588, 50] width 44 height 12
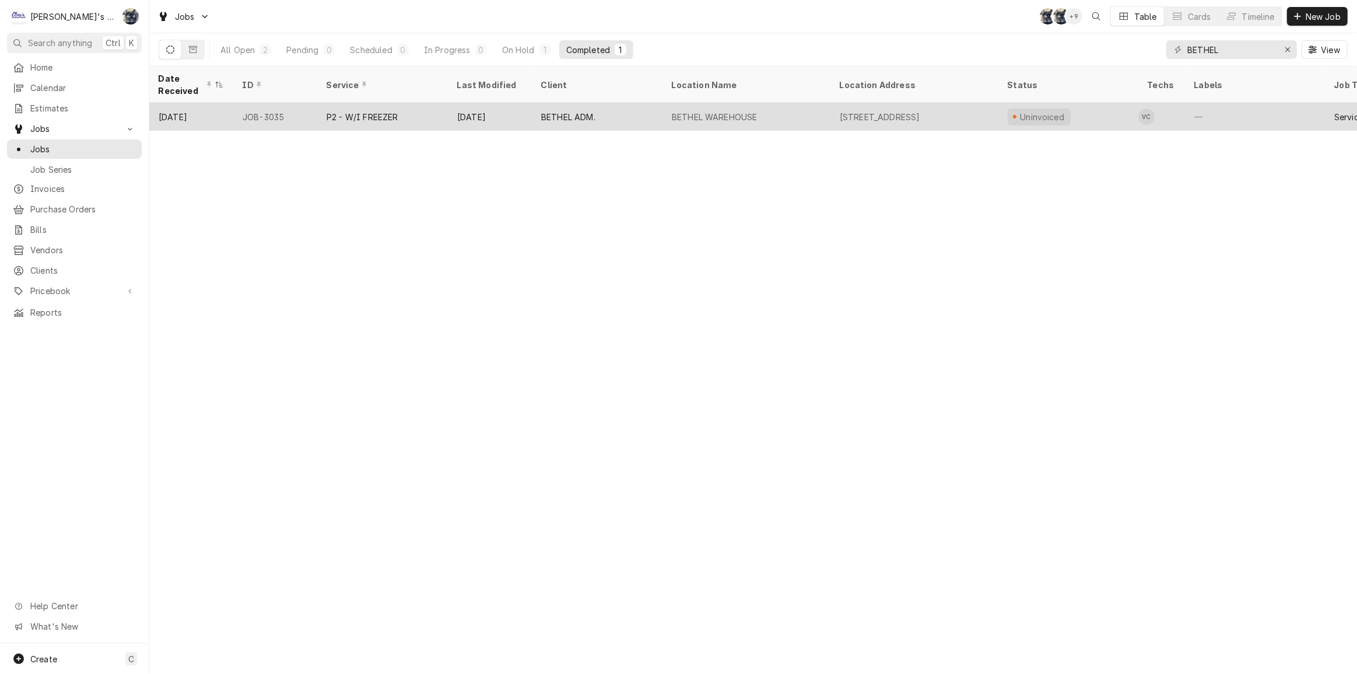
click at [606, 112] on div "BETHEL ADM." at bounding box center [597, 117] width 131 height 28
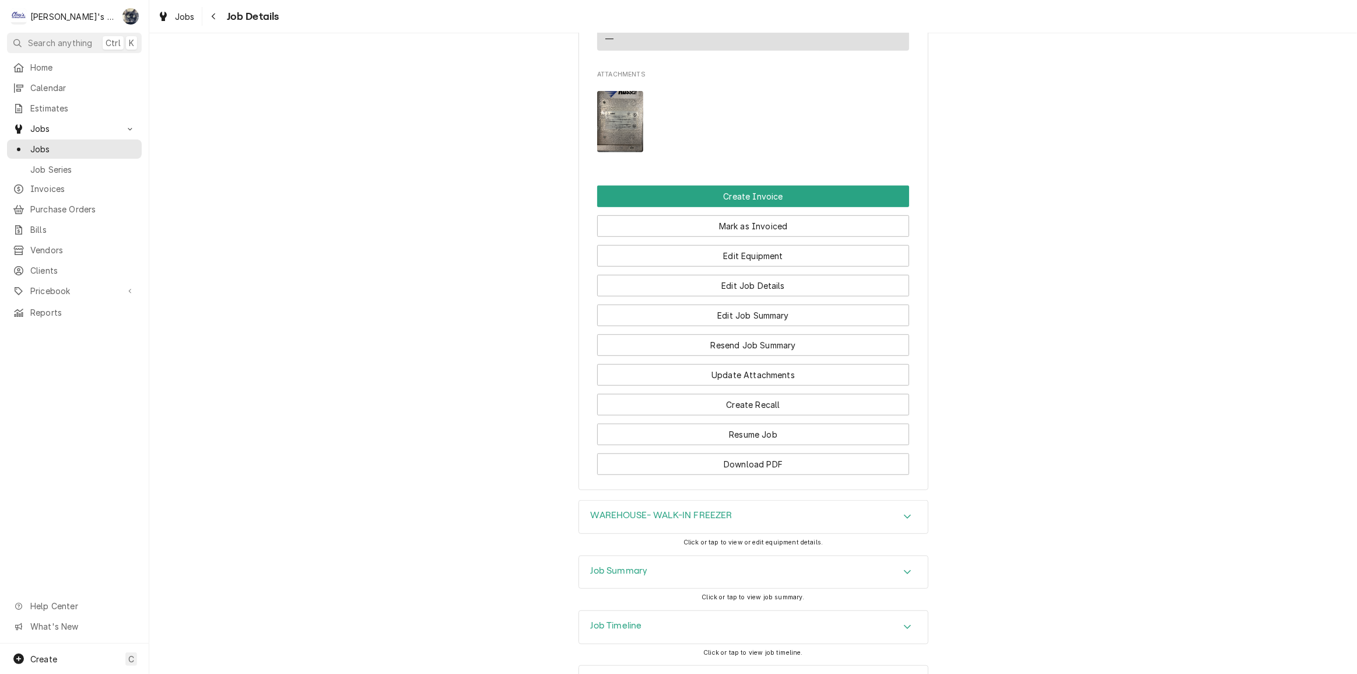
click at [646, 556] on div "Job Summary" at bounding box center [753, 572] width 349 height 33
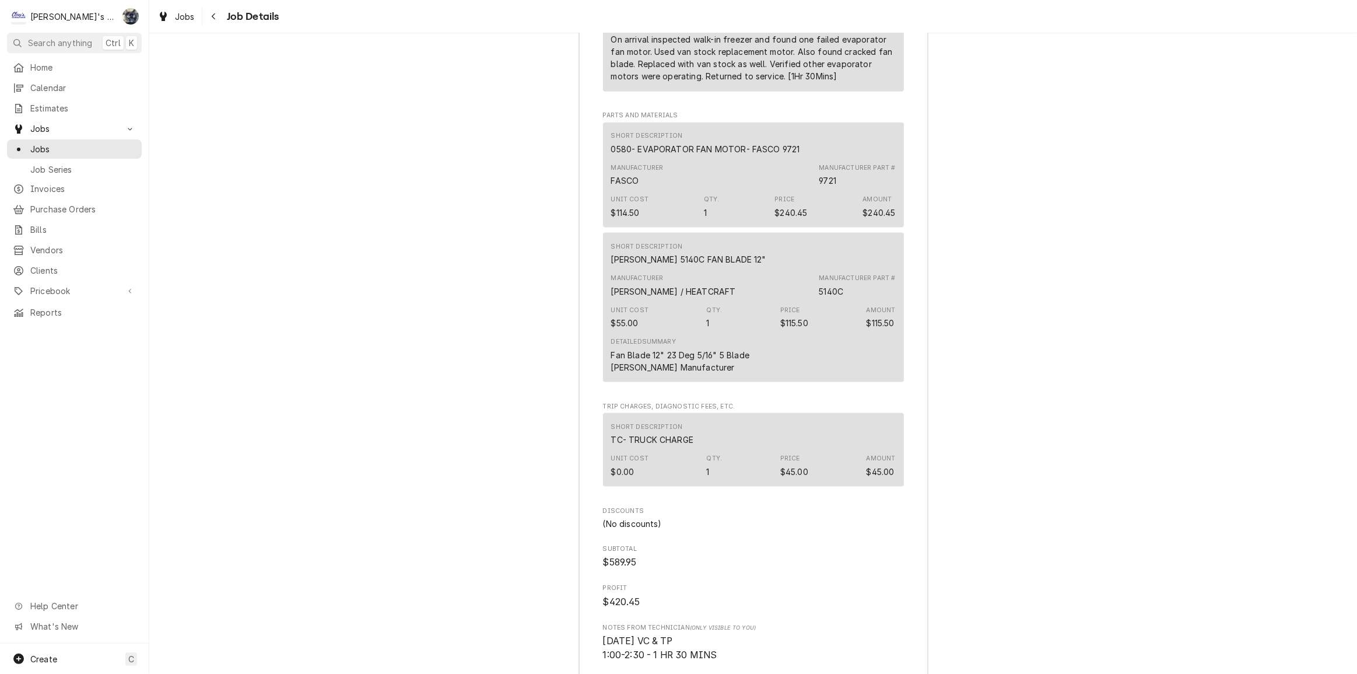
scroll to position [1671, 0]
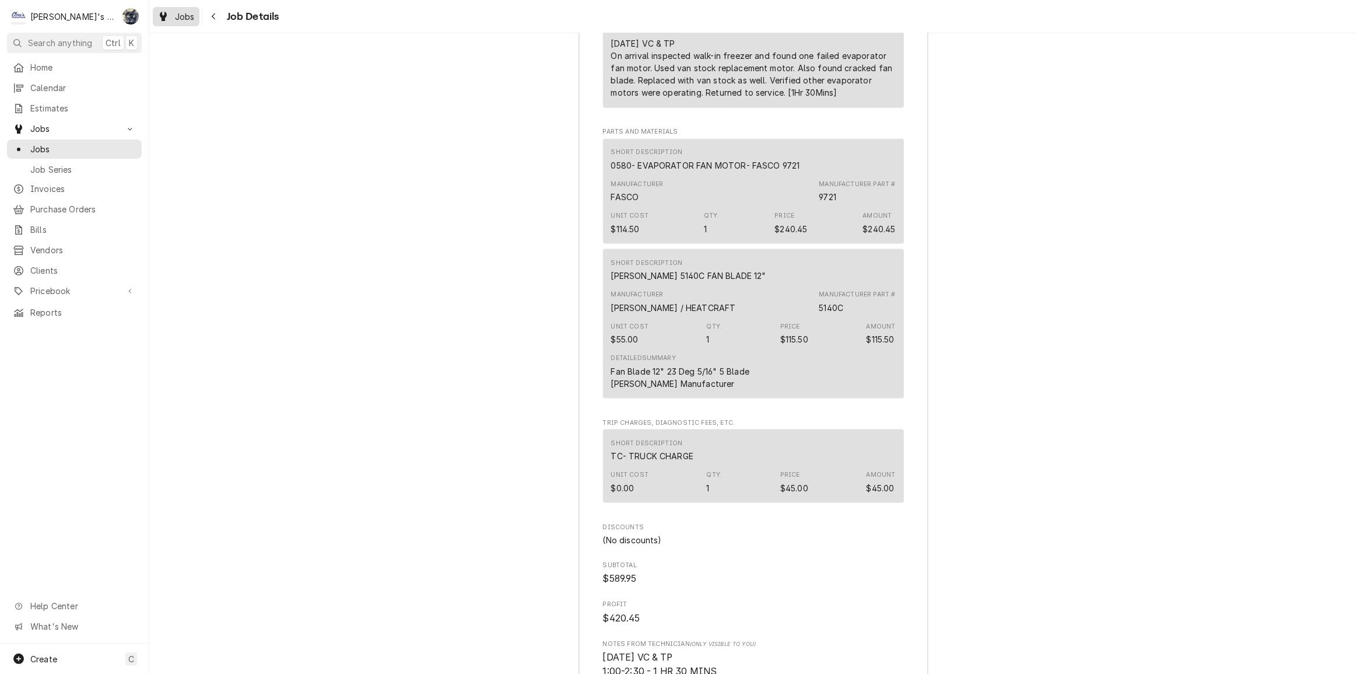
click at [166, 22] on div "Dynamic Content Wrapper" at bounding box center [164, 16] width 12 height 14
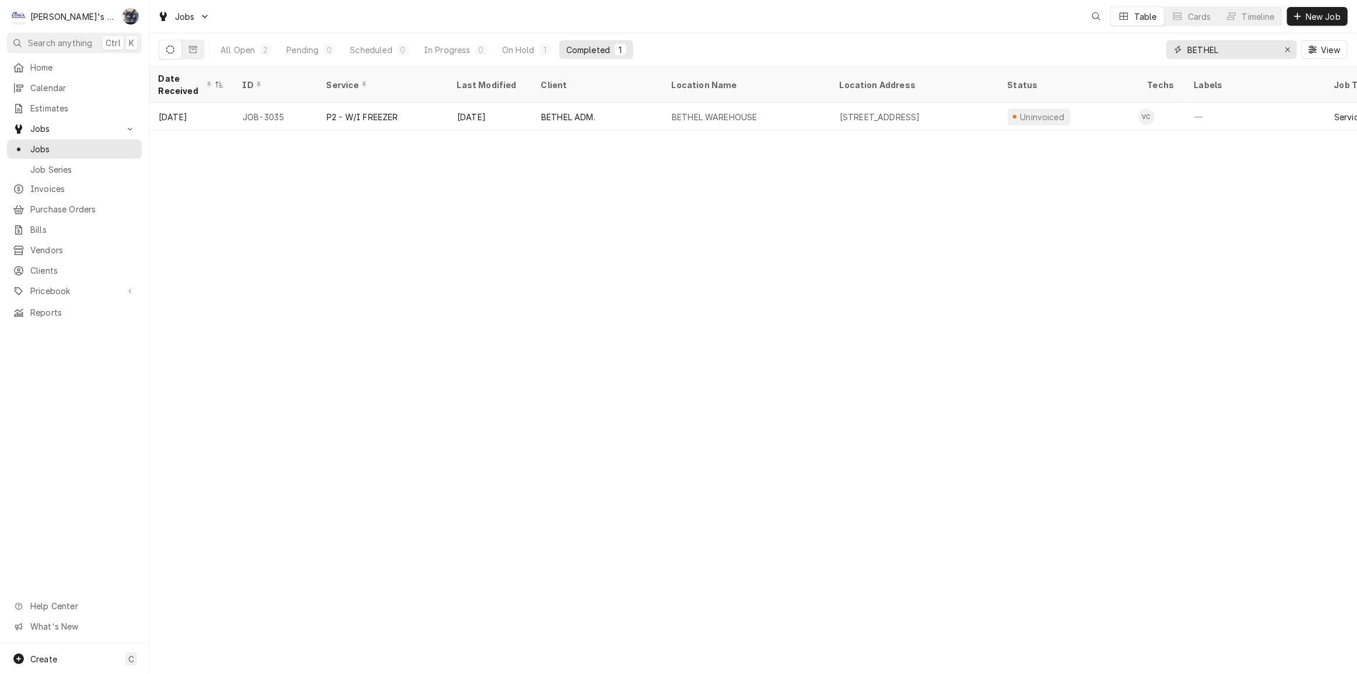
drag, startPoint x: 1266, startPoint y: 46, endPoint x: 1157, endPoint y: 43, distance: 108.6
click at [1157, 43] on div "All Open 2 Pending 0 Scheduled 0 In Progress 0 On Hold 1 Completed 1 BETHEL View" at bounding box center [753, 49] width 1189 height 33
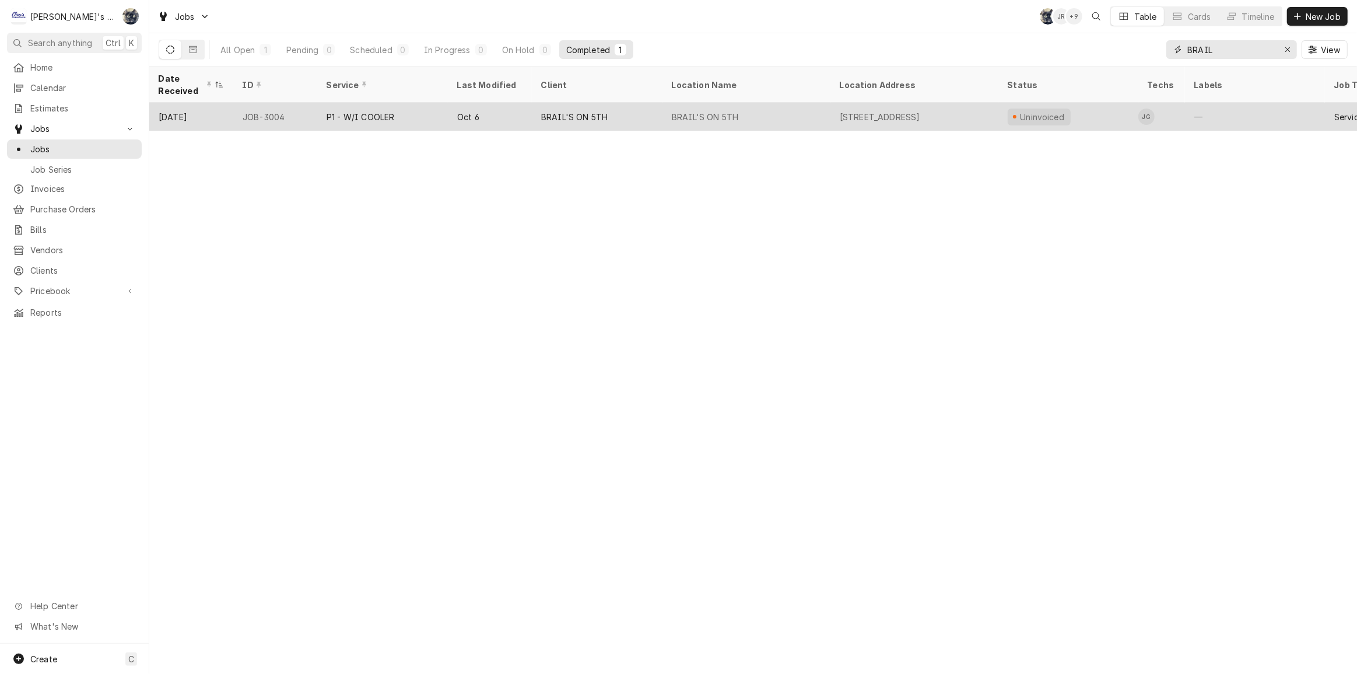
type input "BRAIL"
click at [598, 119] on div "BRAIL'S ON 5TH" at bounding box center [597, 117] width 131 height 28
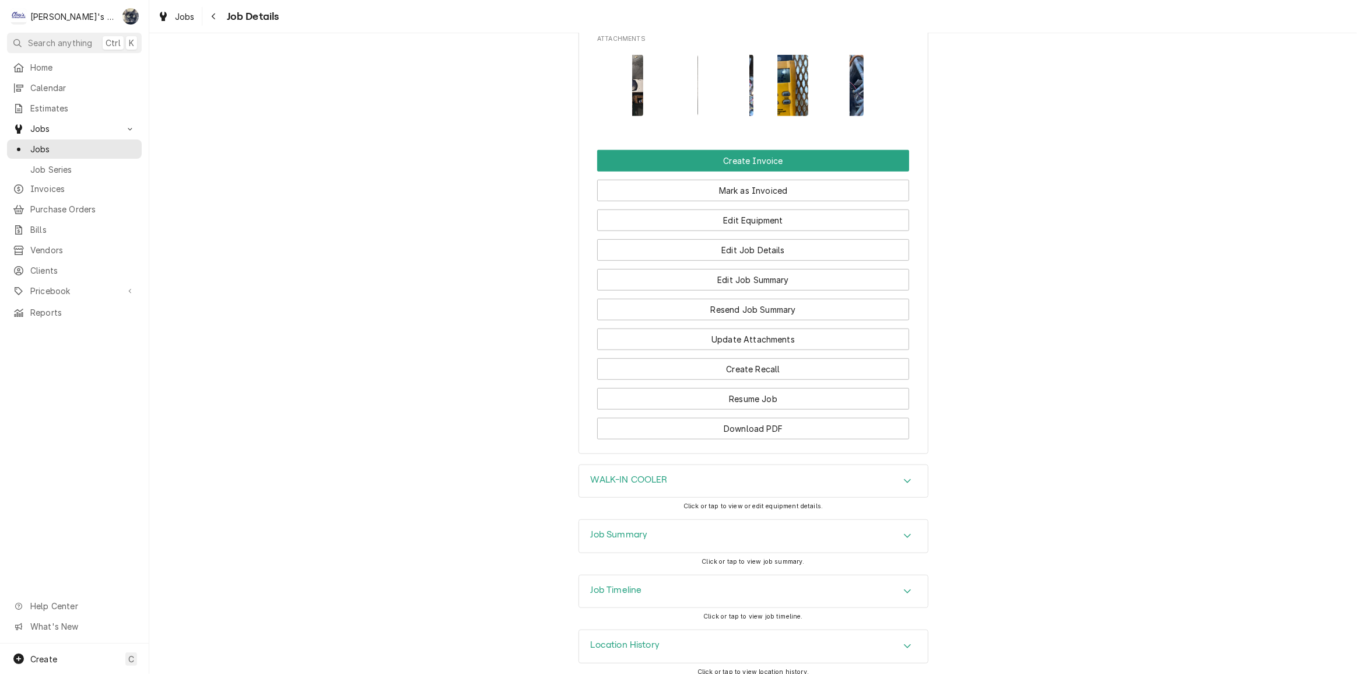
scroll to position [936, 0]
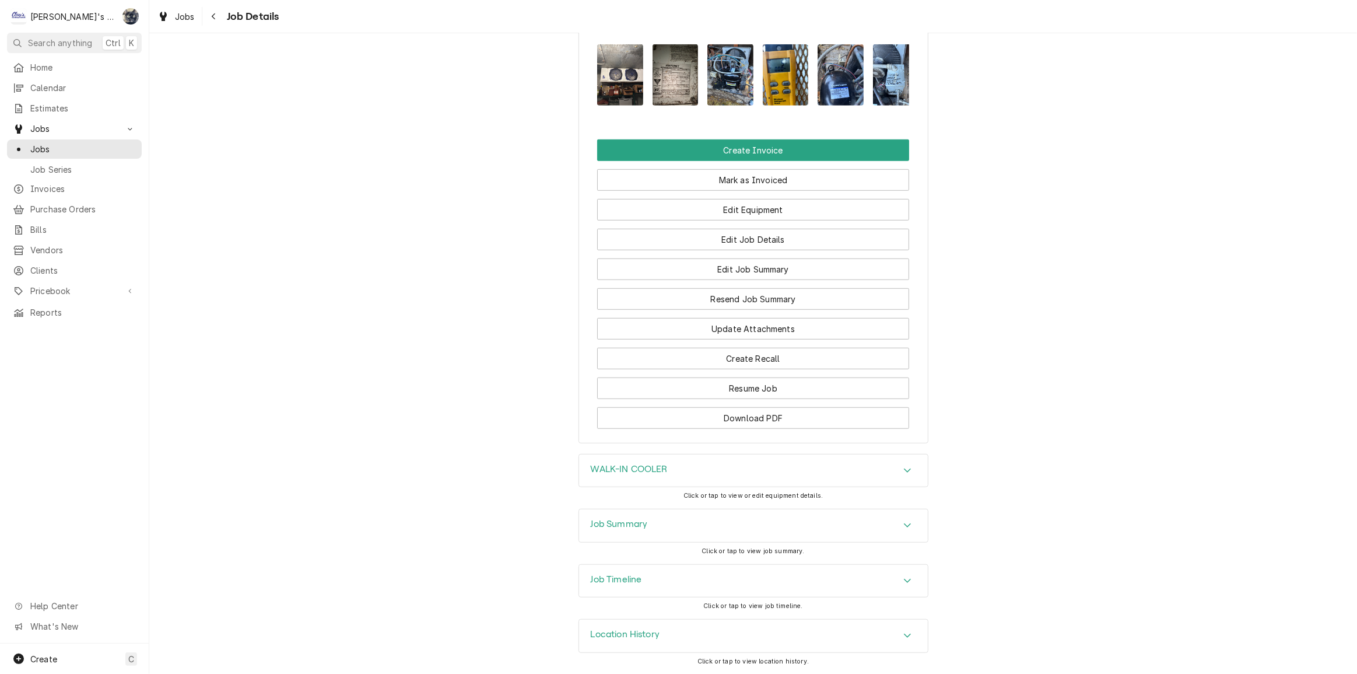
click at [694, 515] on div "Job Summary" at bounding box center [753, 525] width 349 height 33
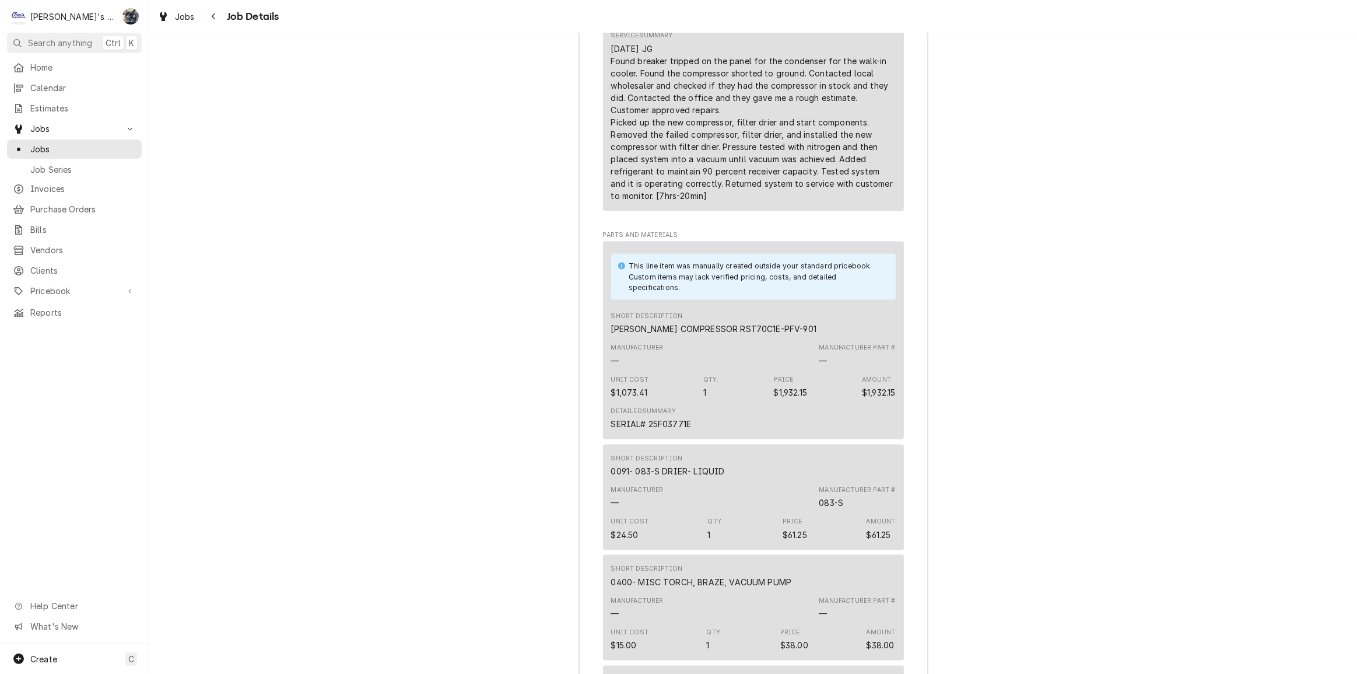
scroll to position [1890, 0]
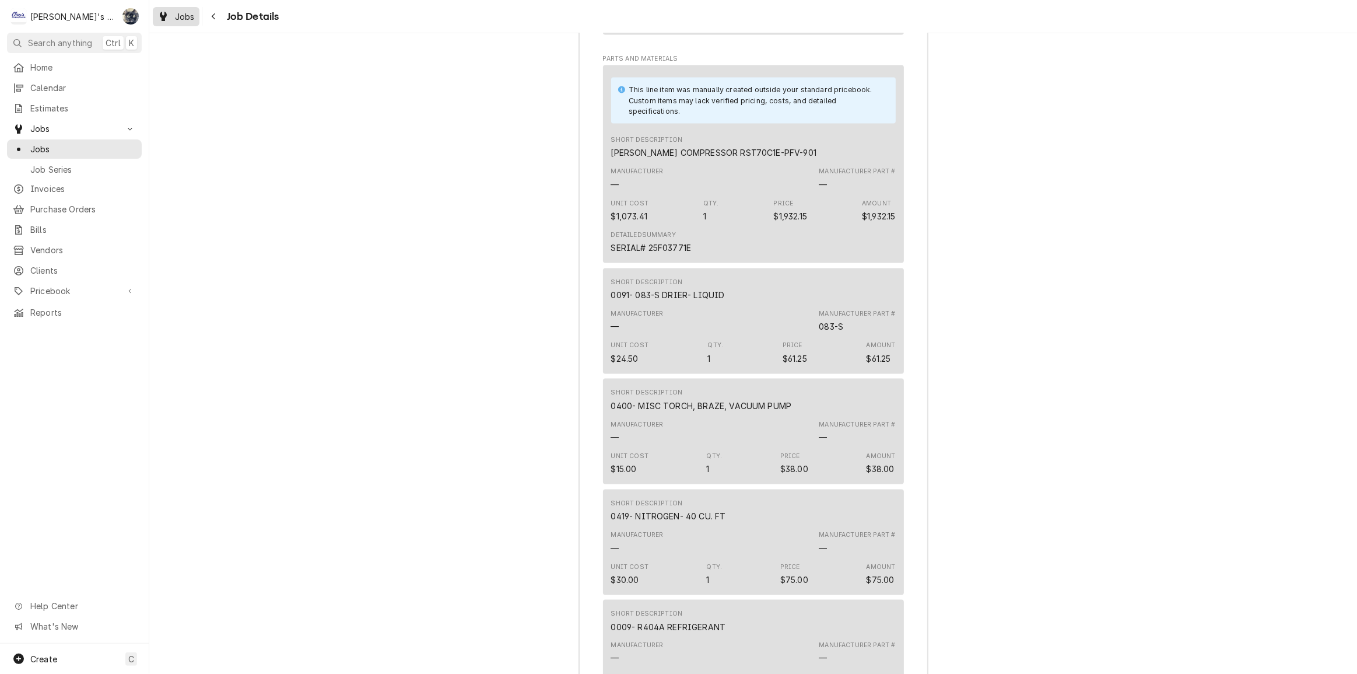
click at [175, 11] on span "Jobs" at bounding box center [185, 17] width 20 height 12
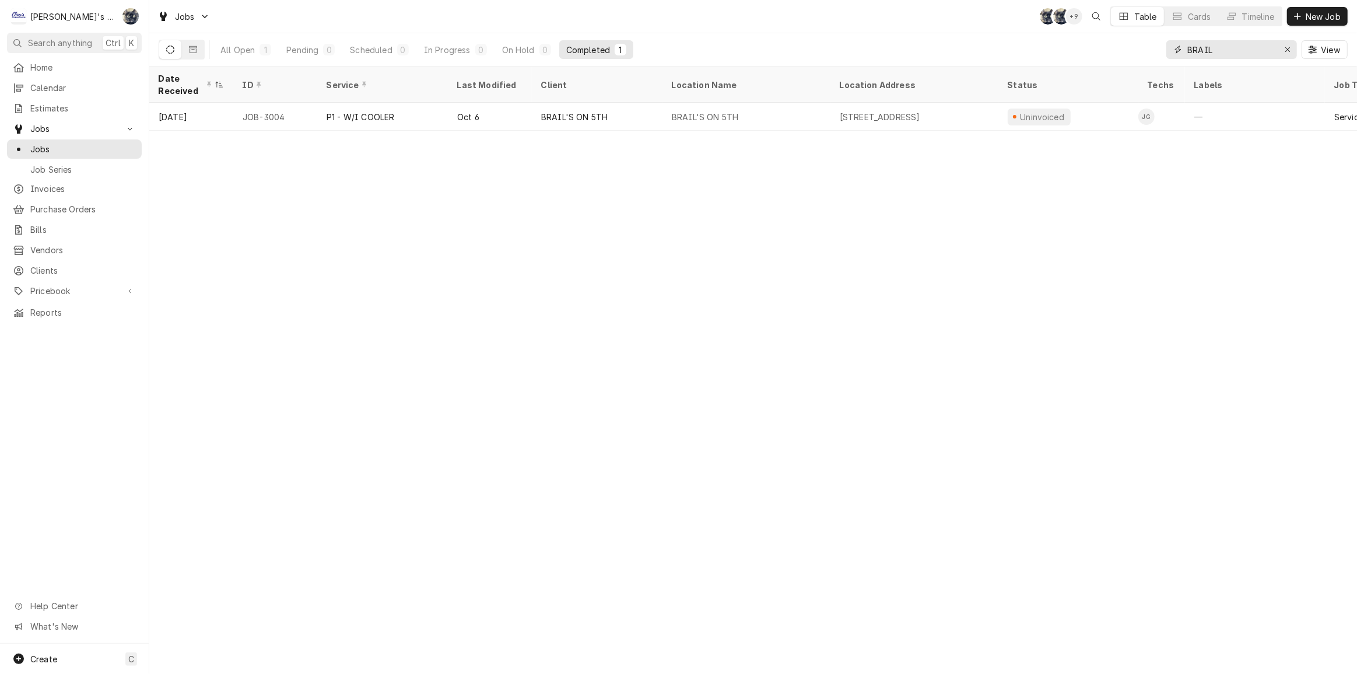
drag, startPoint x: 1224, startPoint y: 44, endPoint x: 1154, endPoint y: 44, distance: 70.0
click at [1154, 44] on div "All Open 1 Pending 0 Scheduled 0 In Progress 0 On Hold 0 Completed 1 BRAIL View" at bounding box center [753, 49] width 1189 height 33
type input "DAILY BAGEL"
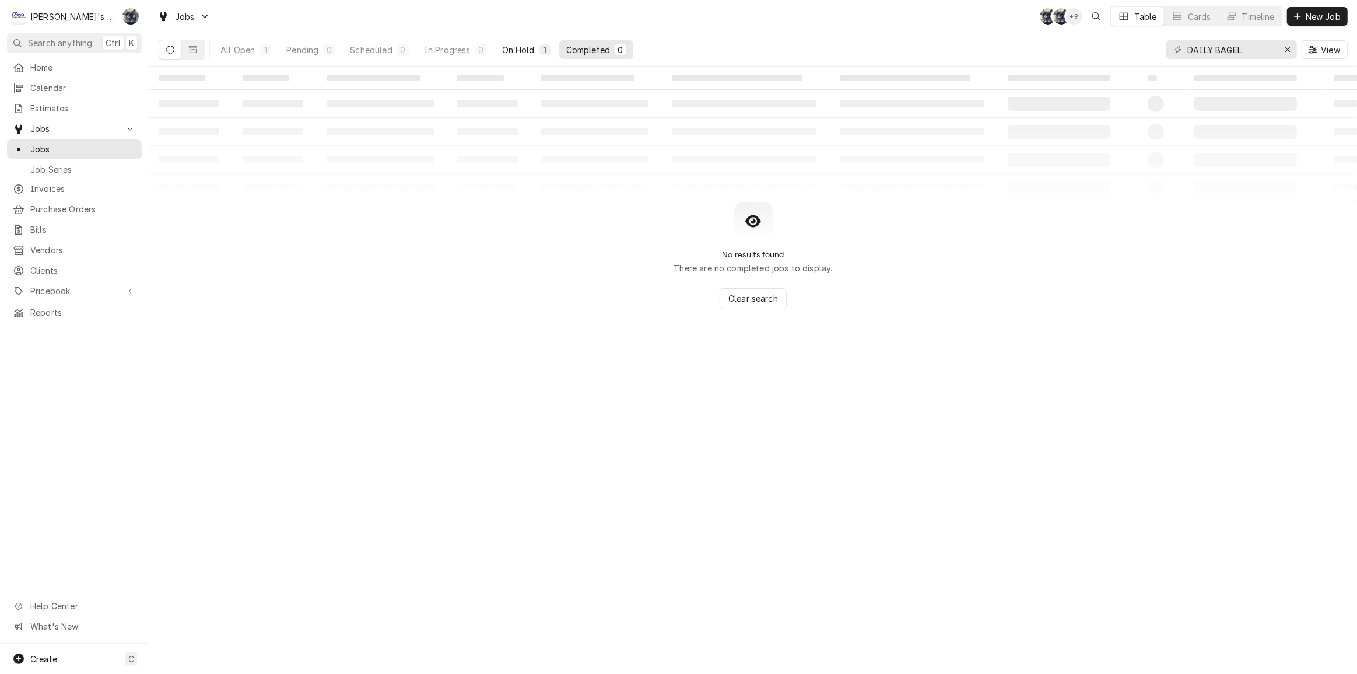
click at [528, 55] on div "On Hold" at bounding box center [518, 50] width 33 height 12
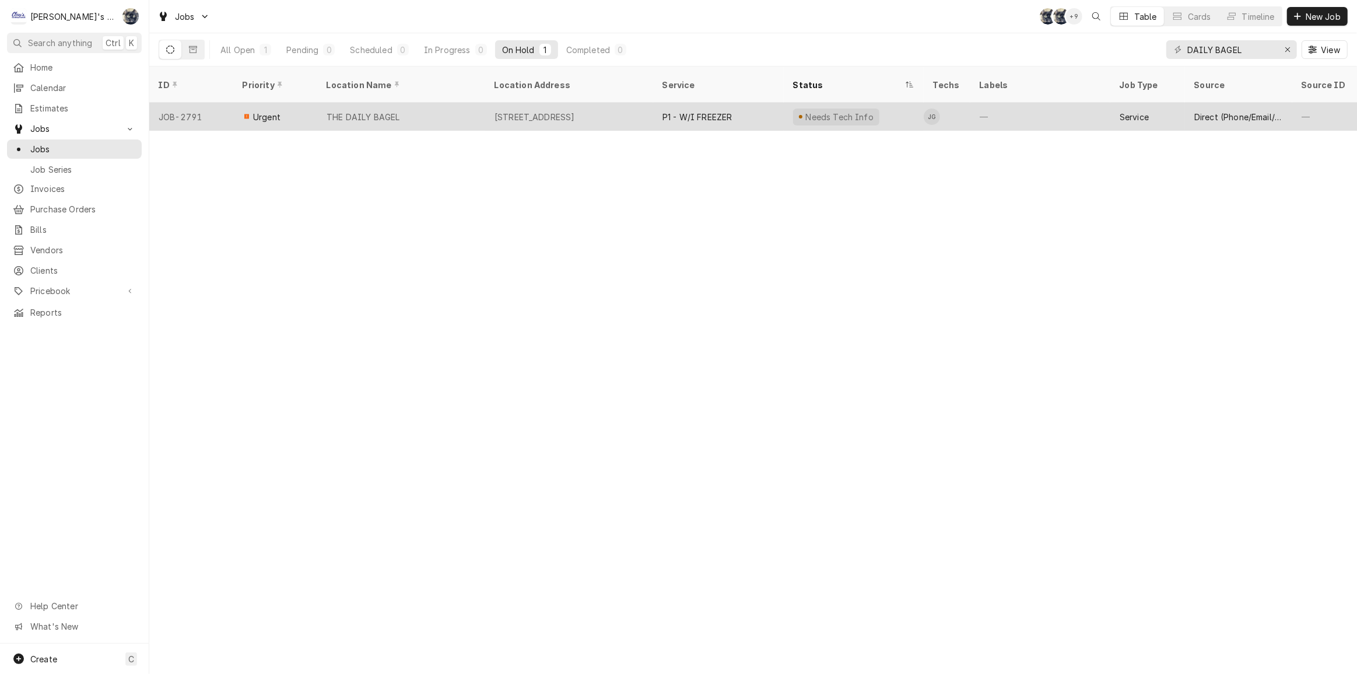
click at [538, 111] on div "[STREET_ADDRESS]" at bounding box center [535, 117] width 81 height 12
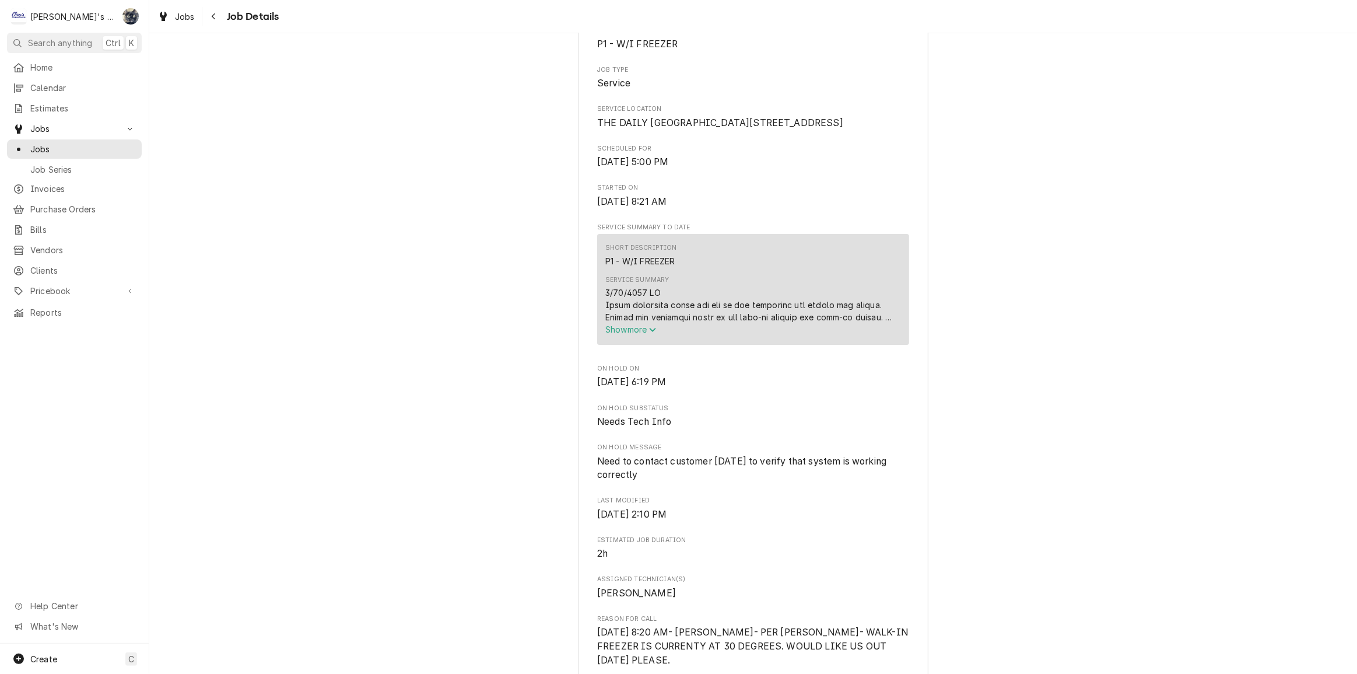
scroll to position [477, 0]
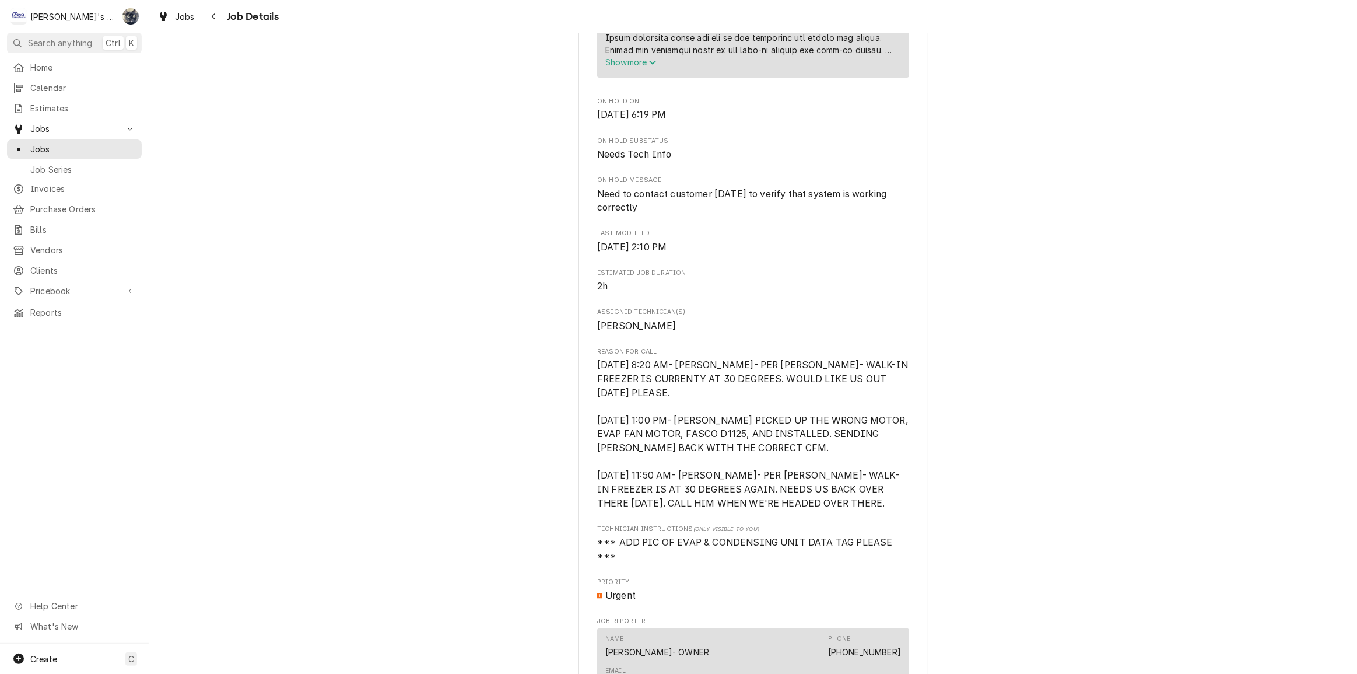
click at [635, 67] on span "Show more" at bounding box center [631, 62] width 51 height 10
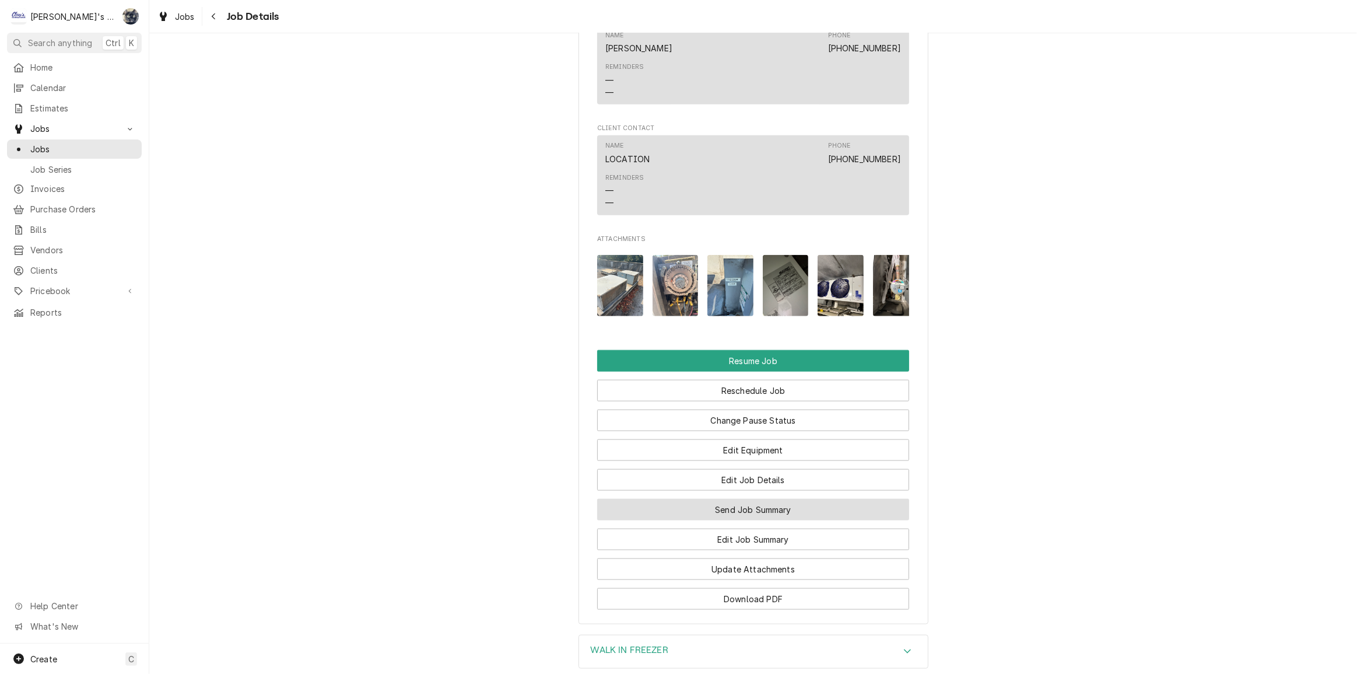
scroll to position [1677, 0]
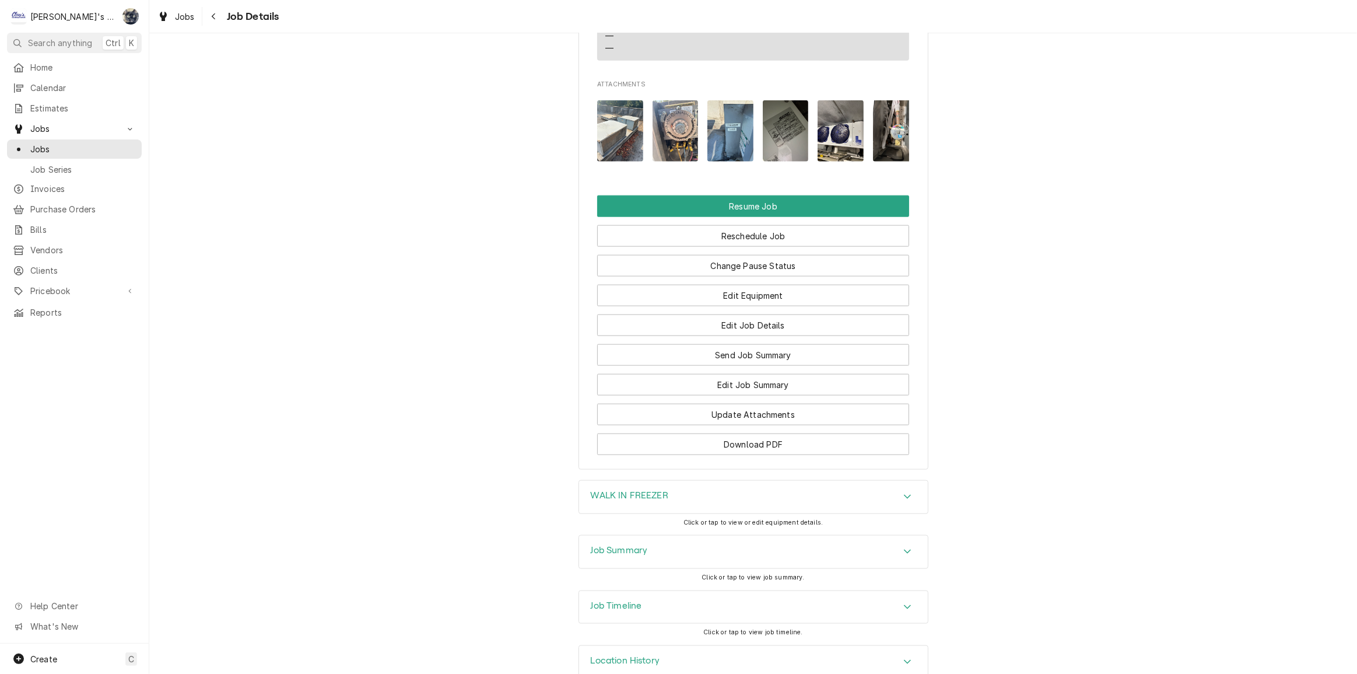
click at [694, 536] on div "Job Summary" at bounding box center [753, 552] width 349 height 33
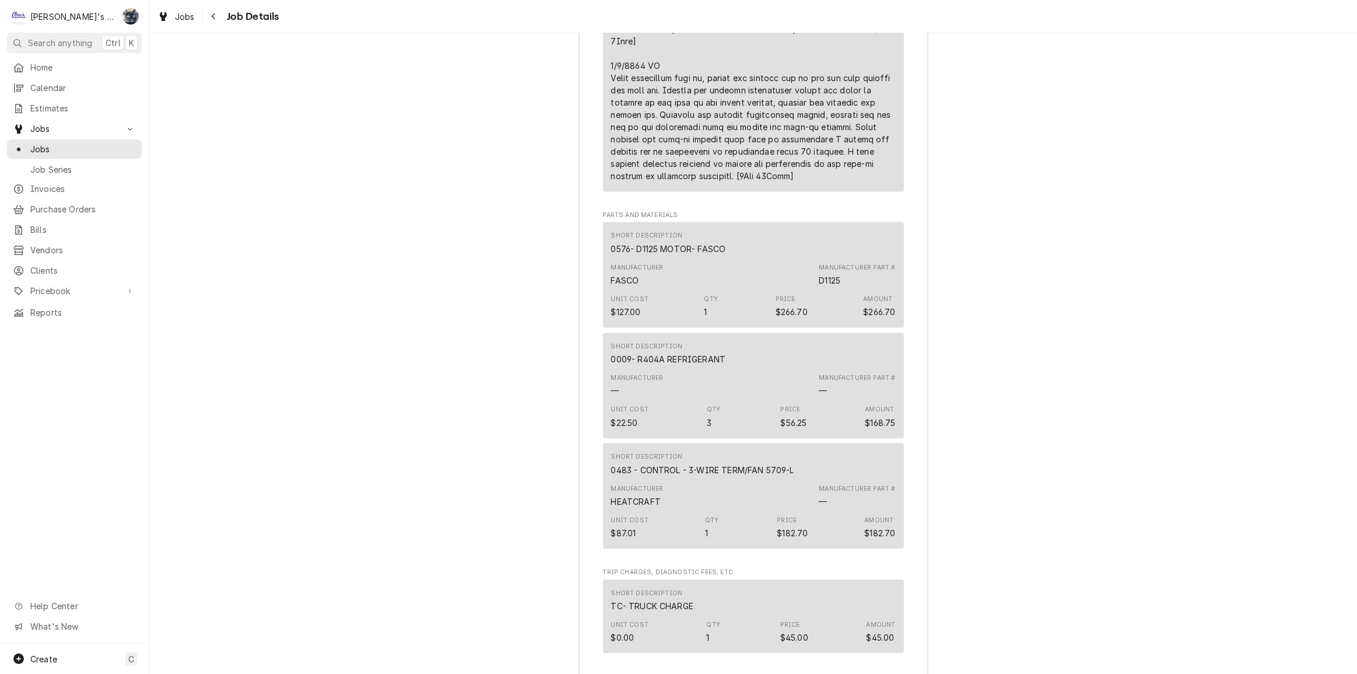
scroll to position [2737, 0]
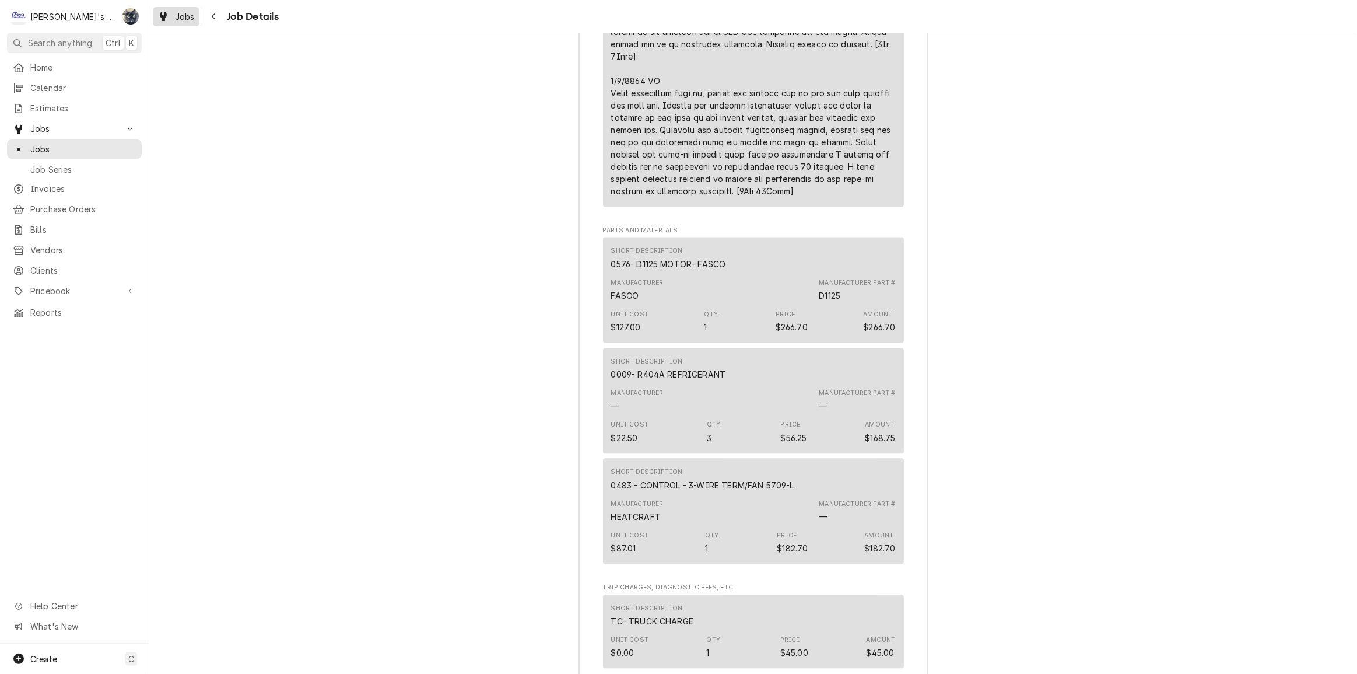
click at [188, 20] on span "Jobs" at bounding box center [185, 17] width 20 height 12
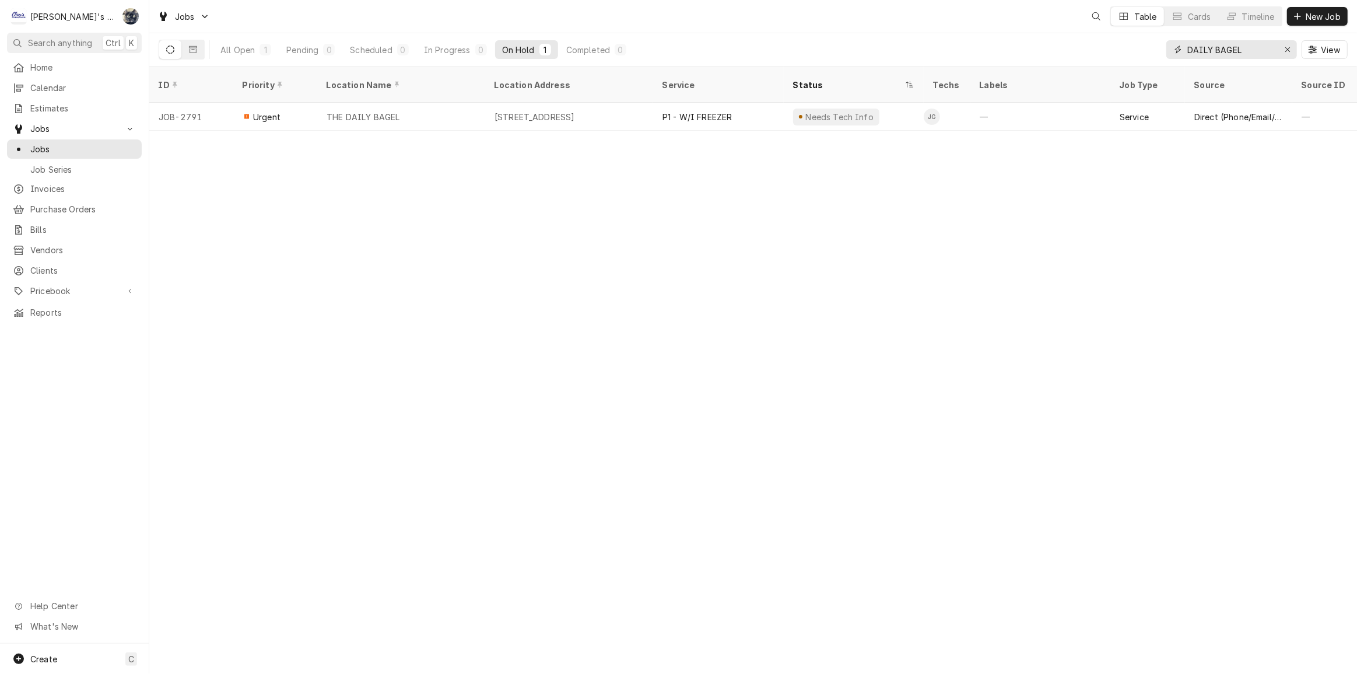
drag, startPoint x: 1250, startPoint y: 41, endPoint x: 1112, endPoint y: 43, distance: 137.7
click at [1115, 43] on div "All Open 1 Pending 0 Scheduled 0 In Progress 0 On Hold 1 Completed 0 DAILY BAGE…" at bounding box center [753, 49] width 1189 height 33
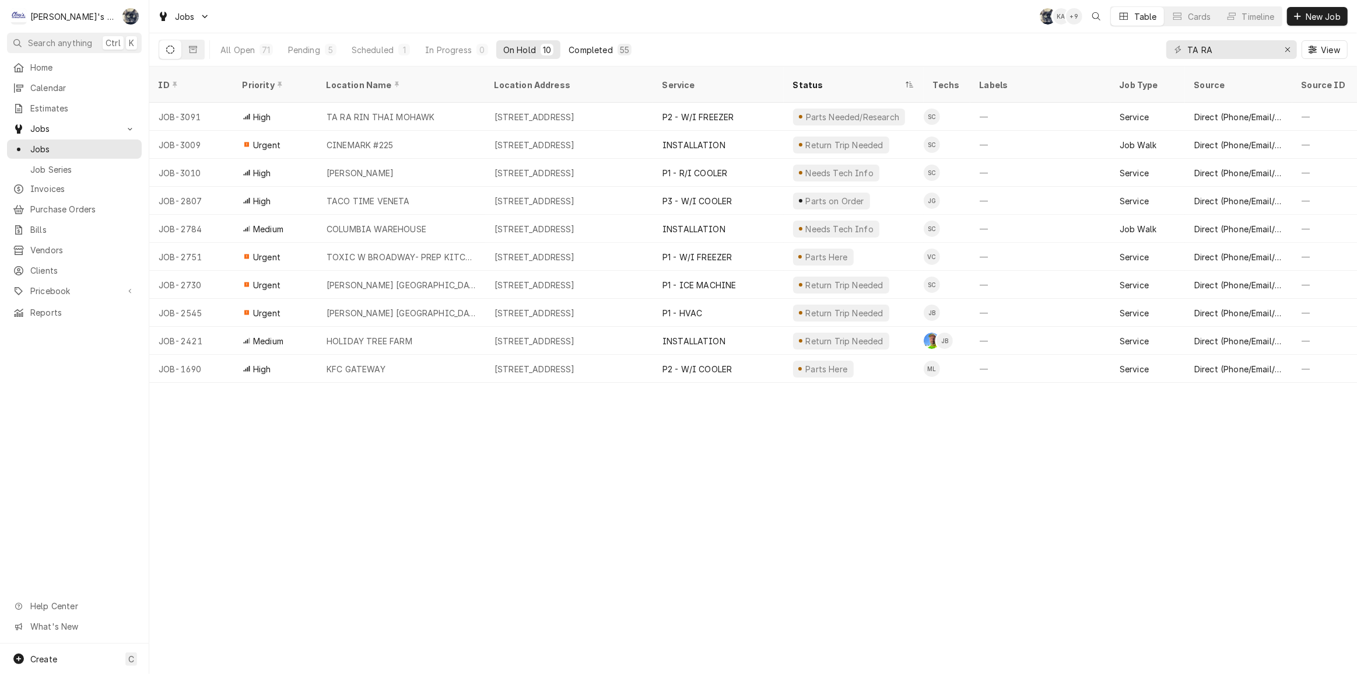
click at [580, 42] on button "Completed 55" at bounding box center [600, 49] width 77 height 19
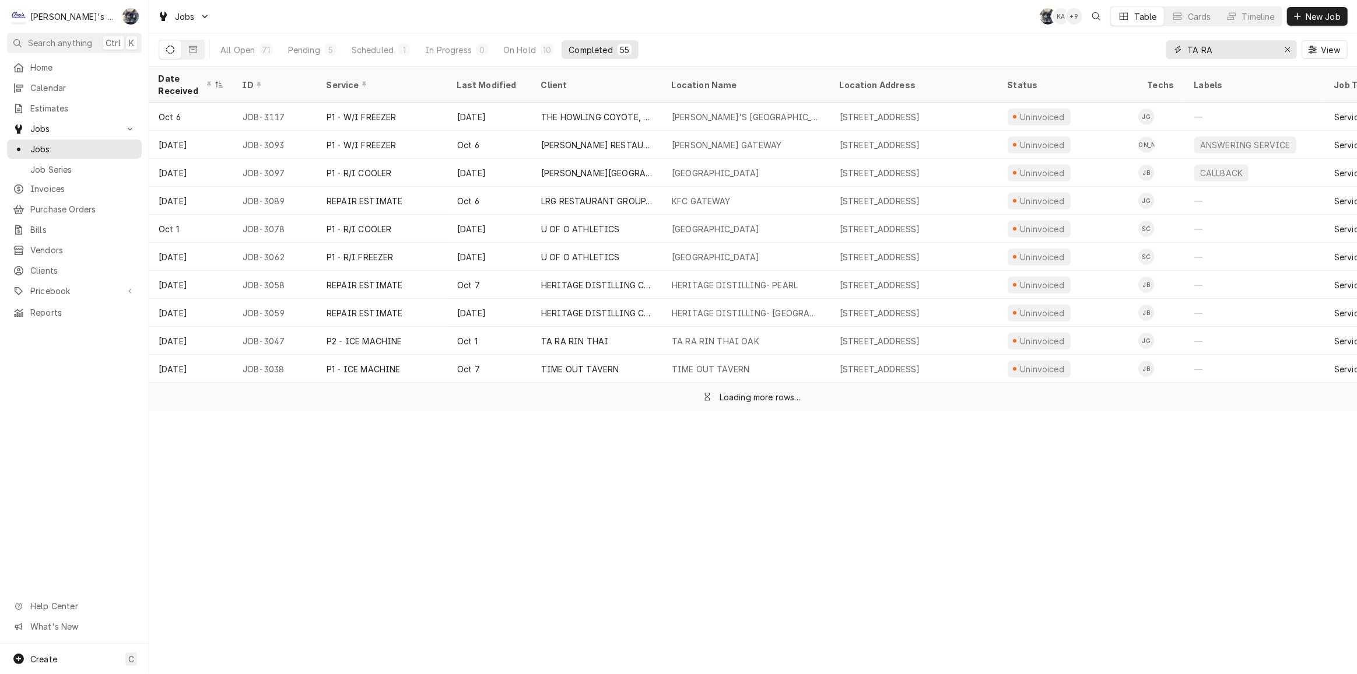
click at [1248, 47] on input "TA RA" at bounding box center [1232, 49] width 88 height 19
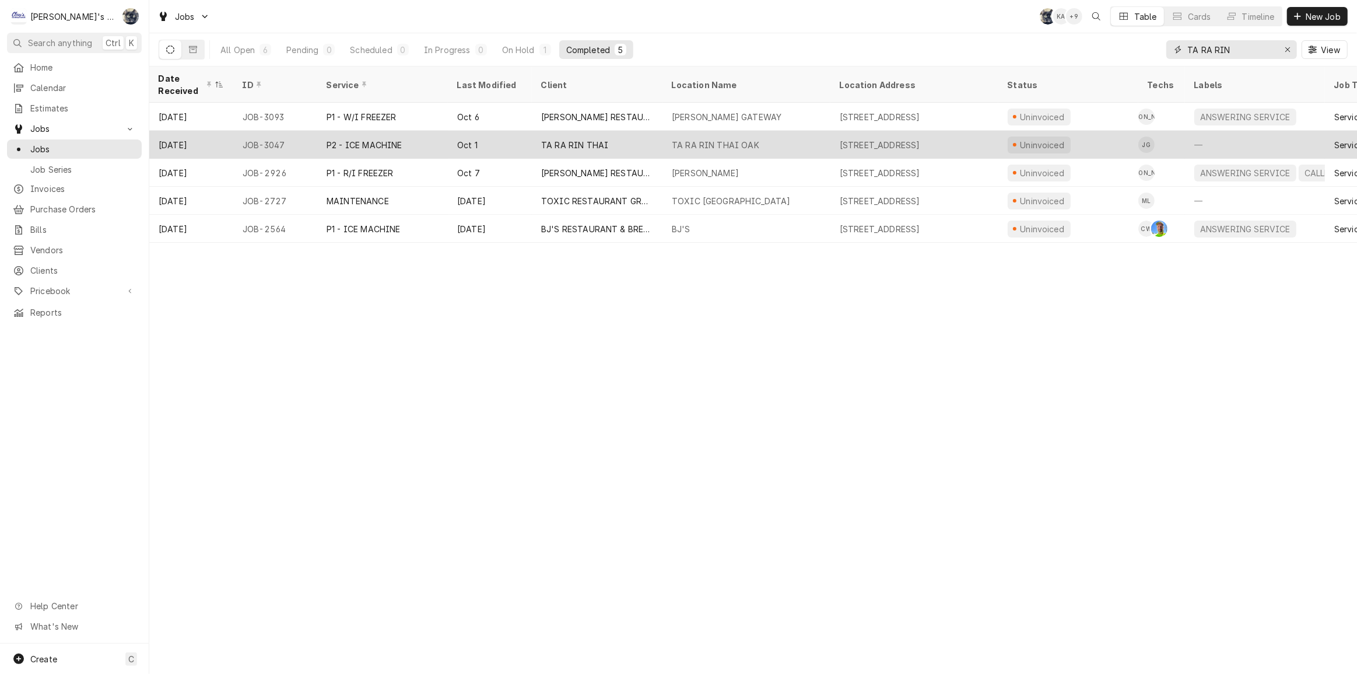
type input "TA RA RIN"
click at [865, 145] on div "1200 OAK ST, EUGENE, OR 97403" at bounding box center [915, 145] width 168 height 28
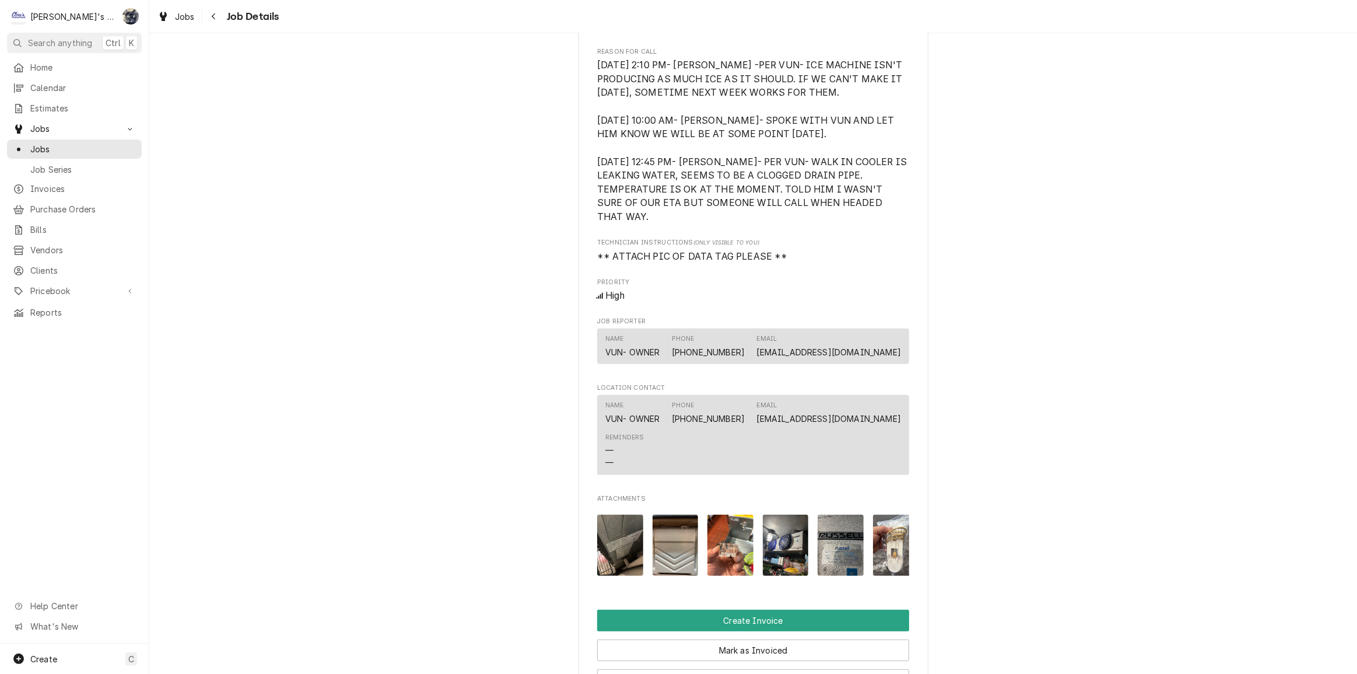
scroll to position [978, 0]
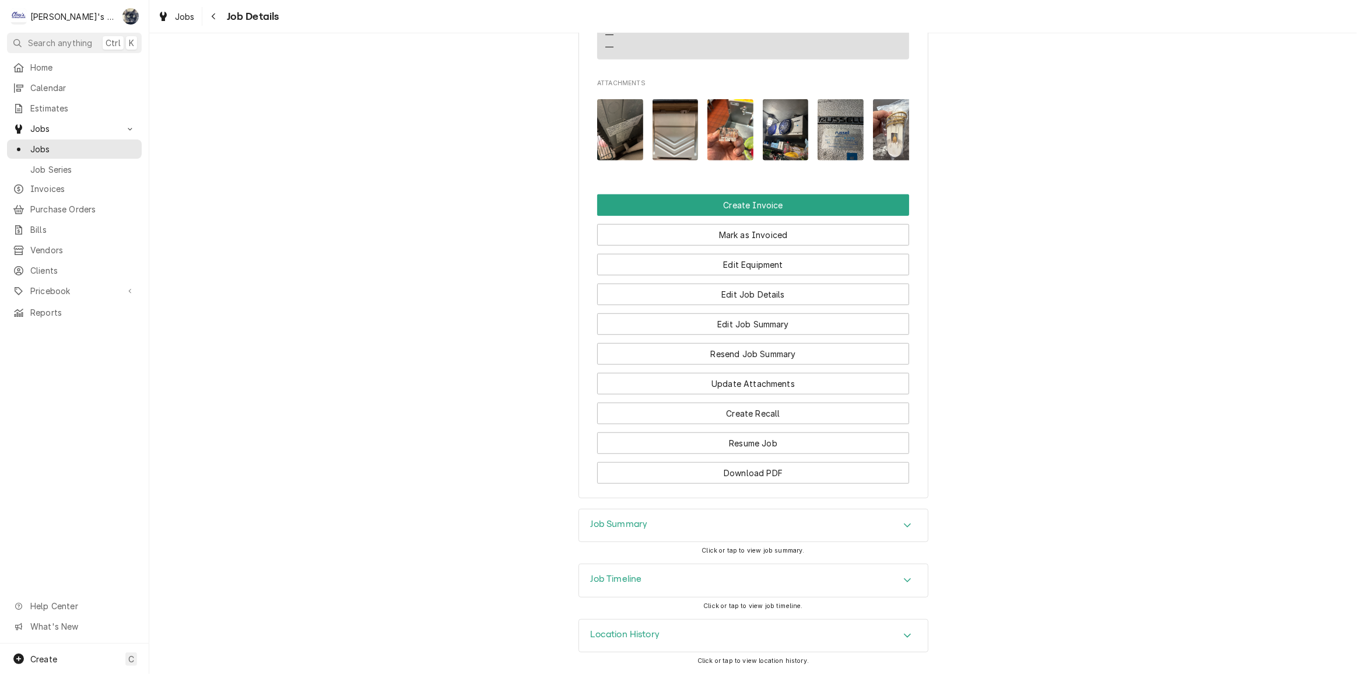
click at [709, 589] on div "Job Timeline" at bounding box center [753, 580] width 349 height 33
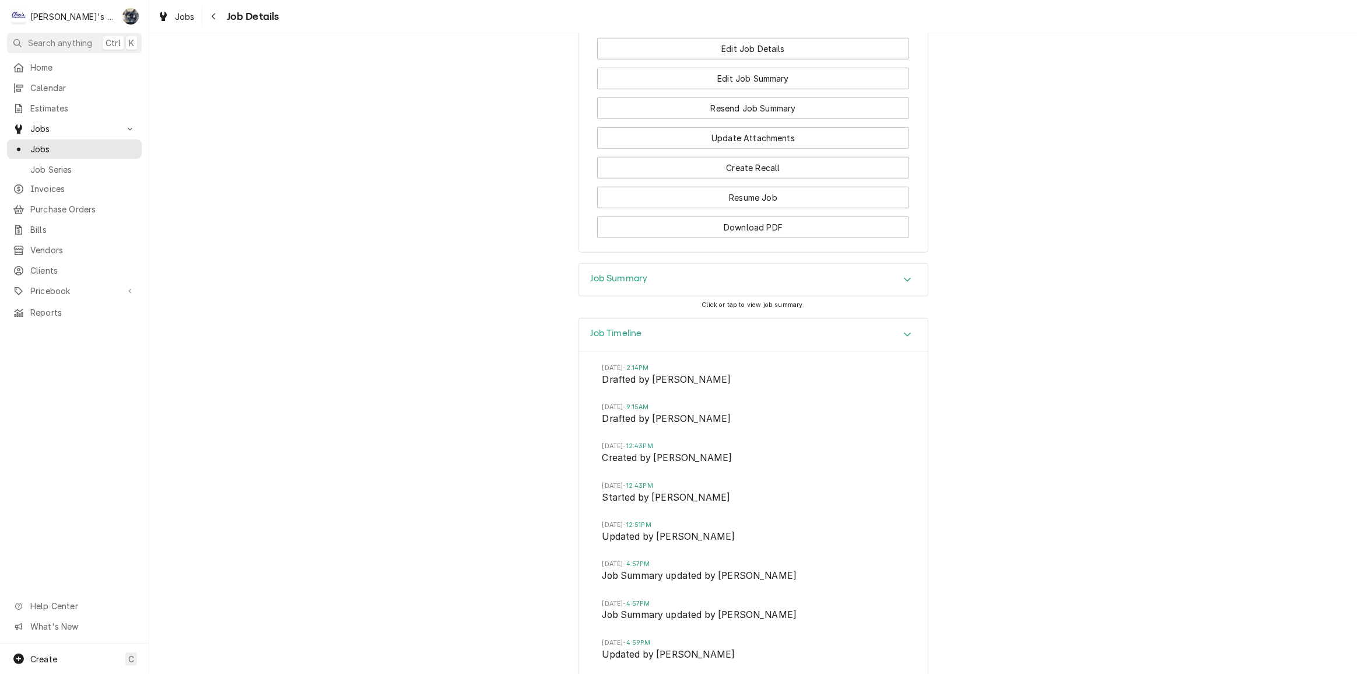
scroll to position [1439, 0]
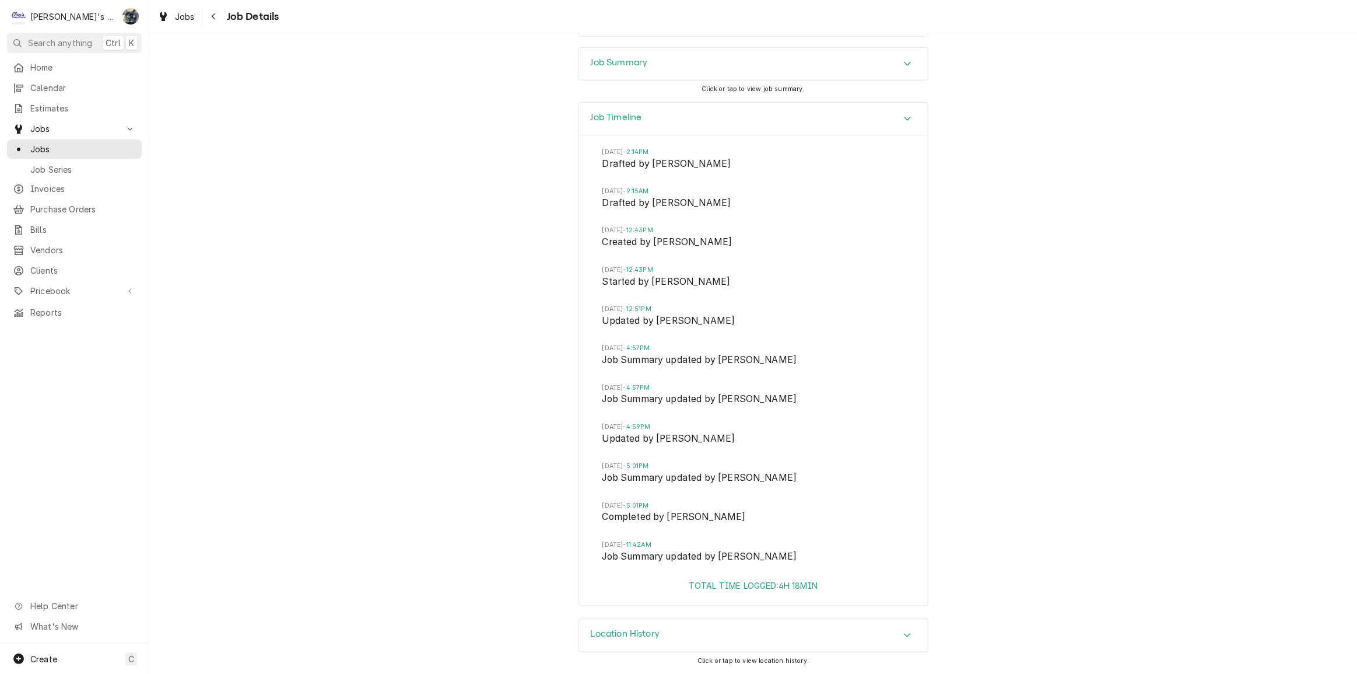
click at [659, 68] on div "Job Summary" at bounding box center [753, 64] width 349 height 33
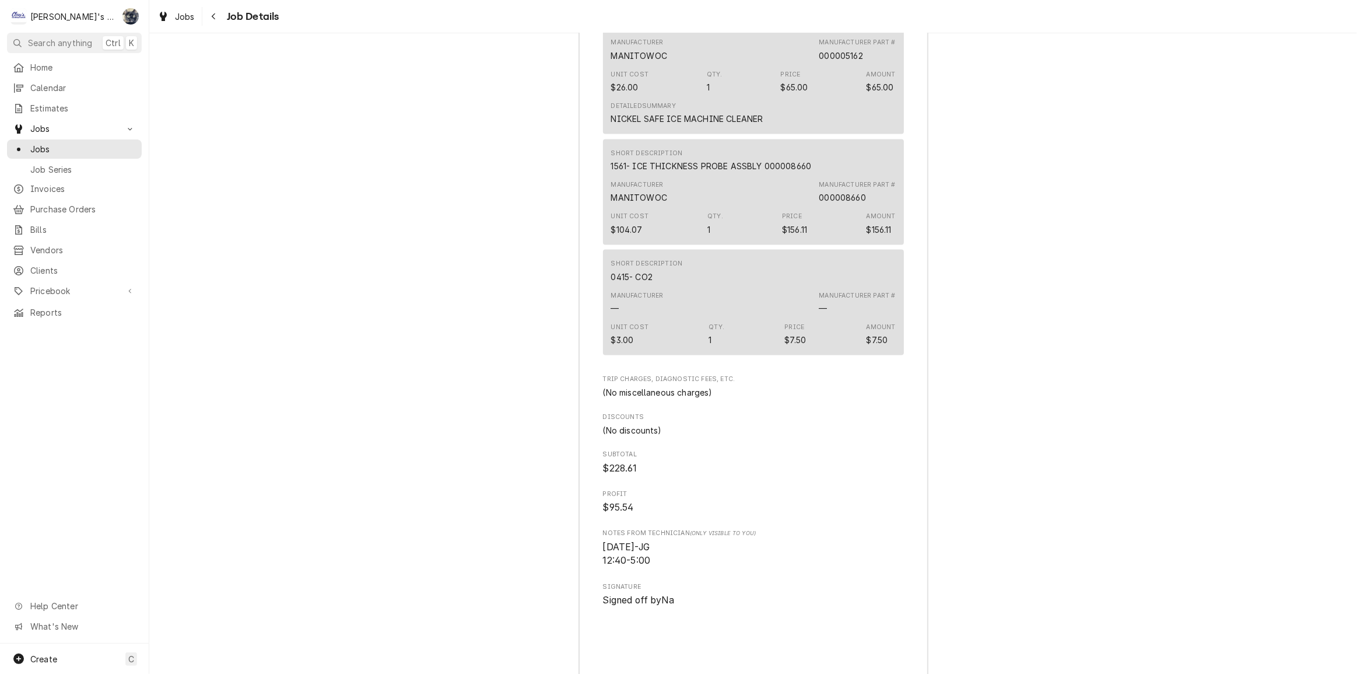
scroll to position [2287, 0]
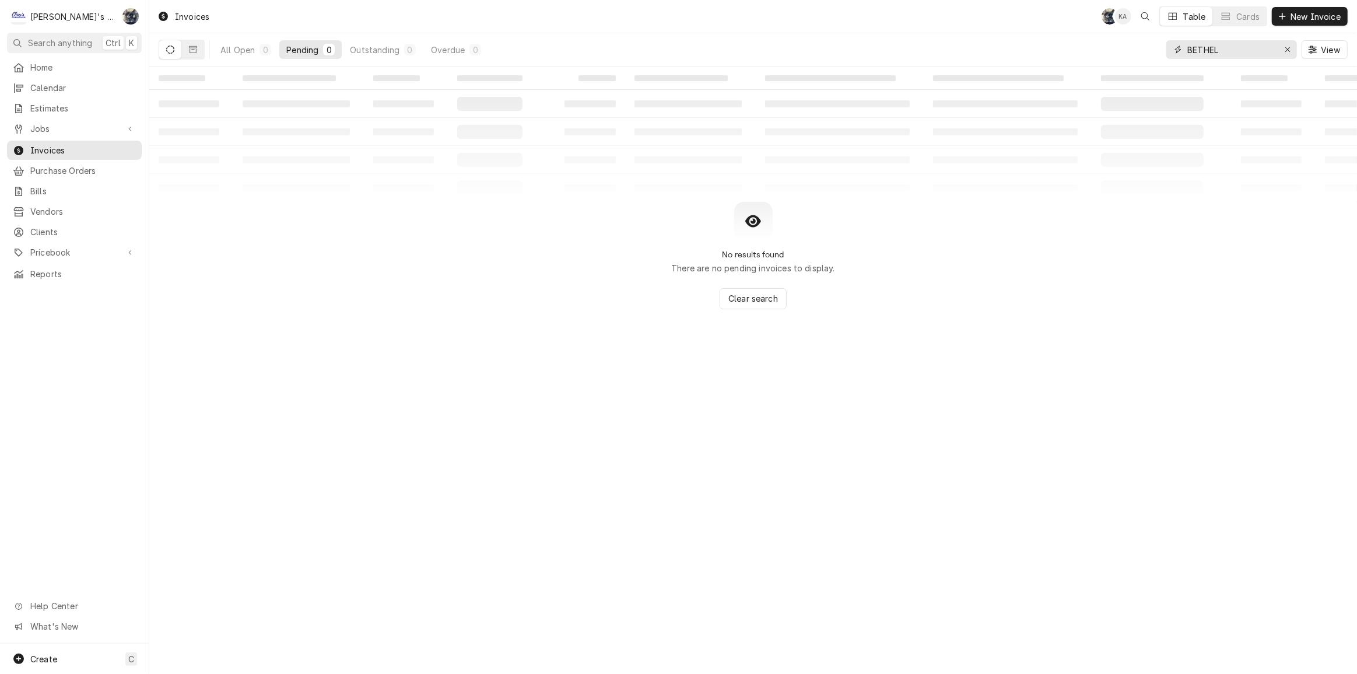
drag, startPoint x: 1241, startPoint y: 47, endPoint x: 1132, endPoint y: 44, distance: 108.5
click at [1132, 44] on div "All Open 0 Pending 0 Outstanding 0 Overdue 0 BETHEL View" at bounding box center [753, 49] width 1189 height 33
type input "2510"
click at [249, 51] on div "All Open" at bounding box center [238, 50] width 34 height 12
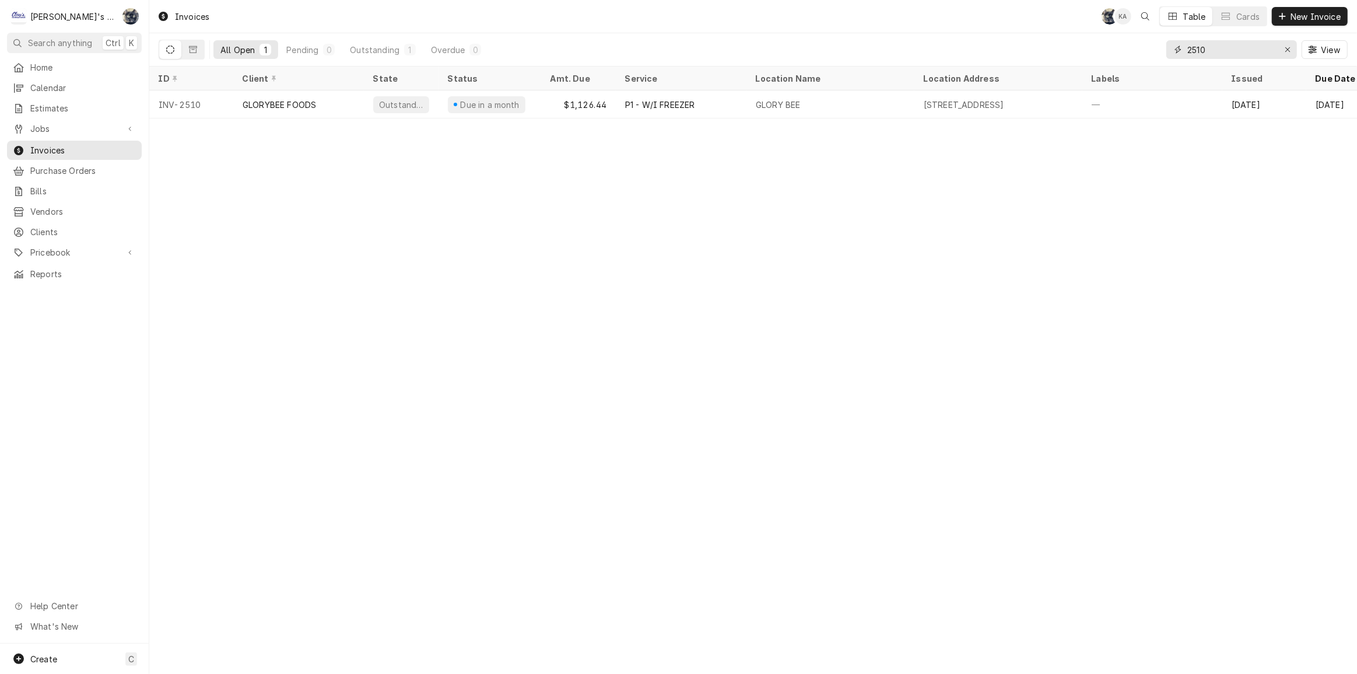
click at [1289, 47] on icon "Erase input" at bounding box center [1288, 50] width 6 height 8
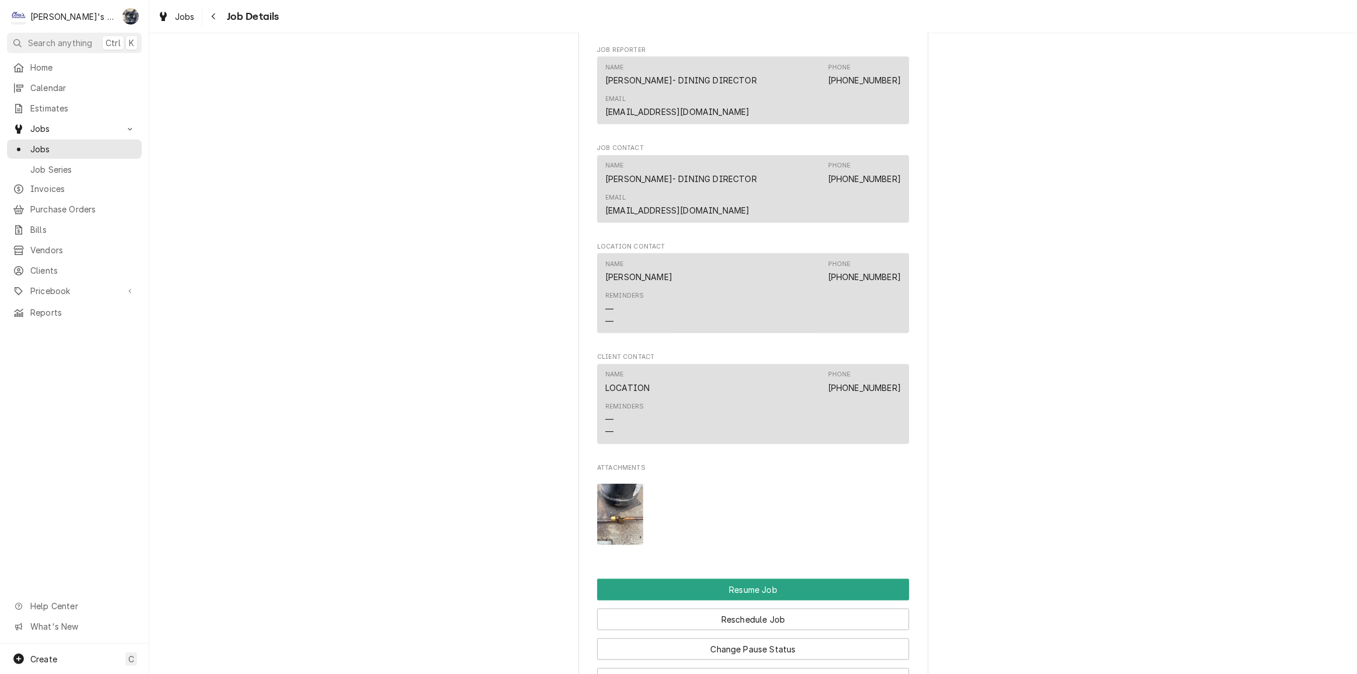
scroll to position [1426, 0]
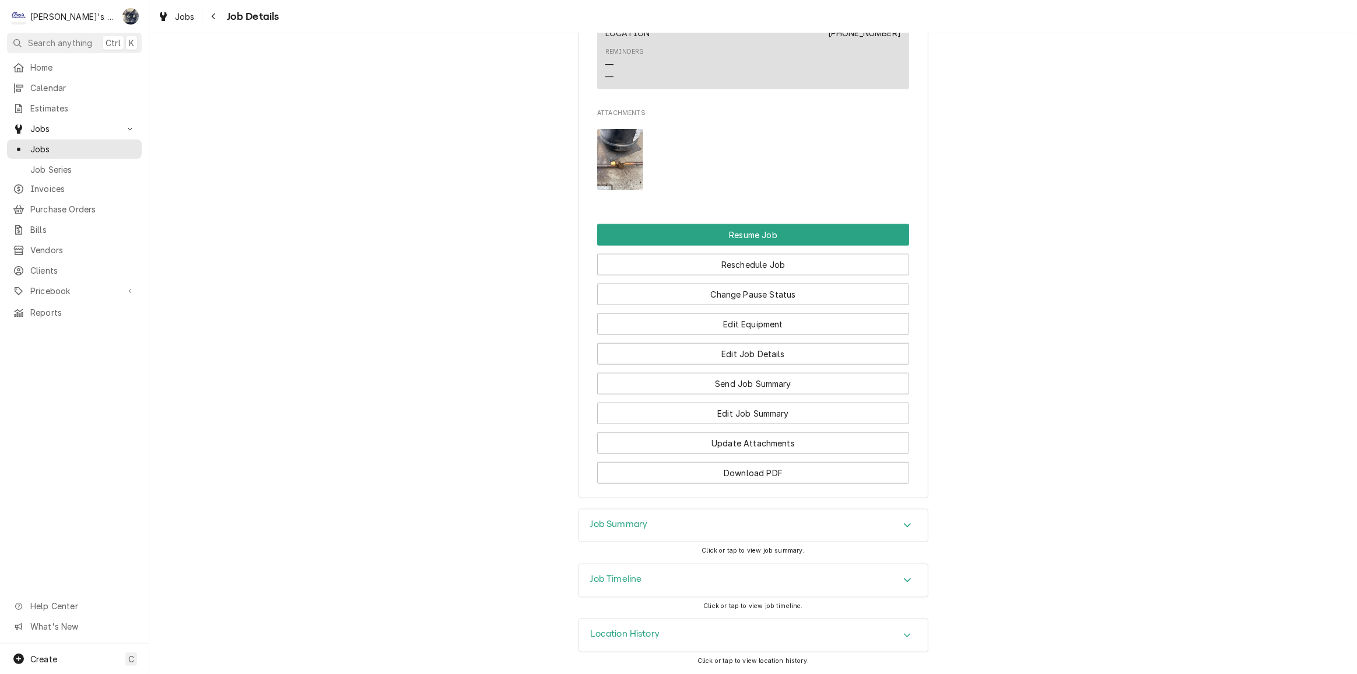
click at [588, 518] on div "Job Summary" at bounding box center [753, 525] width 349 height 33
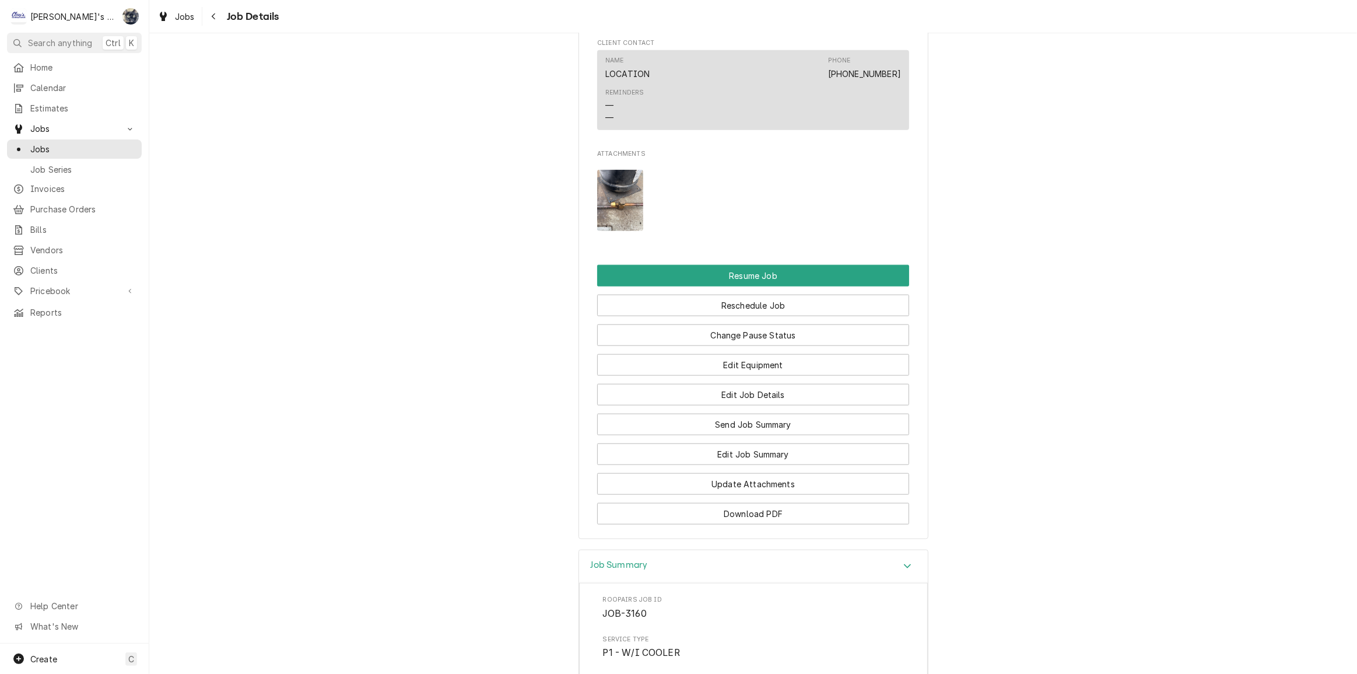
scroll to position [1373, 0]
click at [608, 223] on img "Attachments" at bounding box center [620, 202] width 46 height 61
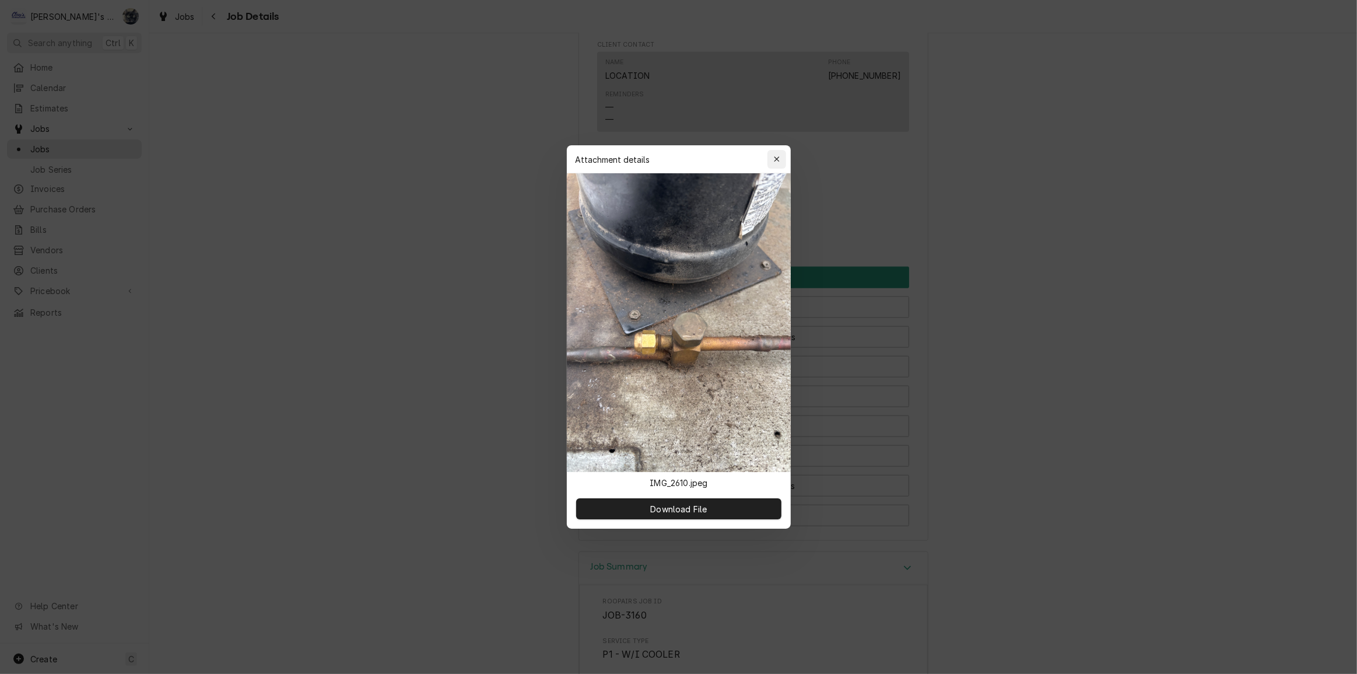
click at [784, 155] on button "button" at bounding box center [777, 159] width 19 height 19
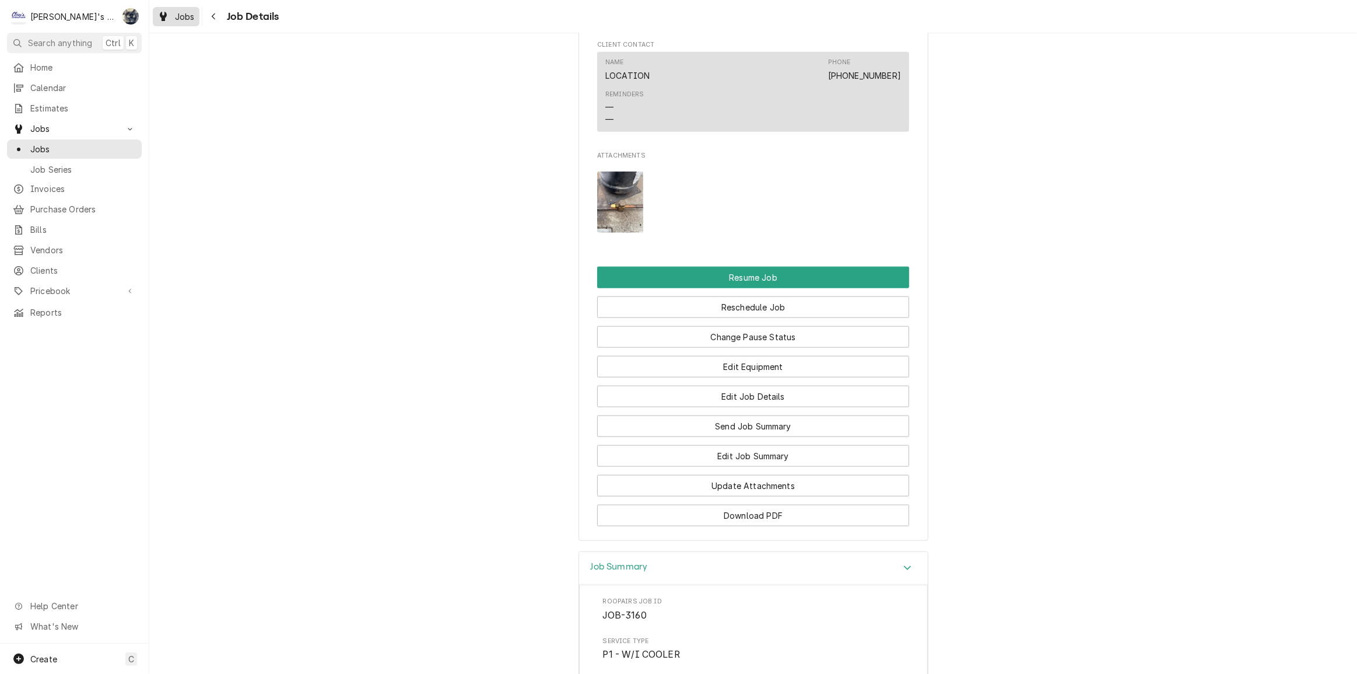
click at [172, 12] on div "Jobs" at bounding box center [176, 16] width 42 height 15
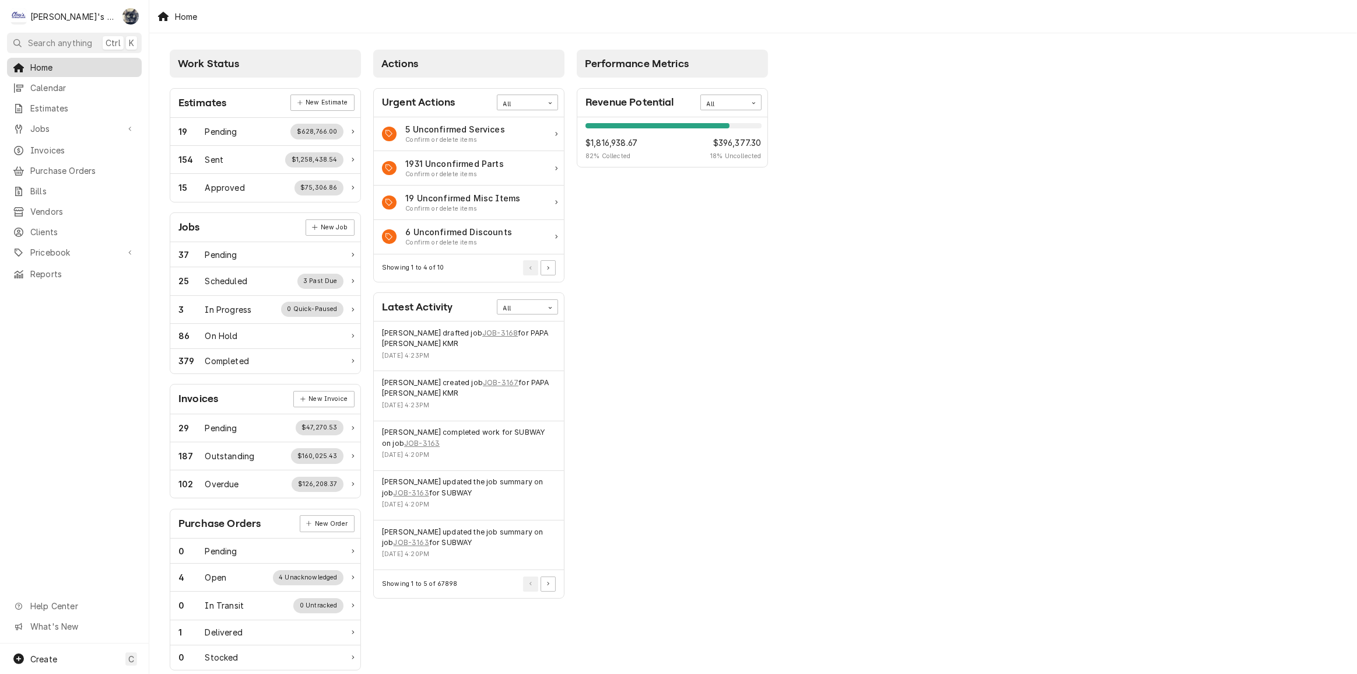
click at [38, 61] on span "Home" at bounding box center [83, 67] width 106 height 12
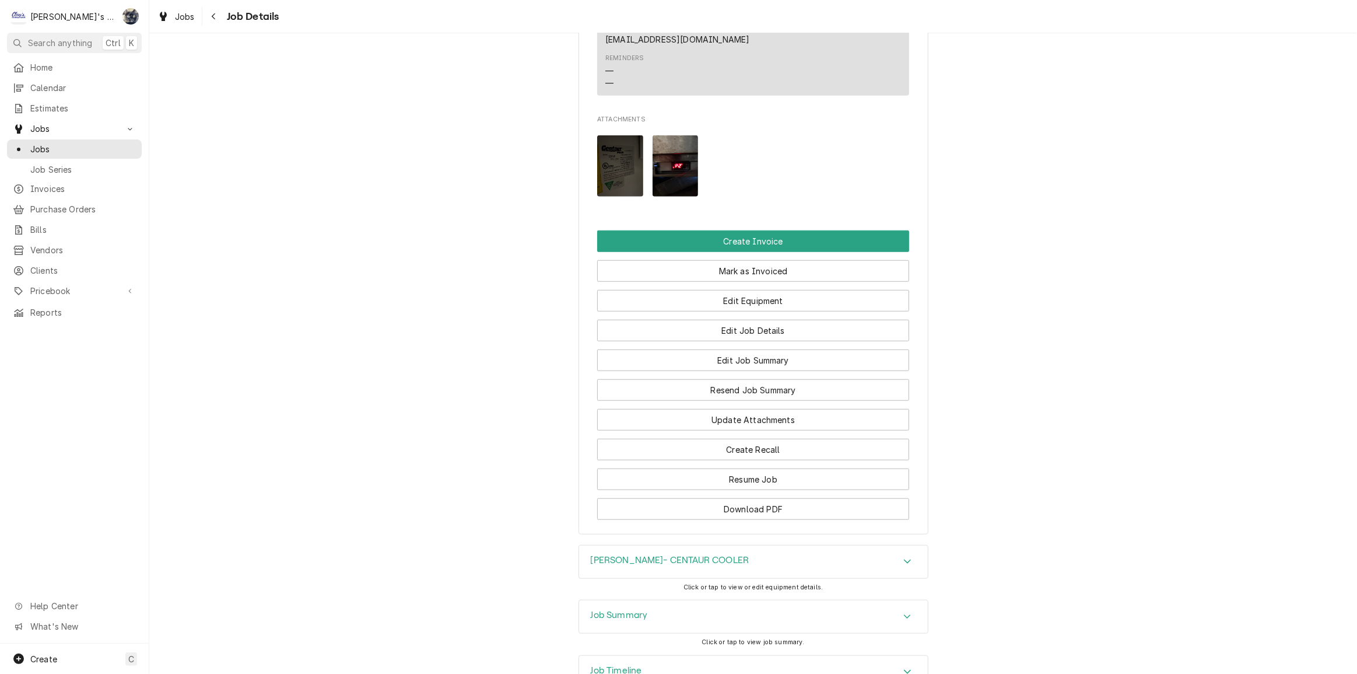
scroll to position [1138, 0]
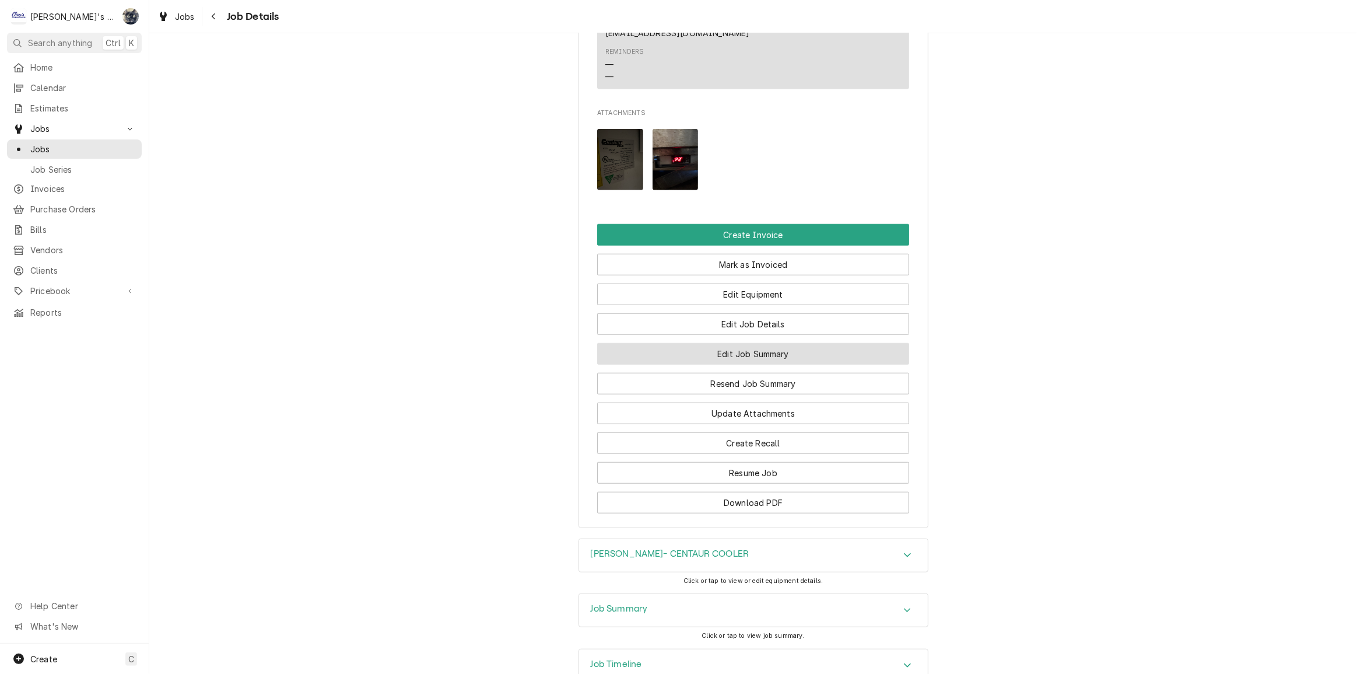
click at [753, 343] on button "Edit Job Summary" at bounding box center [753, 354] width 312 height 22
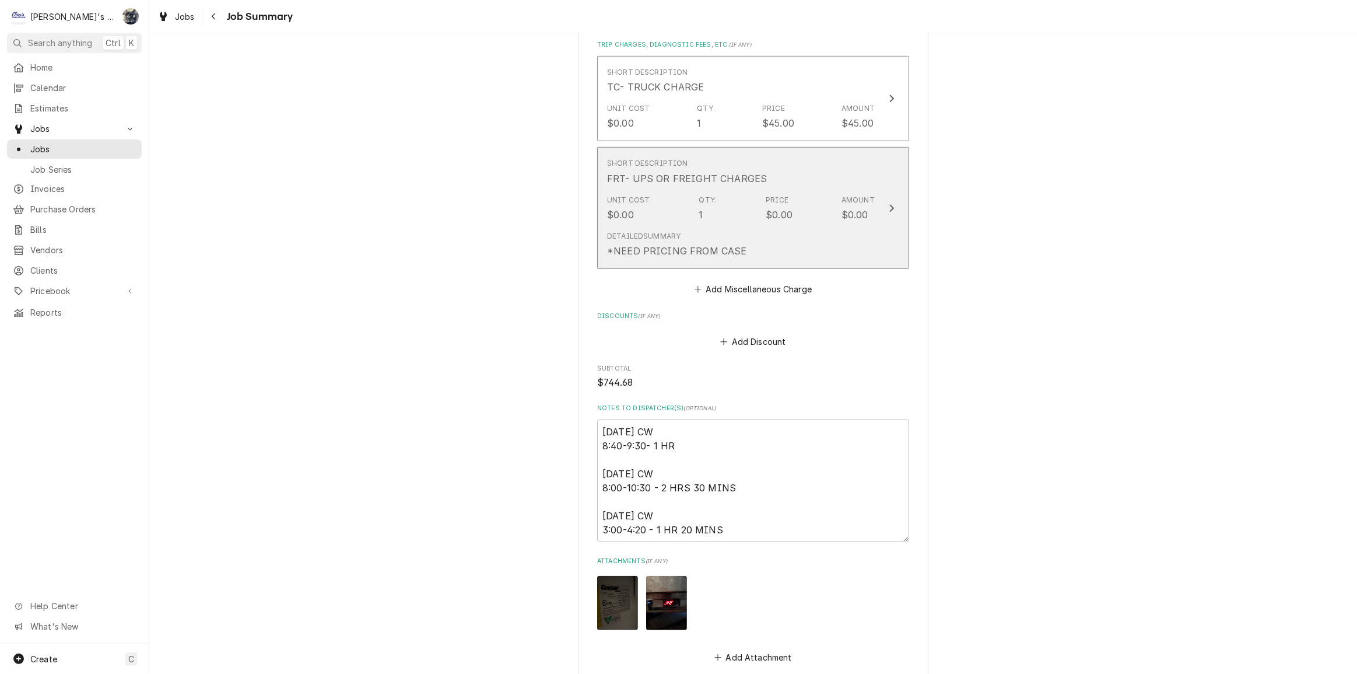
scroll to position [1007, 0]
click at [732, 223] on div "Detailed Summary *NEED PRICING FROM CASE" at bounding box center [741, 240] width 268 height 36
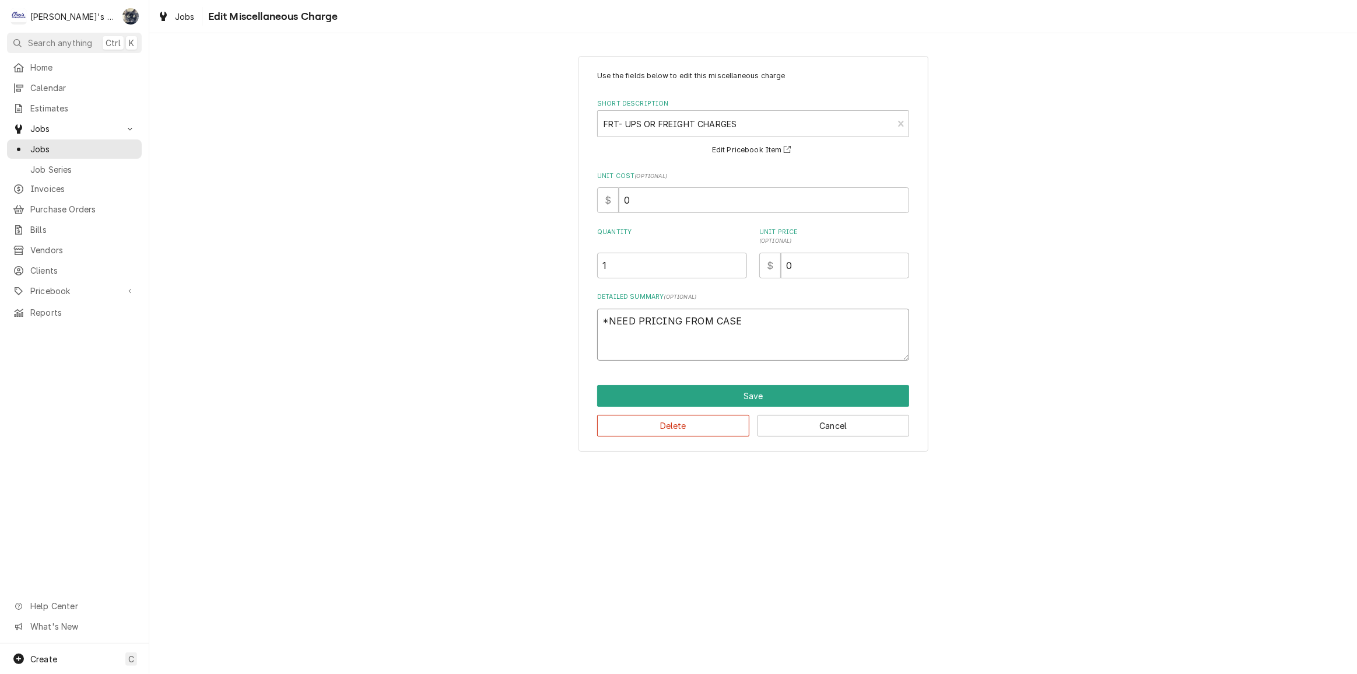
drag, startPoint x: 774, startPoint y: 326, endPoint x: 540, endPoint y: 349, distance: 235.1
click at [540, 349] on div "Use the fields below to edit this miscellaneous charge Short Description FRT- U…" at bounding box center [753, 254] width 1208 height 416
type textarea "x"
drag, startPoint x: 645, startPoint y: 198, endPoint x: 569, endPoint y: 198, distance: 76.4
click at [577, 198] on div "Use the fields below to edit this miscellaneous charge Short Description FRT- U…" at bounding box center [753, 254] width 1208 height 416
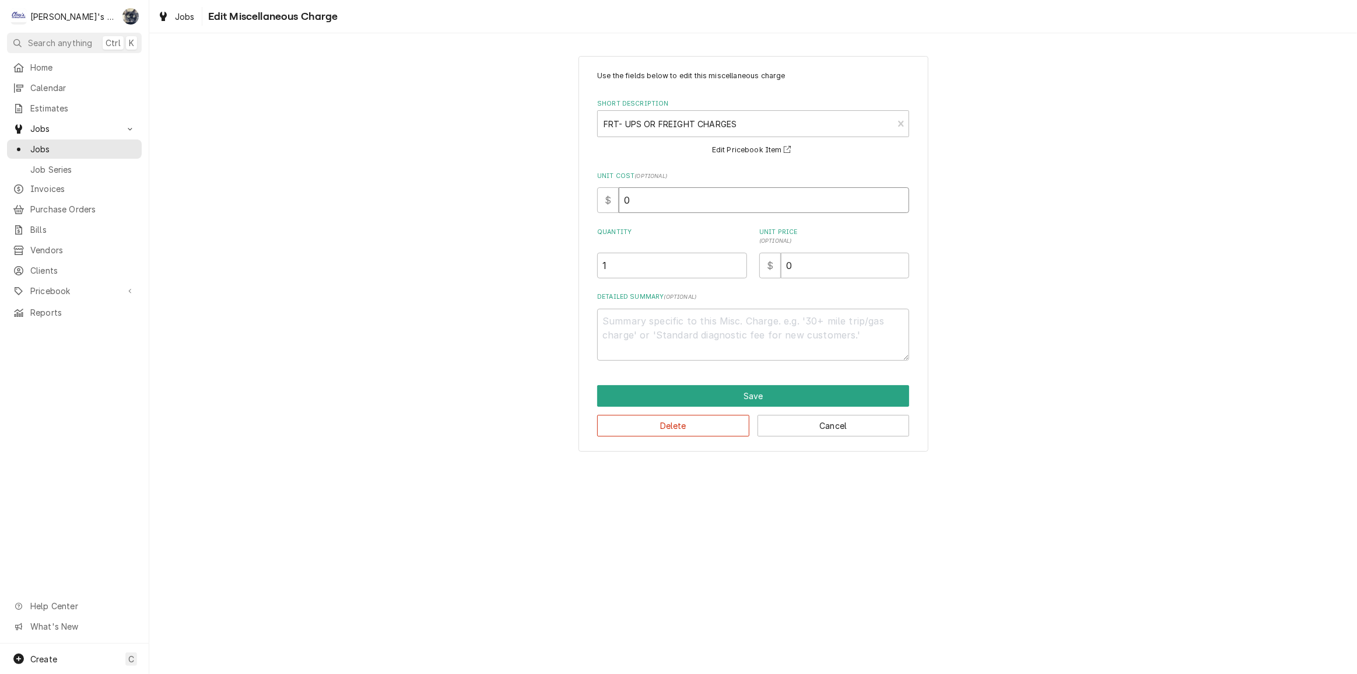
type textarea "x"
type input "1"
type textarea "x"
type input "15"
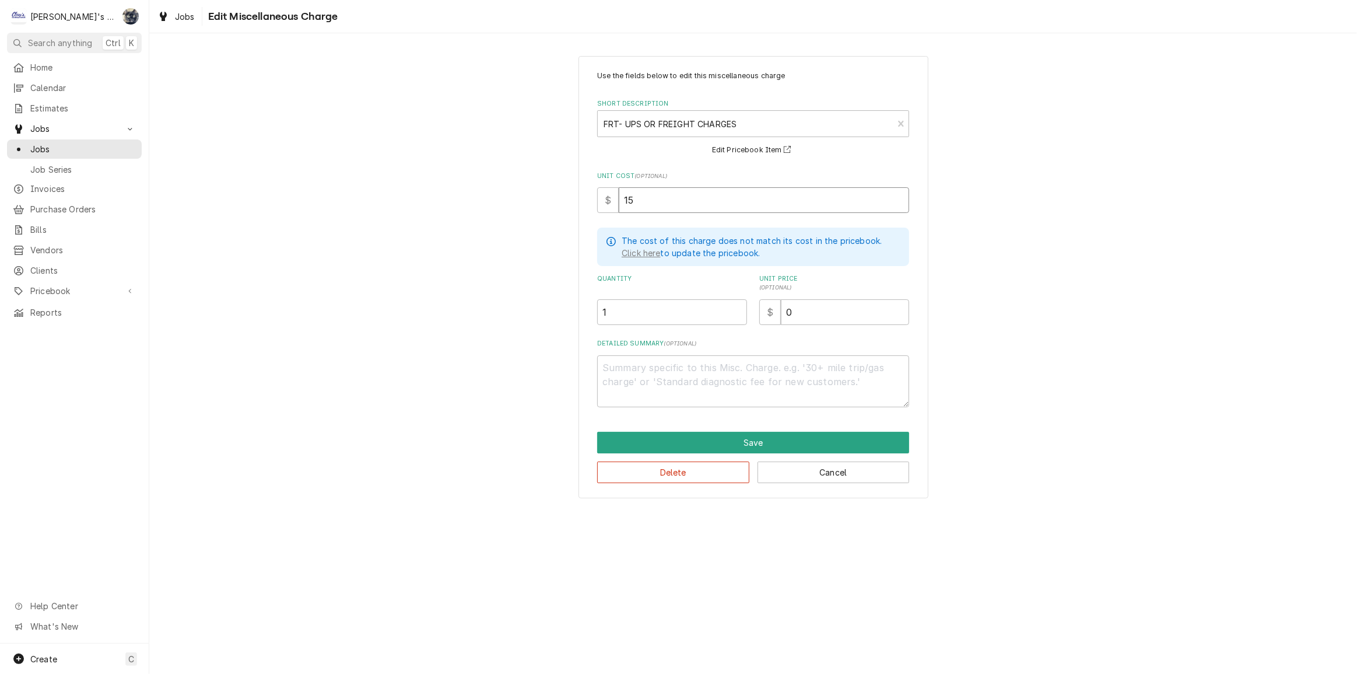
type textarea "x"
type input "15.9"
type textarea "x"
type input "15.95"
type textarea "x"
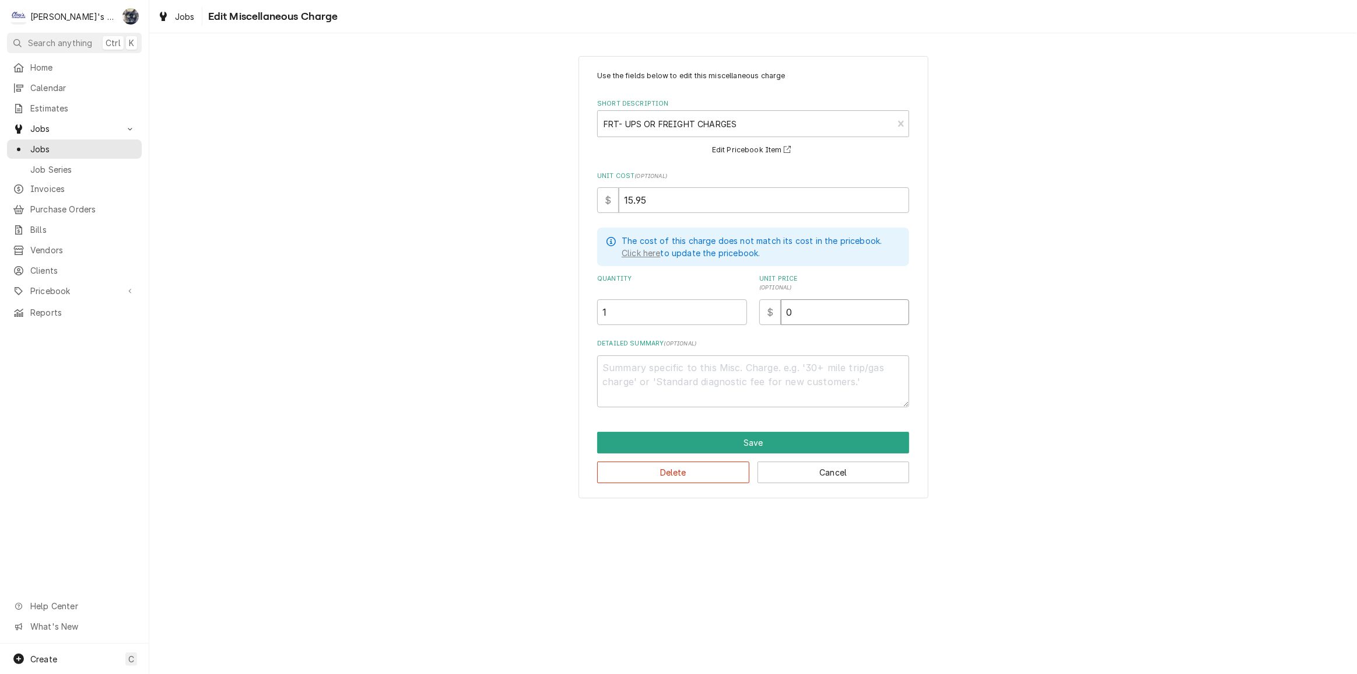
type input "1"
type textarea "x"
type input "19"
type textarea "x"
type input "19.9"
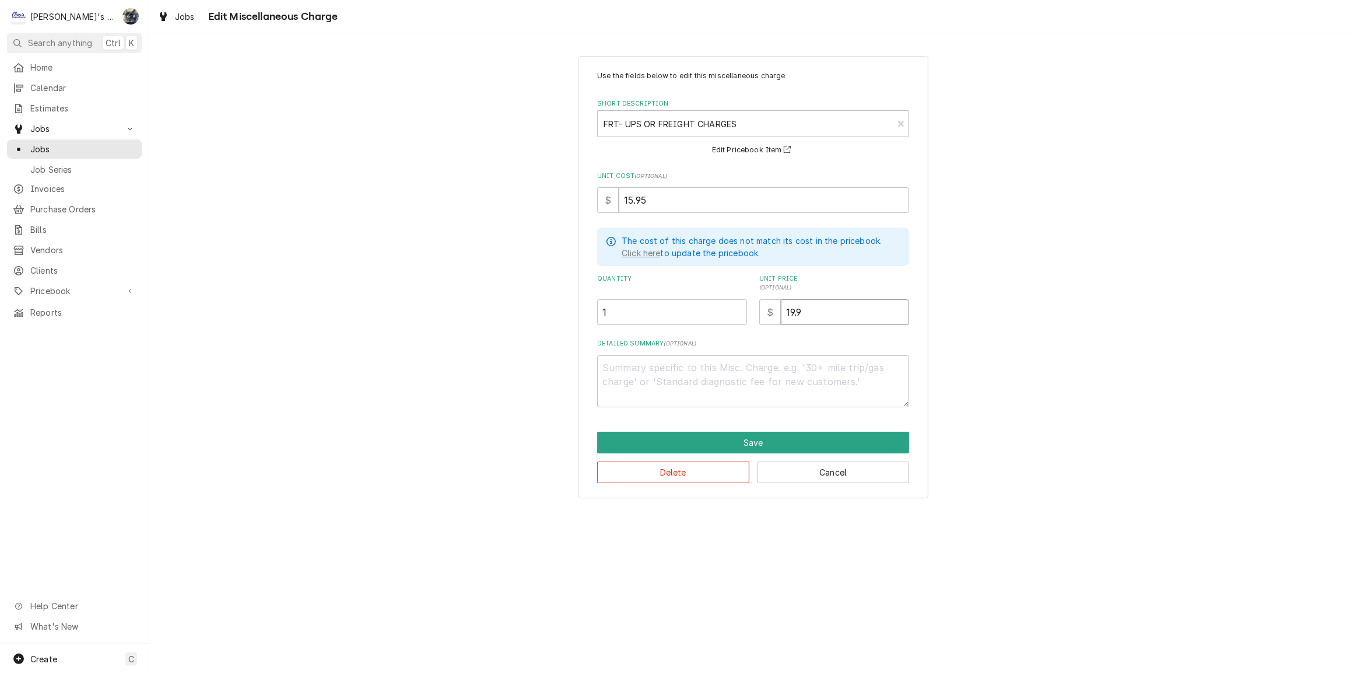
type textarea "x"
type input "19.94"
click at [700, 437] on button "Save" at bounding box center [753, 443] width 312 height 22
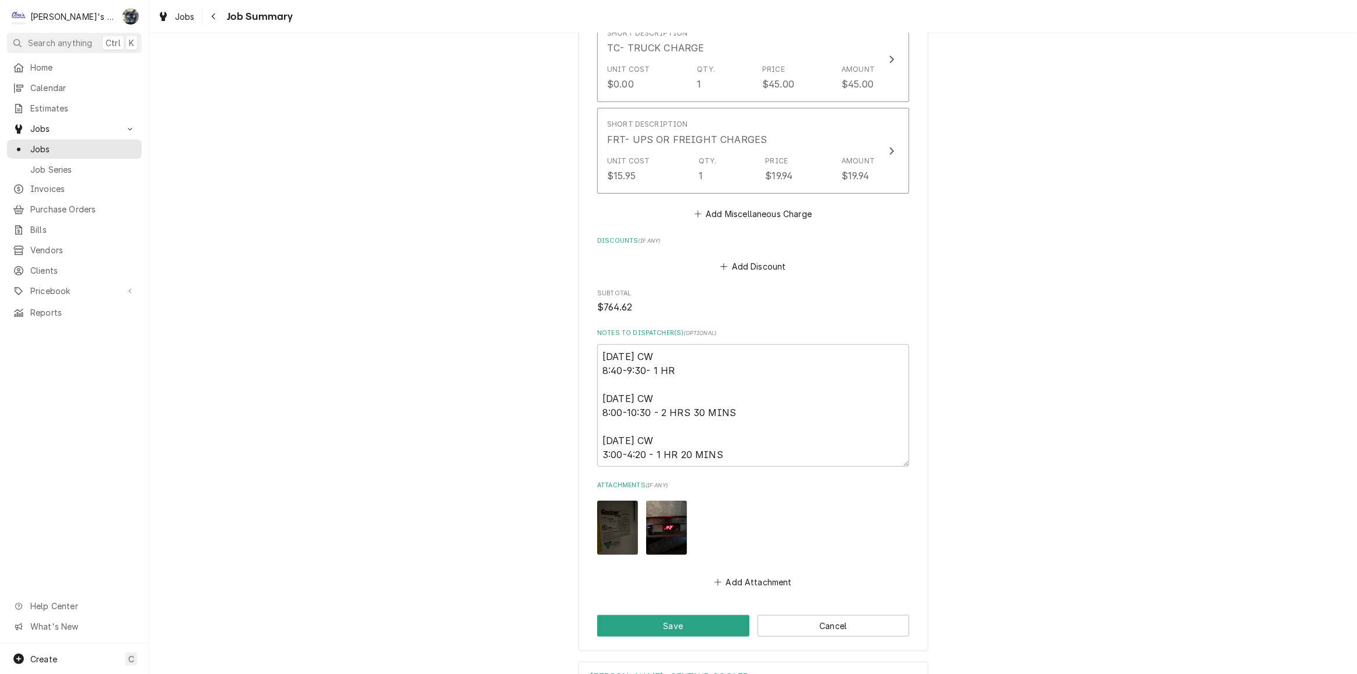
scroll to position [1061, 0]
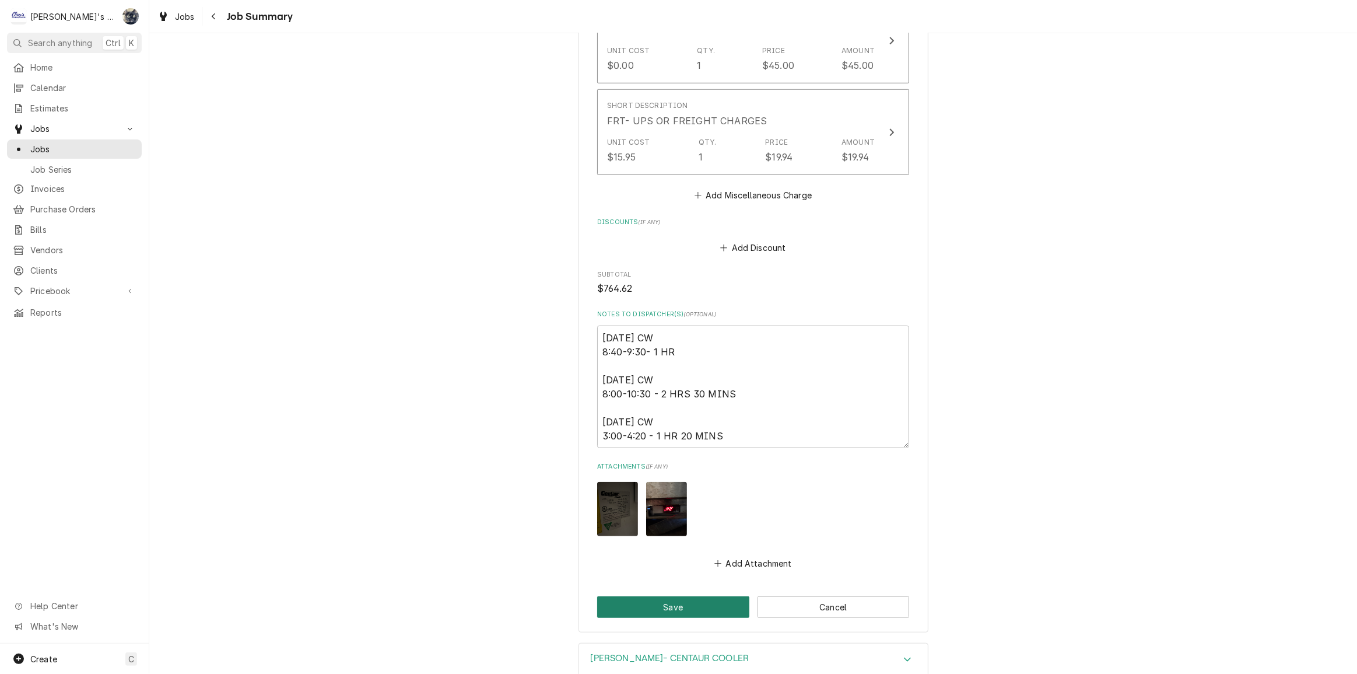
click at [712, 599] on button "Save" at bounding box center [673, 607] width 152 height 22
type textarea "x"
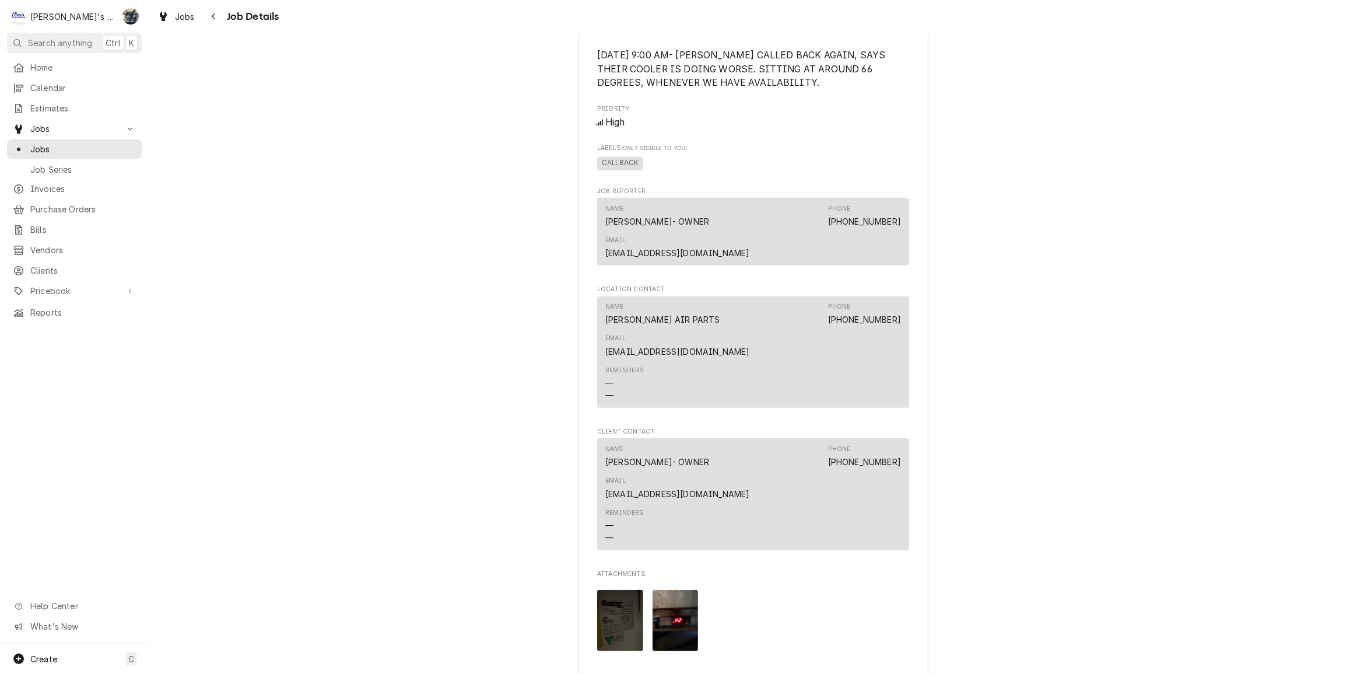
scroll to position [1138, 0]
